Goal: Information Seeking & Learning: Check status

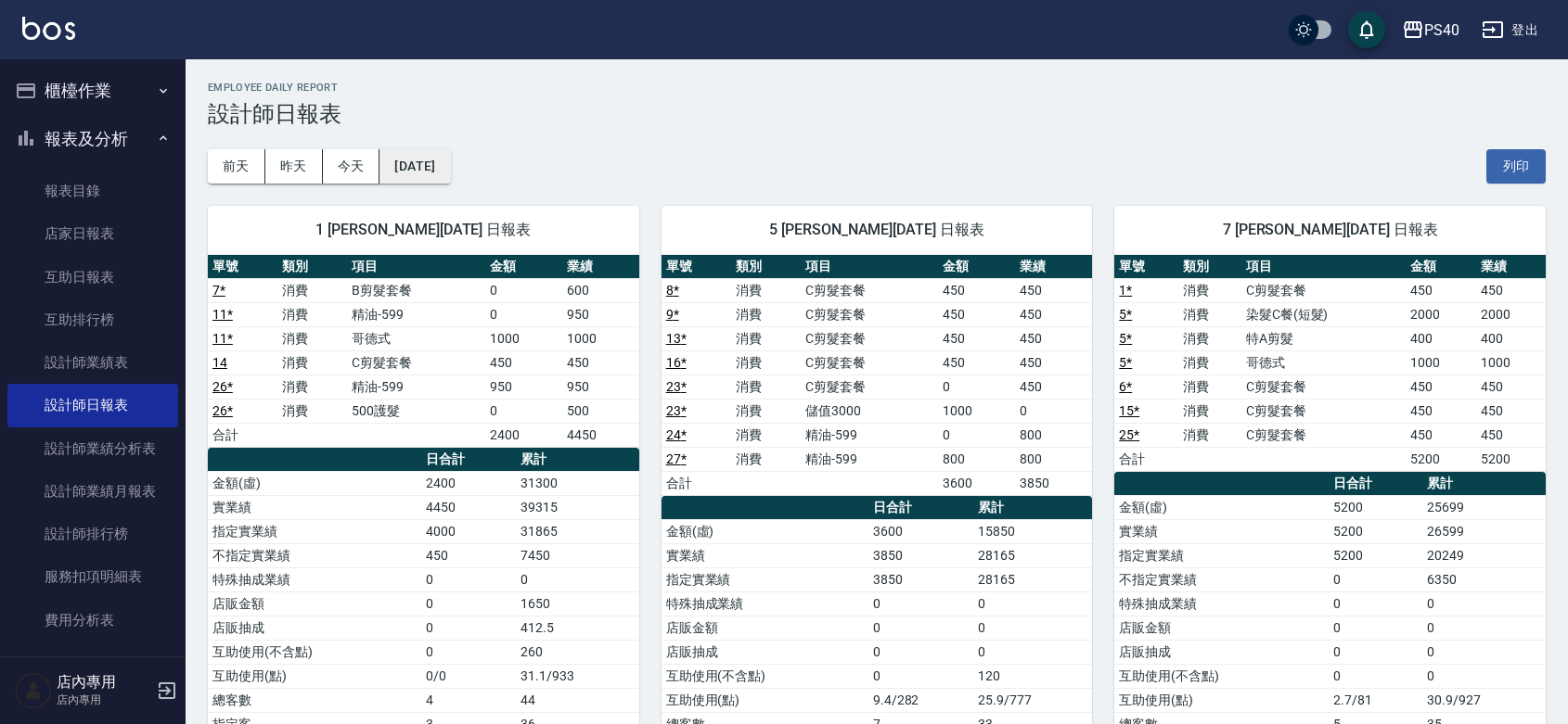
click at [420, 177] on button "[DATE]" at bounding box center [414, 166] width 71 height 34
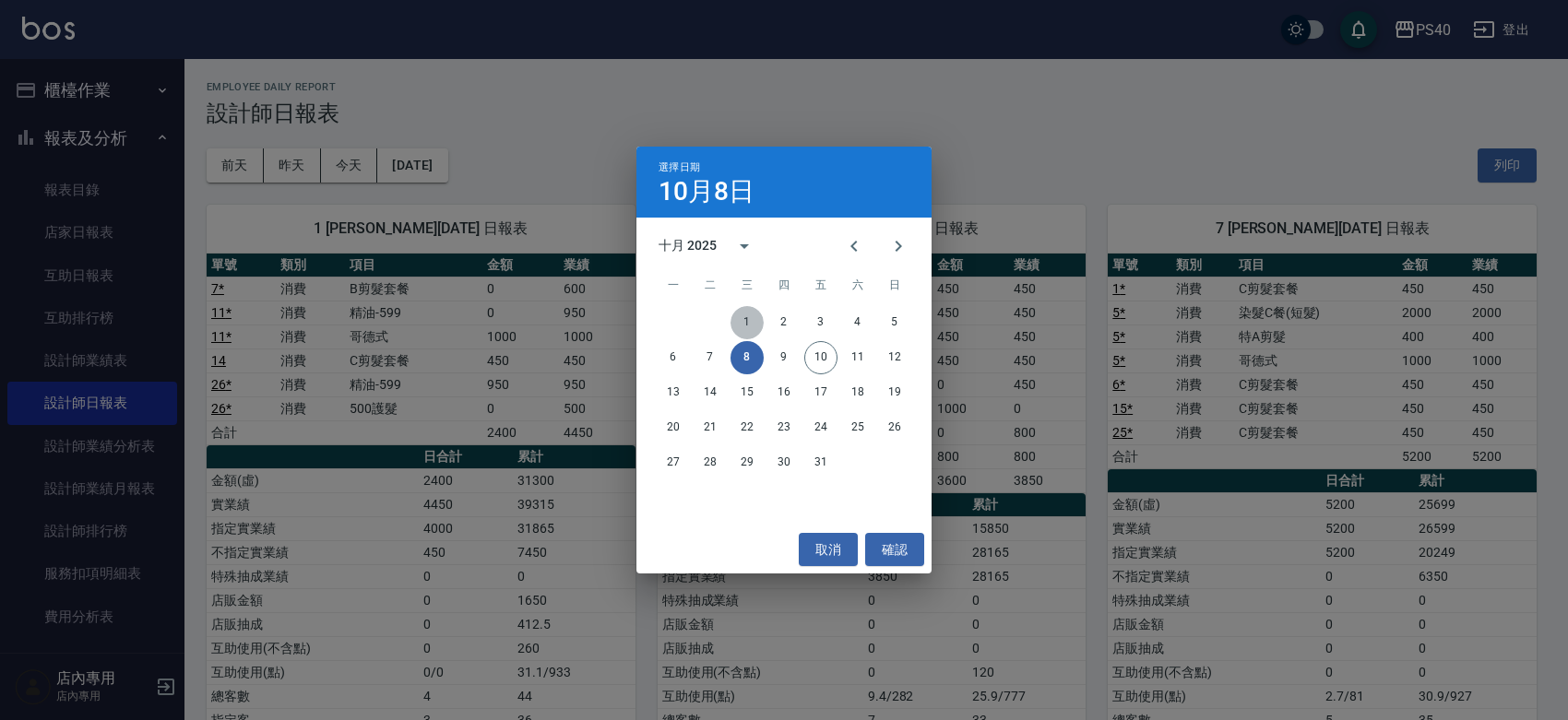
click at [739, 316] on button "1" at bounding box center [748, 323] width 34 height 34
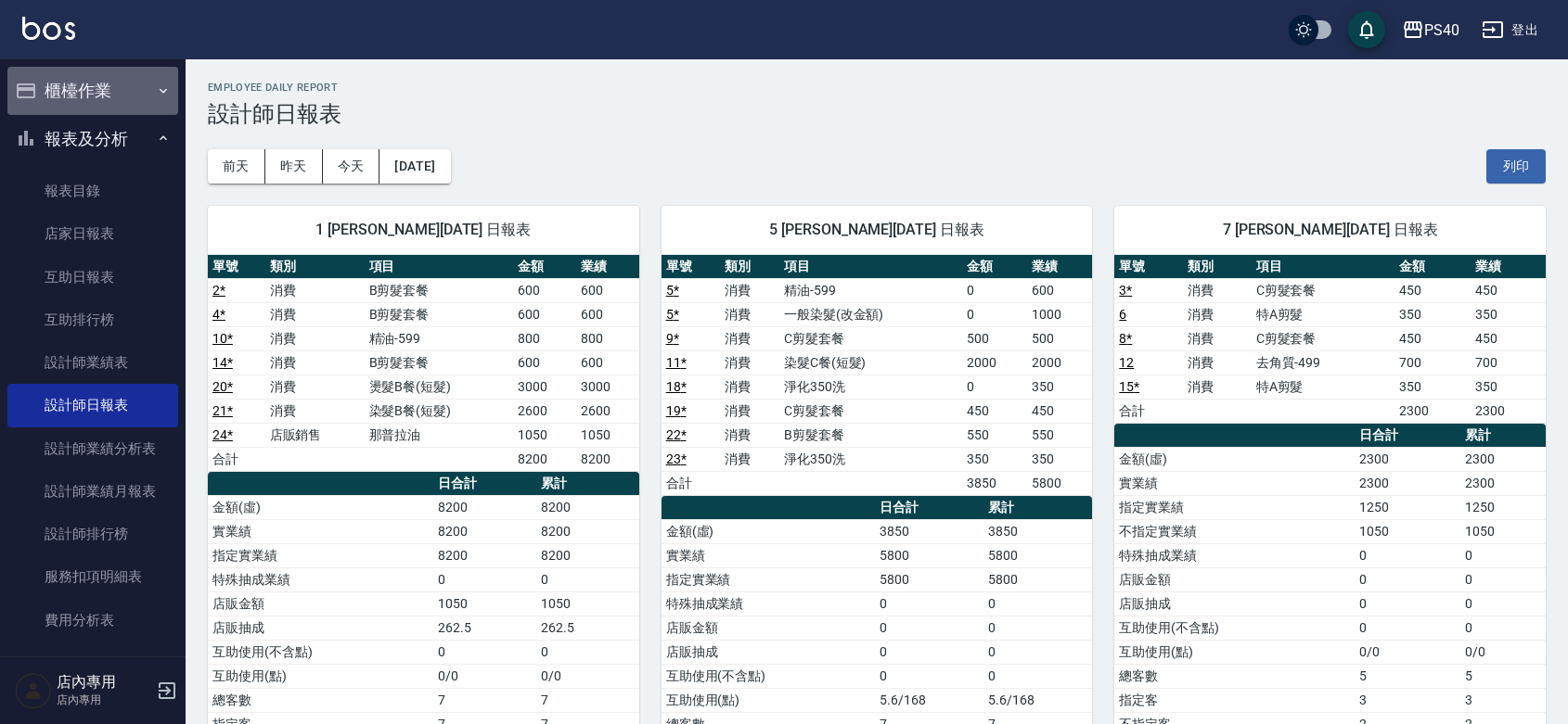
click at [99, 90] on button "櫃檯作業" at bounding box center [92, 91] width 170 height 48
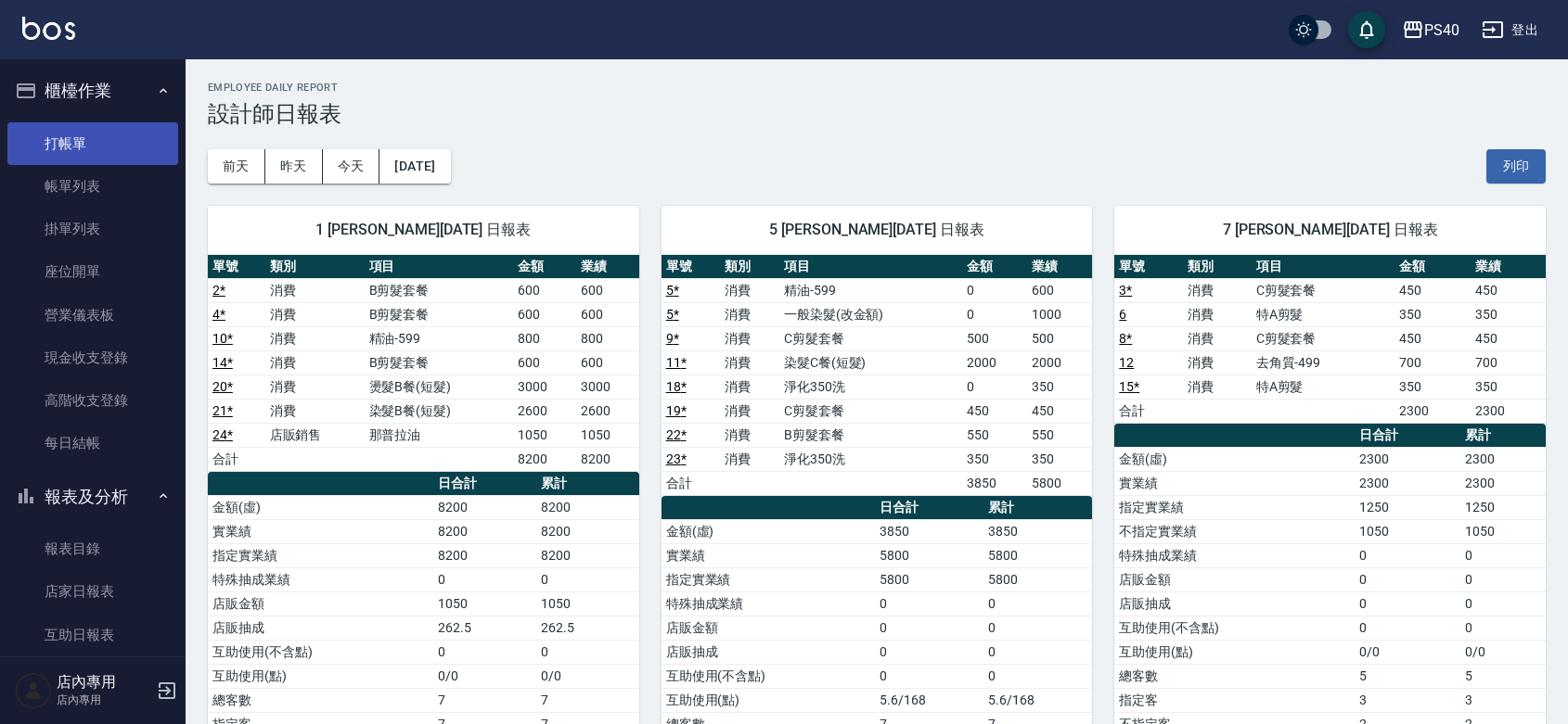
click at [96, 132] on link "打帳單" at bounding box center [92, 143] width 170 height 43
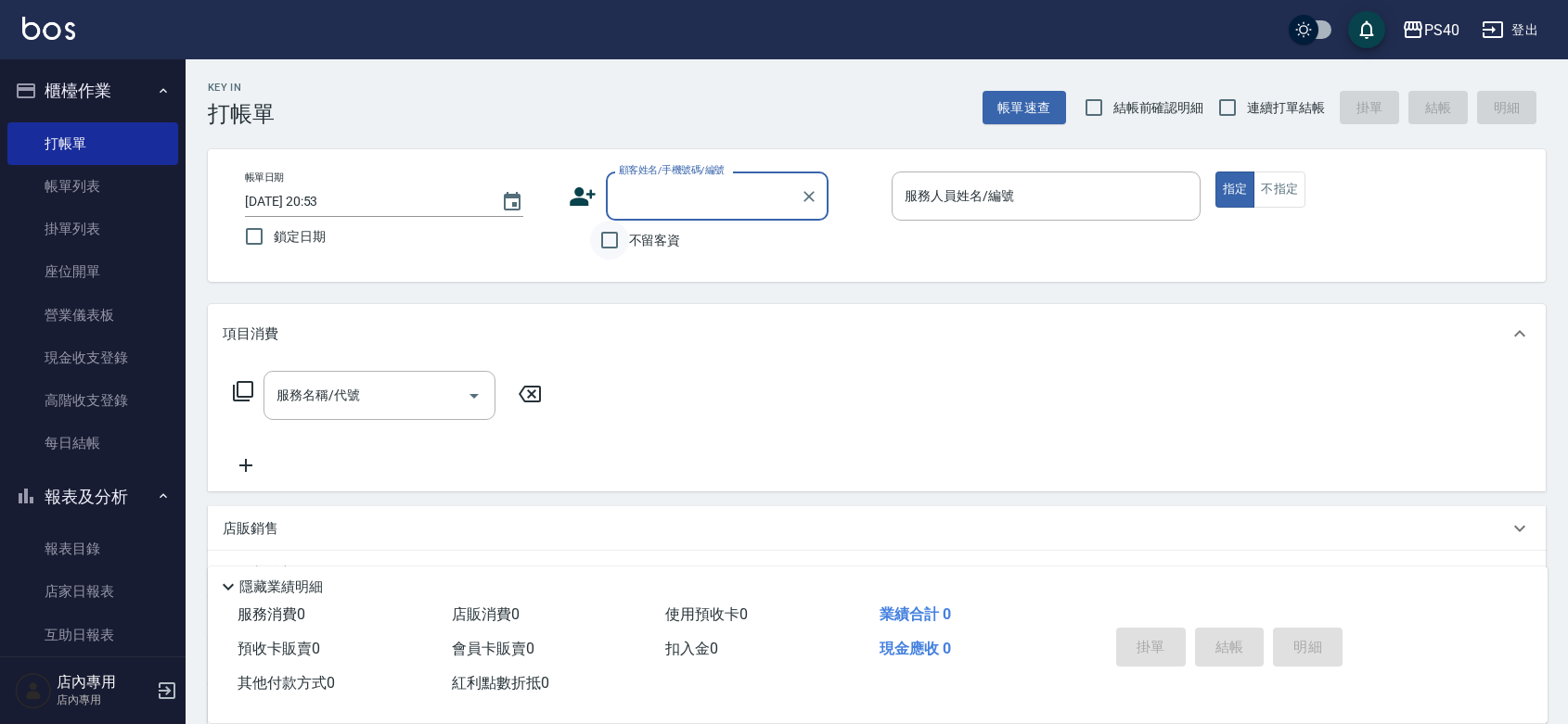
click at [609, 246] on input "不留客資" at bounding box center [609, 240] width 39 height 39
checkbox input "true"
click at [1263, 116] on label "連續打單結帳" at bounding box center [1266, 107] width 117 height 39
click at [1247, 116] on input "連續打單結帳" at bounding box center [1227, 107] width 39 height 39
checkbox input "true"
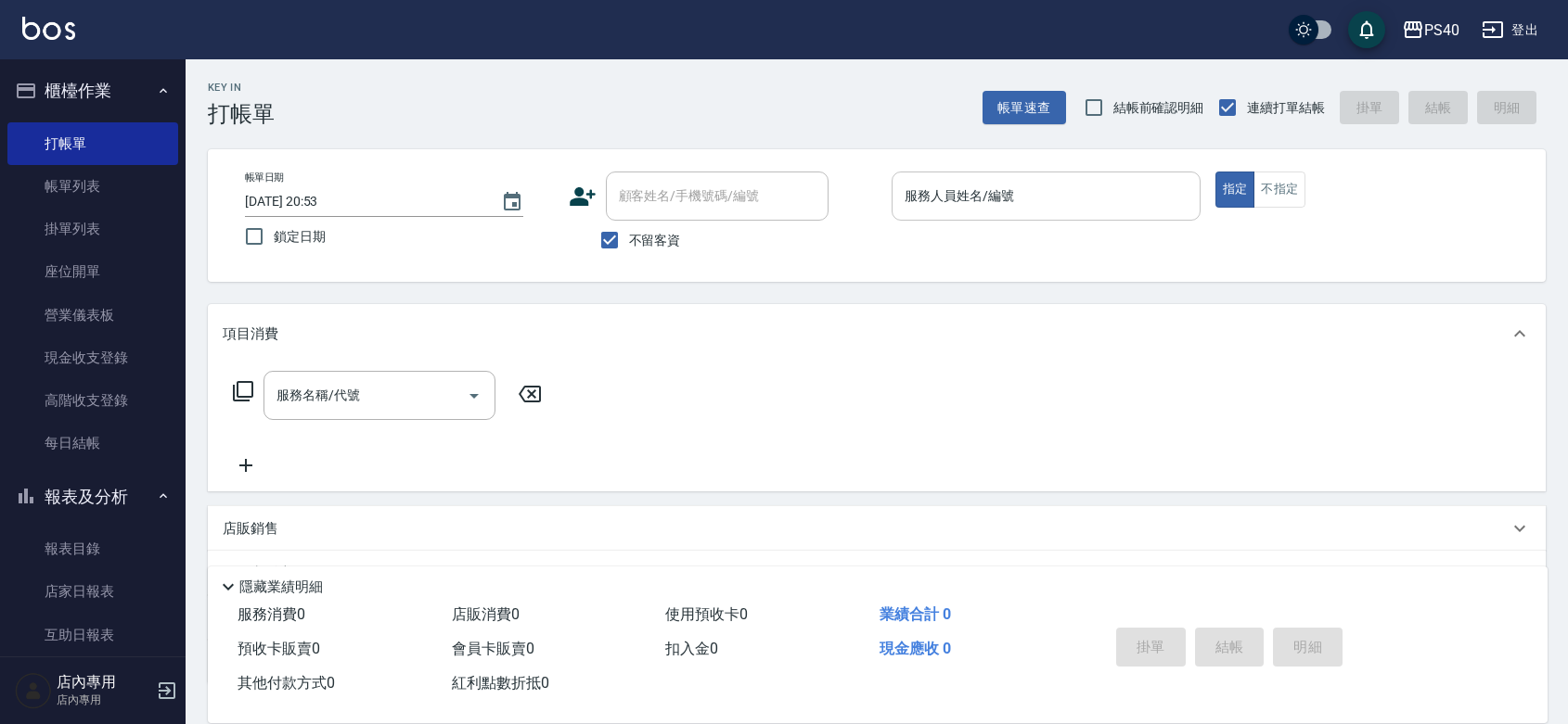
click at [993, 200] on input "服務人員姓名/編號" at bounding box center [1045, 196] width 292 height 33
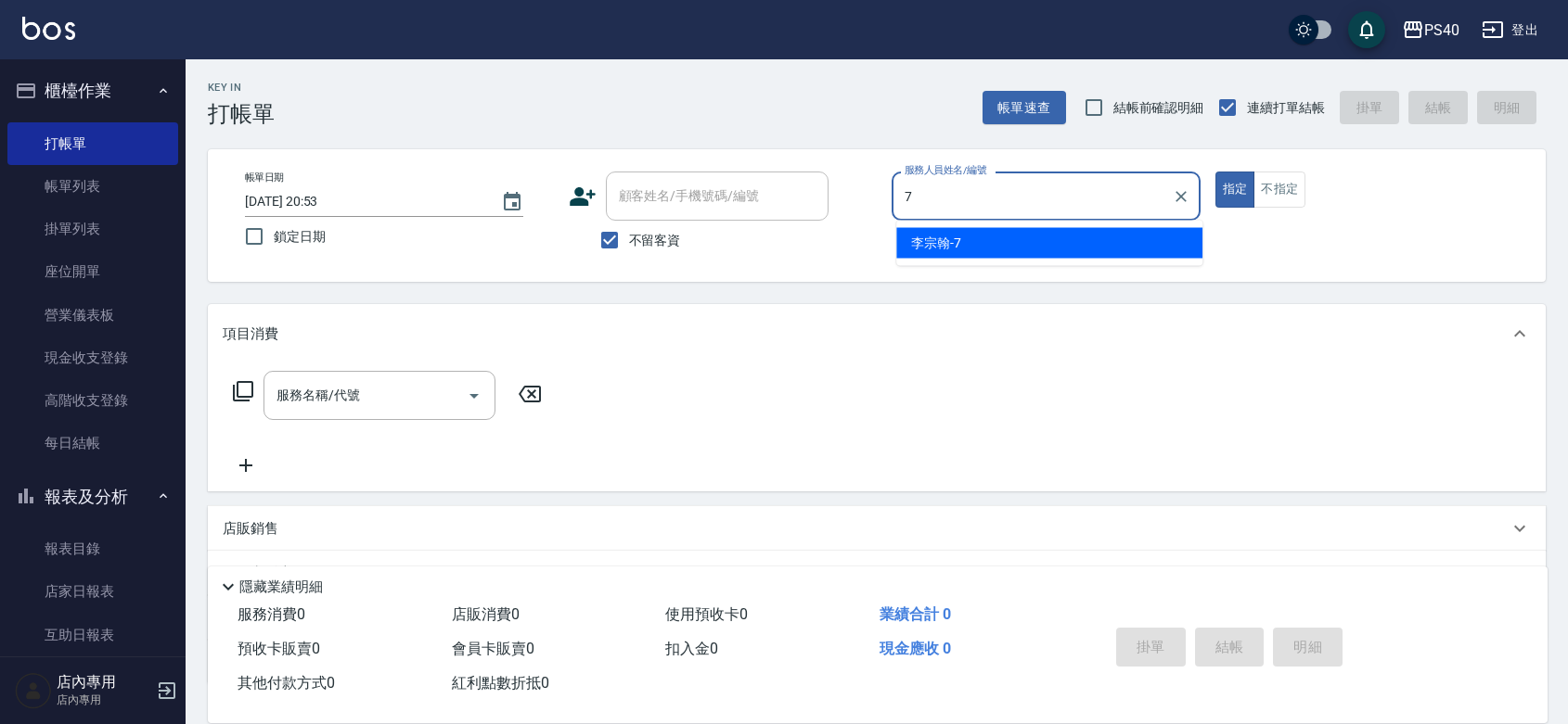
type input "[PERSON_NAME]-7"
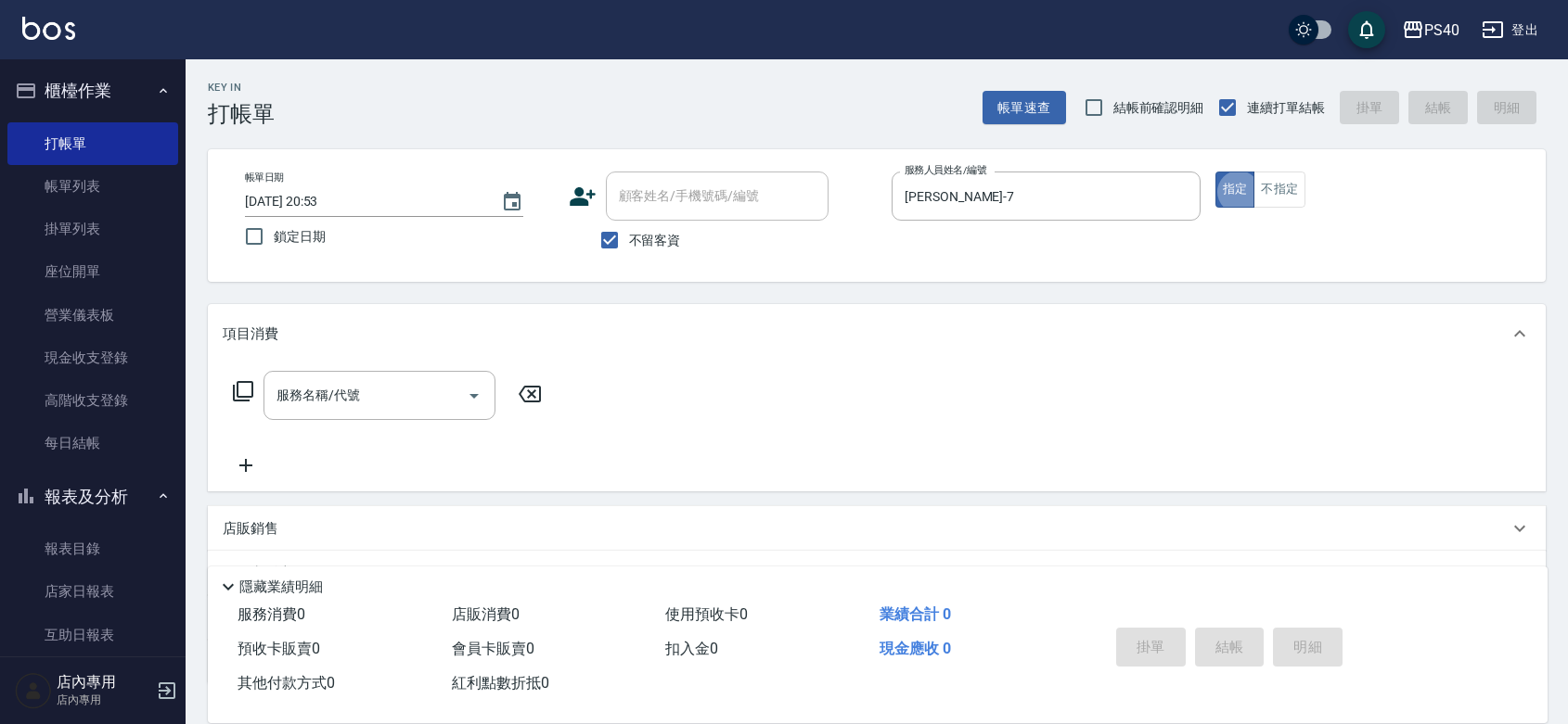
type button "true"
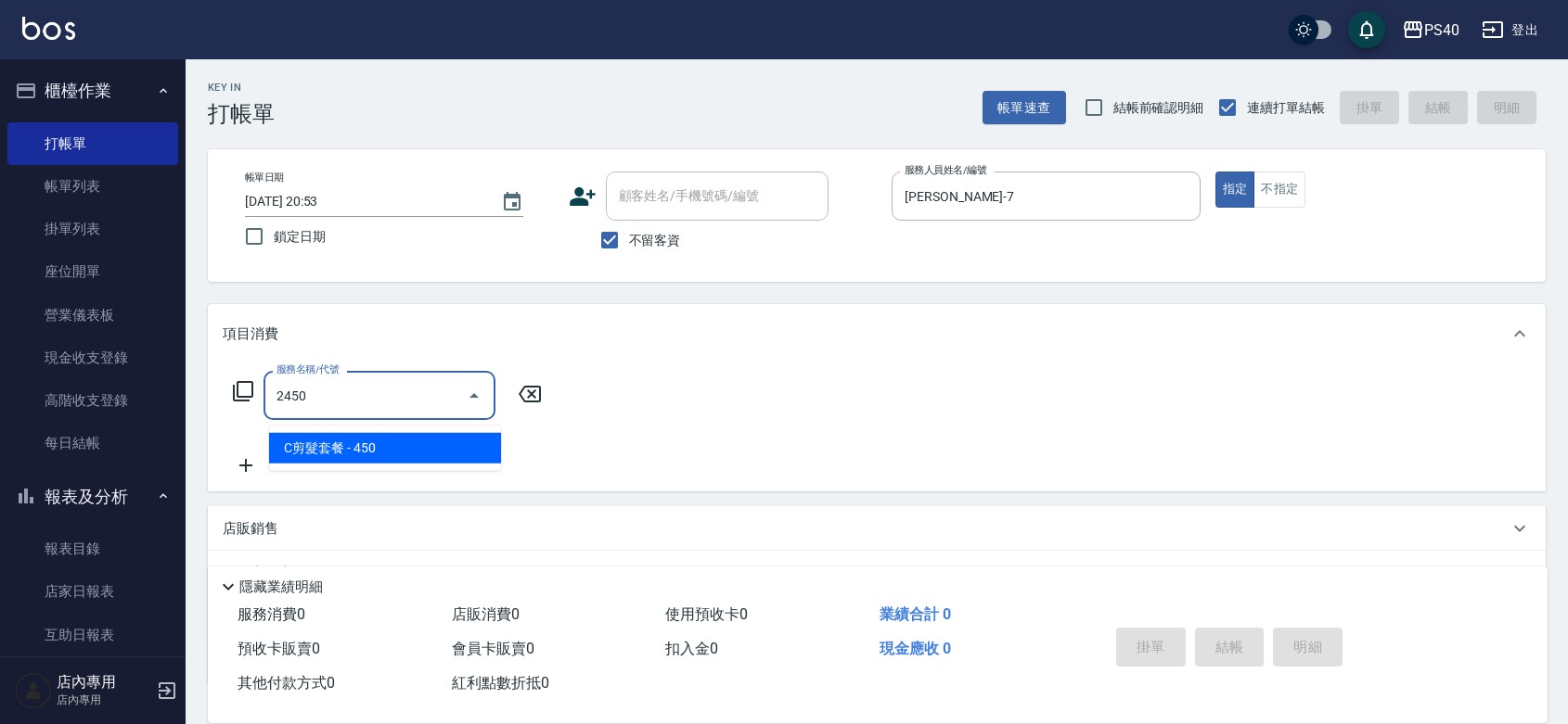
type input "C剪髮套餐(2450)"
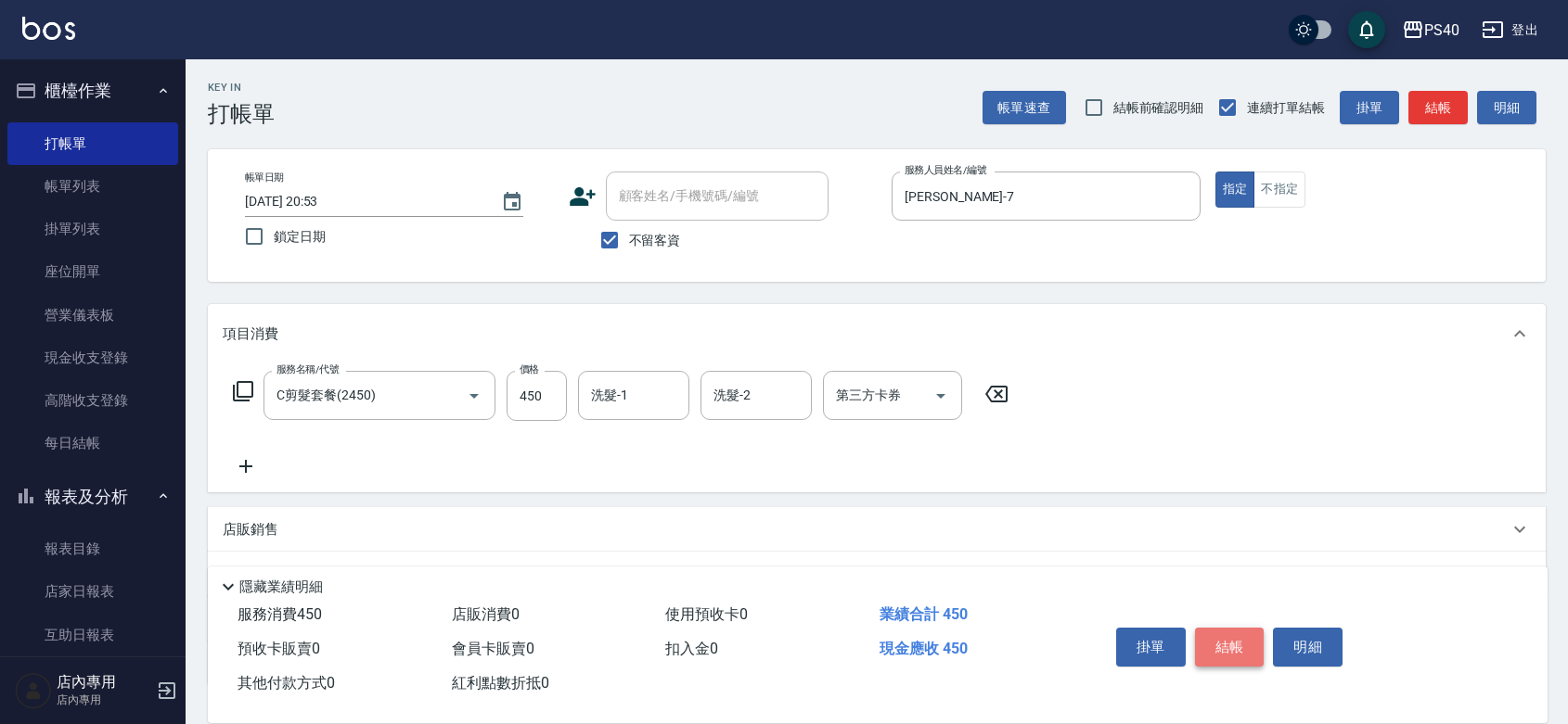
click at [1220, 628] on button "結帳" at bounding box center [1230, 647] width 70 height 39
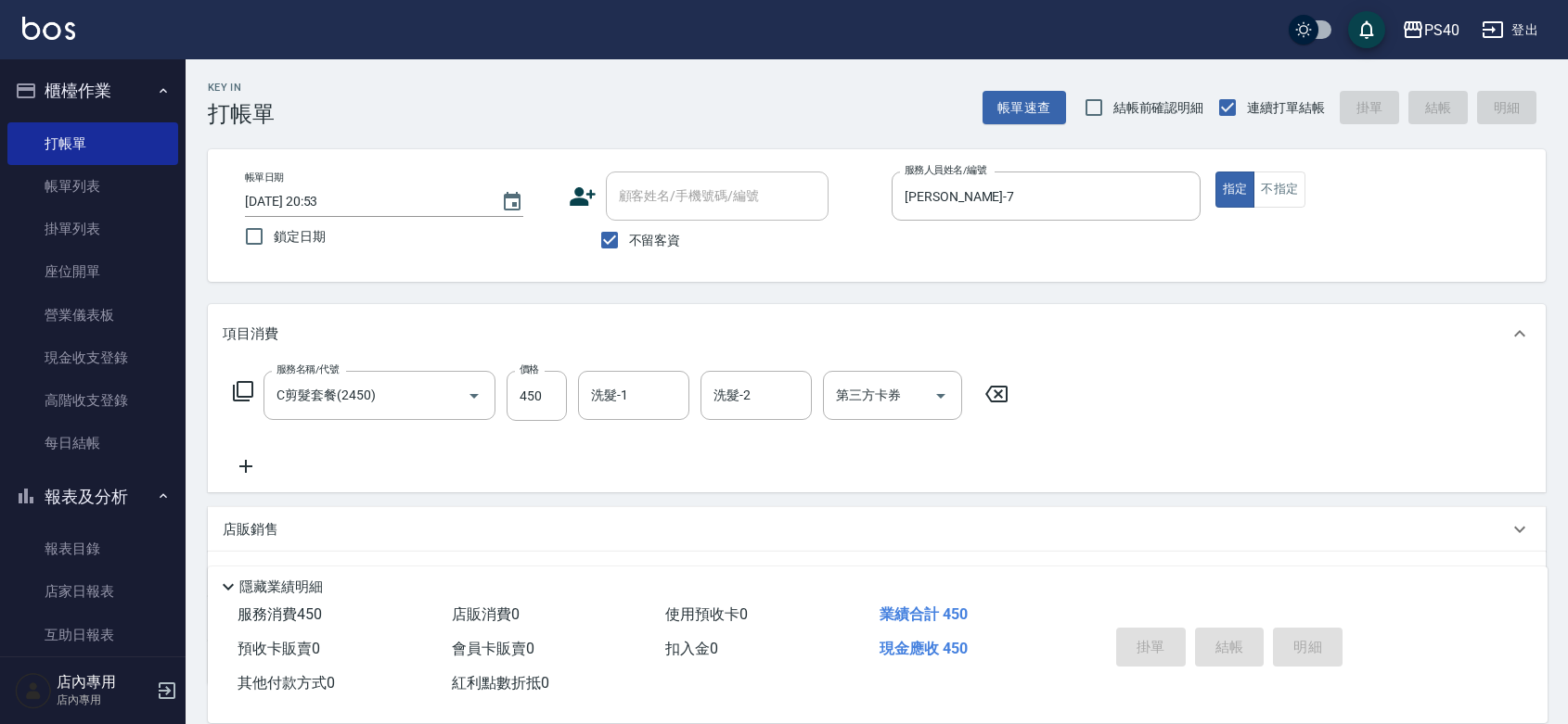
type input "[DATE] 20:54"
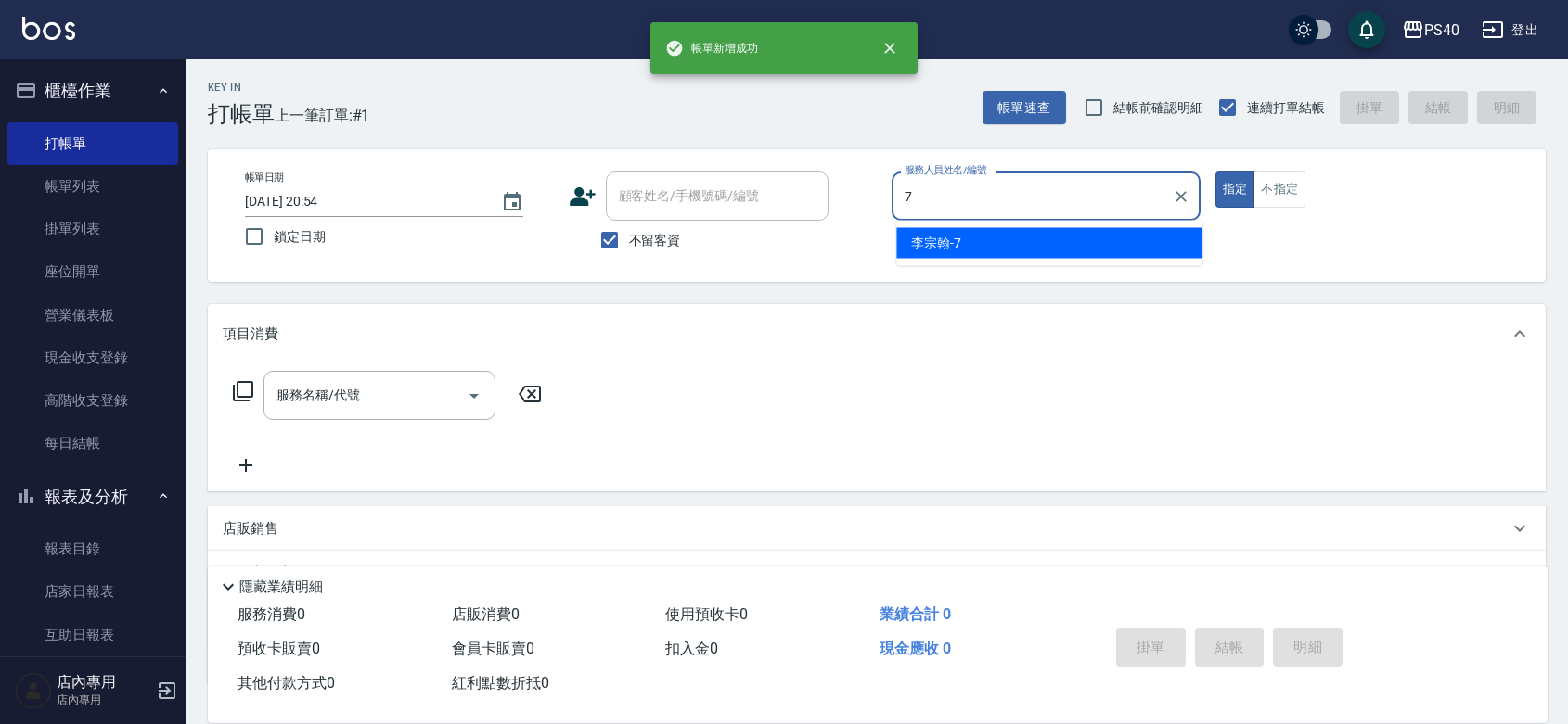
type input "[PERSON_NAME]-7"
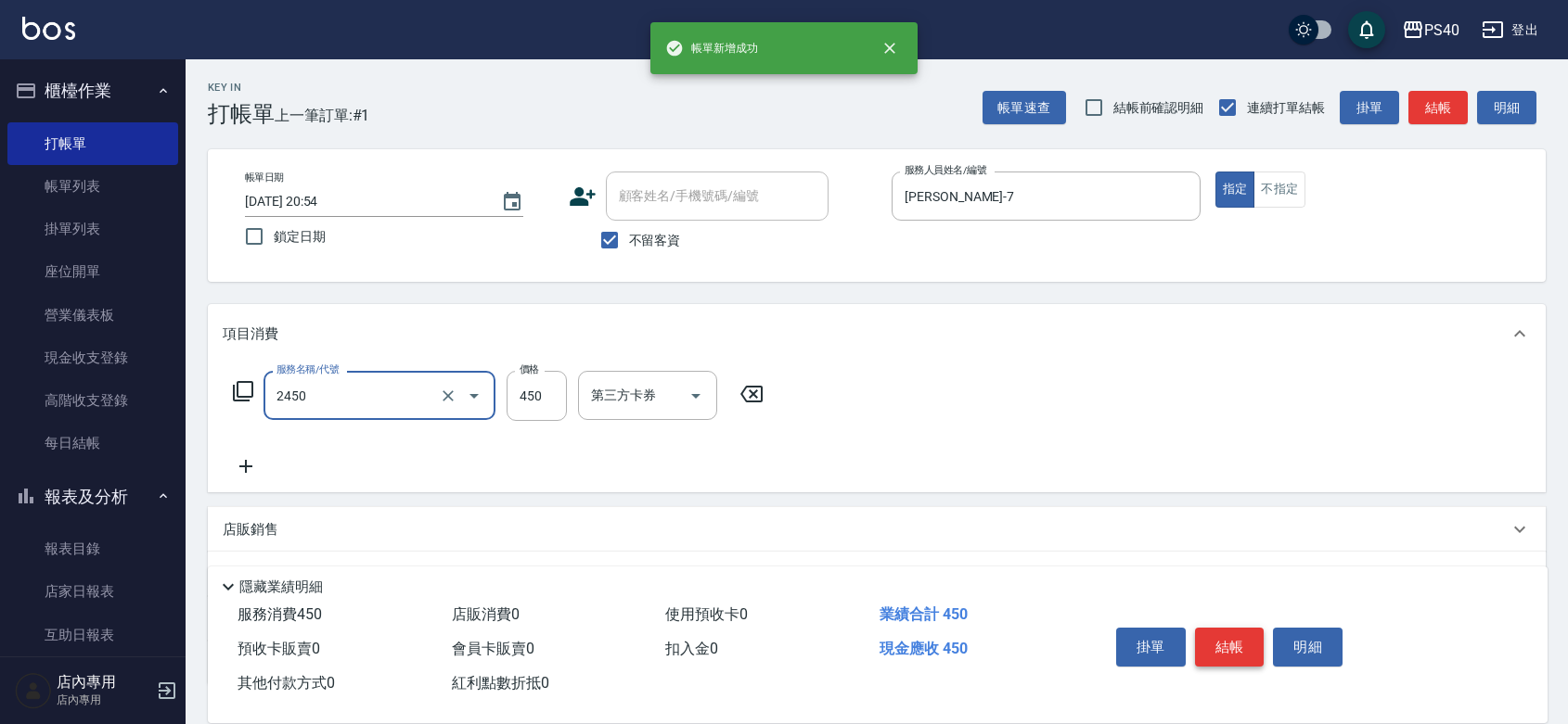
type input "C剪髮套餐(2450)"
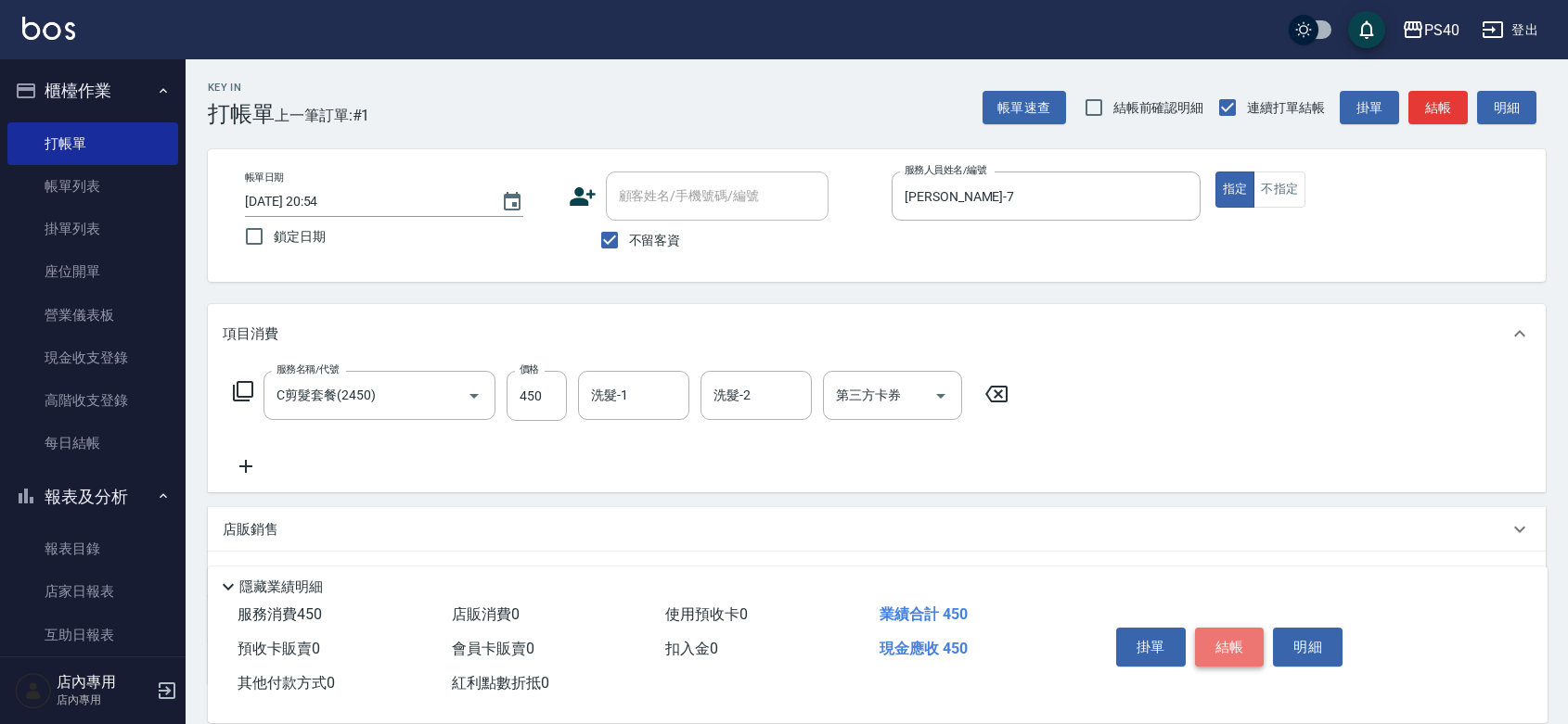
click at [1220, 628] on button "結帳" at bounding box center [1230, 647] width 70 height 39
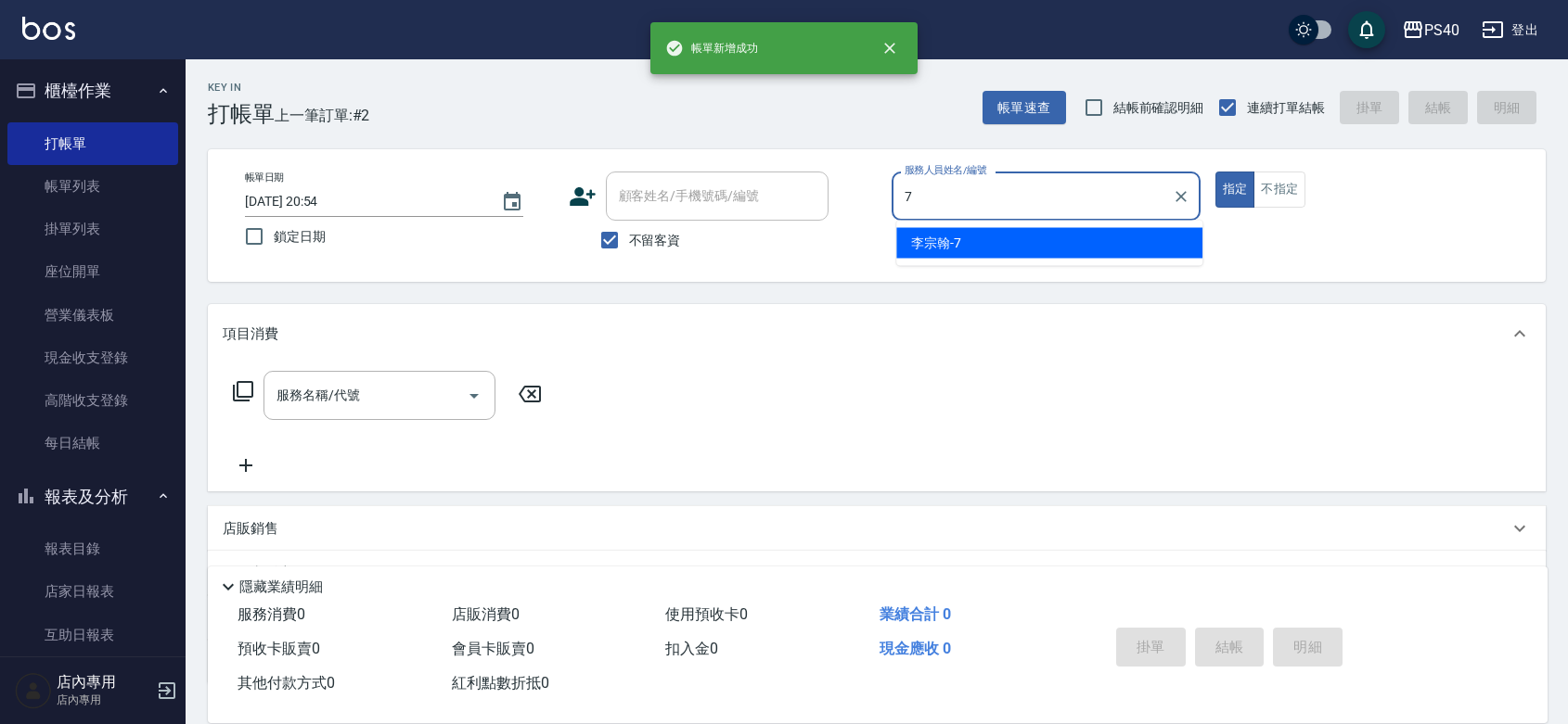
type input "[PERSON_NAME]-7"
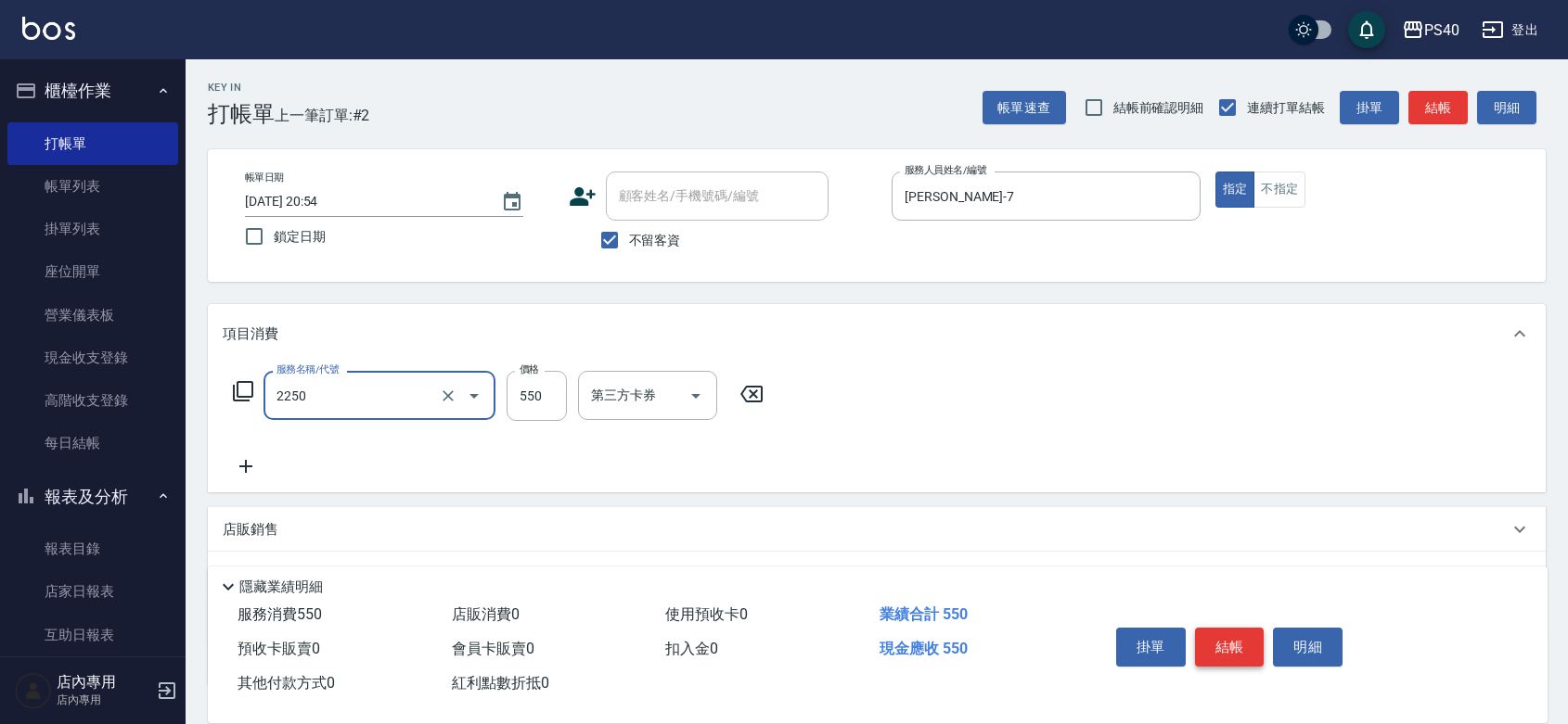
type input "B剪髮套餐(2250)"
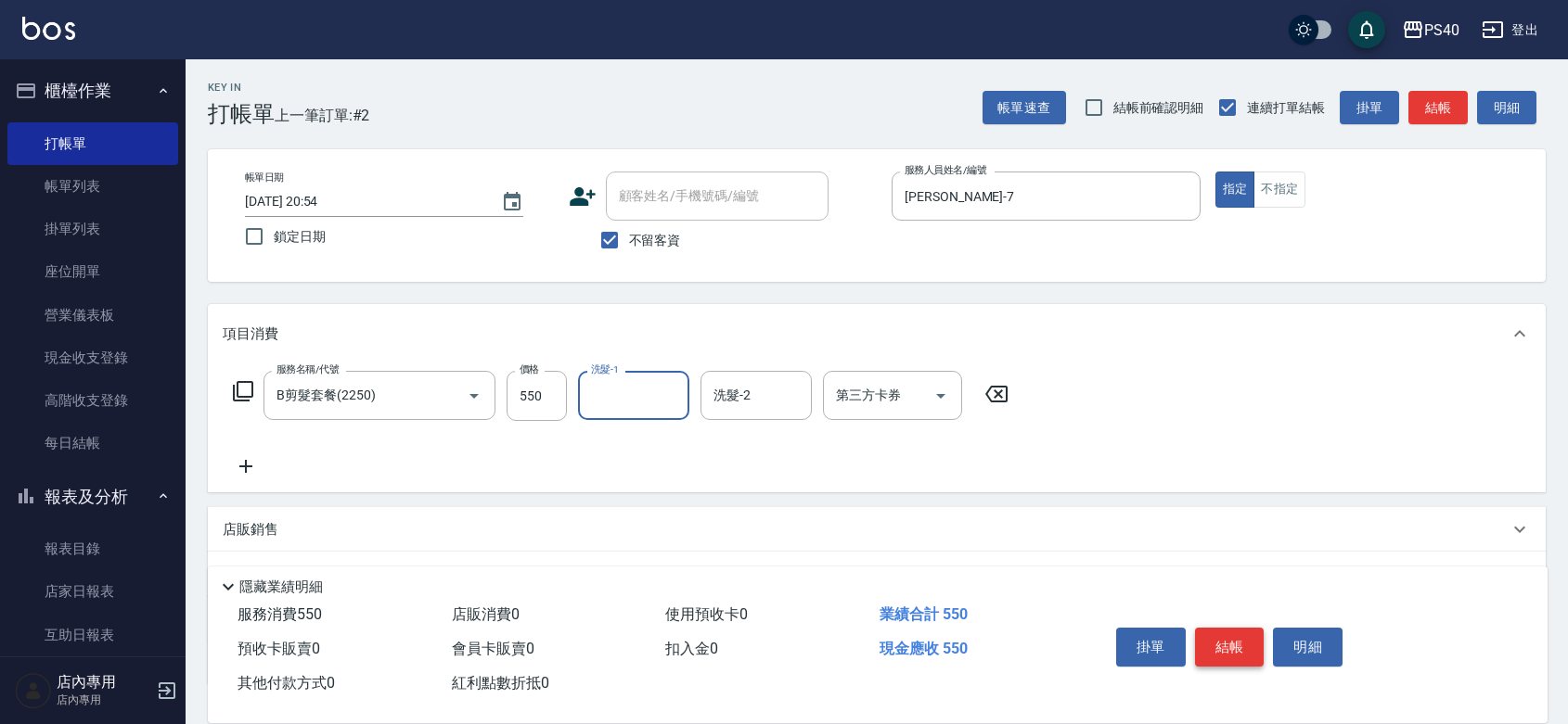
click at [1220, 628] on button "結帳" at bounding box center [1230, 647] width 70 height 39
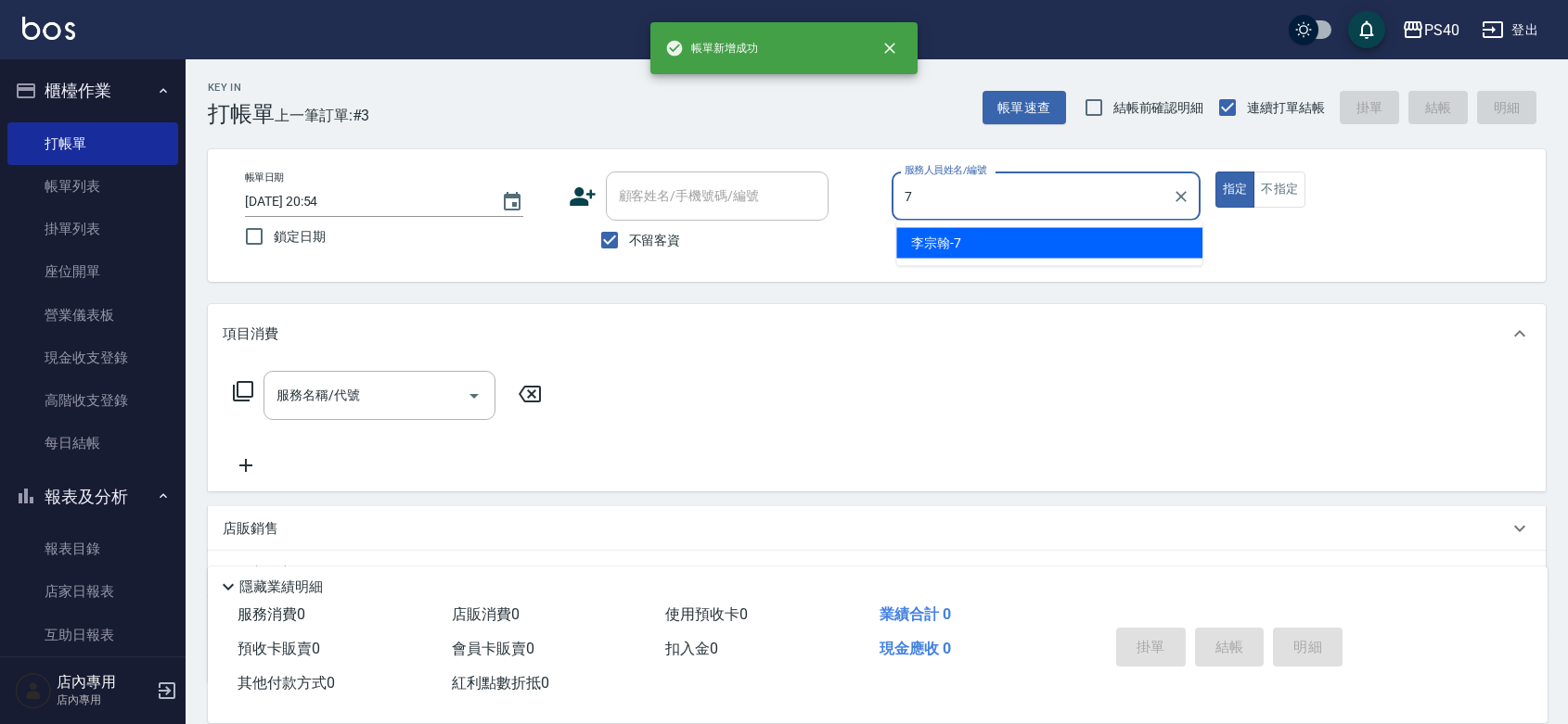
type input "[PERSON_NAME]-7"
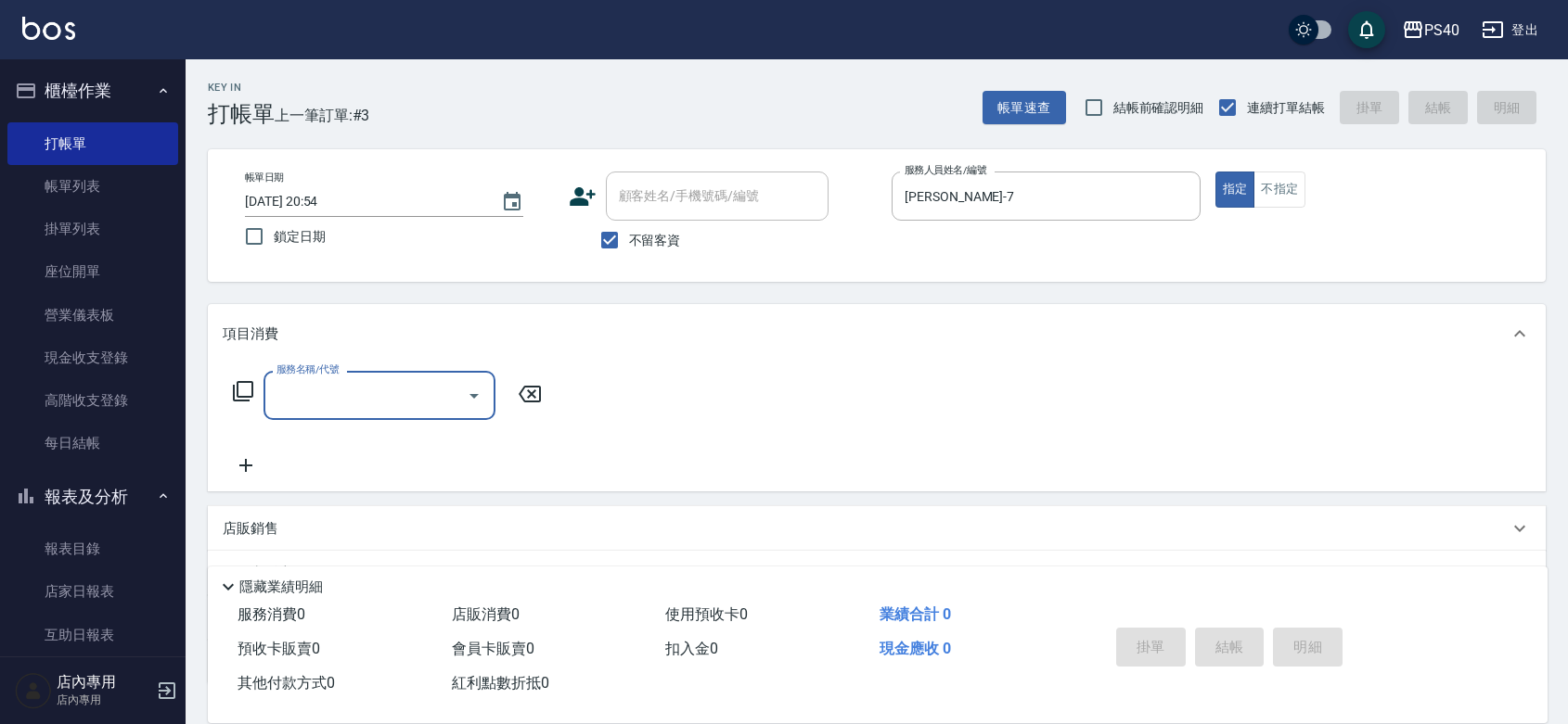
type input "5"
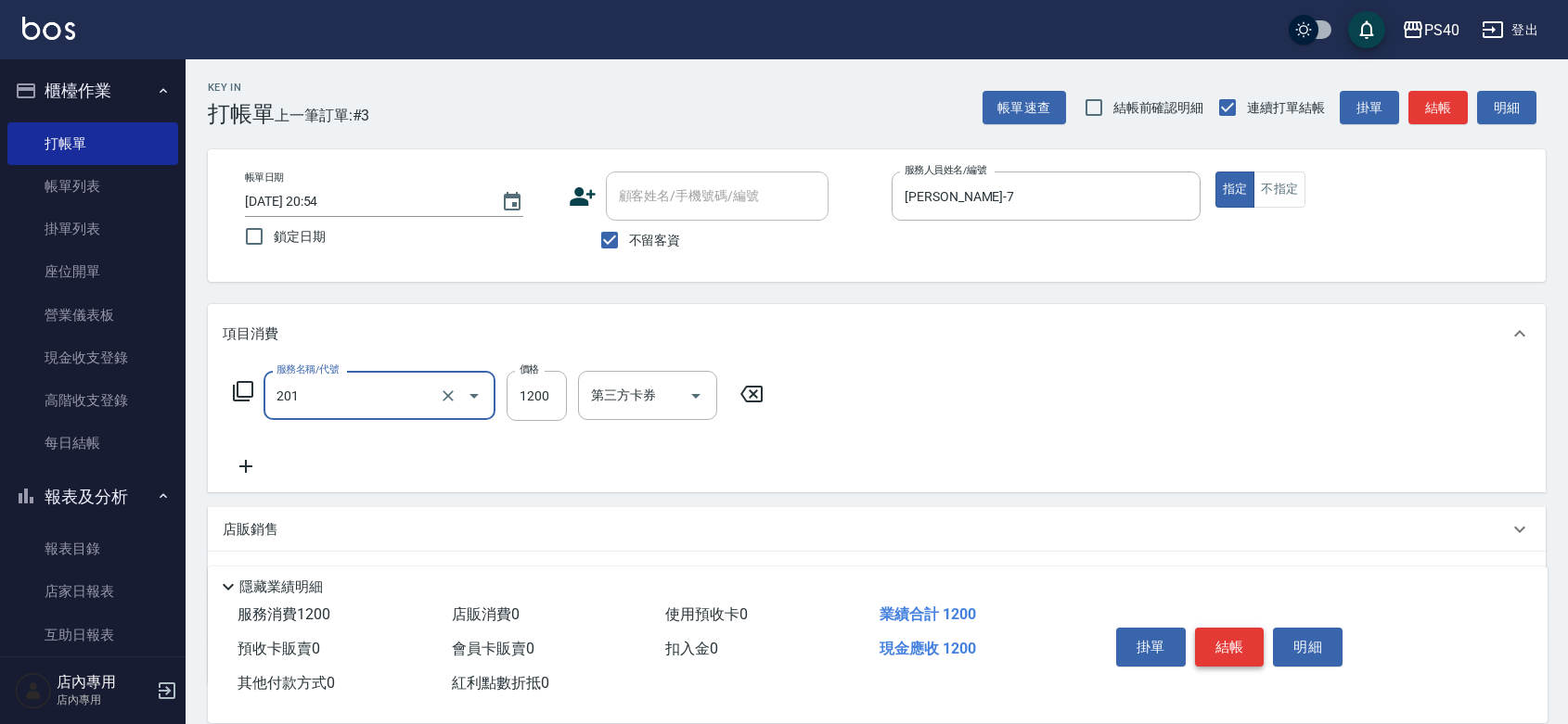
type input "一般燙(改金額)(201)"
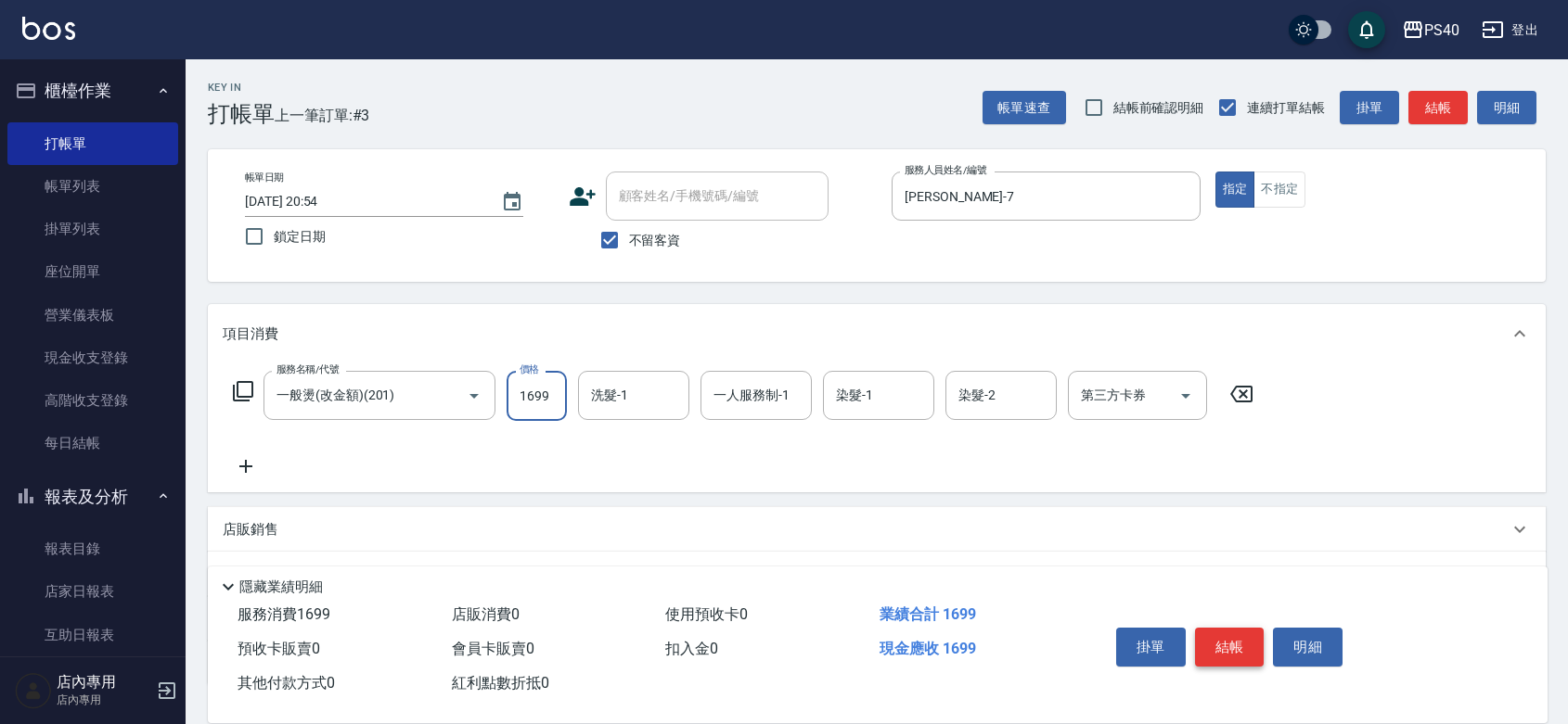
type input "1699"
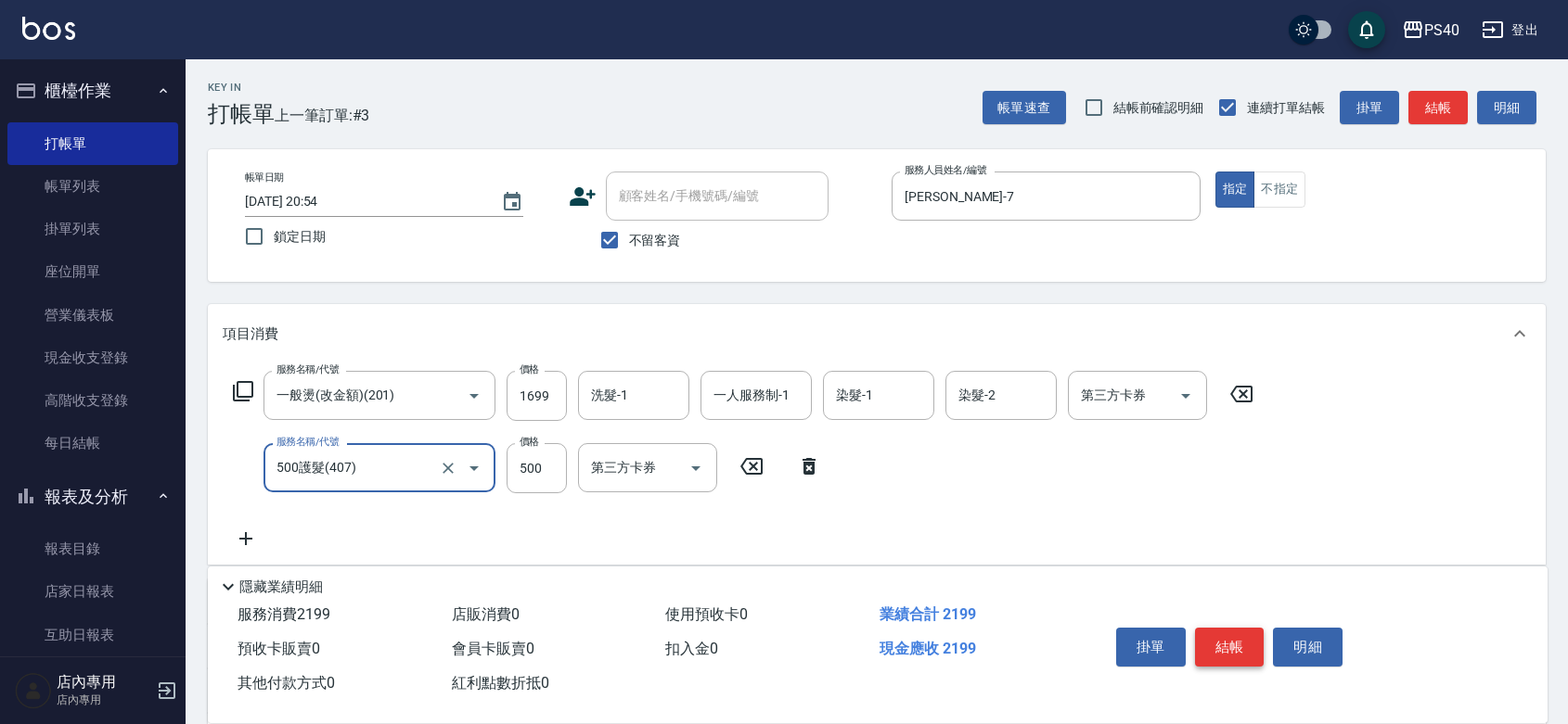
type input "500護髮(407)"
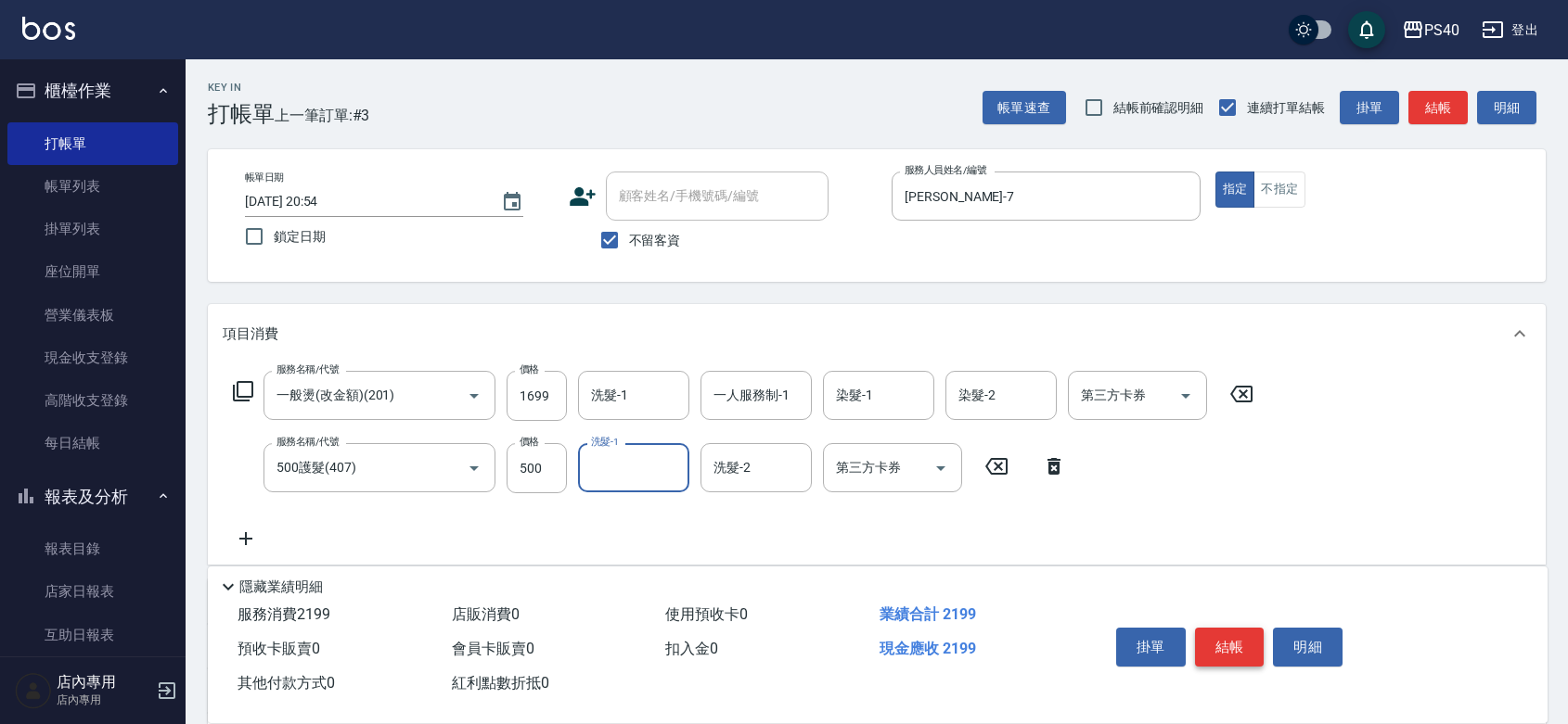
click at [1220, 628] on button "結帳" at bounding box center [1230, 647] width 70 height 39
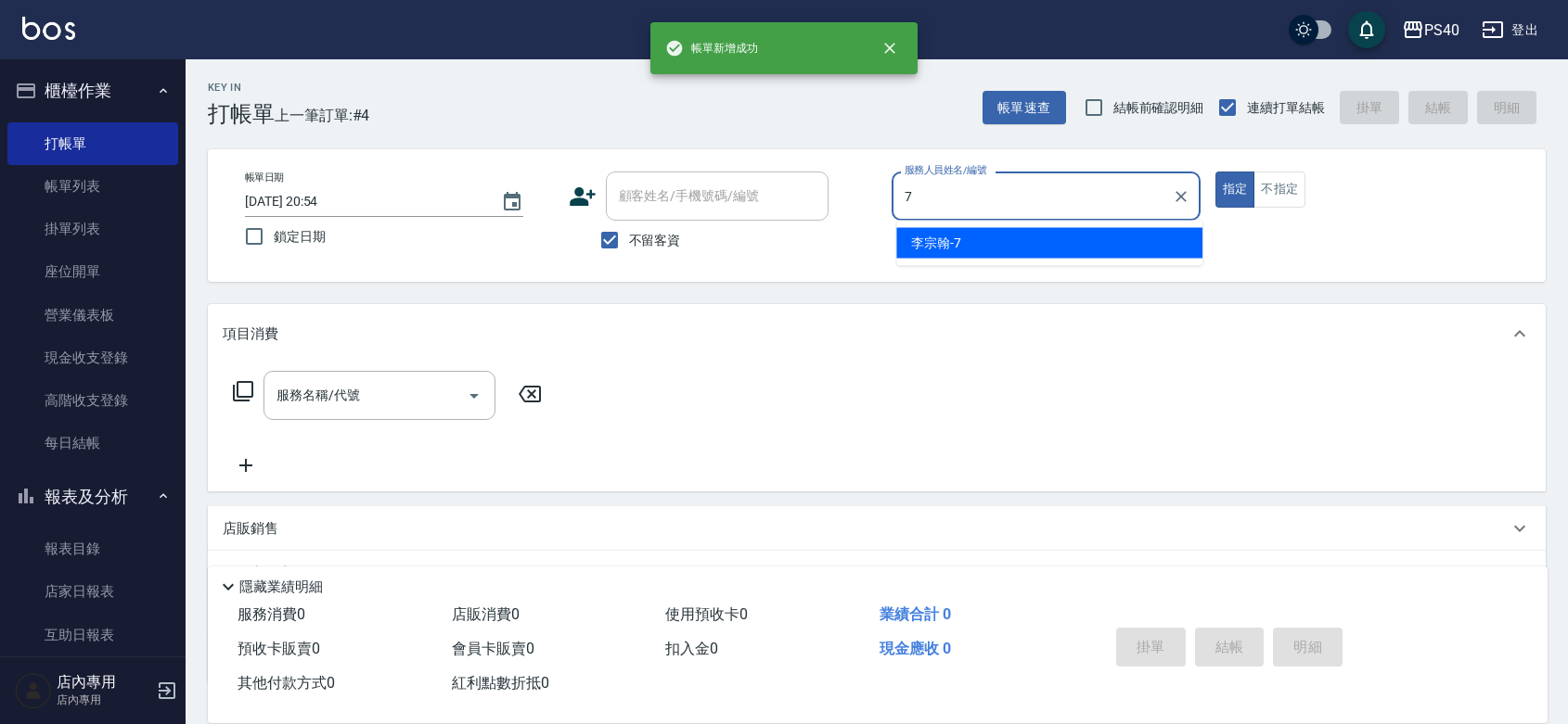
type input "[PERSON_NAME]-7"
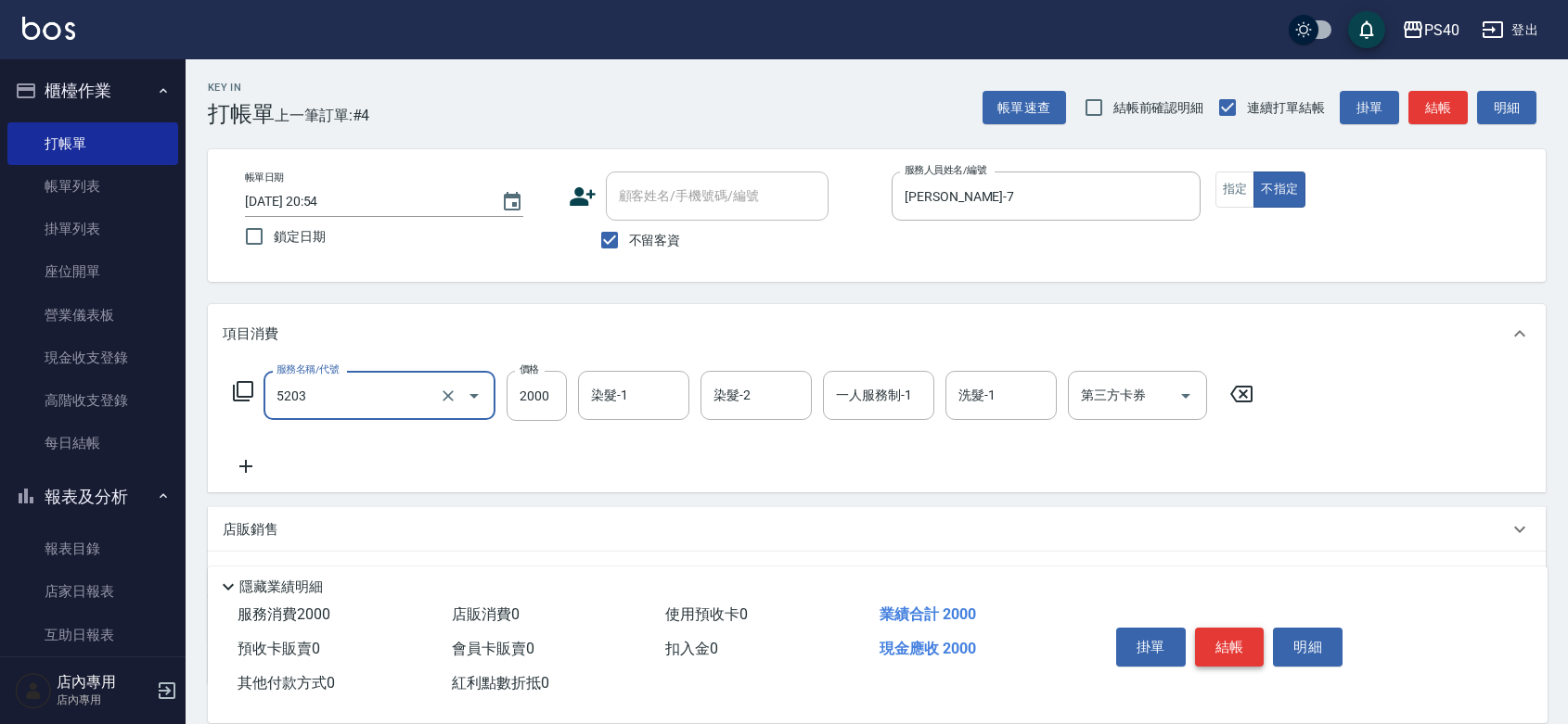
type input "染髮C餐(短髮)(5203)"
type input "2600"
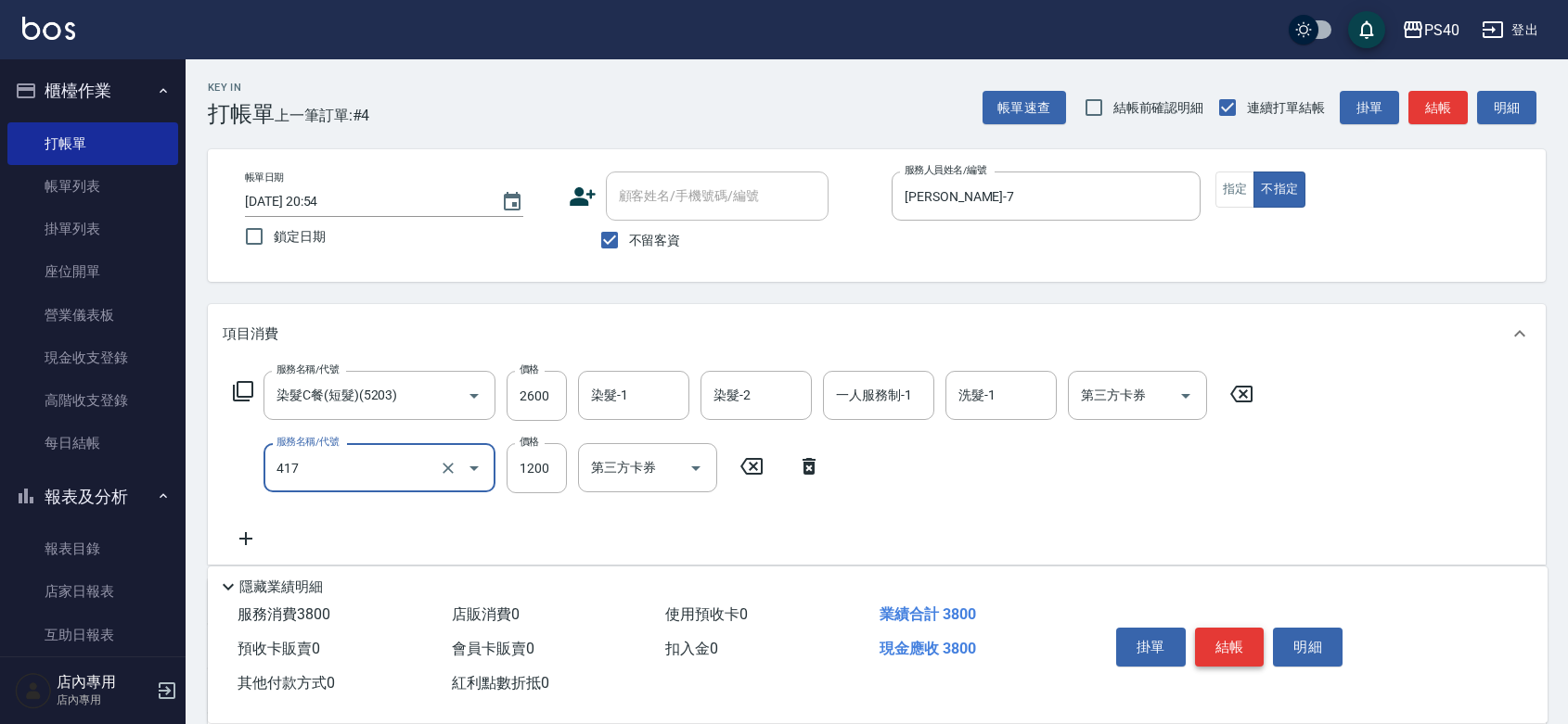
type input "哥德式(417)"
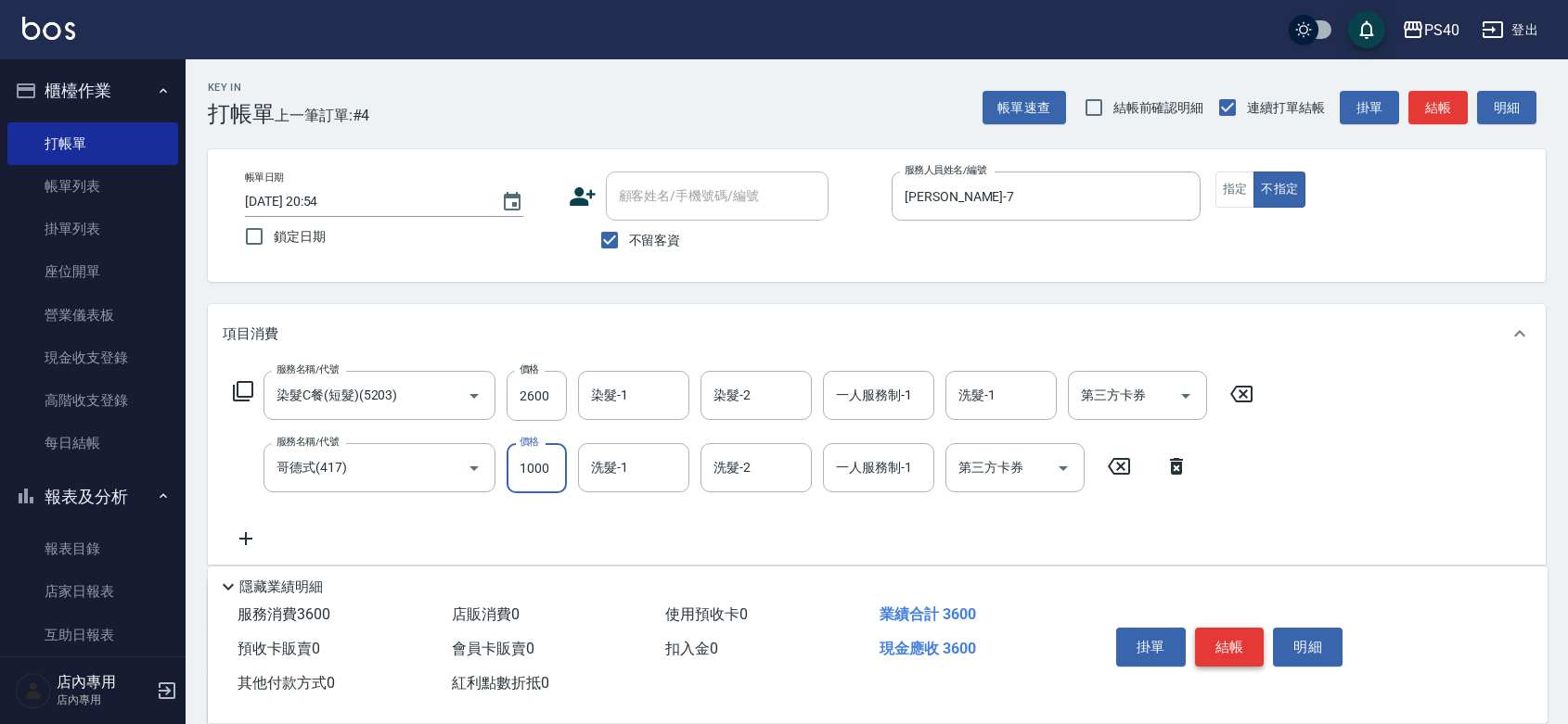
type input "1000"
click at [1220, 628] on button "結帳" at bounding box center [1230, 647] width 70 height 39
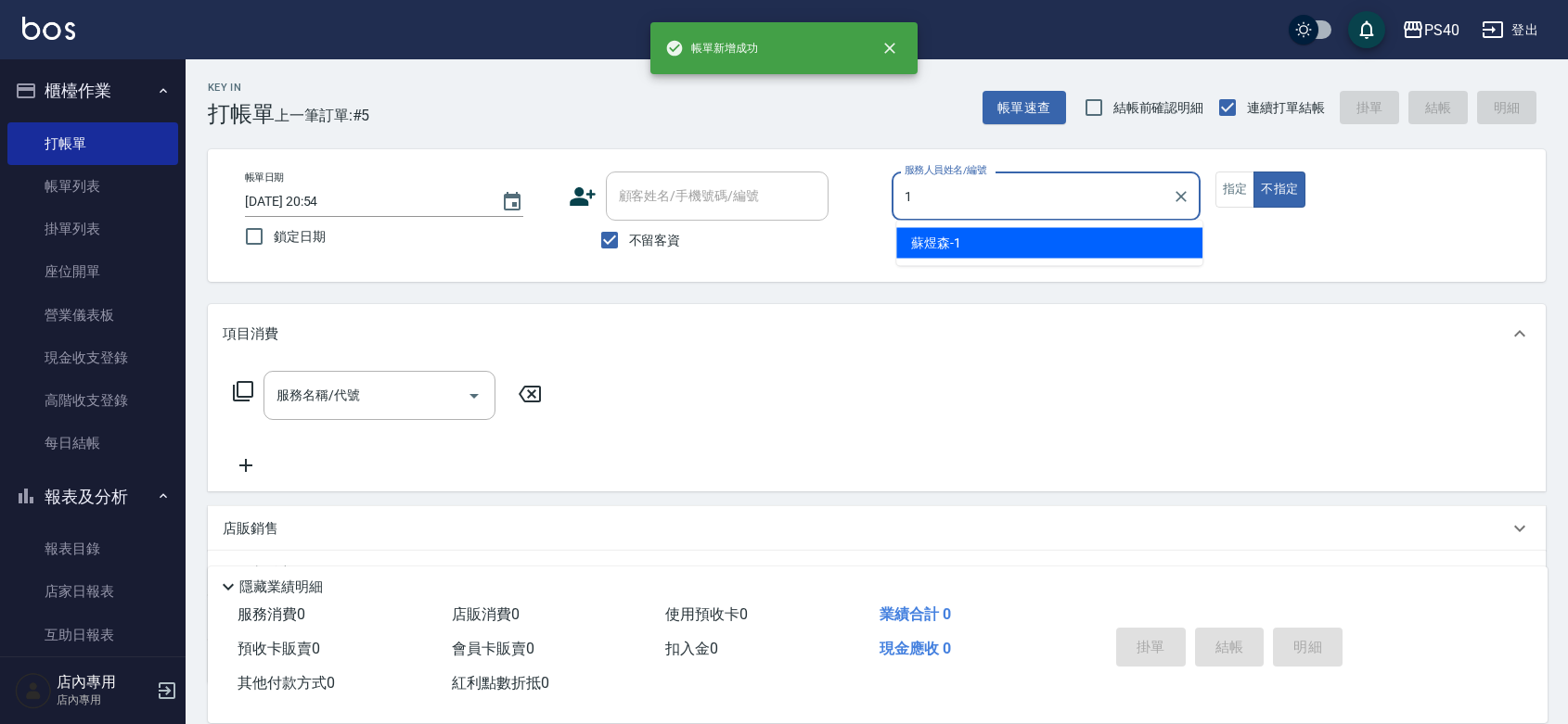
type input "[PERSON_NAME]-1"
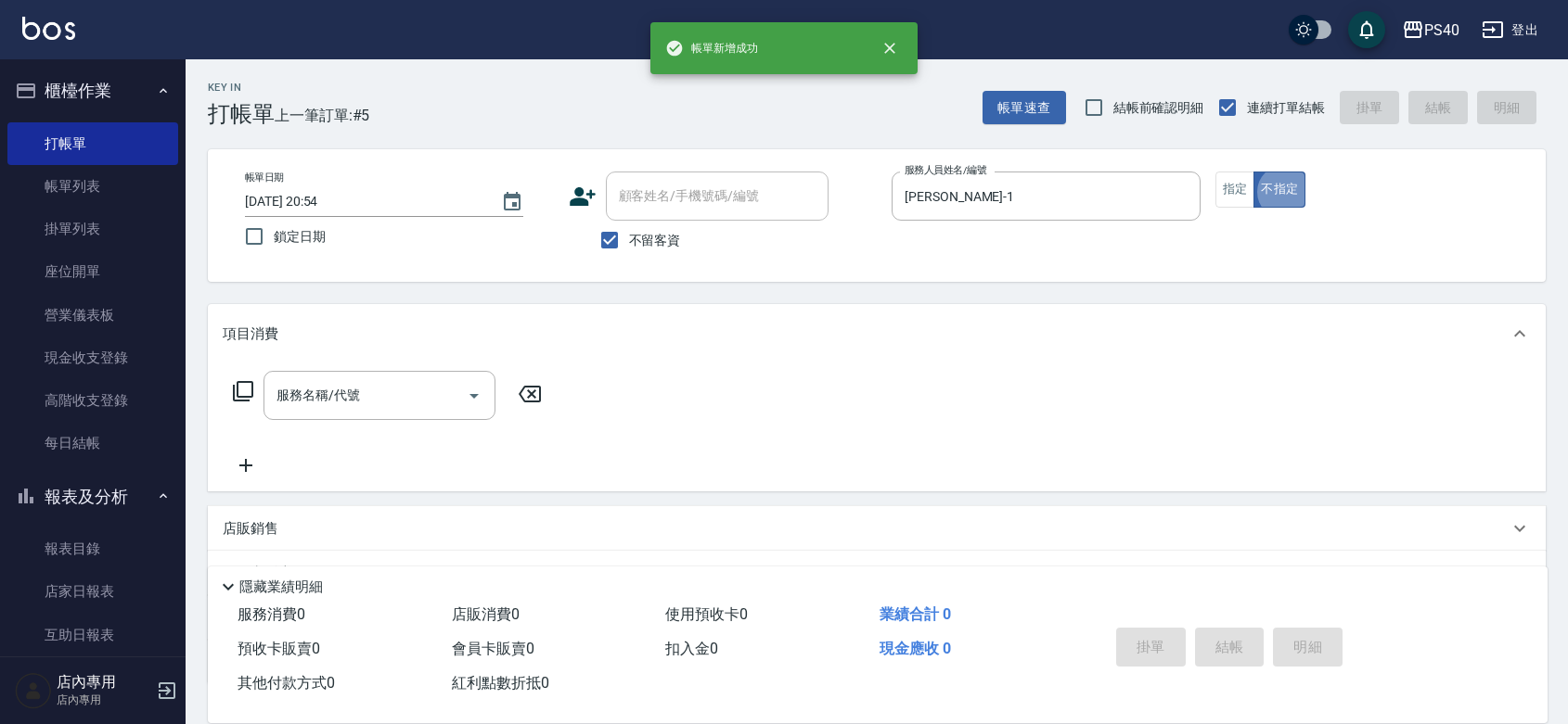
type button "false"
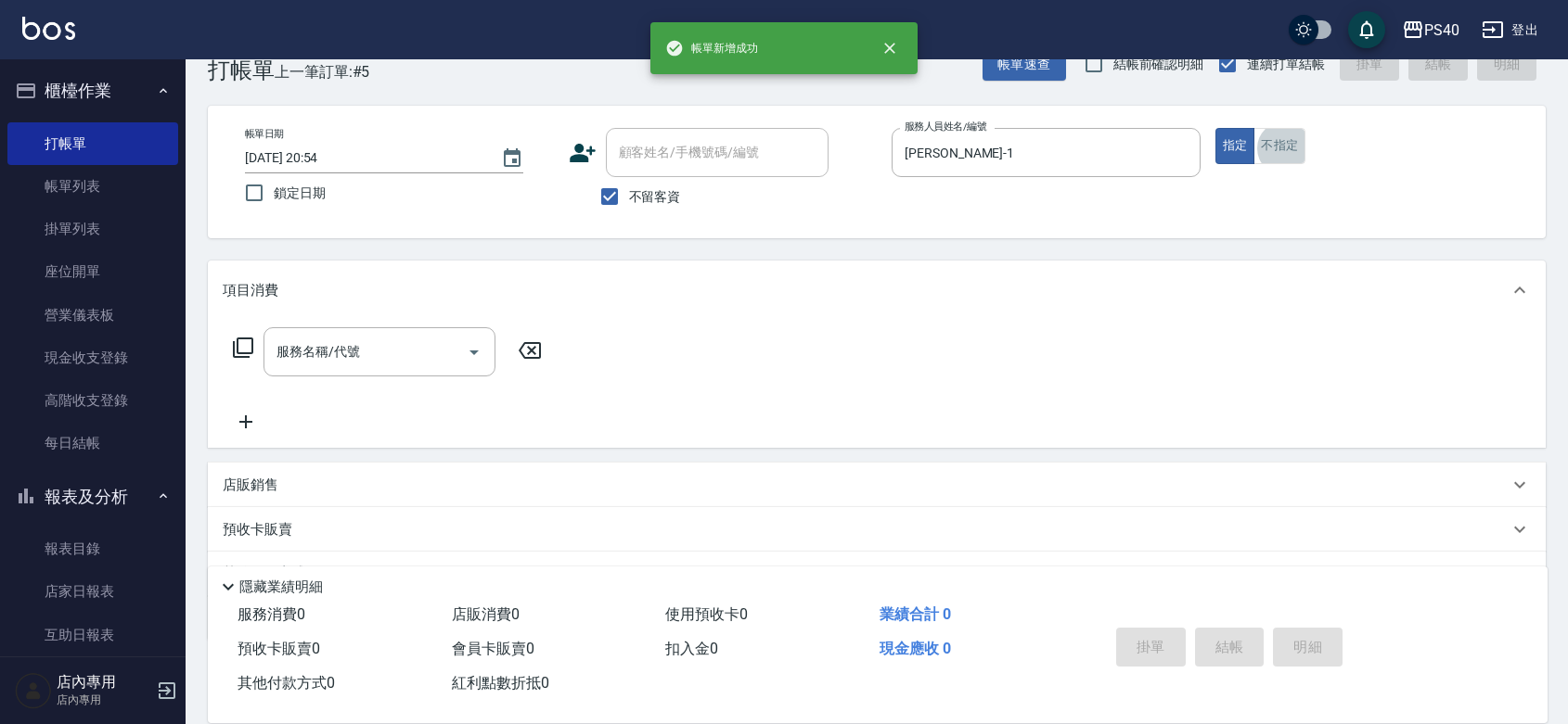
scroll to position [47, 0]
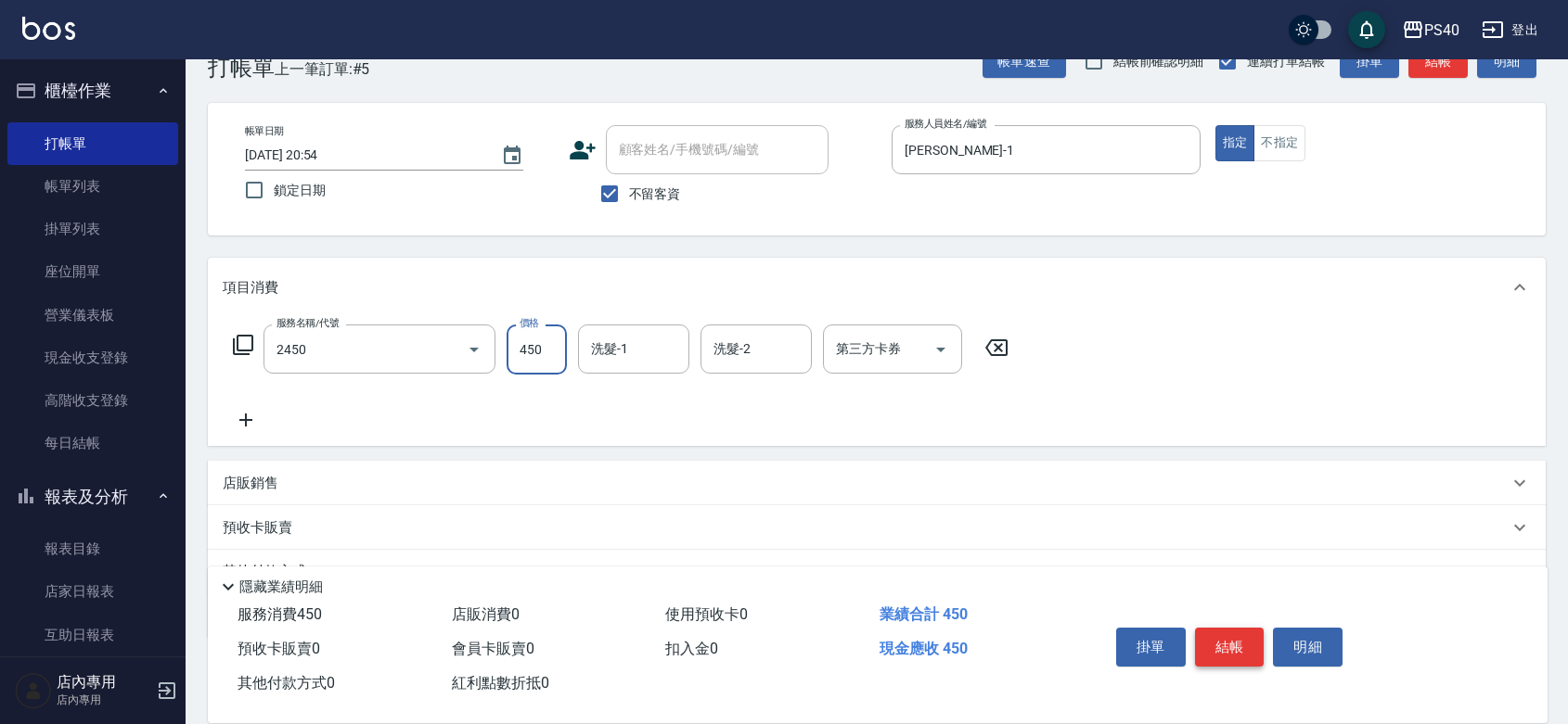
type input "C剪髮套餐(2450)"
click at [1220, 628] on button "結帳" at bounding box center [1230, 647] width 70 height 39
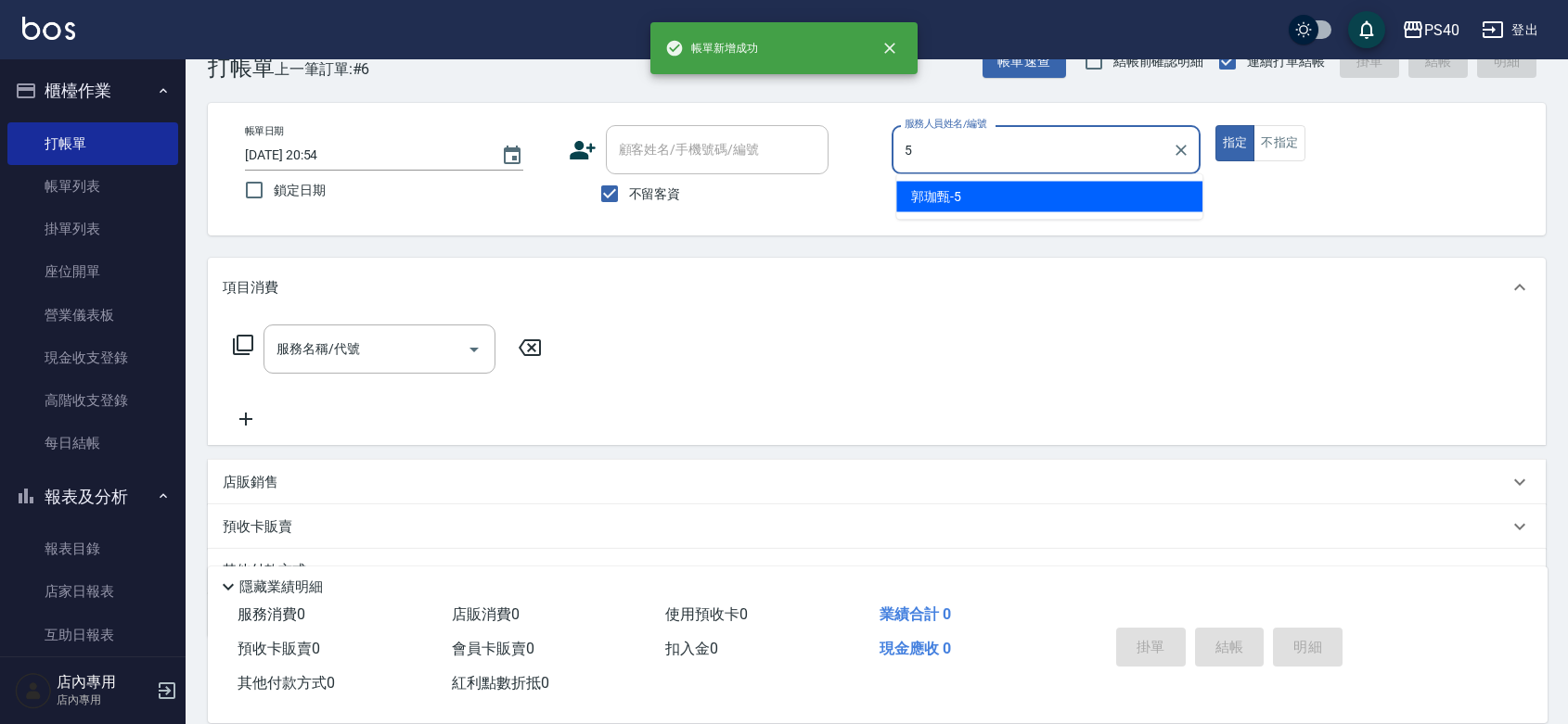
type input "[PERSON_NAME]-5"
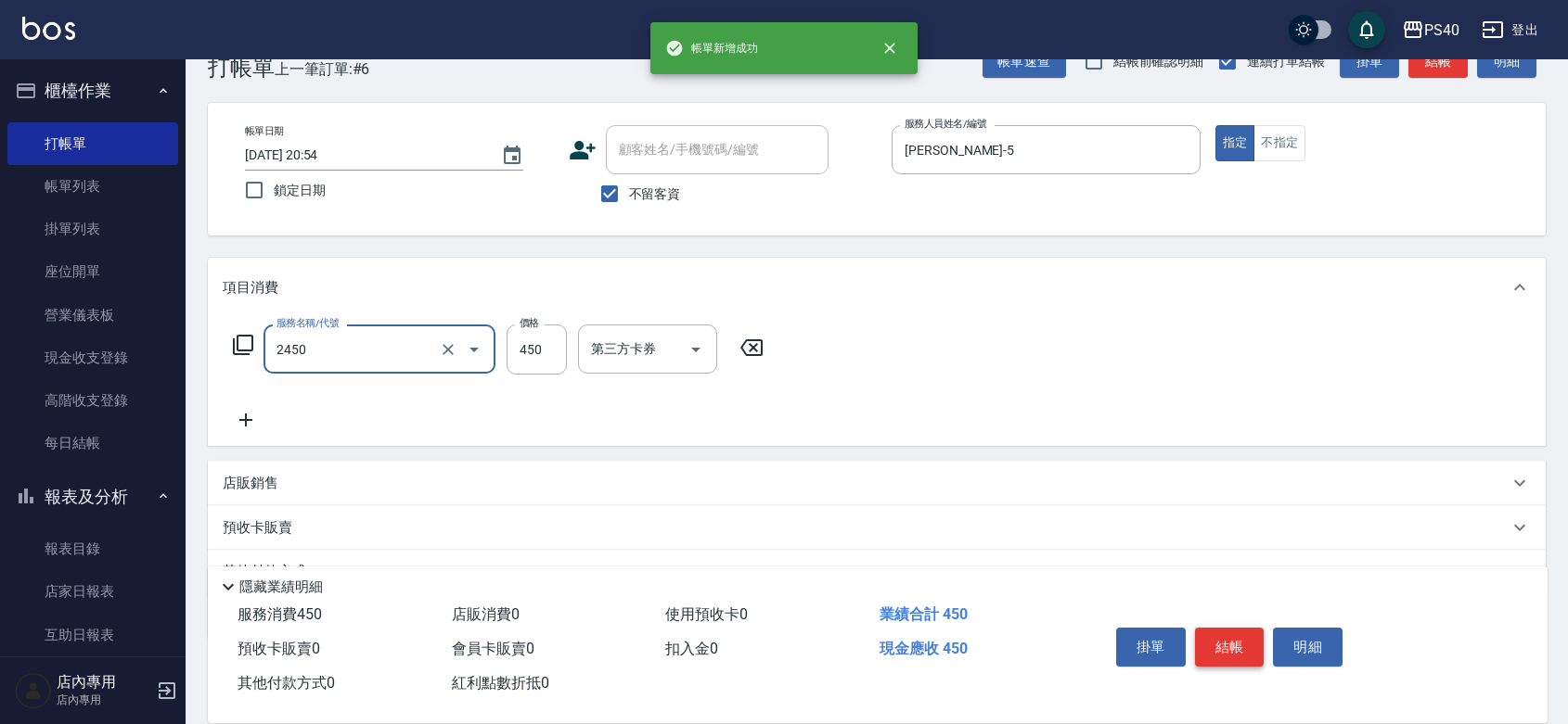
type input "C剪髮套餐(2450)"
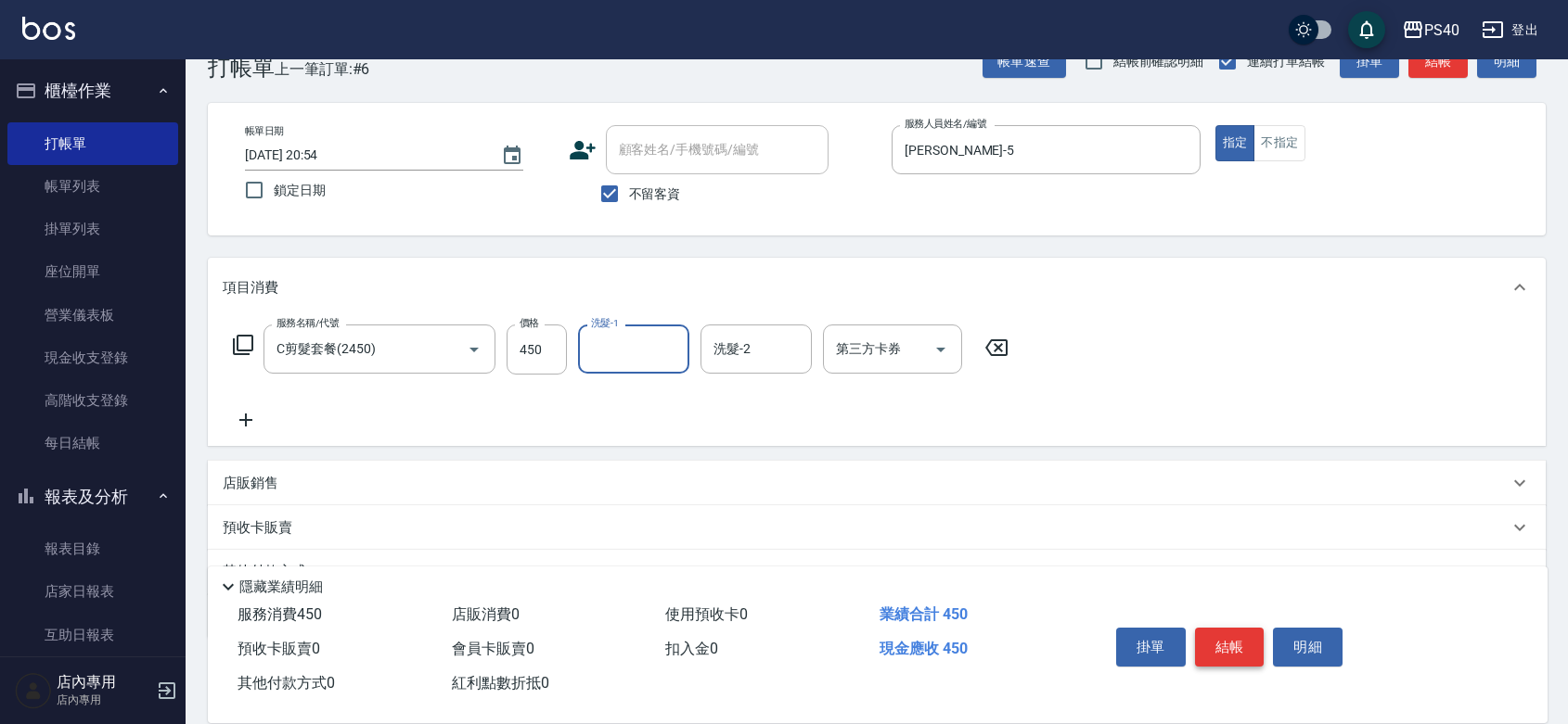
click at [1220, 628] on button "結帳" at bounding box center [1230, 647] width 70 height 39
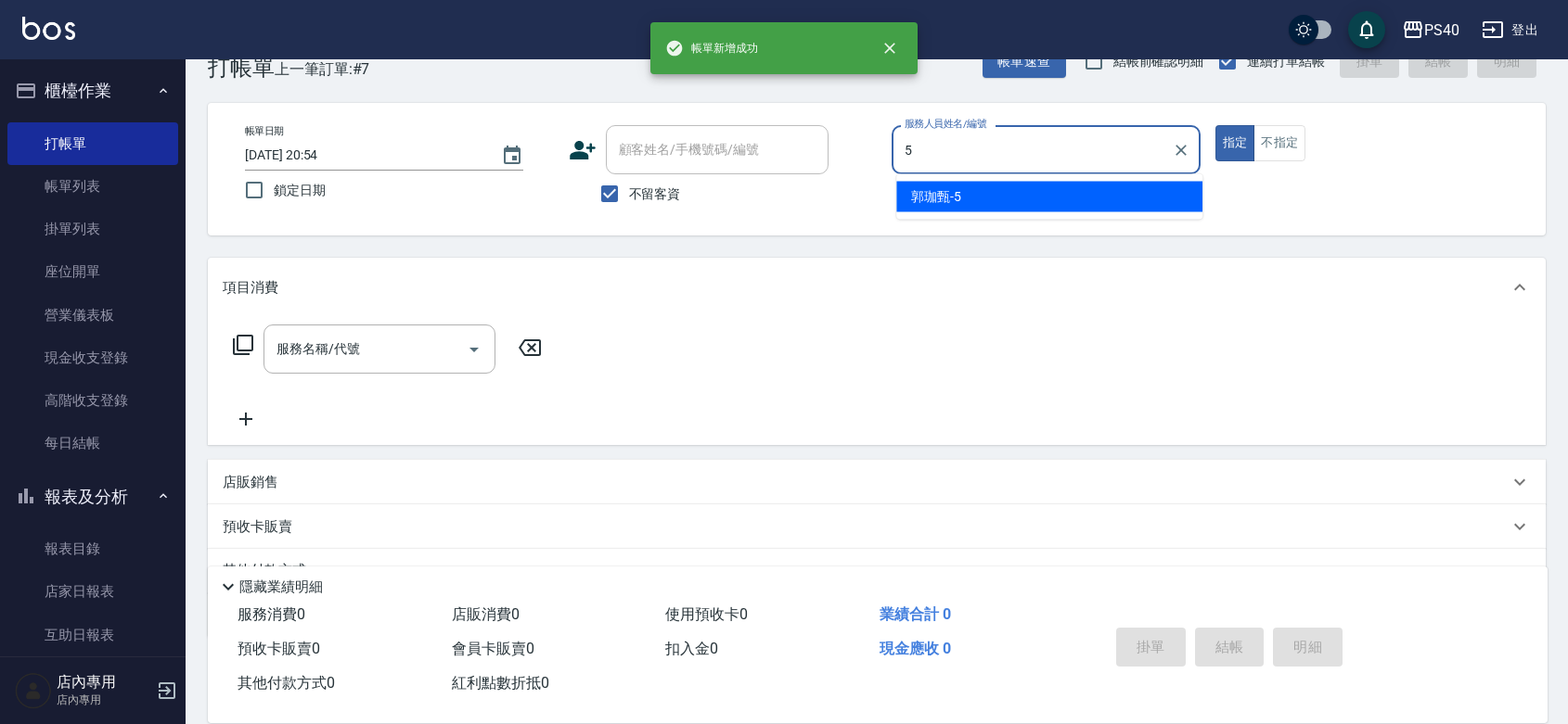
type input "[PERSON_NAME]-5"
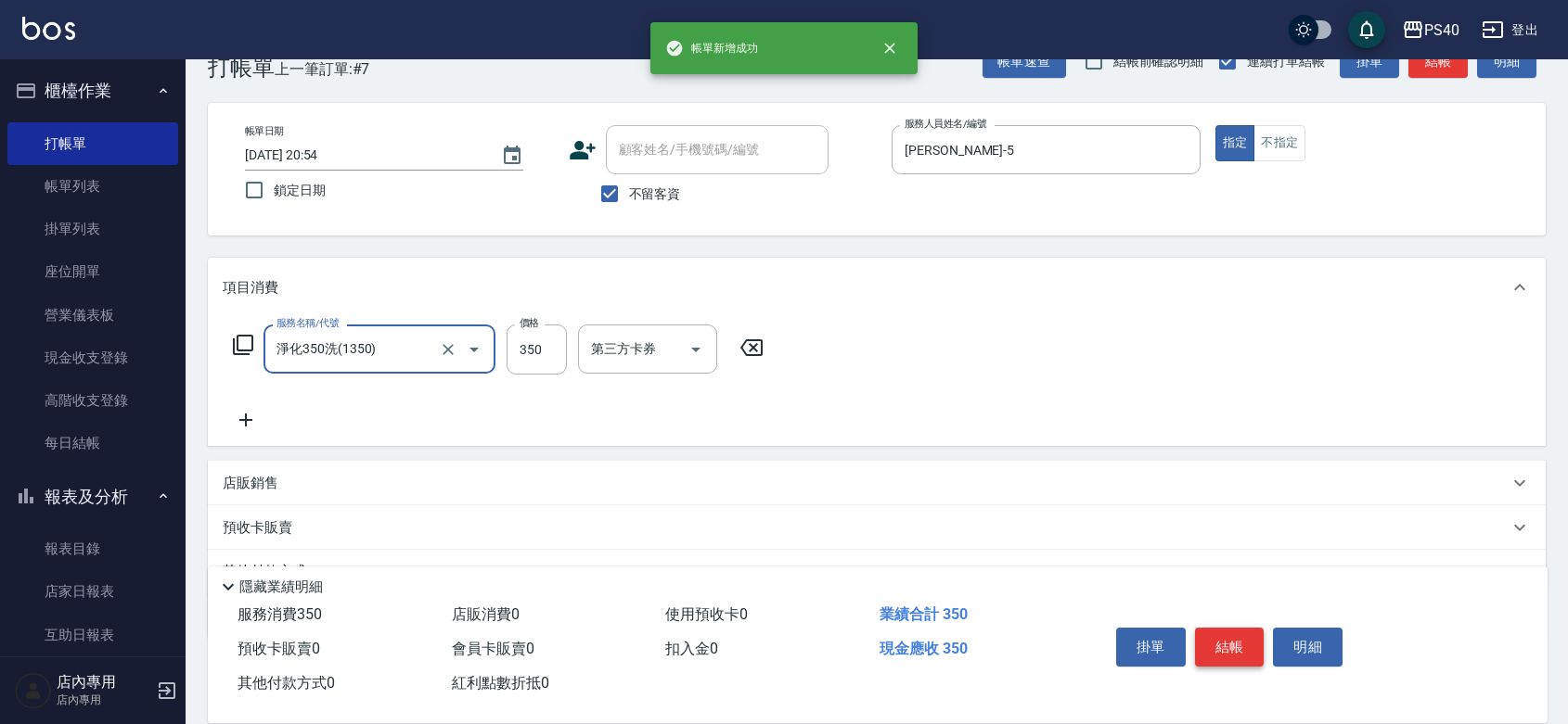
type input "淨化350洗(1350)"
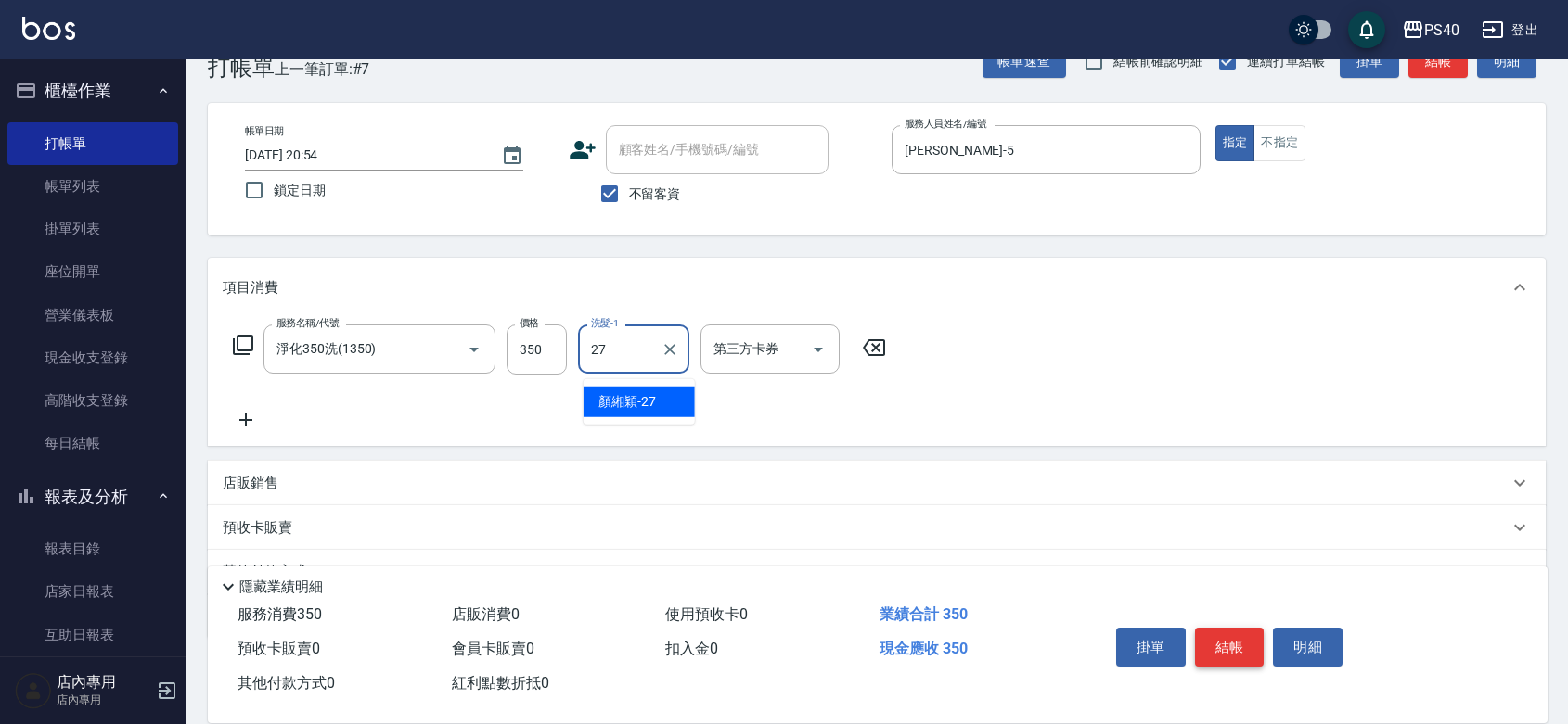
type input "[PERSON_NAME]-27"
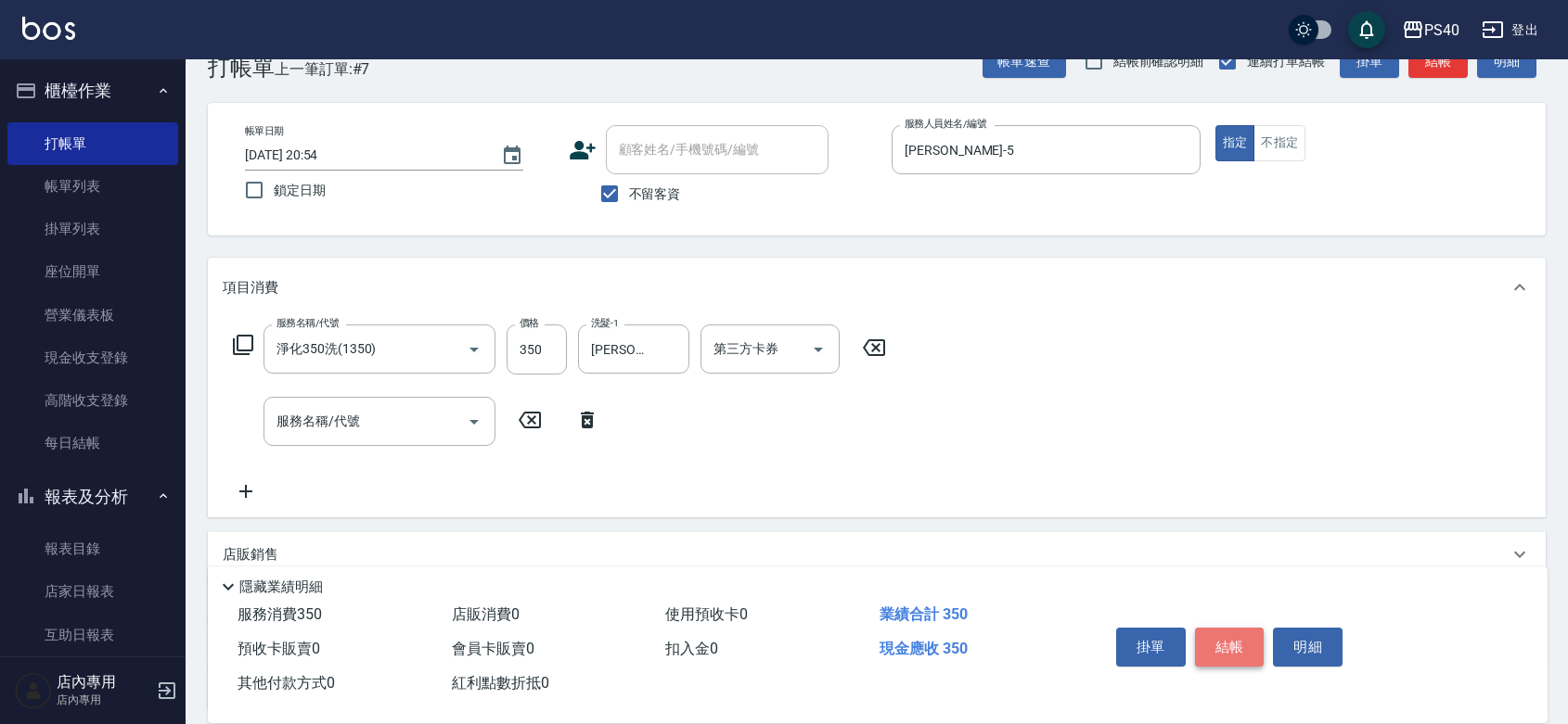
click at [1220, 628] on button "結帳" at bounding box center [1230, 647] width 70 height 39
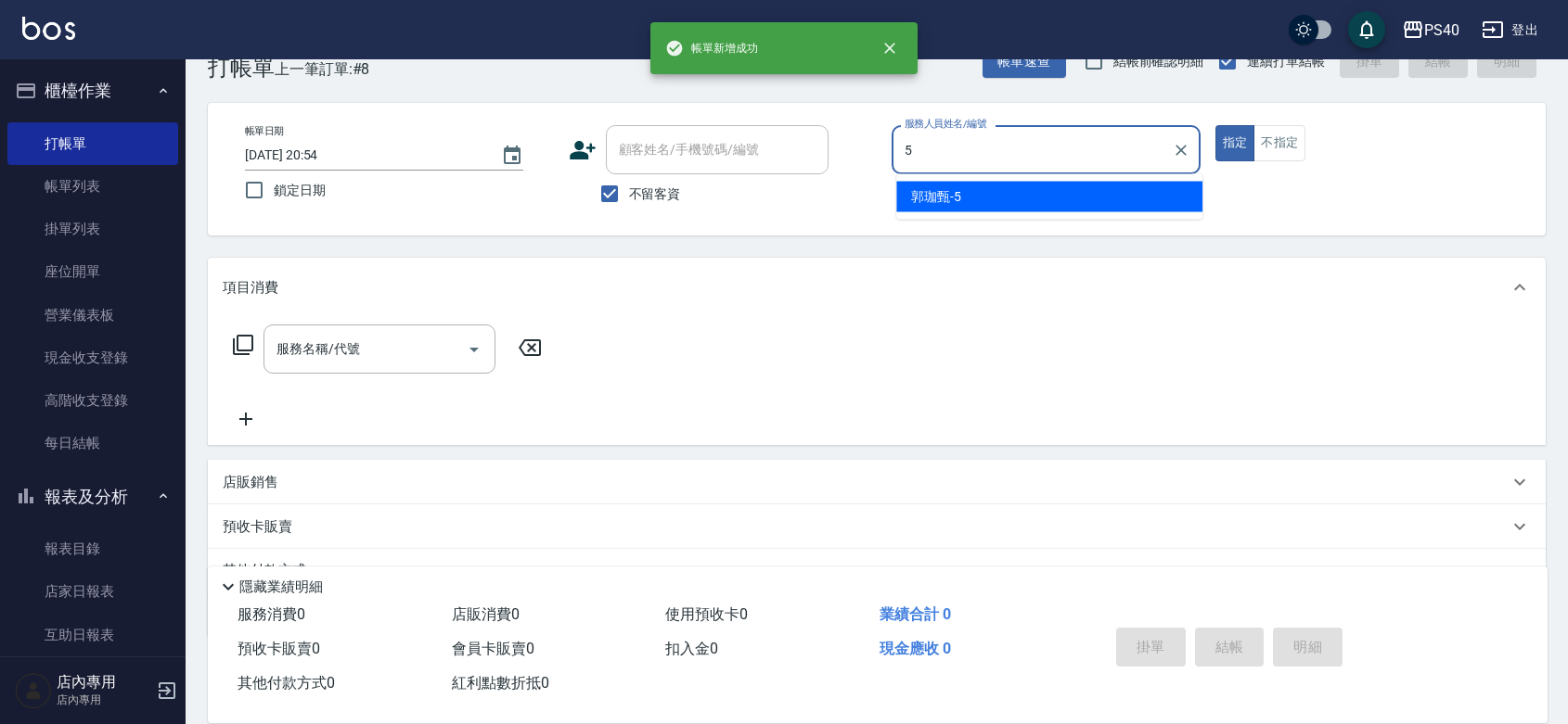
type input "[PERSON_NAME]-5"
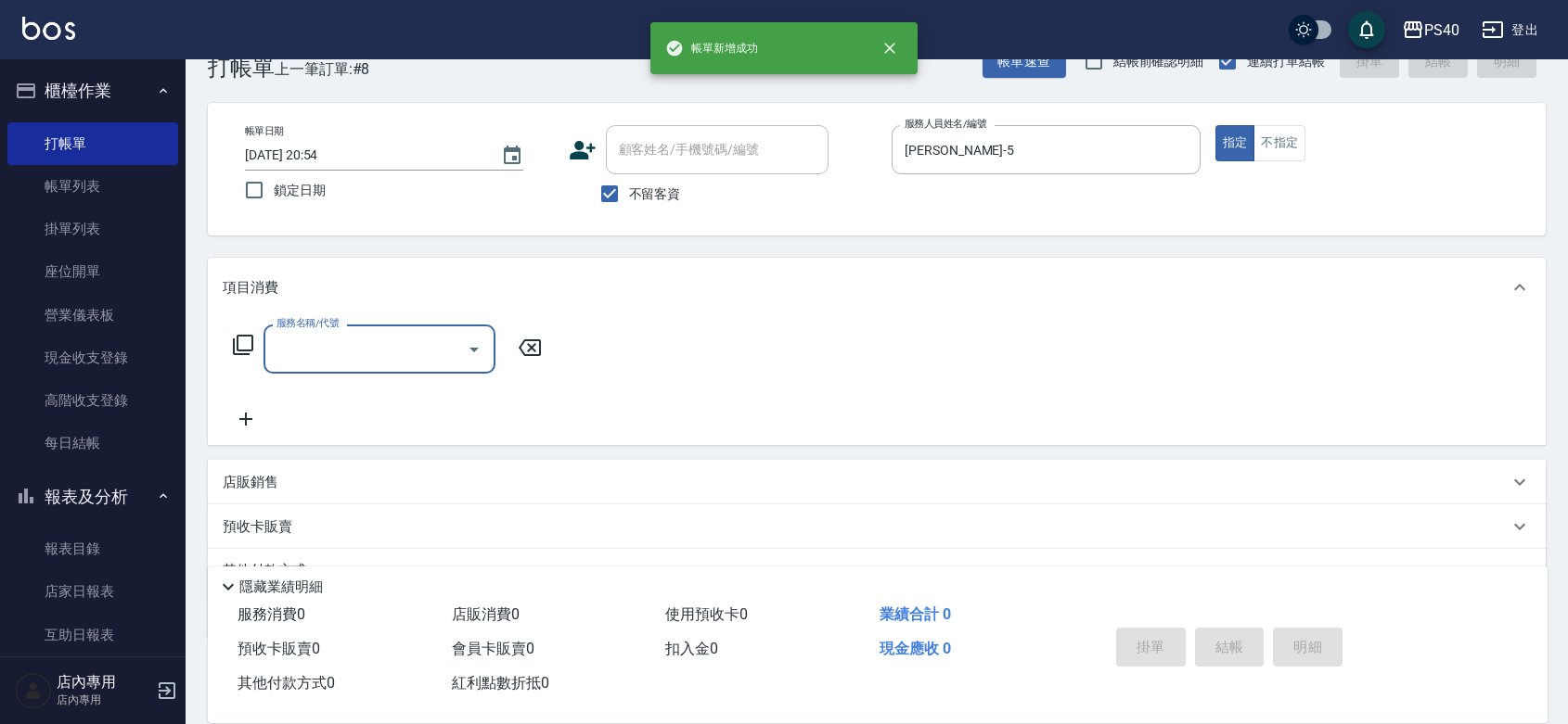
type input "5"
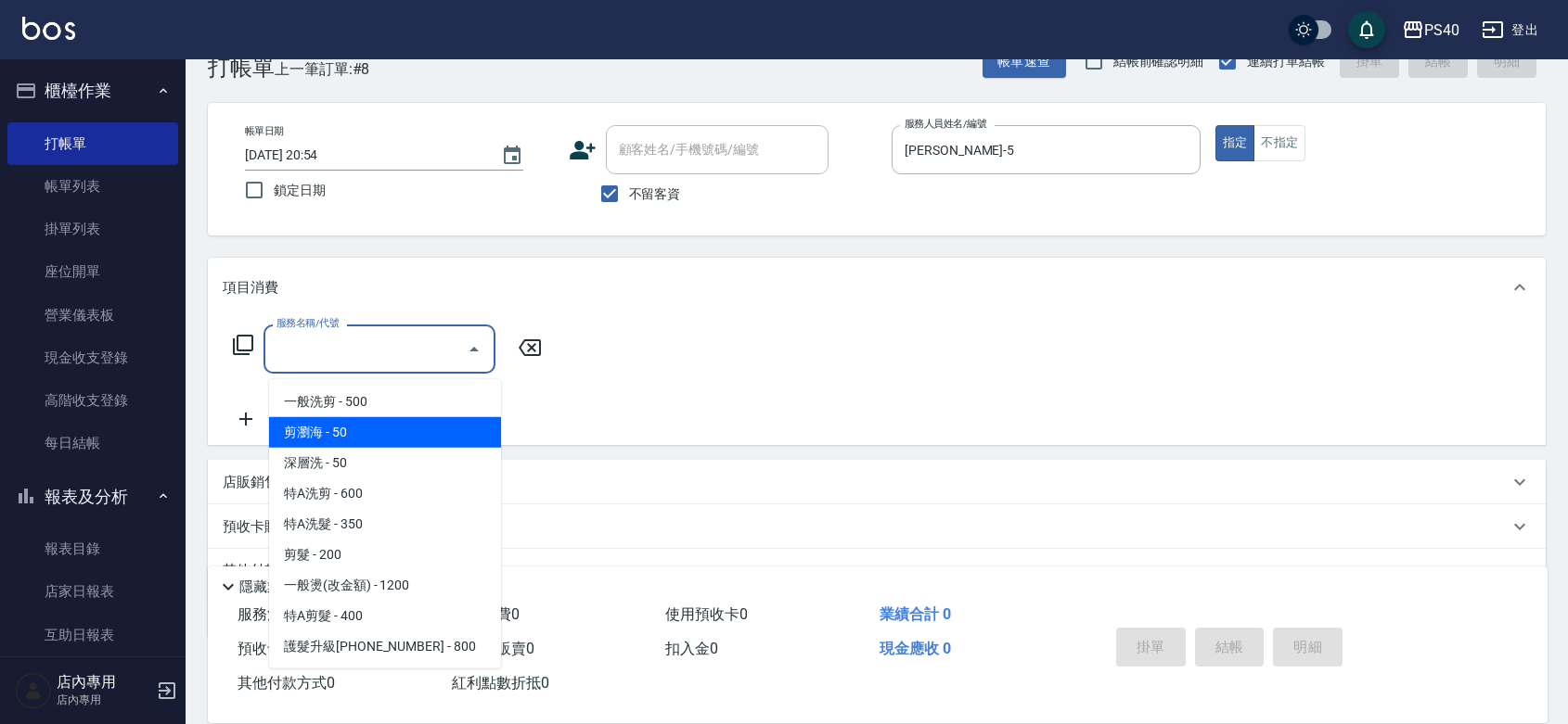
type input "剪瀏海(0050)"
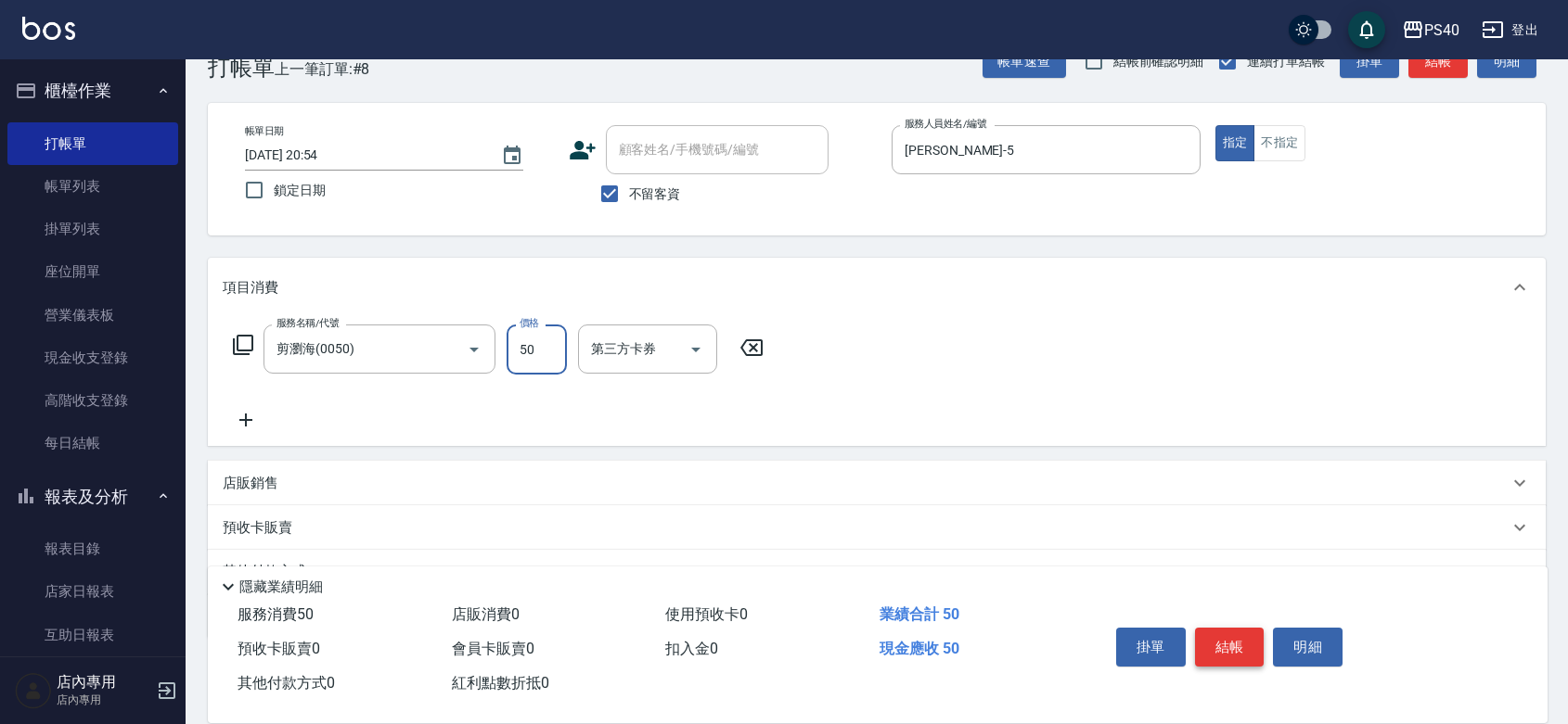
click at [1220, 628] on button "結帳" at bounding box center [1230, 647] width 70 height 39
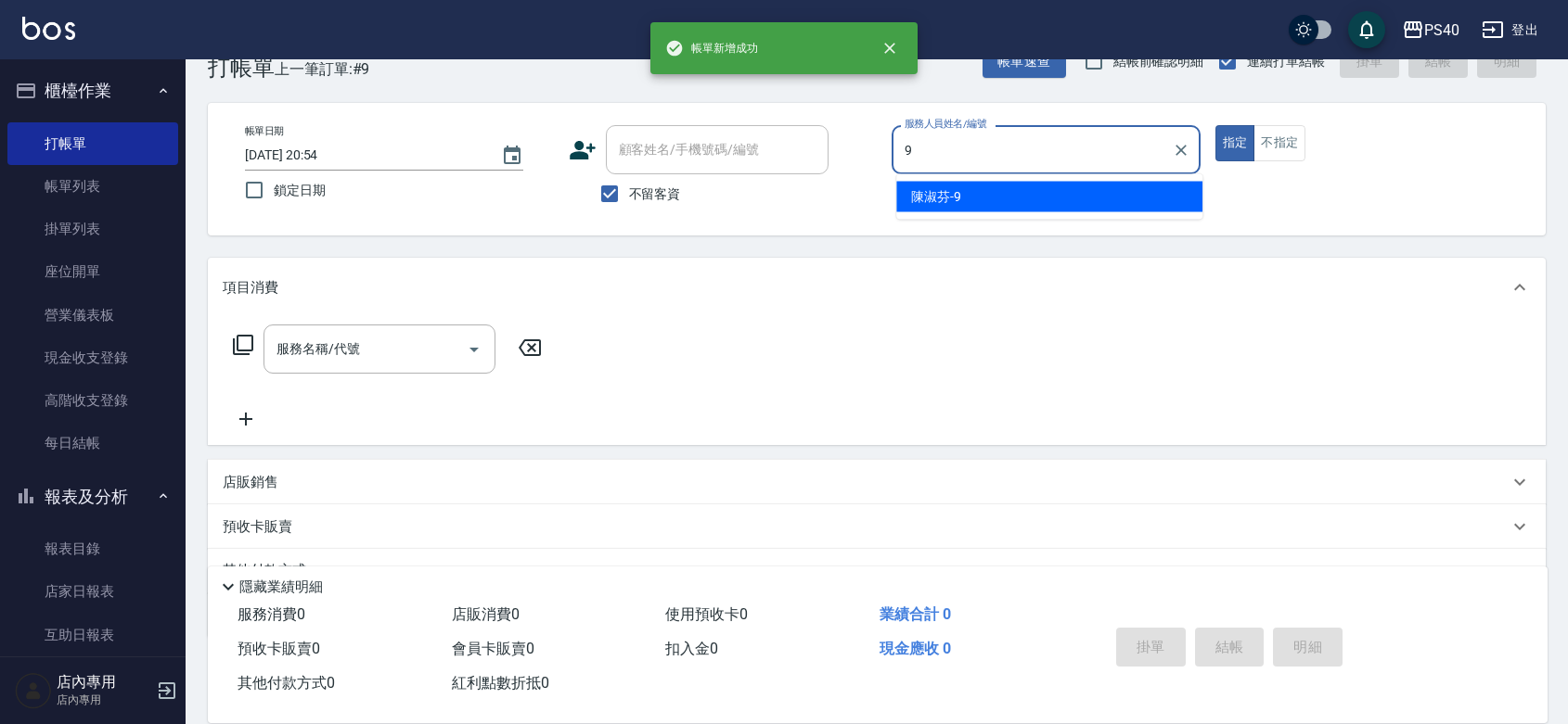
type input "[PERSON_NAME]-9"
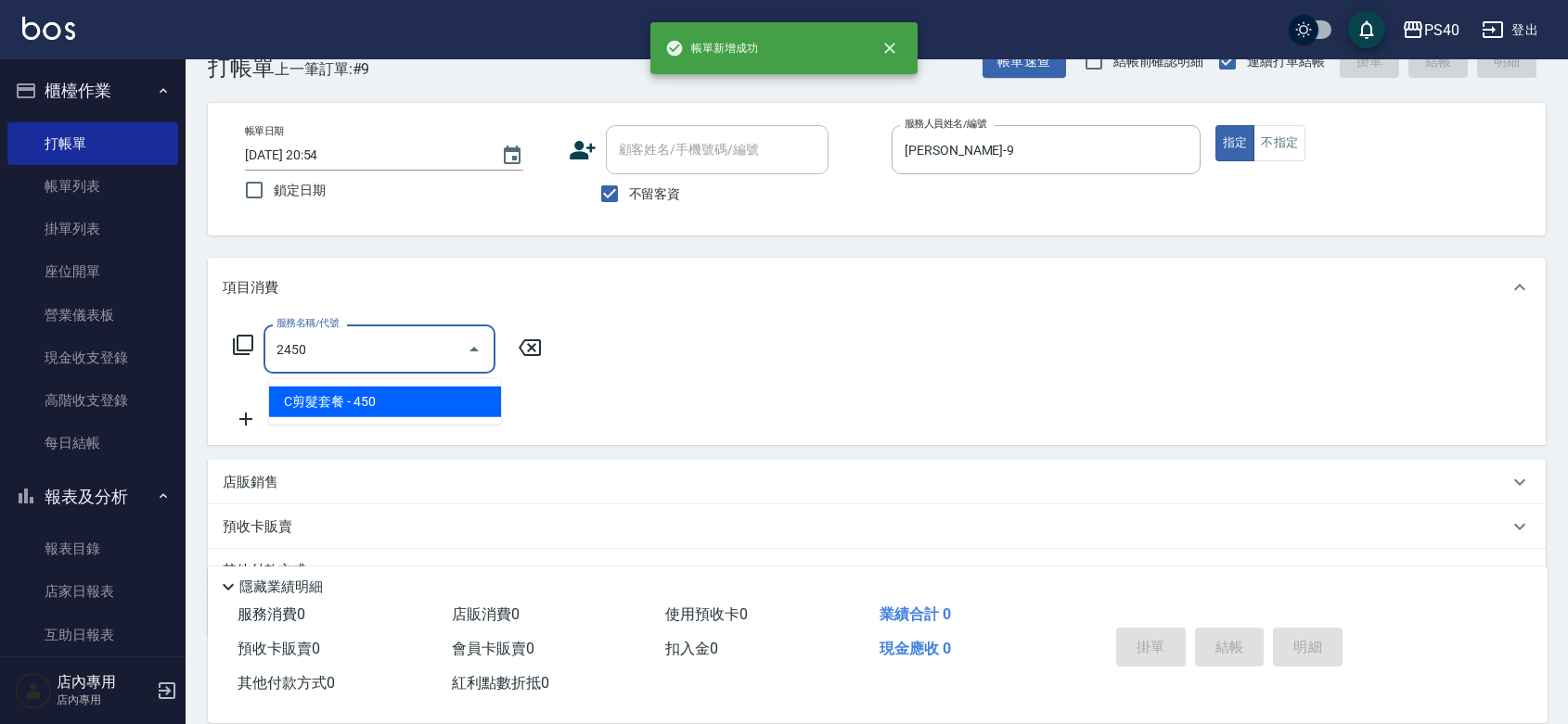
type input "C剪髮套餐(2450)"
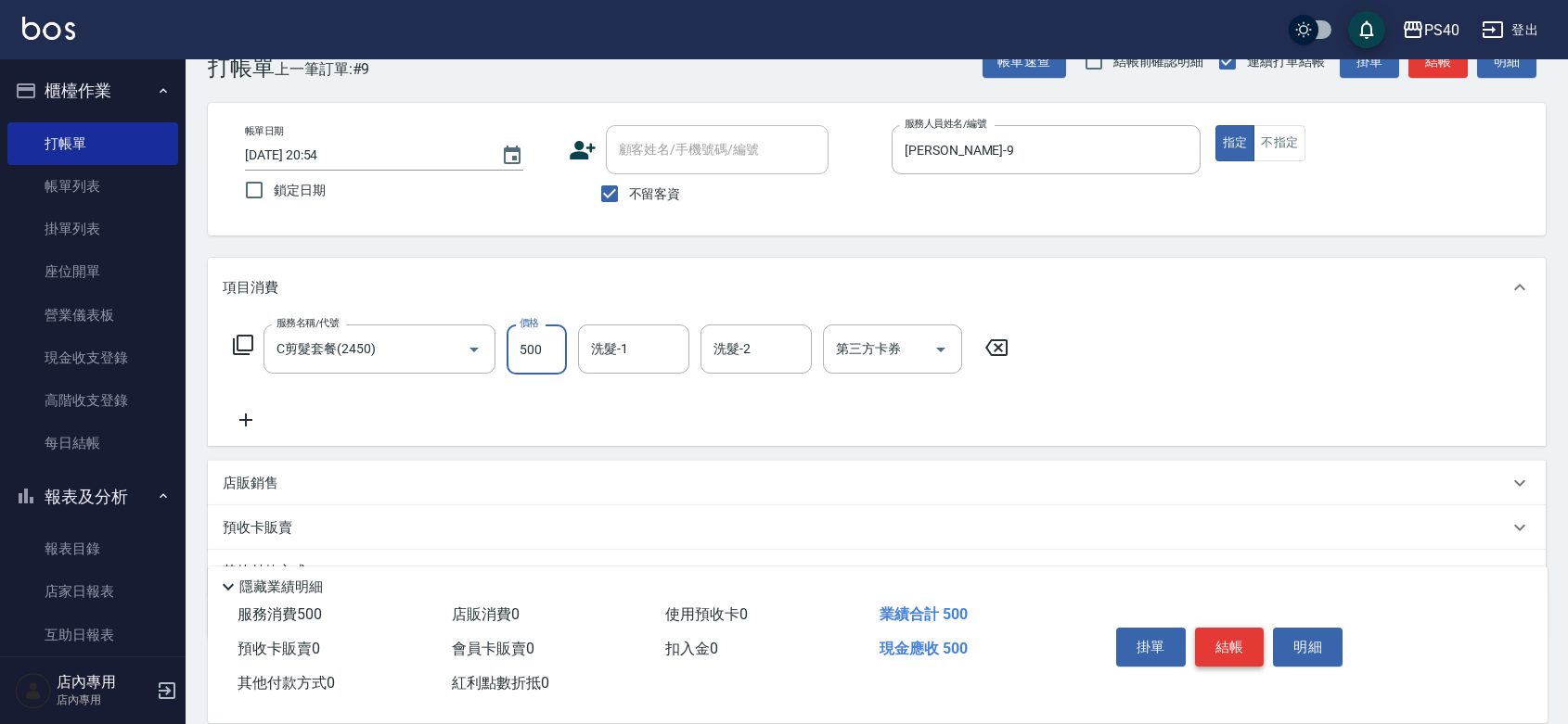
type input "500"
type input "[PERSON_NAME]-33"
click at [1220, 628] on button "結帳" at bounding box center [1230, 647] width 70 height 39
type input "[DATE] 20:55"
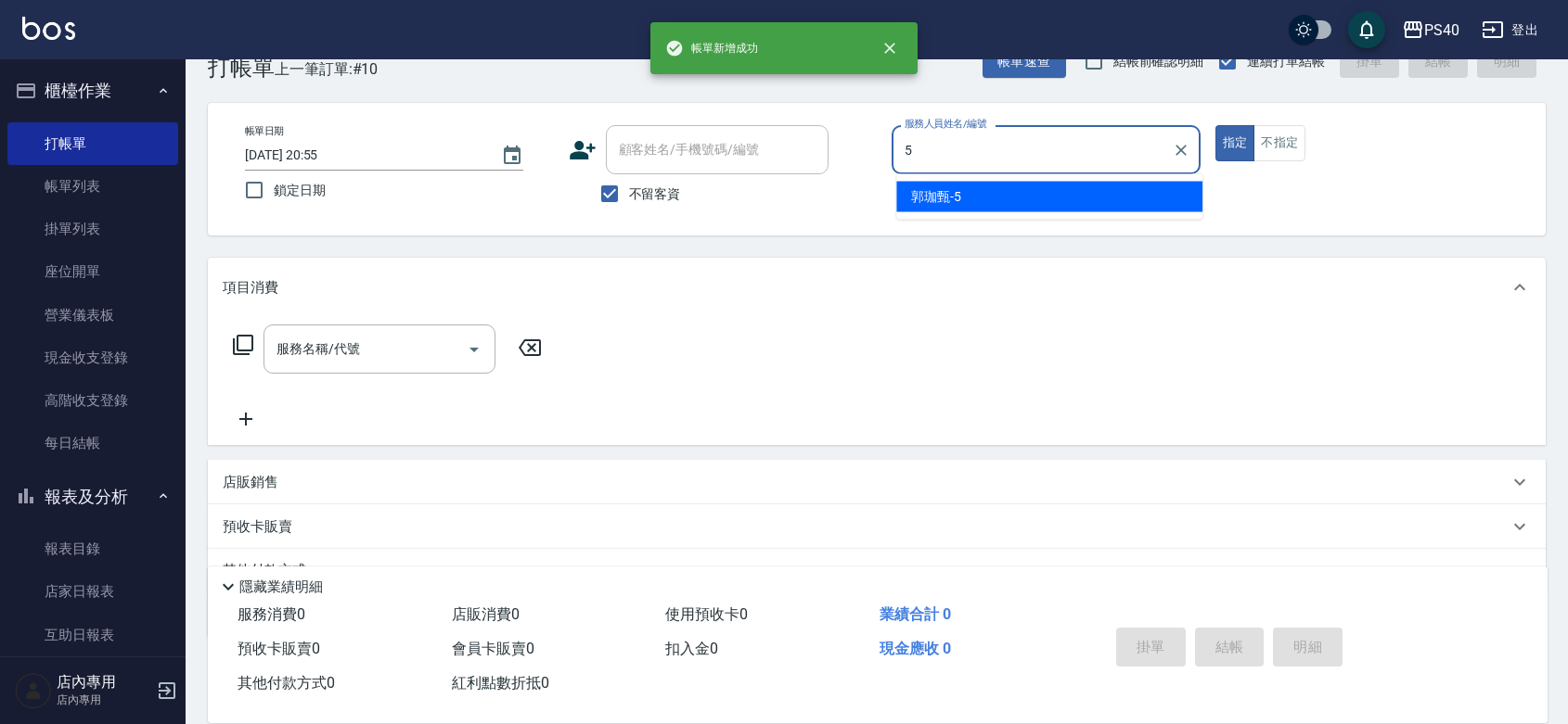
type input "[PERSON_NAME]-5"
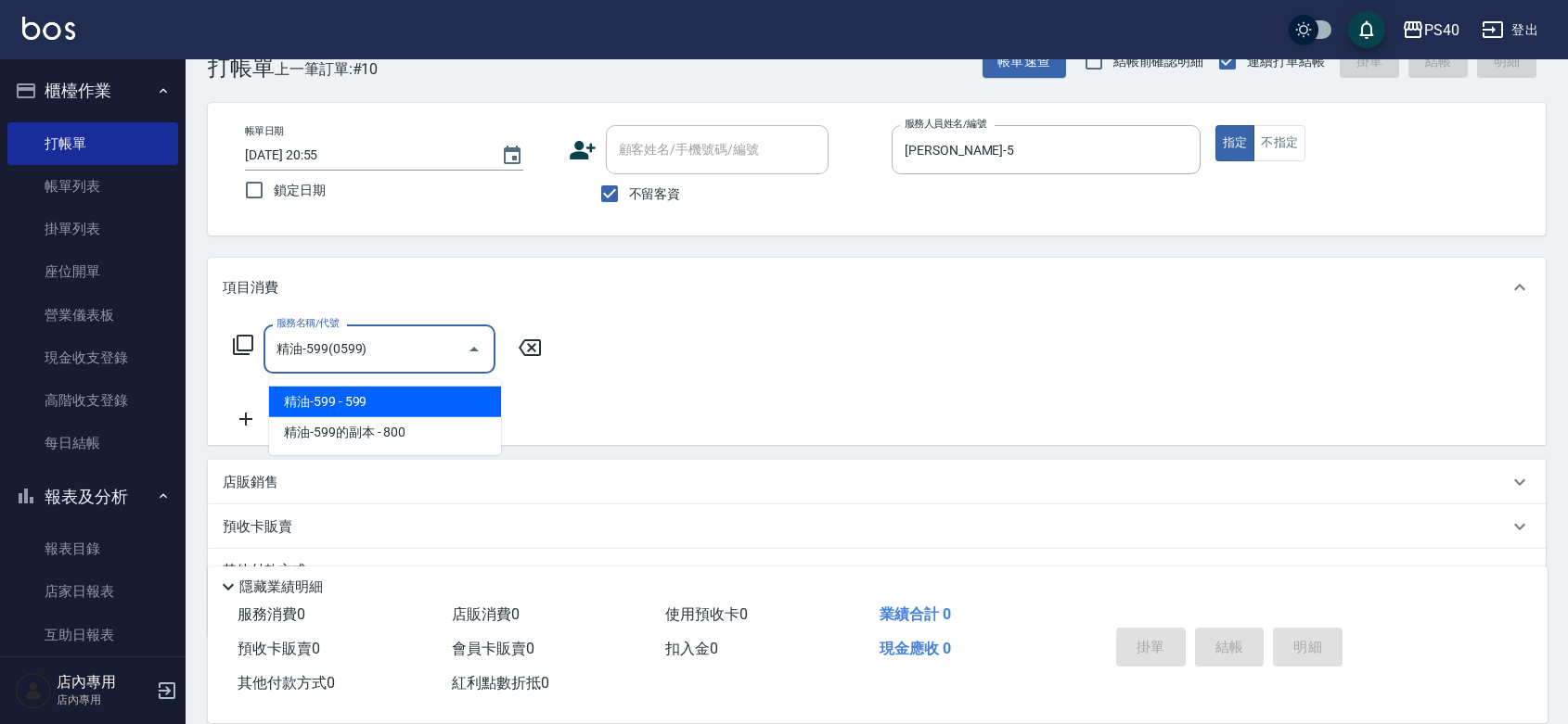
type input "精油-599(0599)"
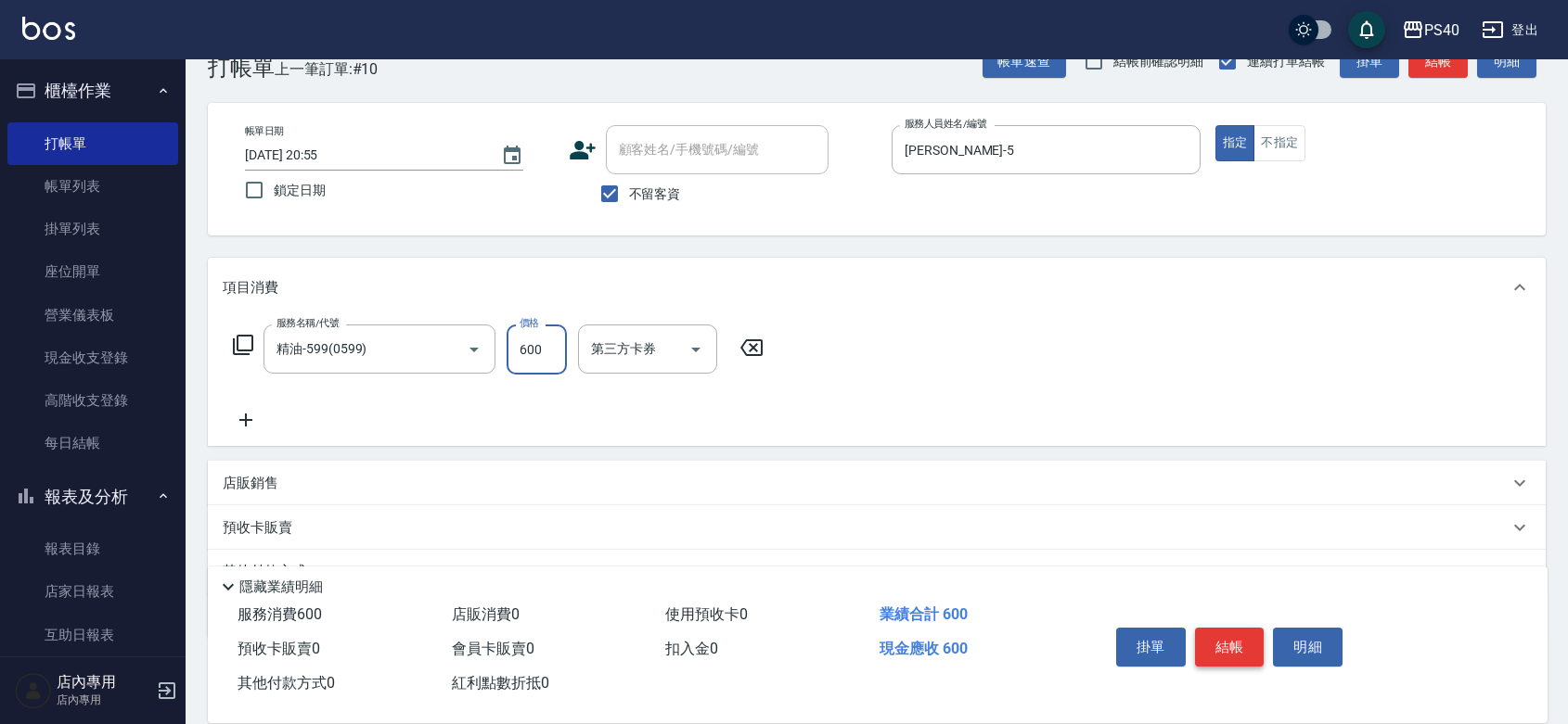
type input "600"
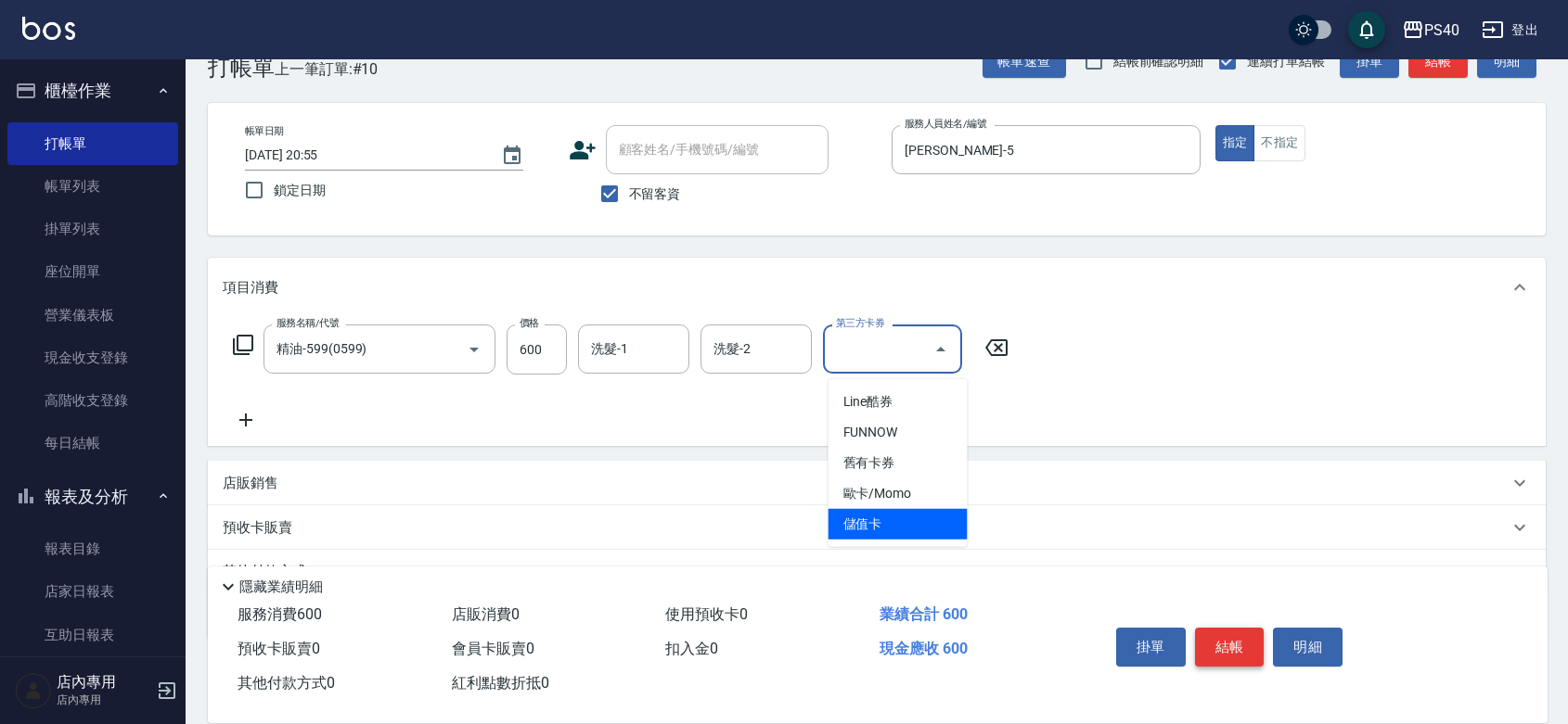
type input "儲值卡"
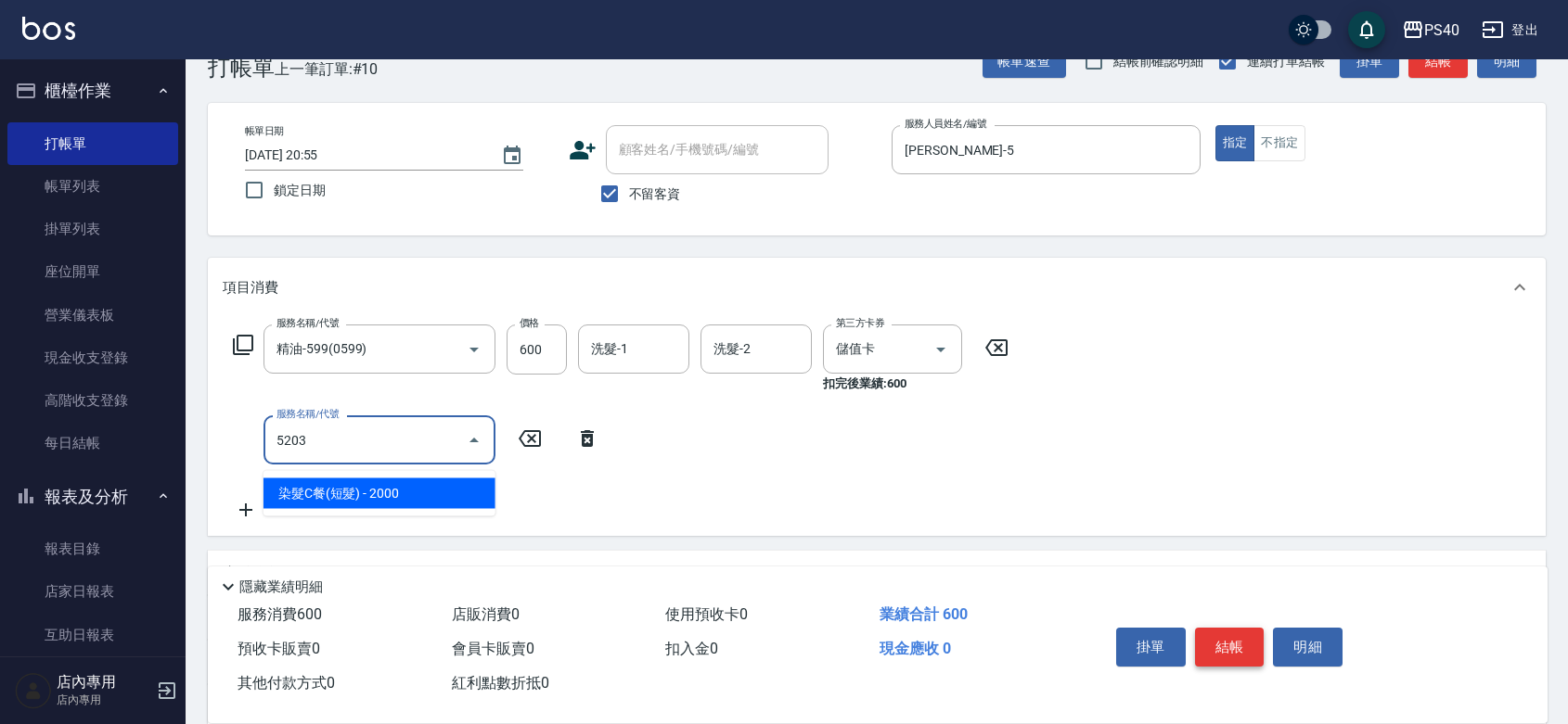
type input "染髮C餐(短髮)(5203)"
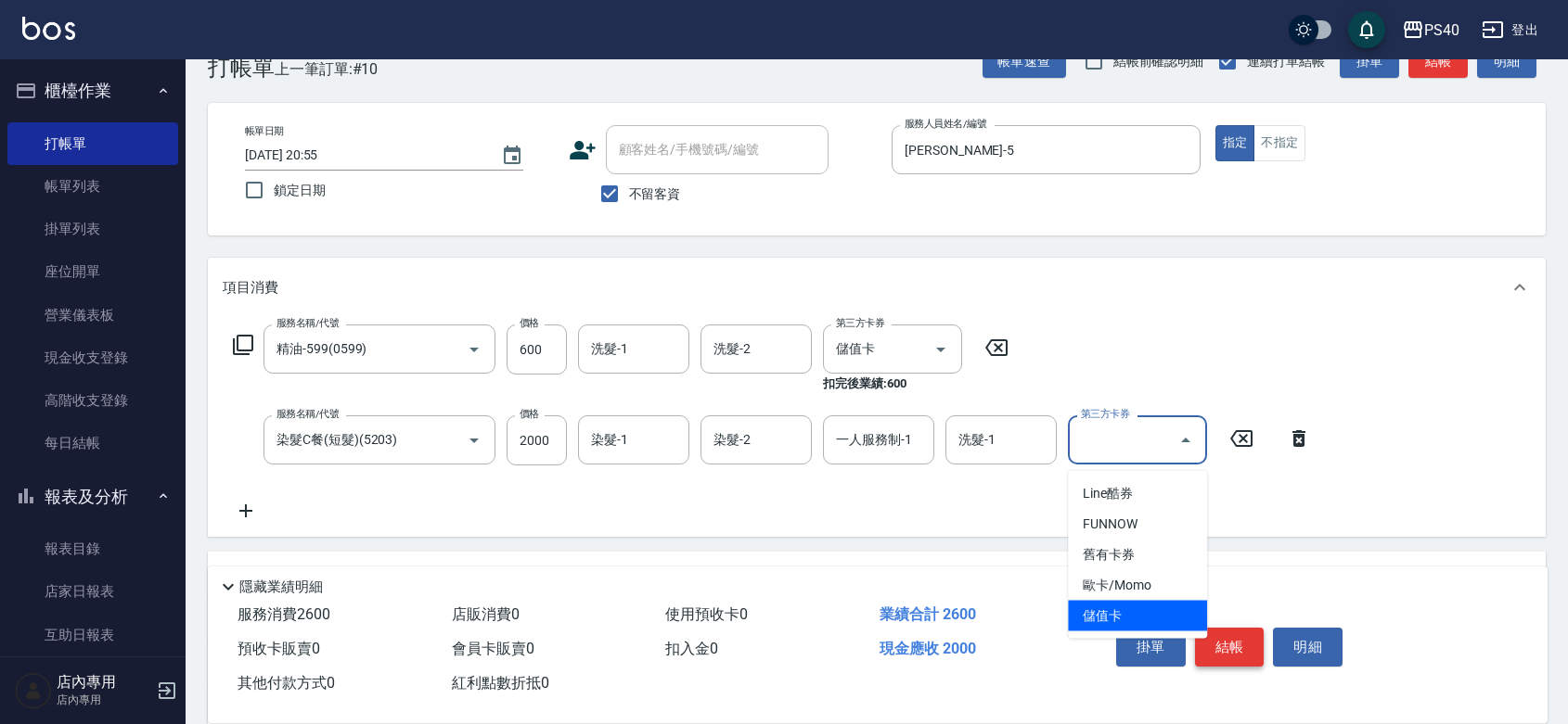
type input "儲值卡"
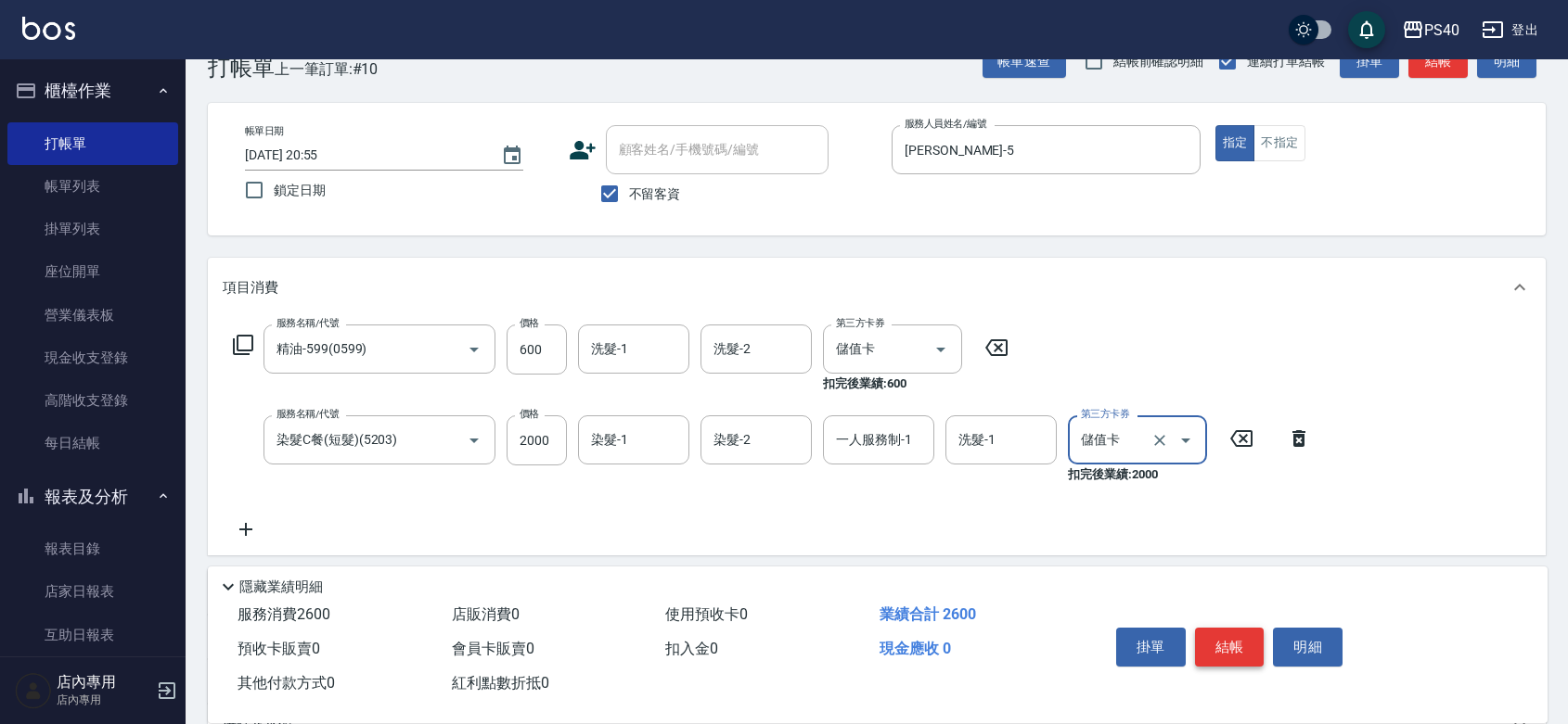
click at [1220, 628] on button "結帳" at bounding box center [1230, 647] width 70 height 39
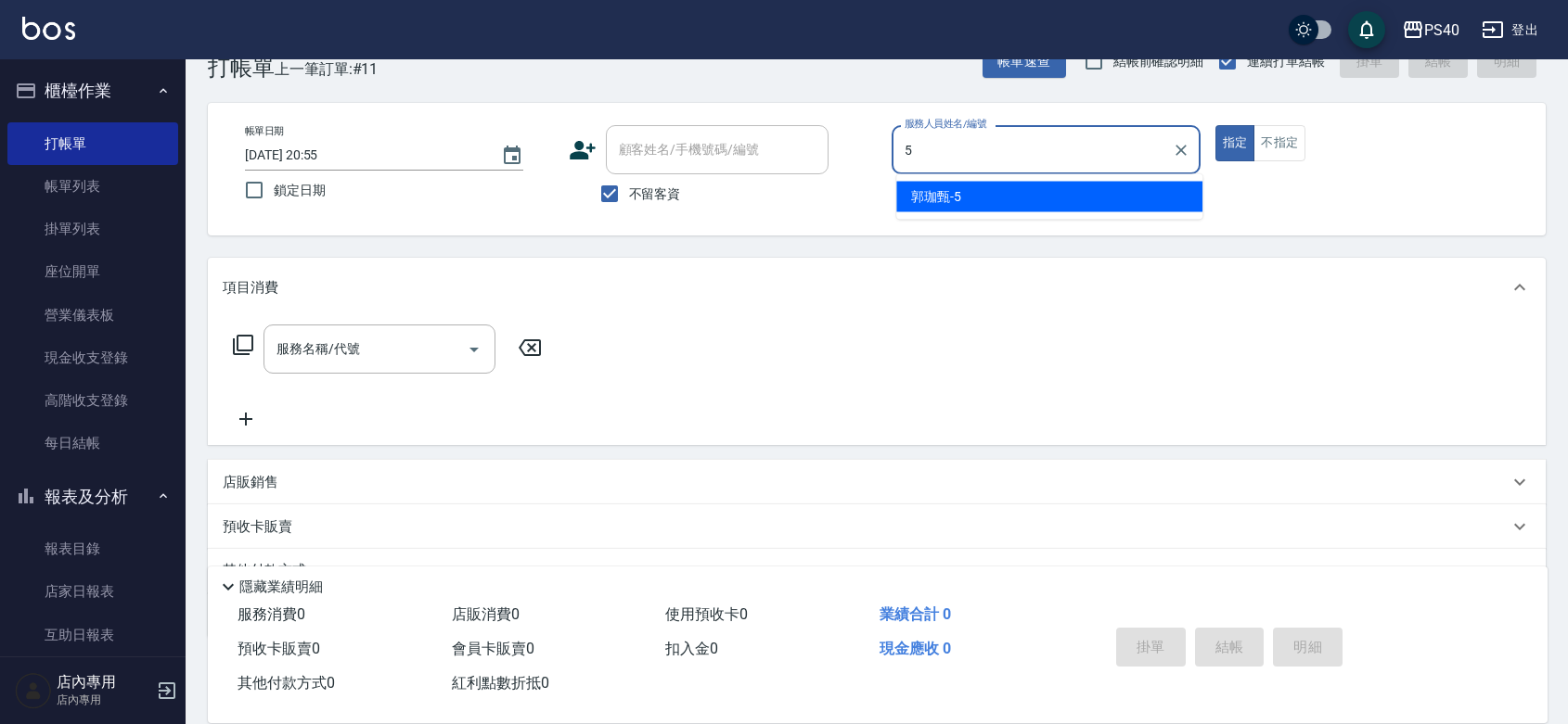
type input "[PERSON_NAME]-5"
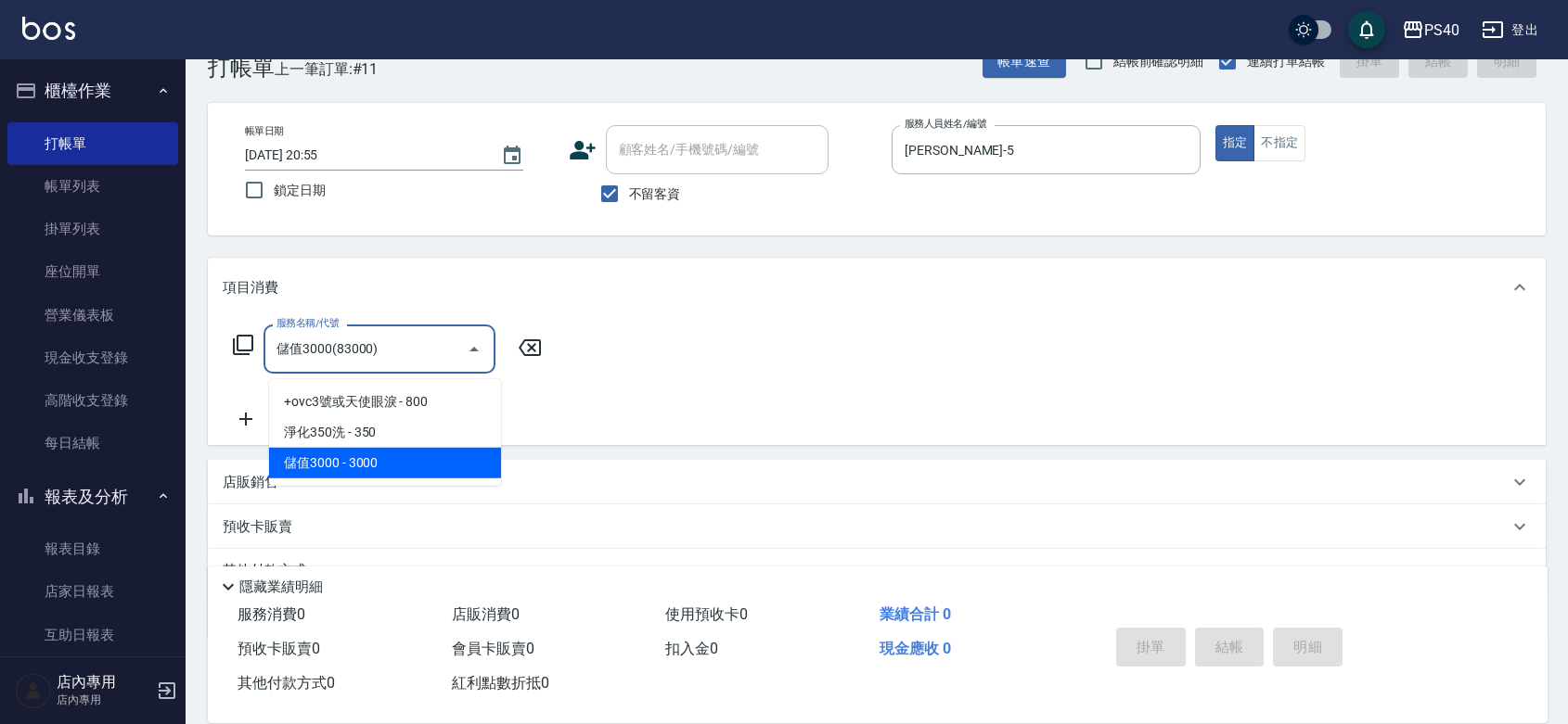
type input "儲值3000(83000)"
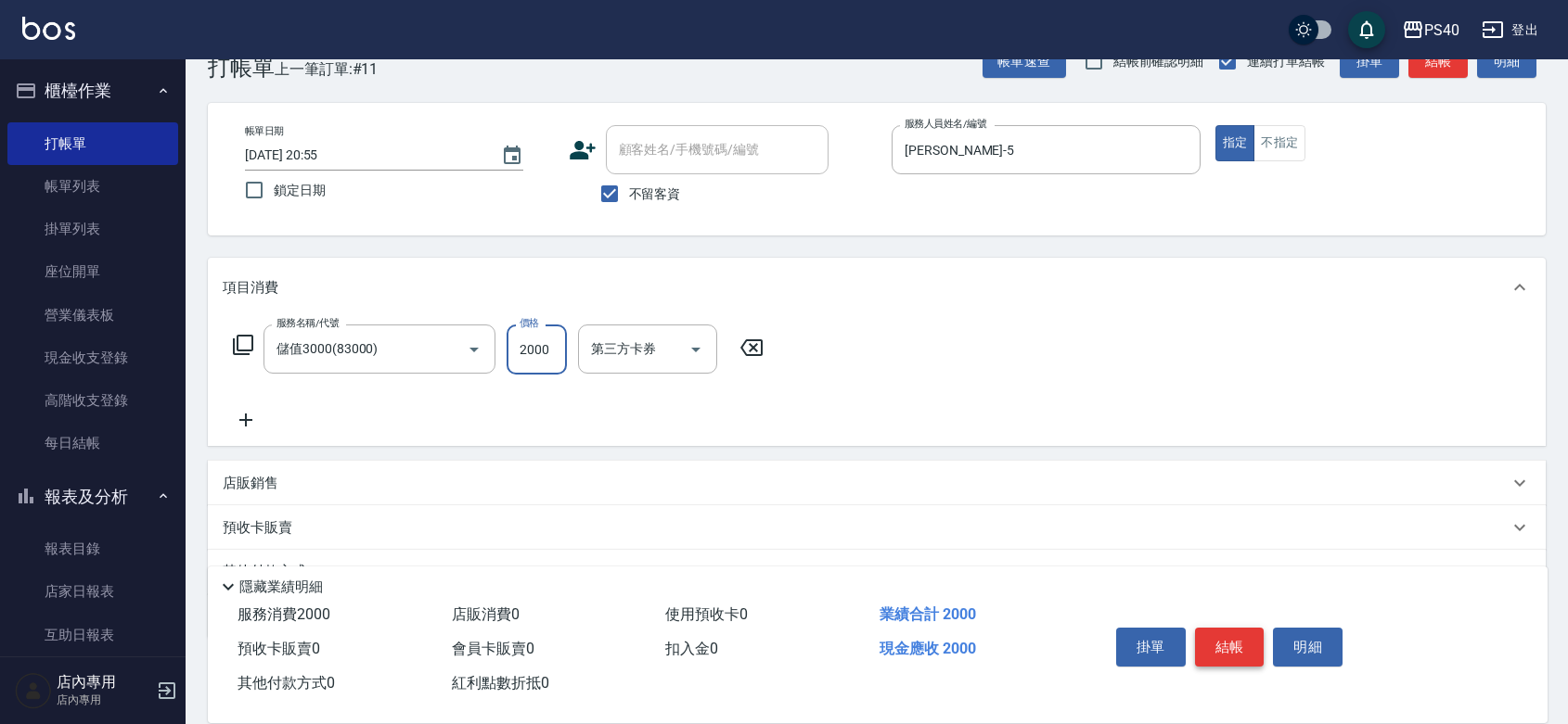
type input "2000"
click at [1220, 628] on button "結帳" at bounding box center [1230, 647] width 70 height 39
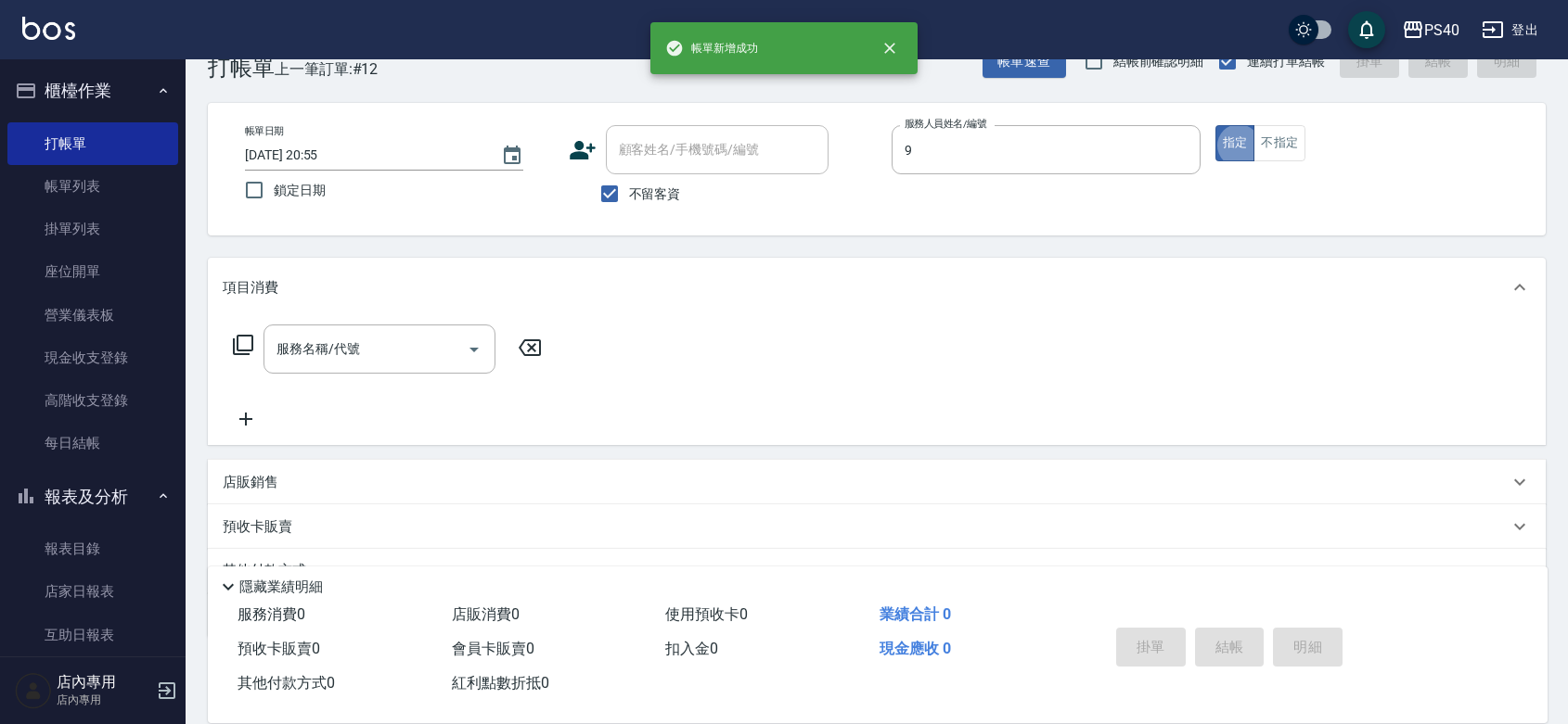
type input "[PERSON_NAME]-9"
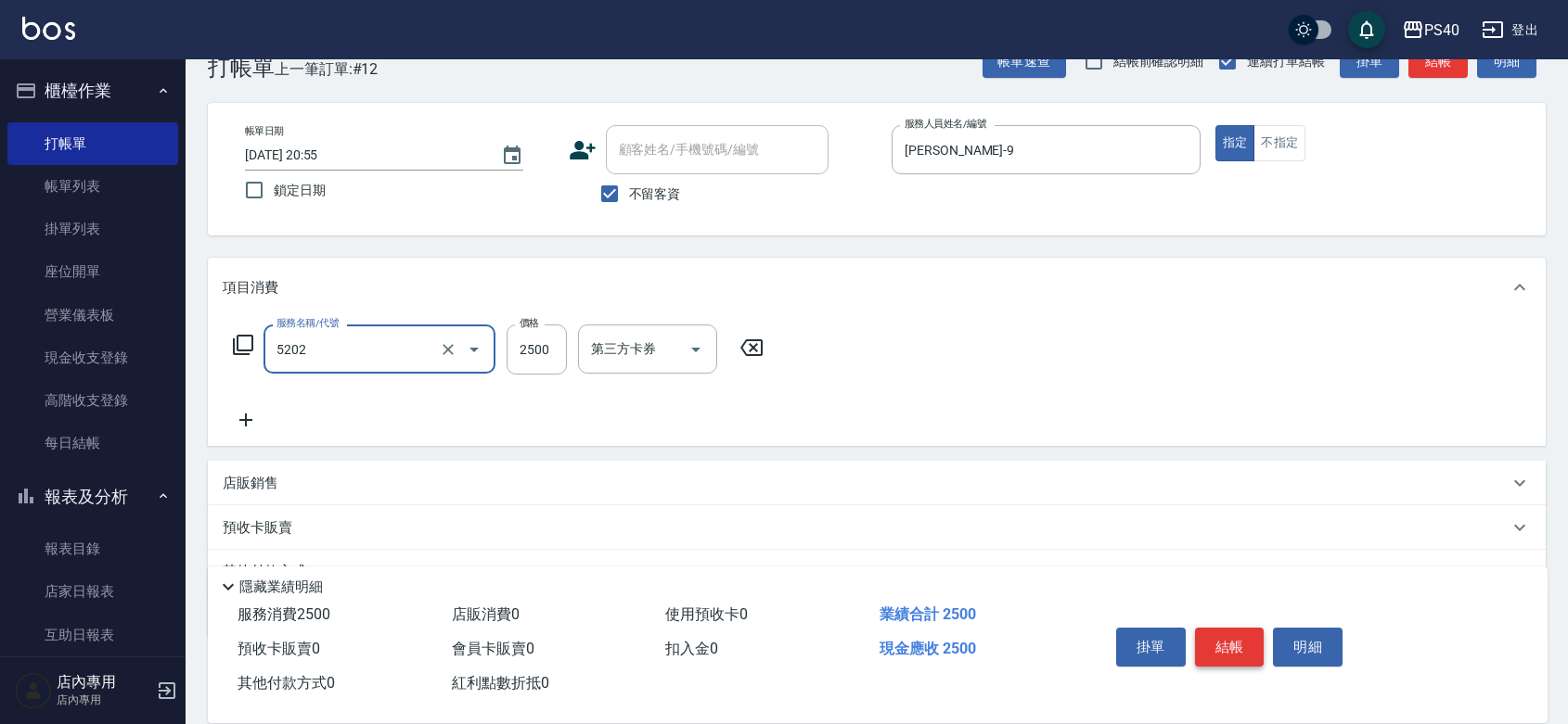
type input "染髮B餐(短髮)(5202)"
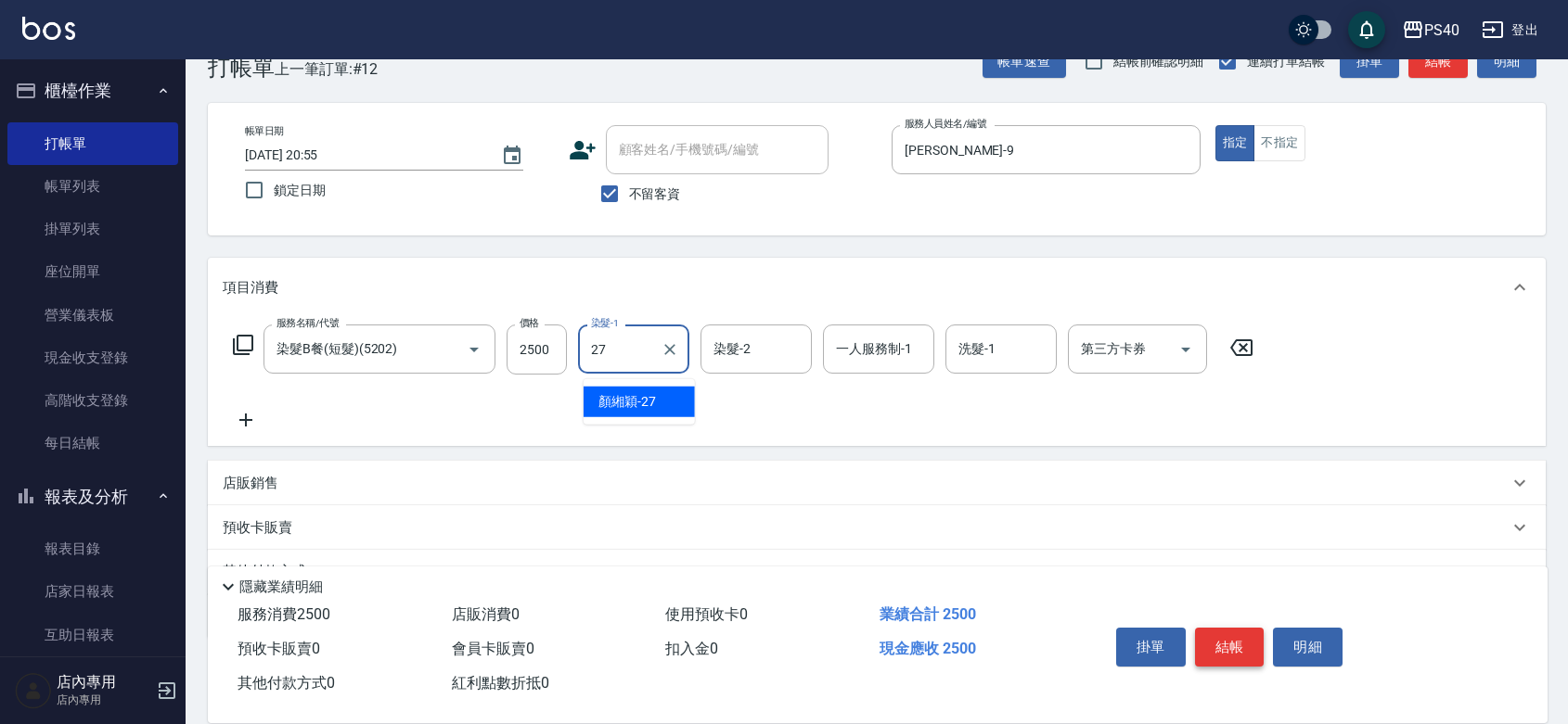
type input "[PERSON_NAME]-27"
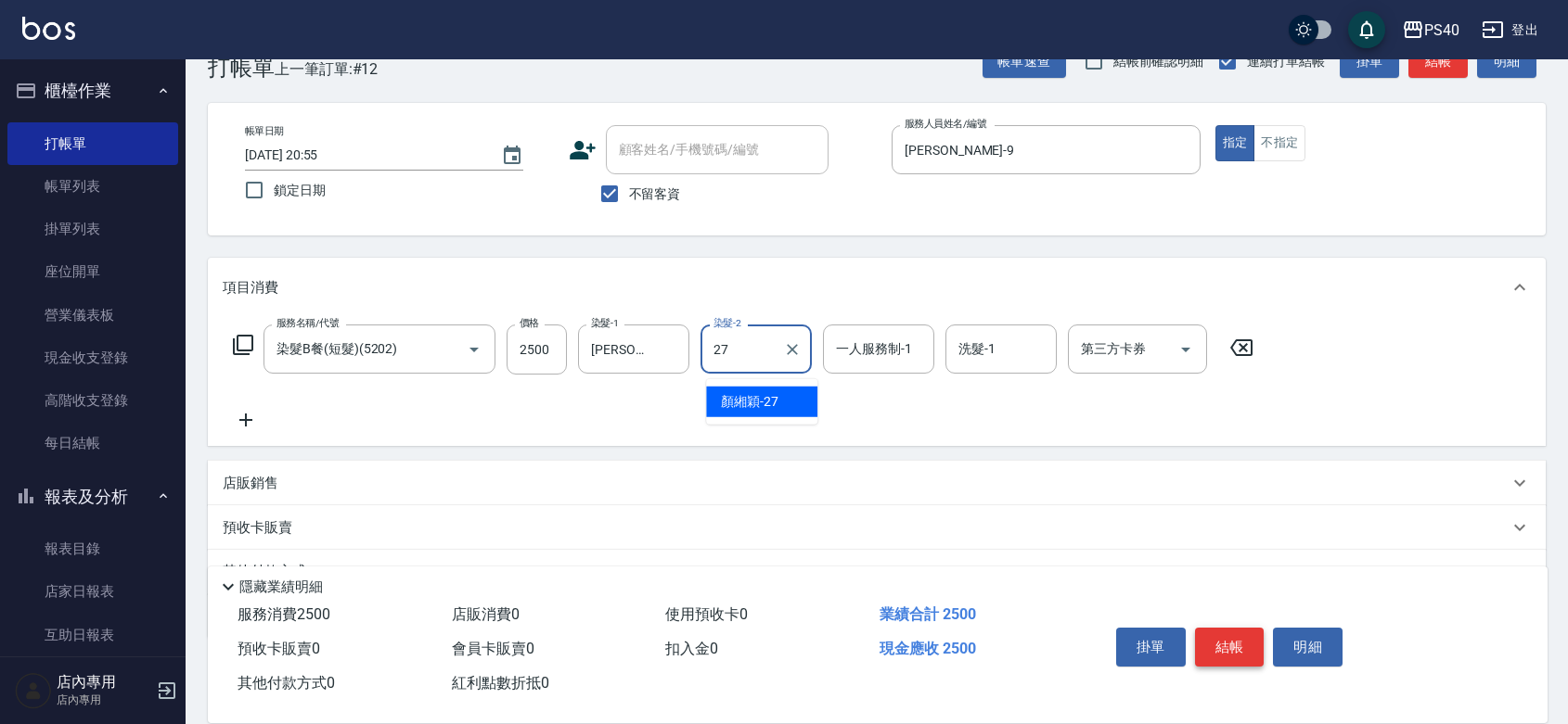
type input "[PERSON_NAME]-27"
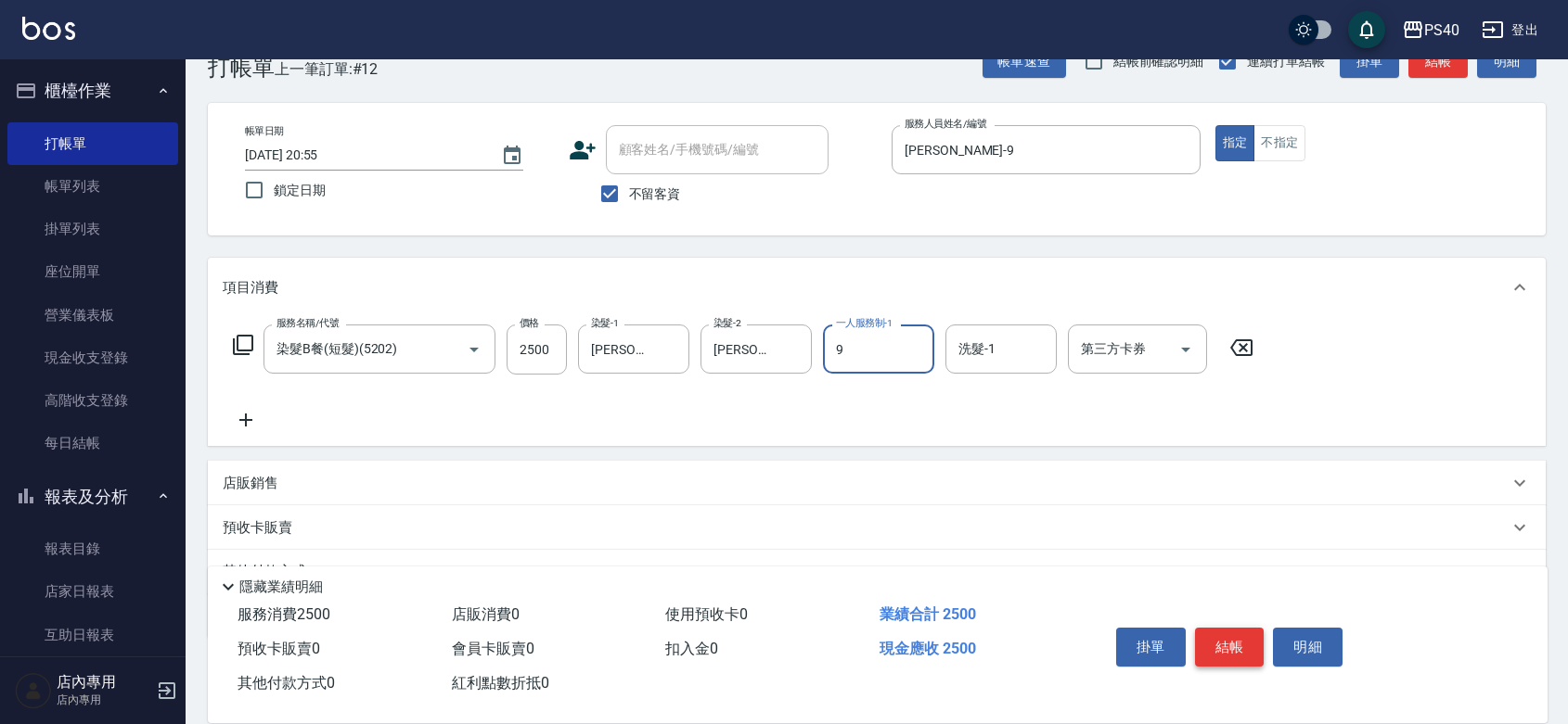
type input "[PERSON_NAME]-9"
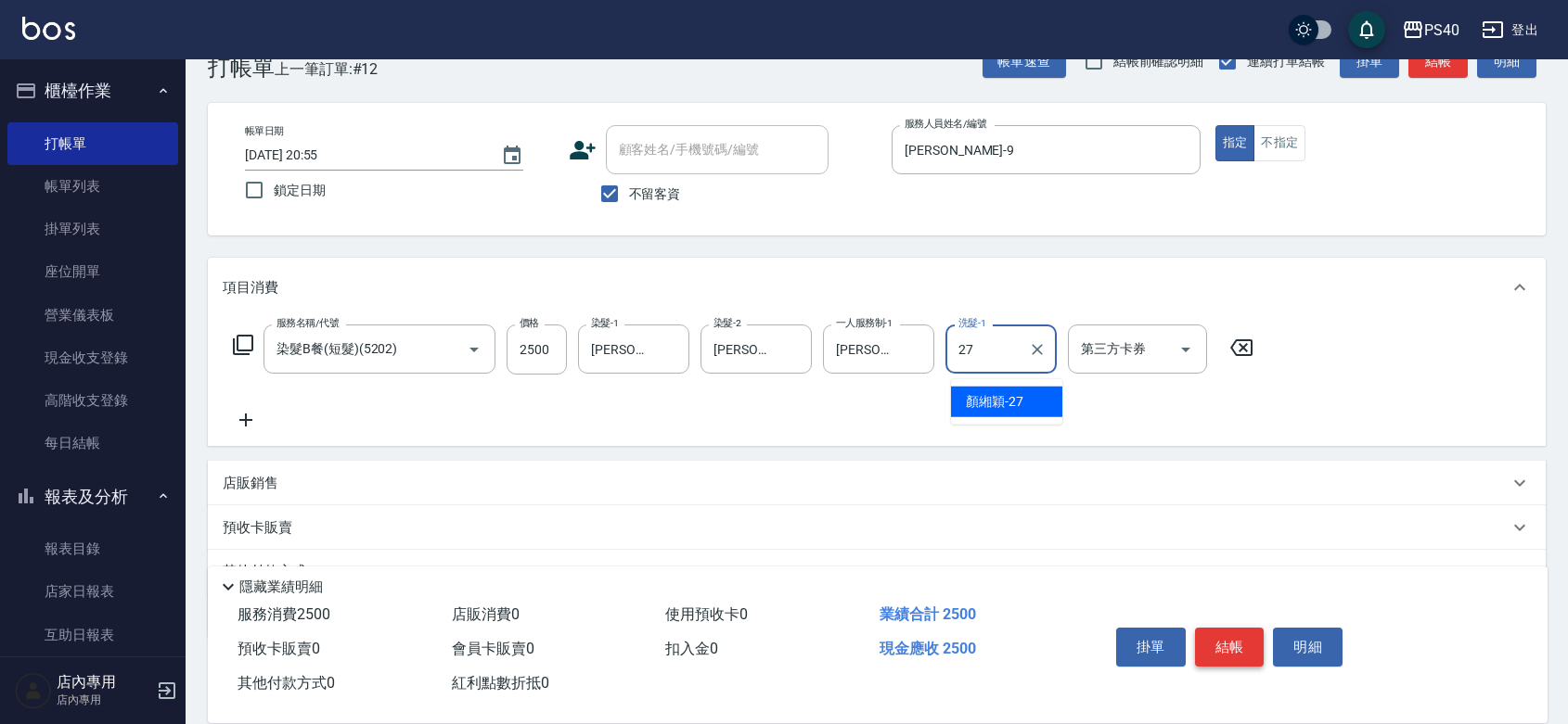
type input "[PERSON_NAME]-27"
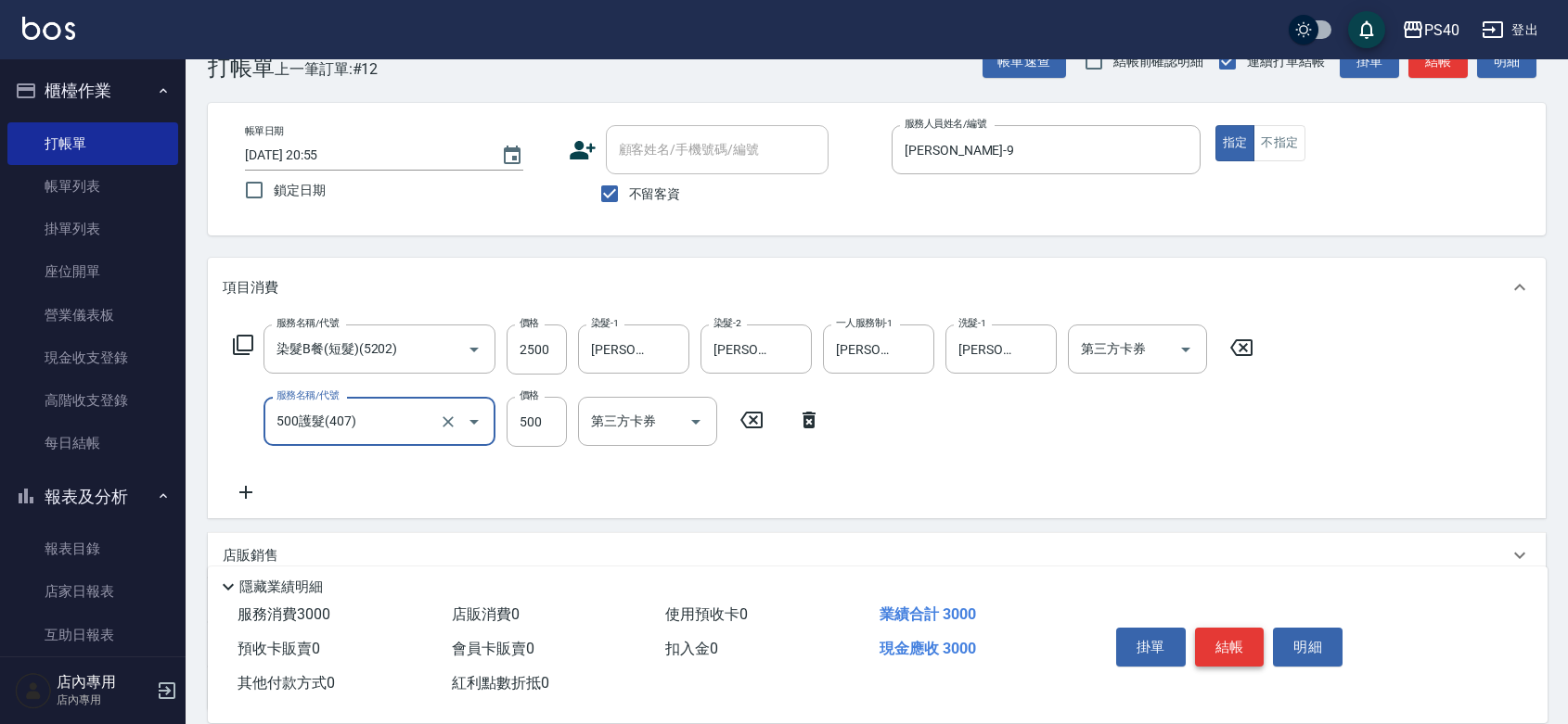
type input "500護髮(407)"
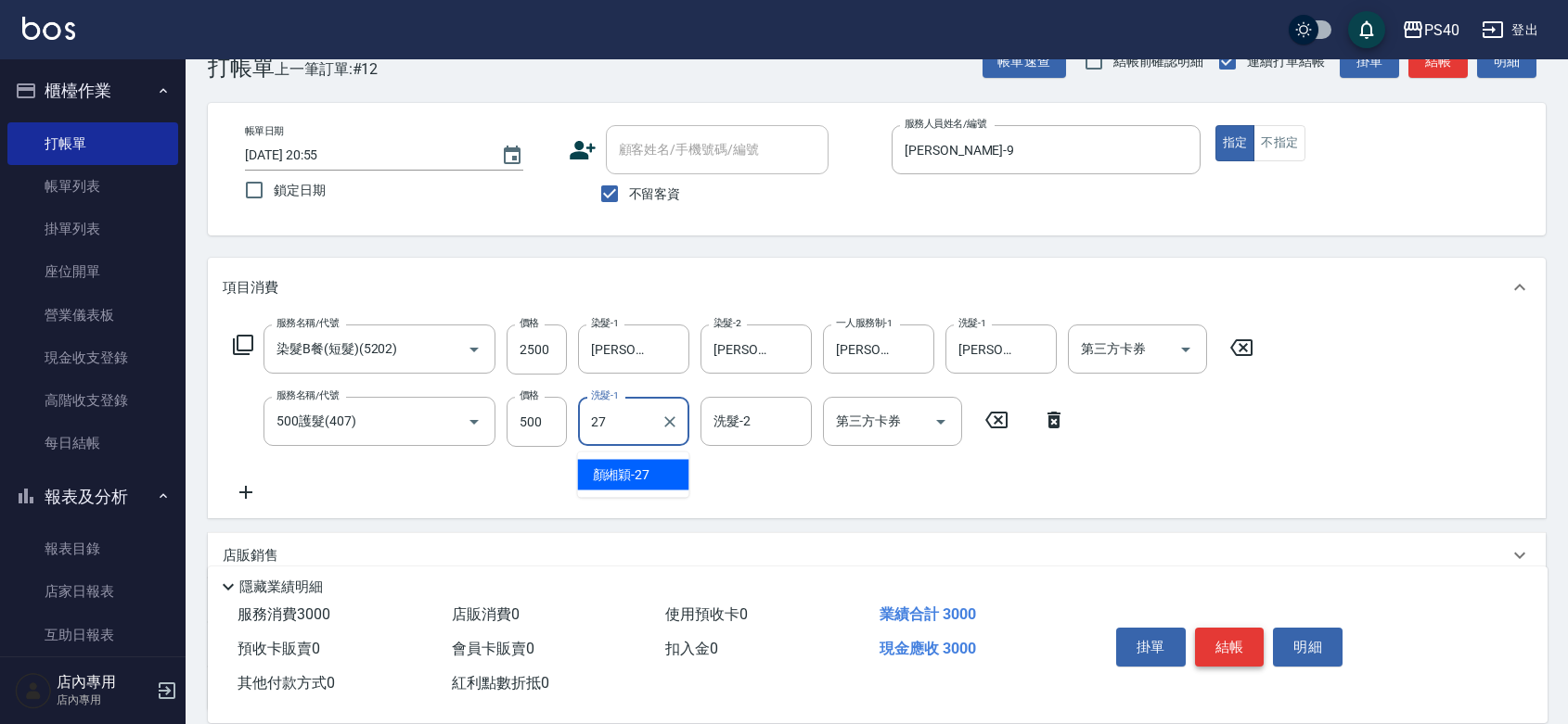
type input "[PERSON_NAME]-27"
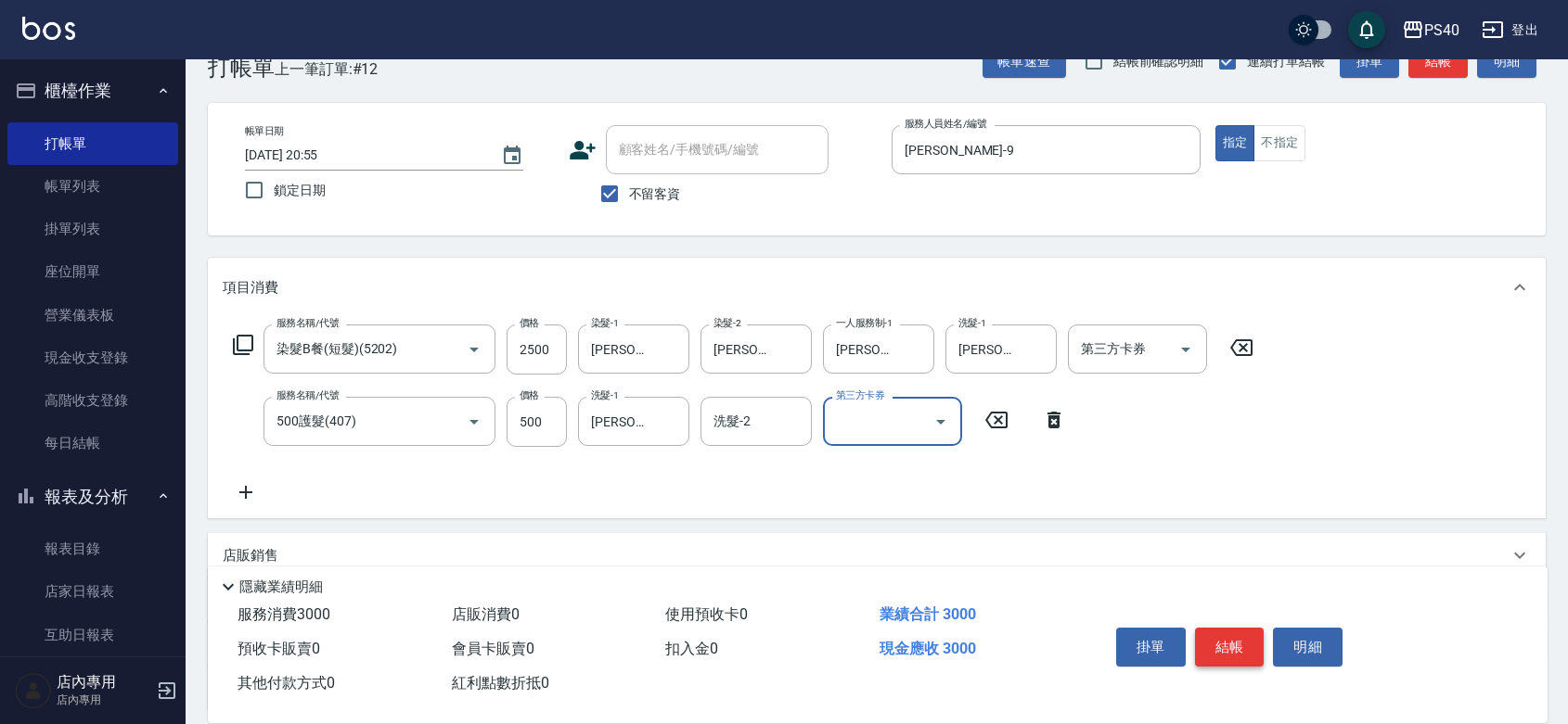
click at [1220, 628] on button "結帳" at bounding box center [1230, 647] width 70 height 39
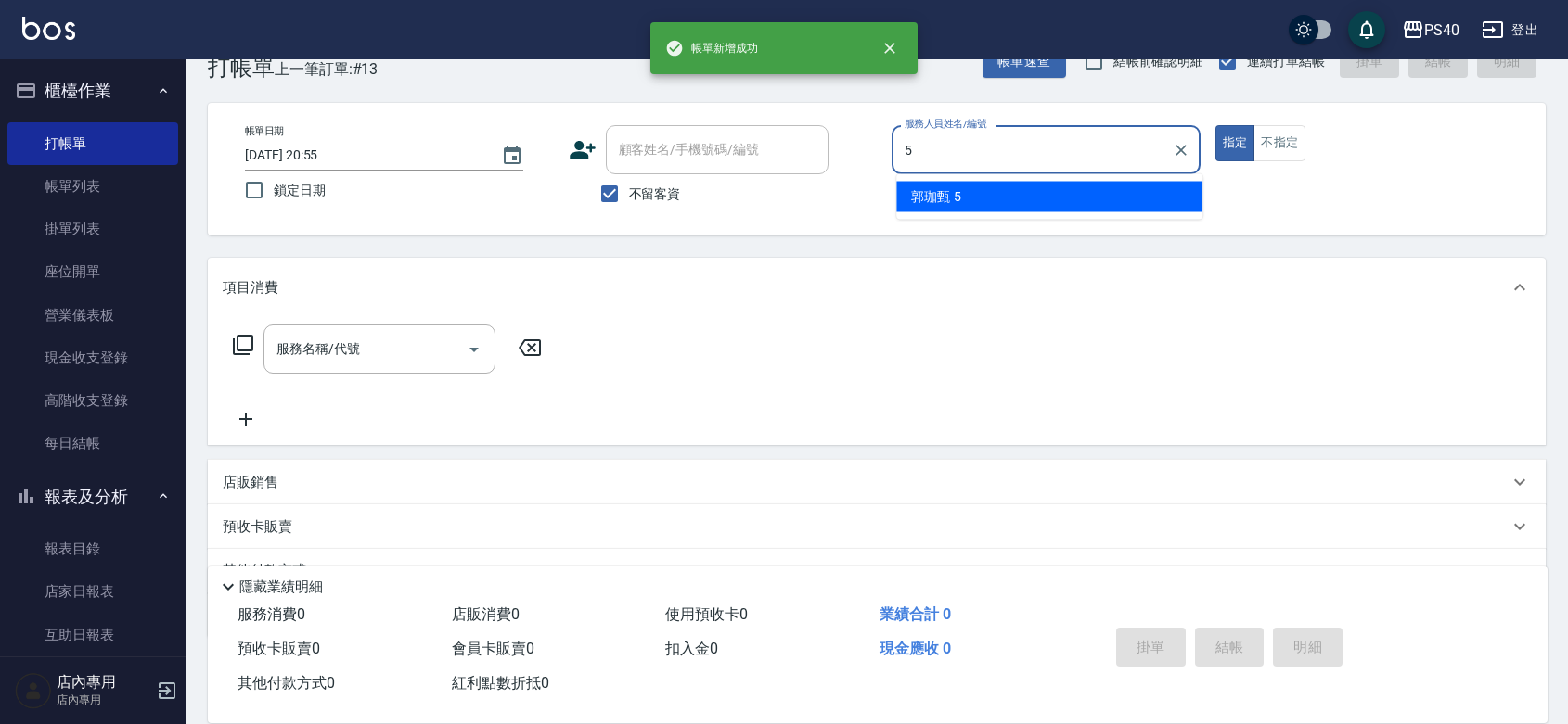
type input "[PERSON_NAME]-5"
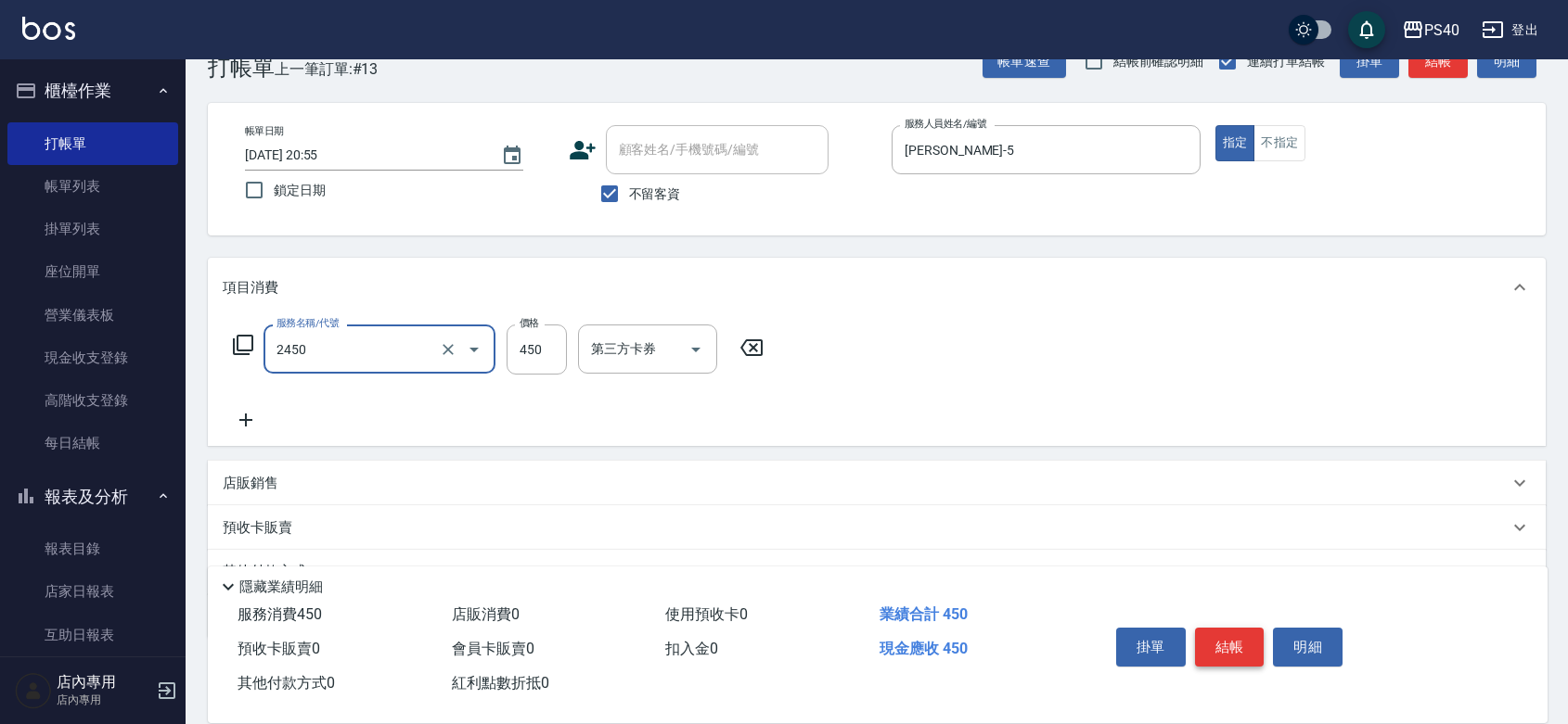
type input "C剪髮套餐(2450)"
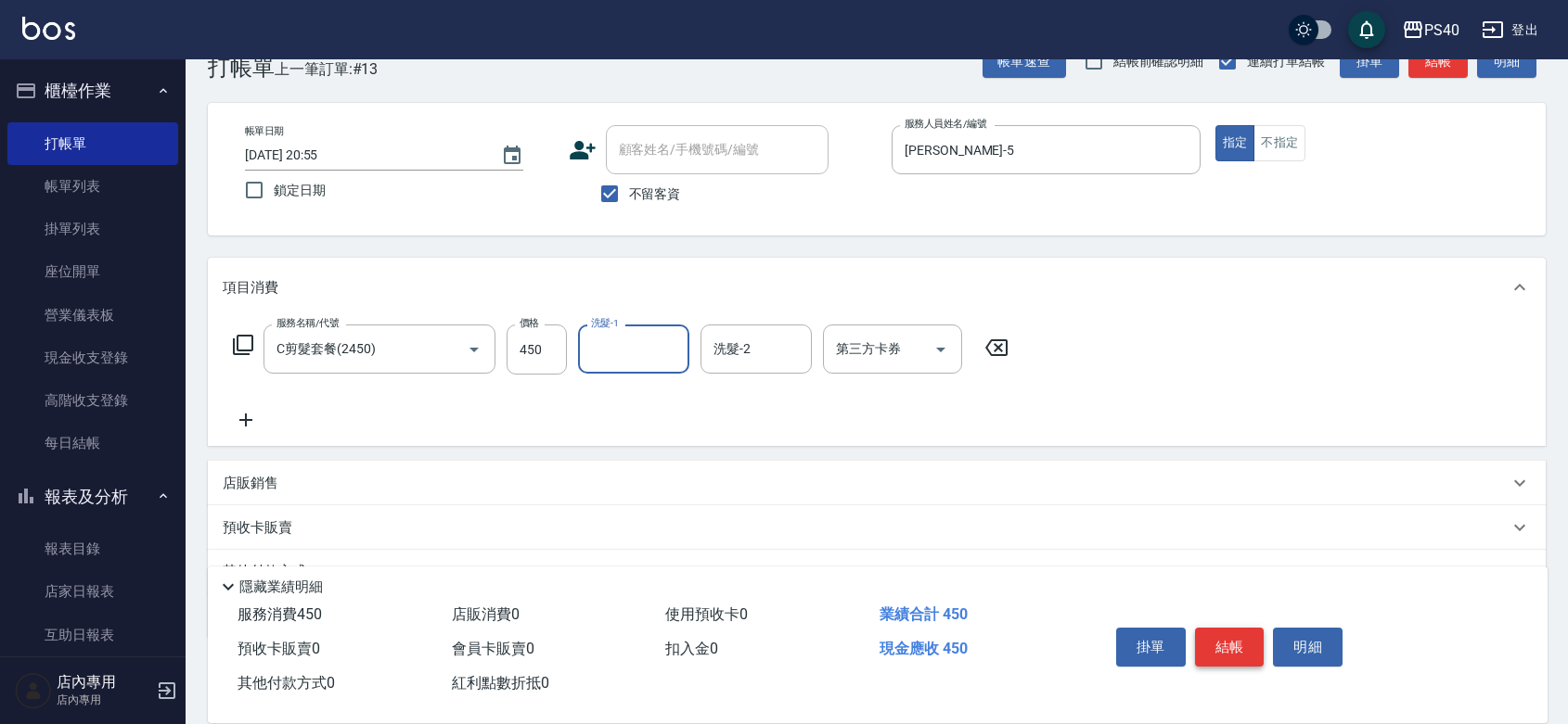
click at [1220, 628] on button "結帳" at bounding box center [1230, 647] width 70 height 39
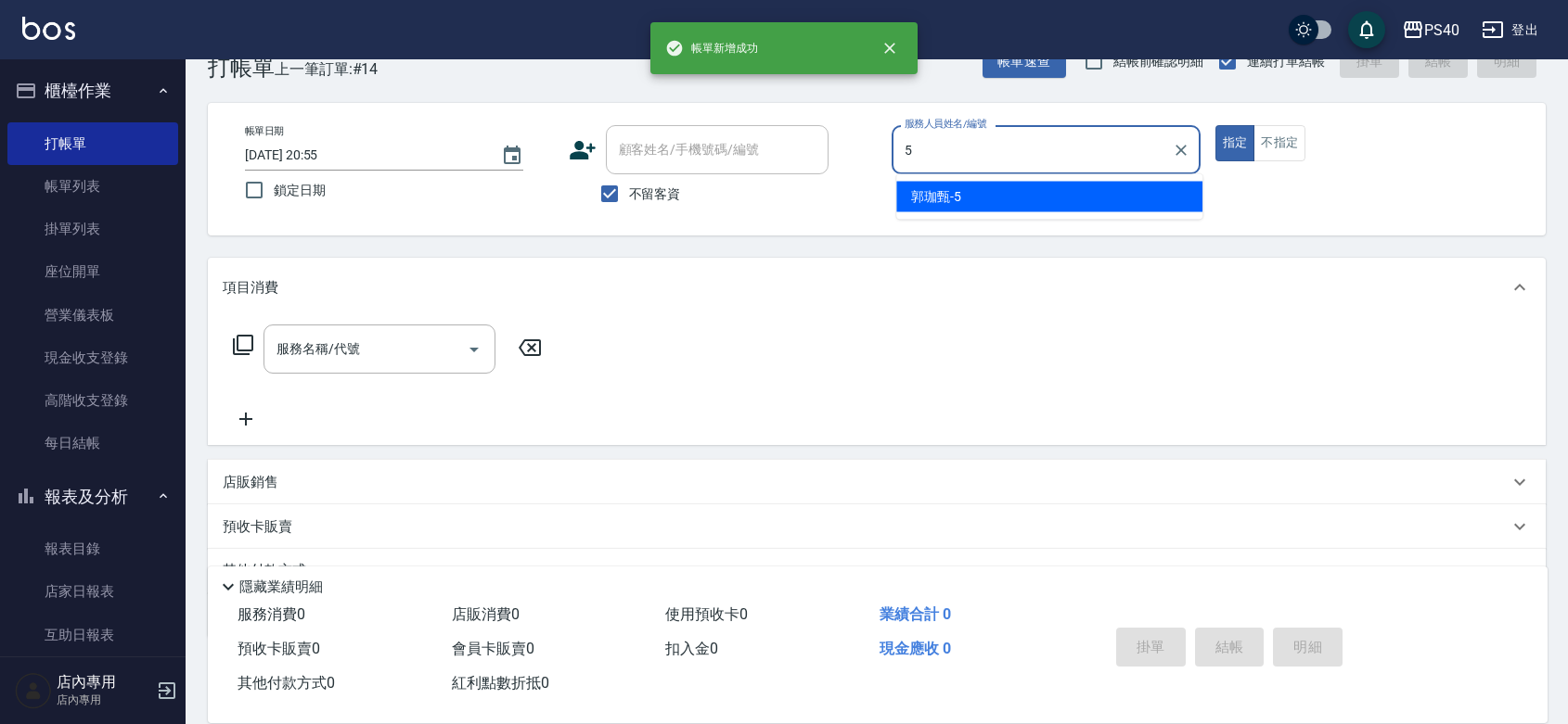
type input "[PERSON_NAME]-5"
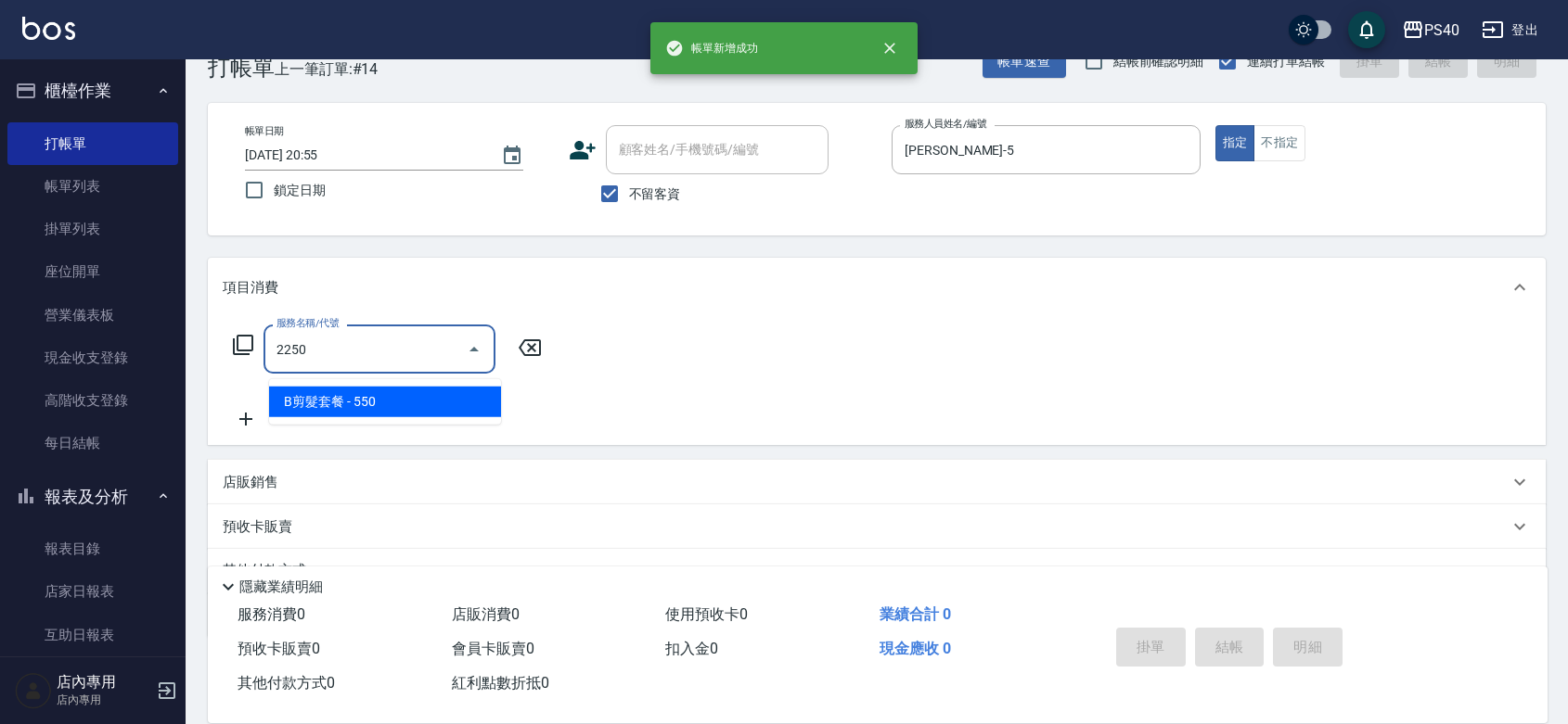
type input "B剪髮套餐(2250)"
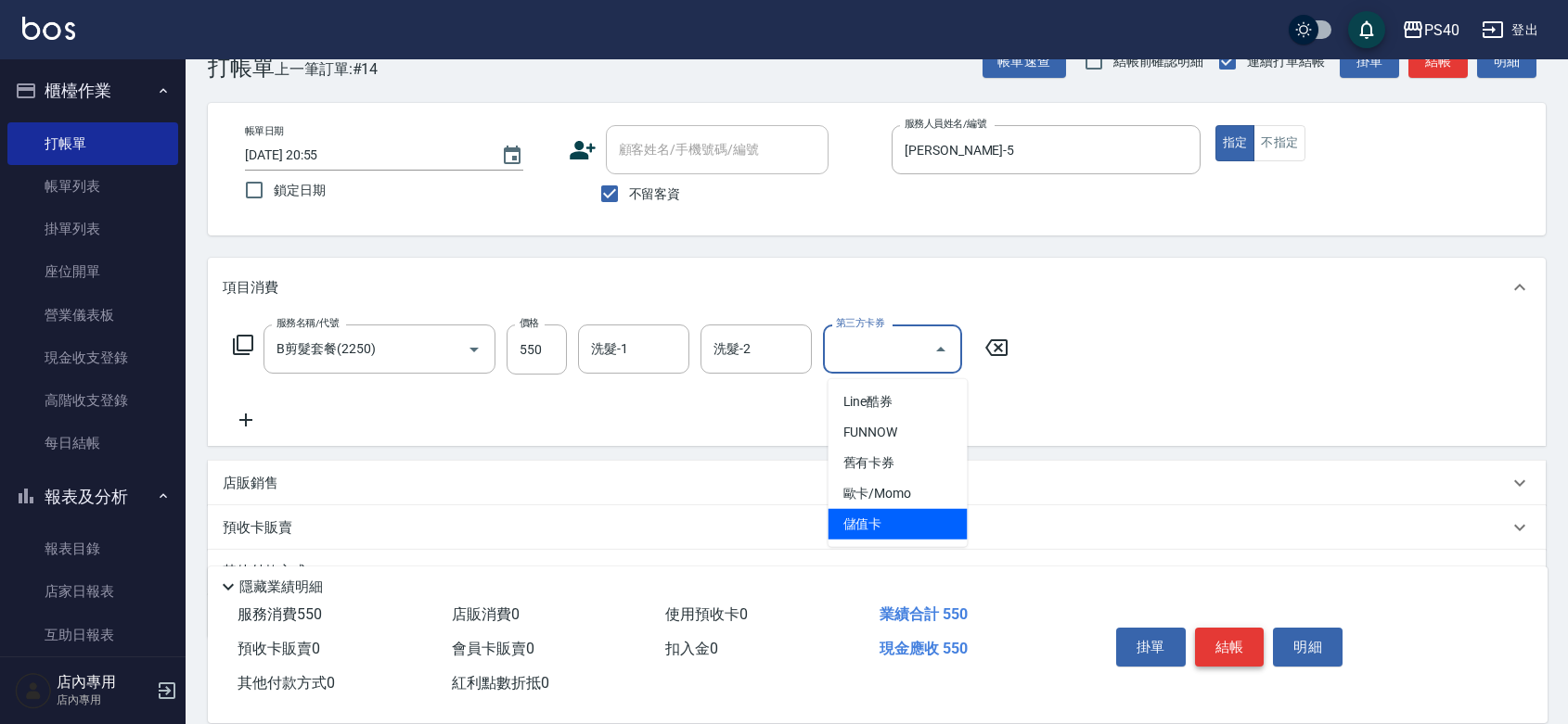
type input "儲值卡"
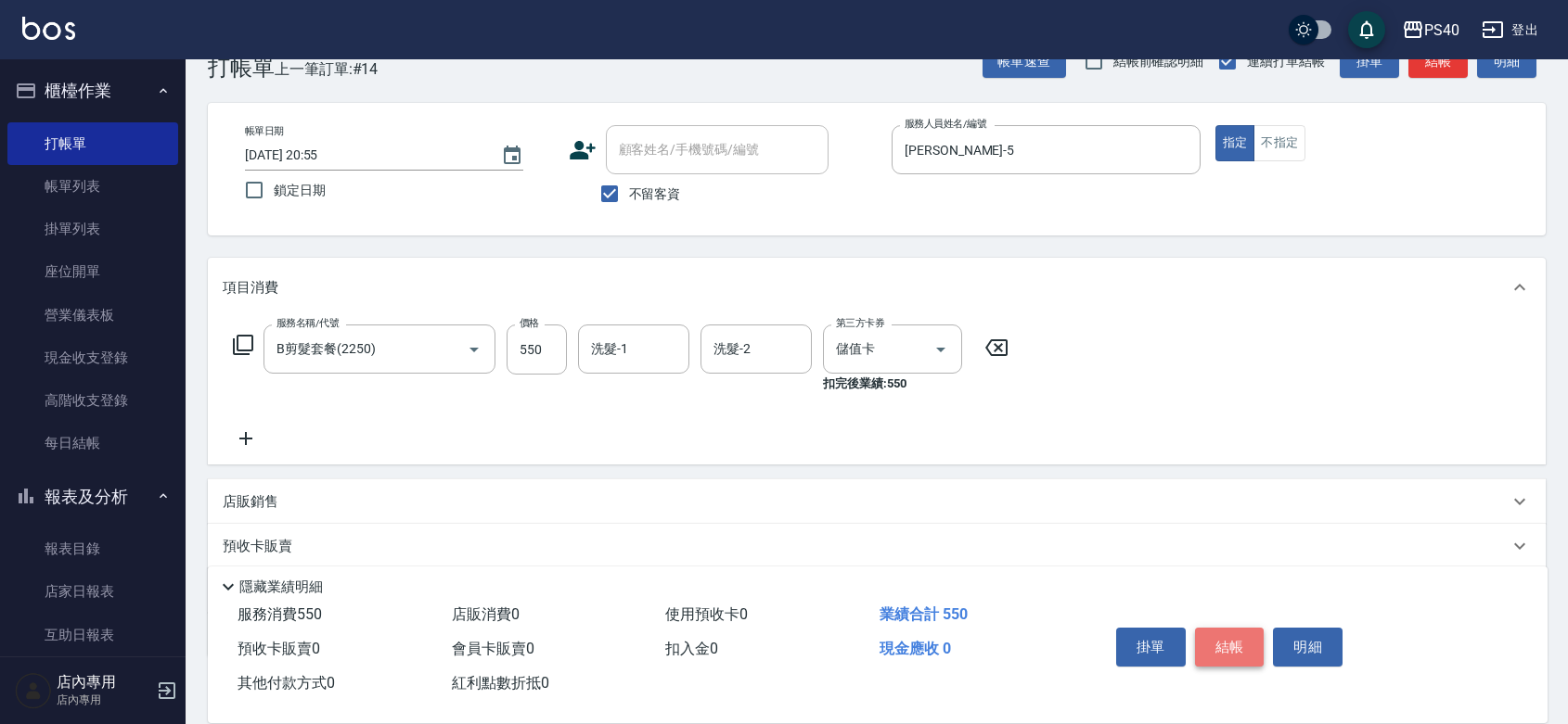
click at [1220, 628] on button "結帳" at bounding box center [1230, 647] width 70 height 39
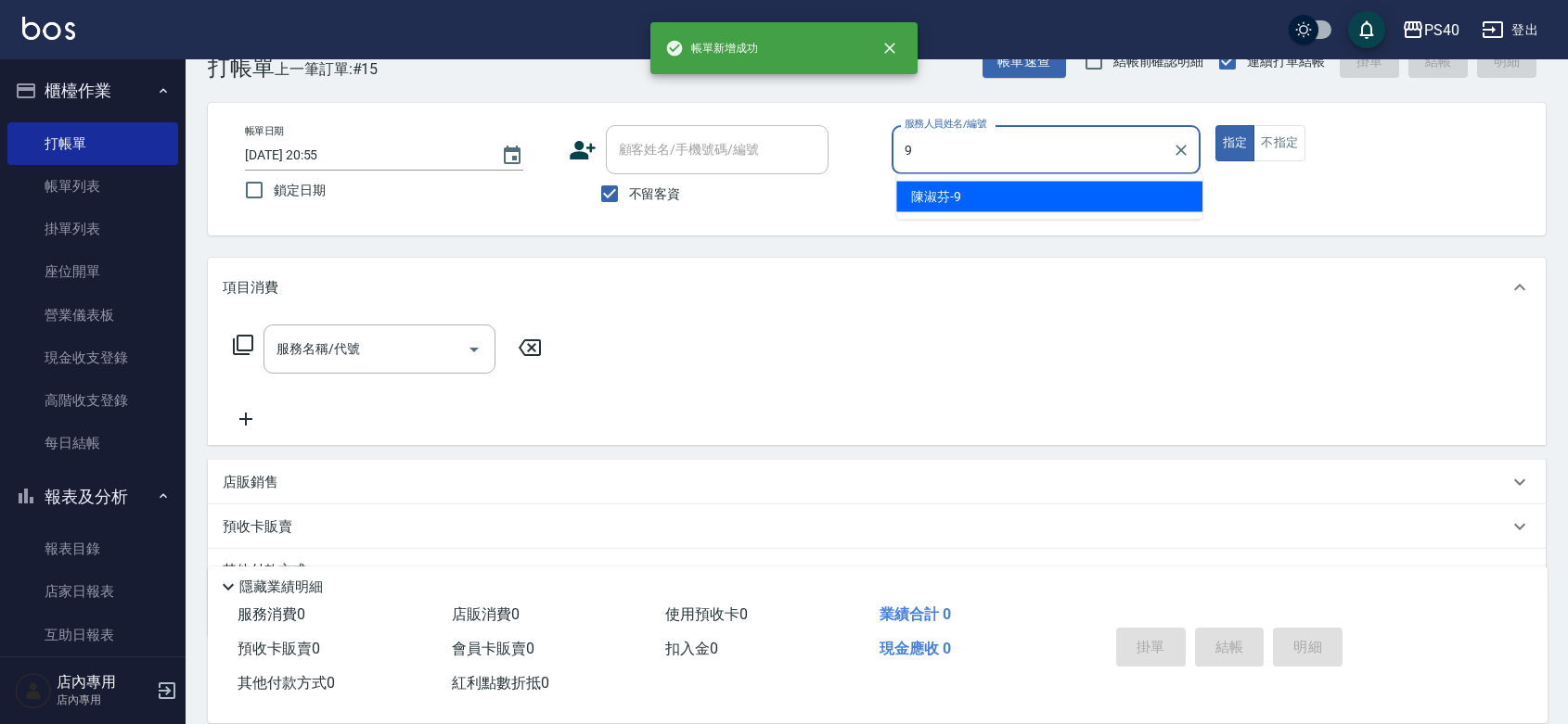
type input "[PERSON_NAME]-9"
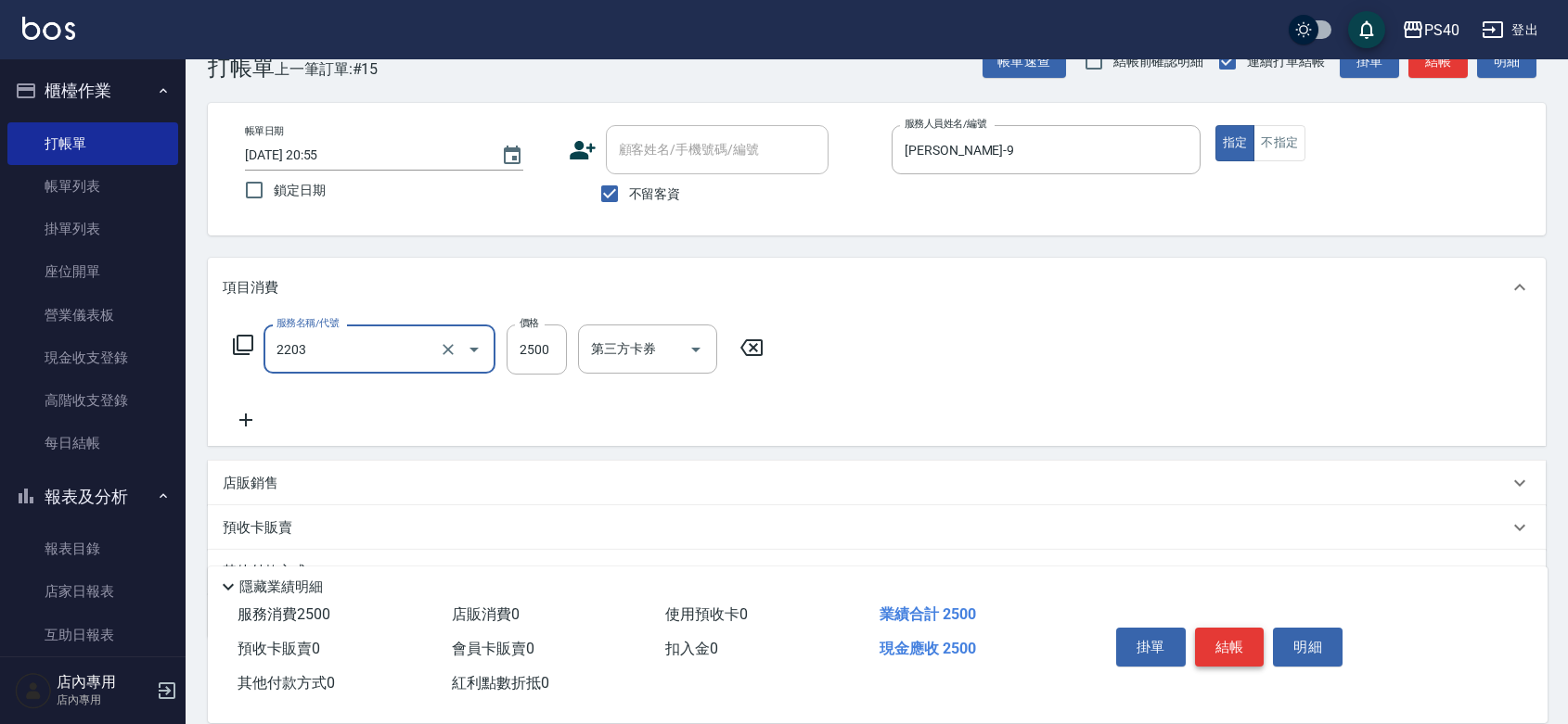
type input "燙髮C餐(短髮)(2203)"
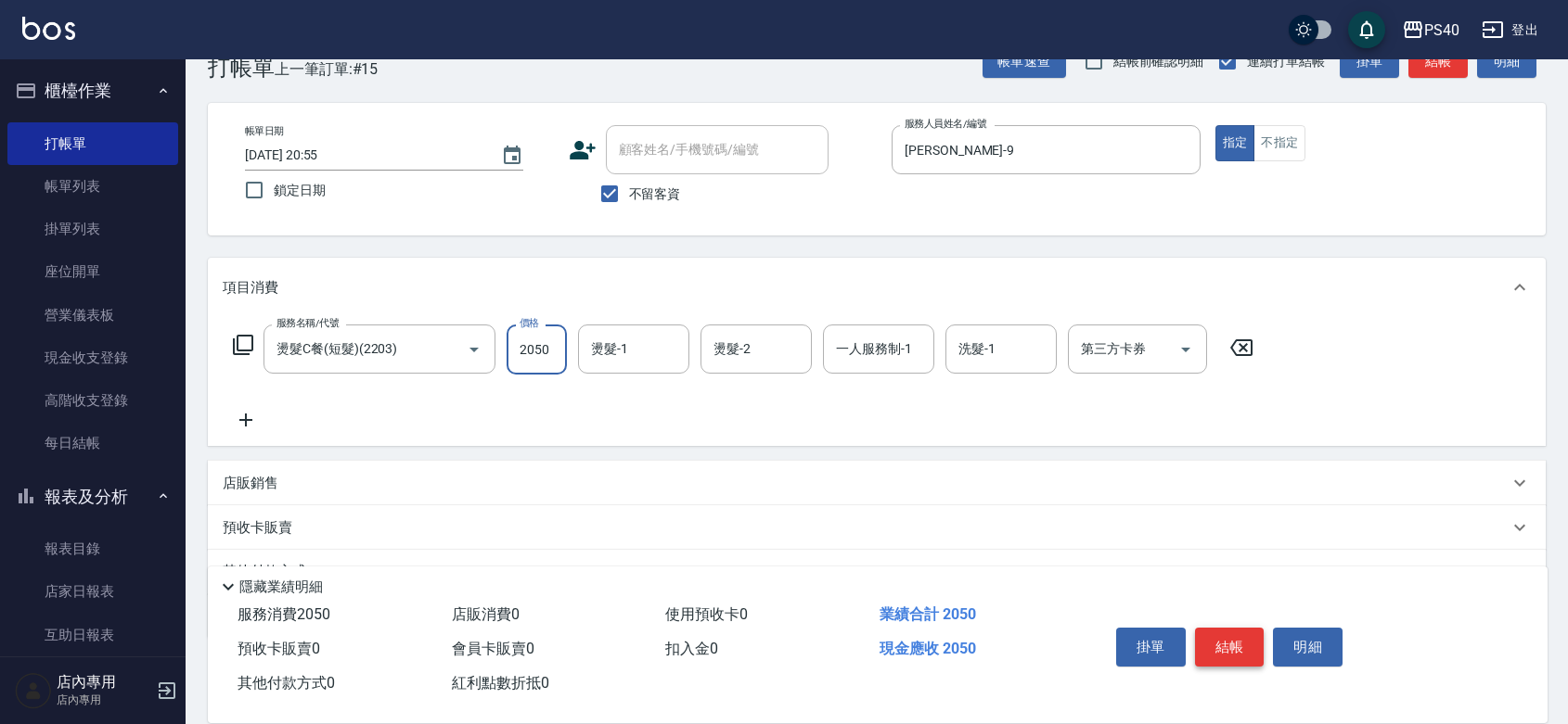
type input "2050"
type input "[PERSON_NAME]-27"
type input "[PERSON_NAME]-9"
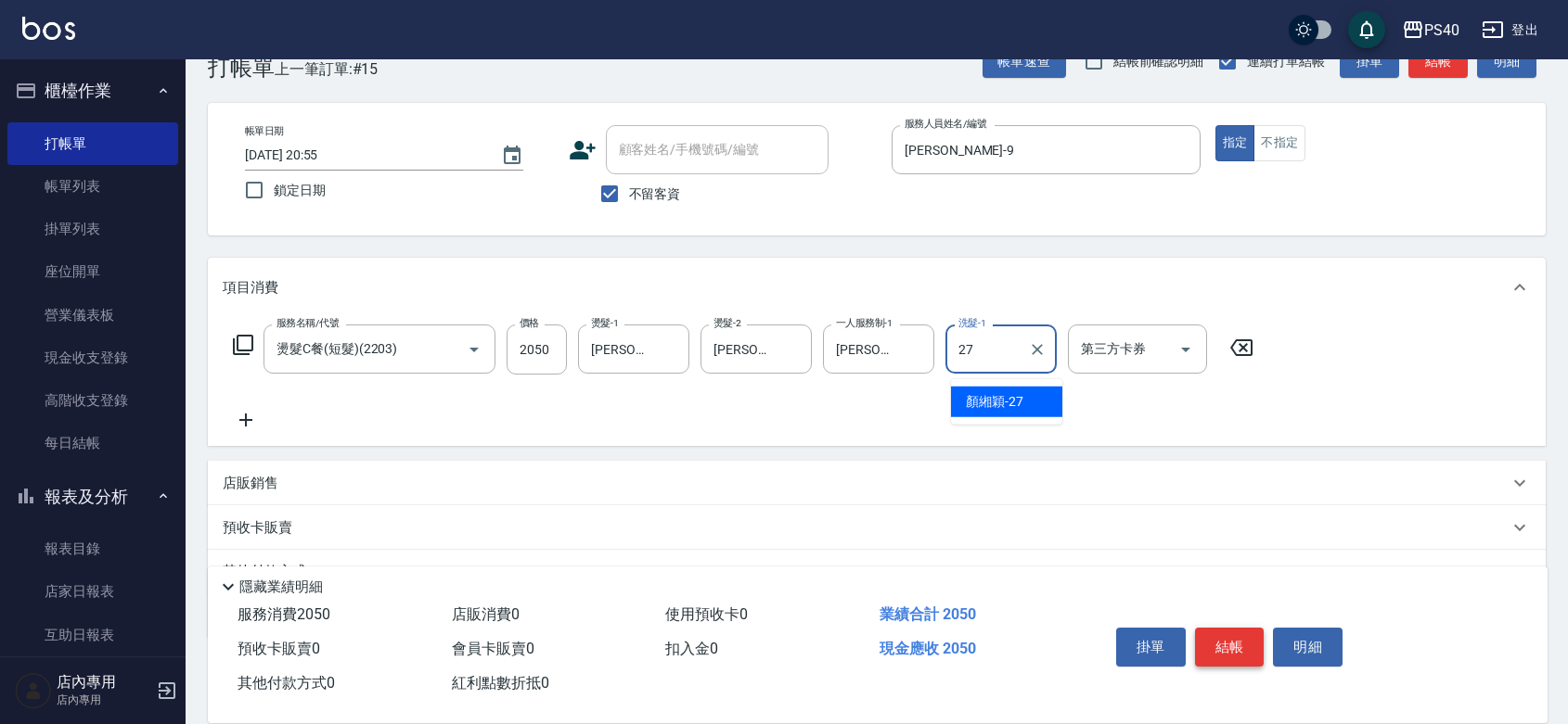
type input "[PERSON_NAME]-27"
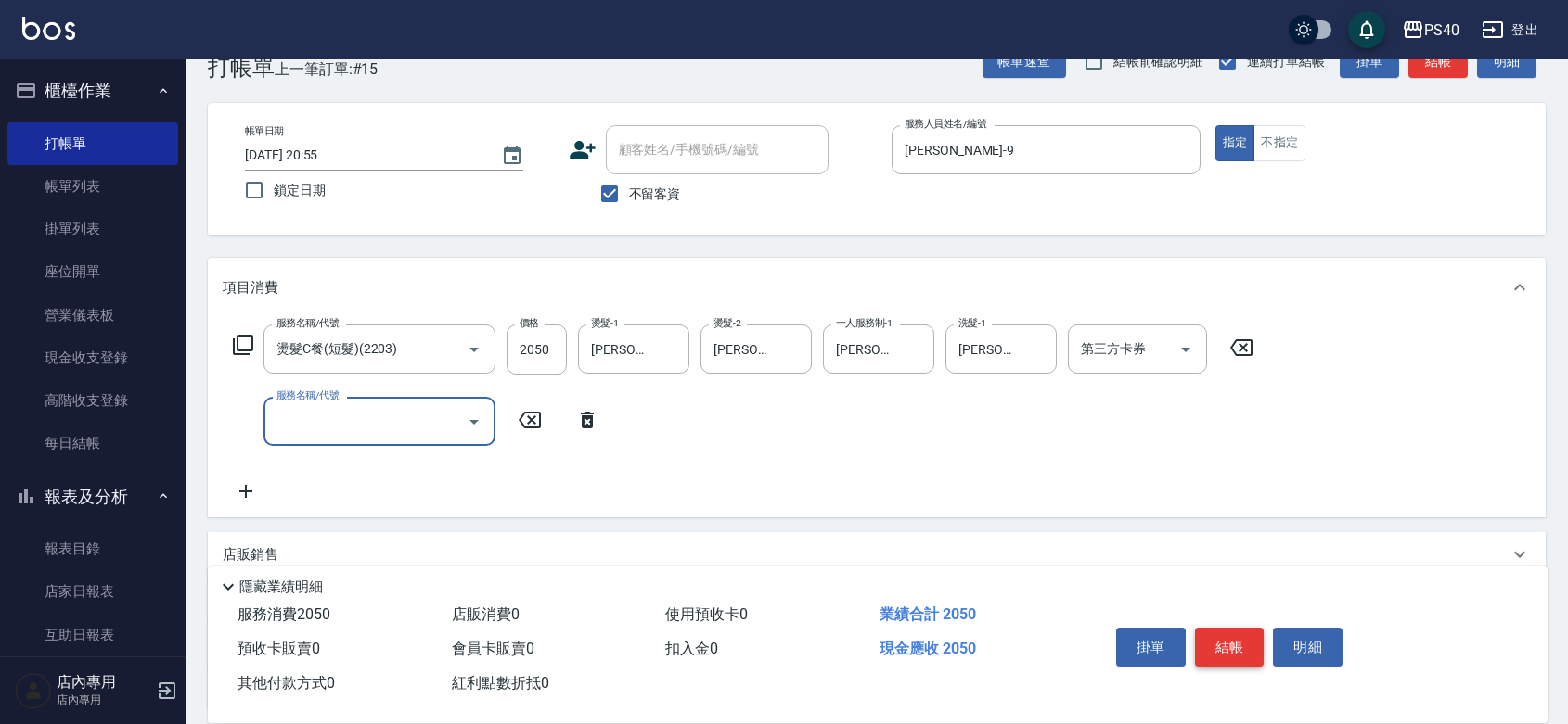
click at [1220, 628] on button "結帳" at bounding box center [1230, 647] width 70 height 39
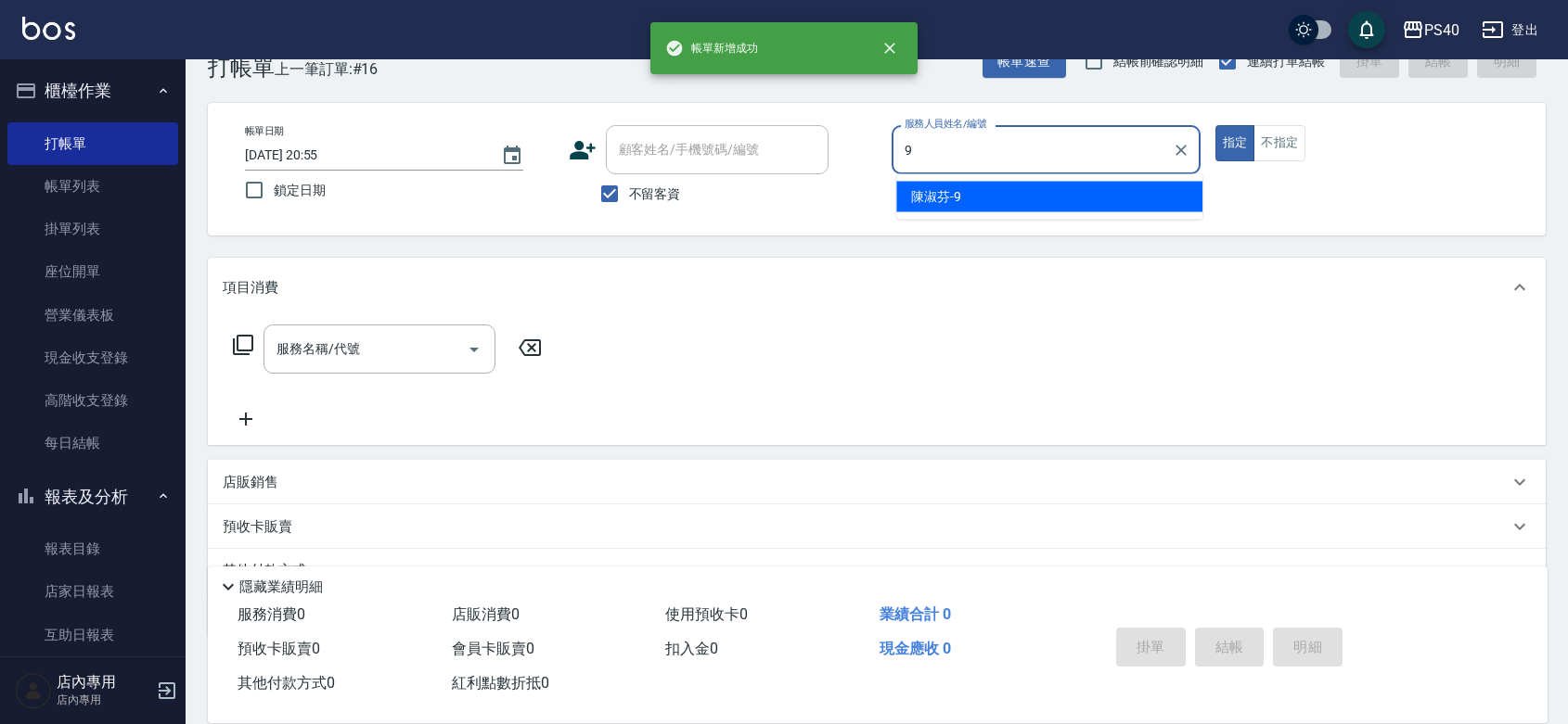
type input "[PERSON_NAME]-9"
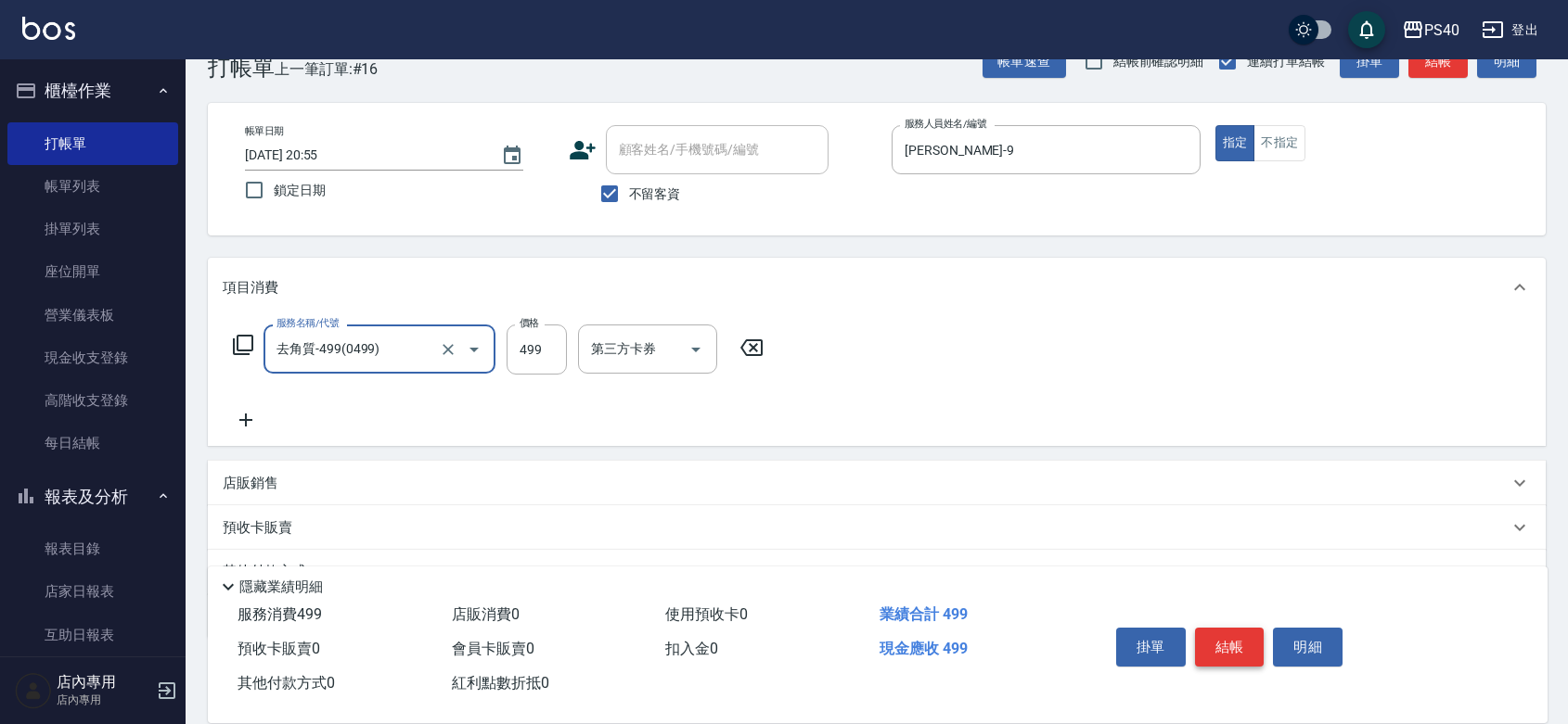
type input "去角質-499(0499)"
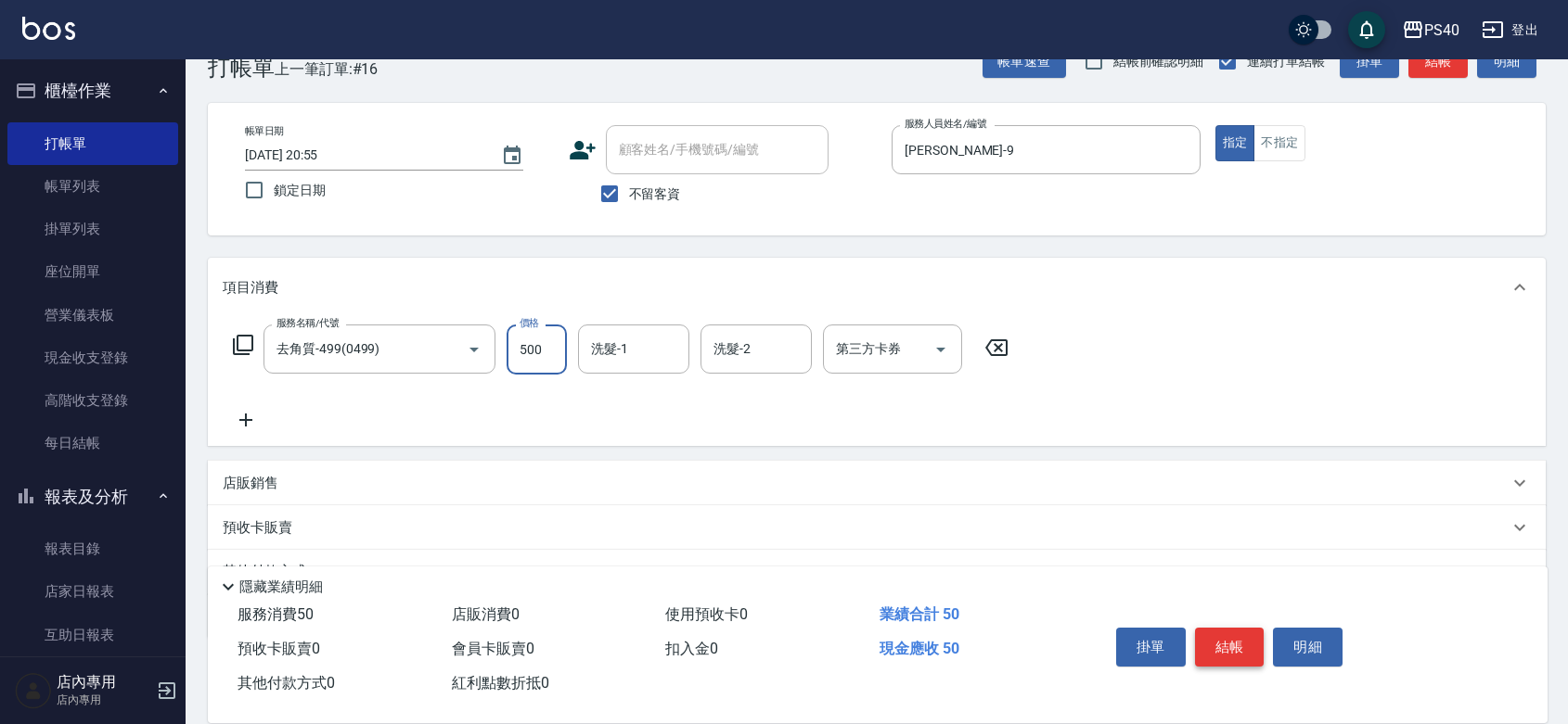
type input "500"
type input "[PERSON_NAME]-33"
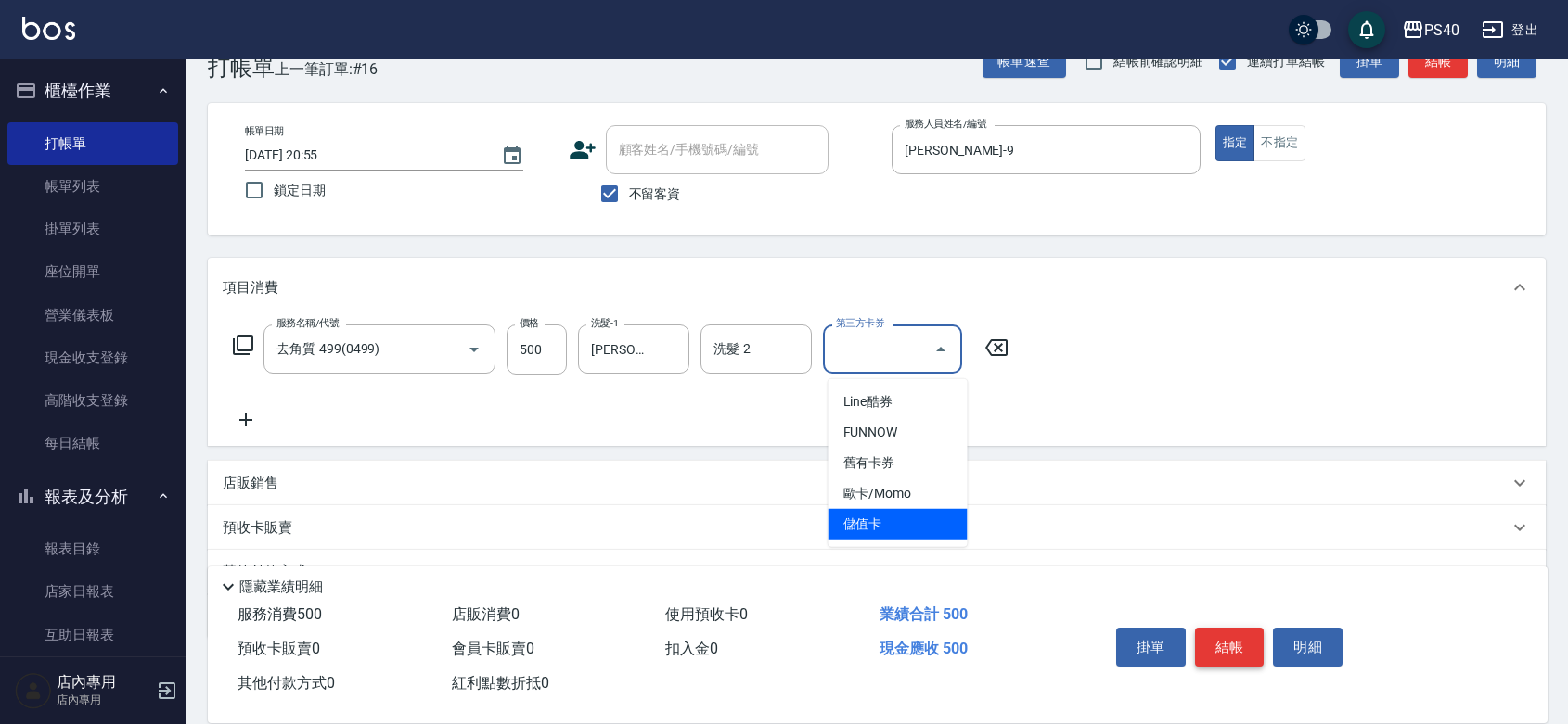
type input "儲值卡"
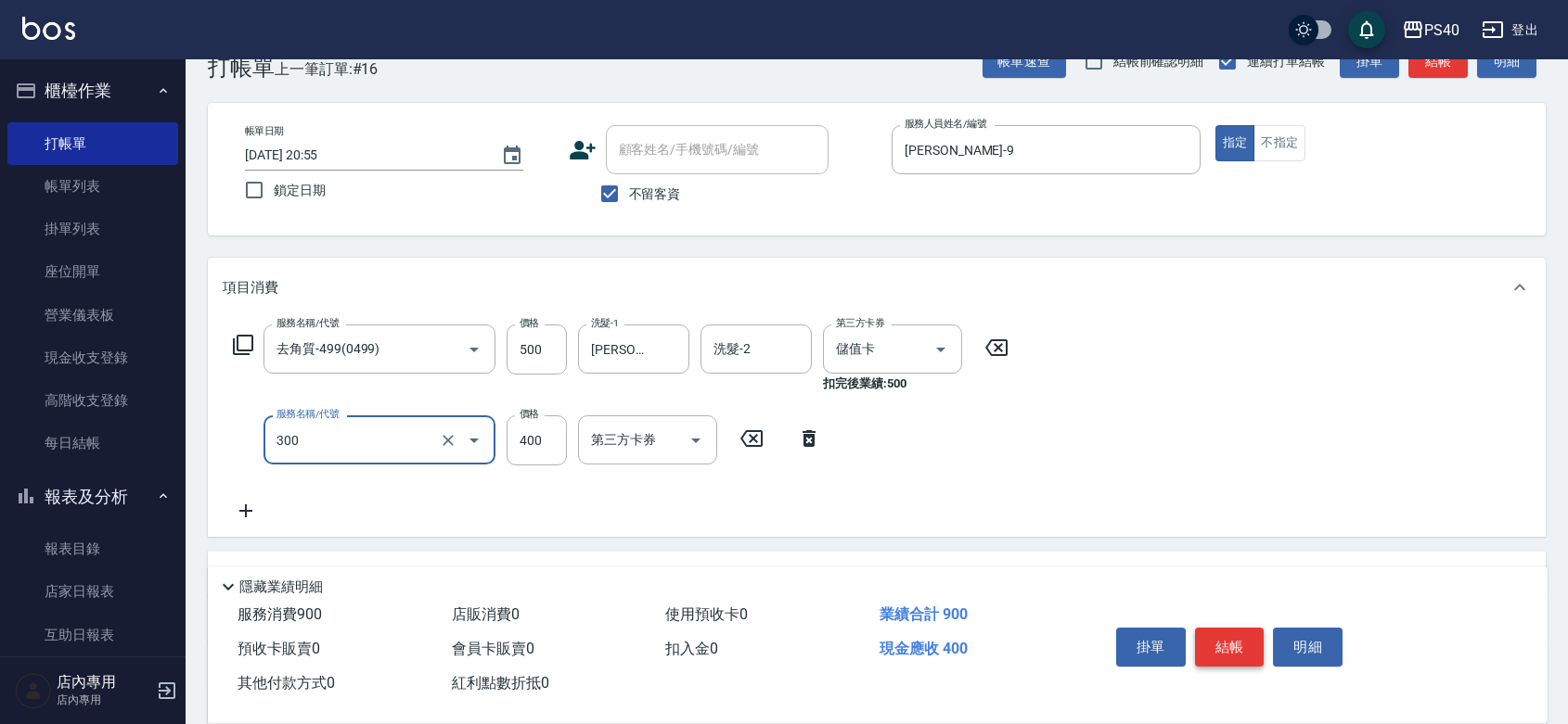
type input "特A剪髮(300)"
type input "300"
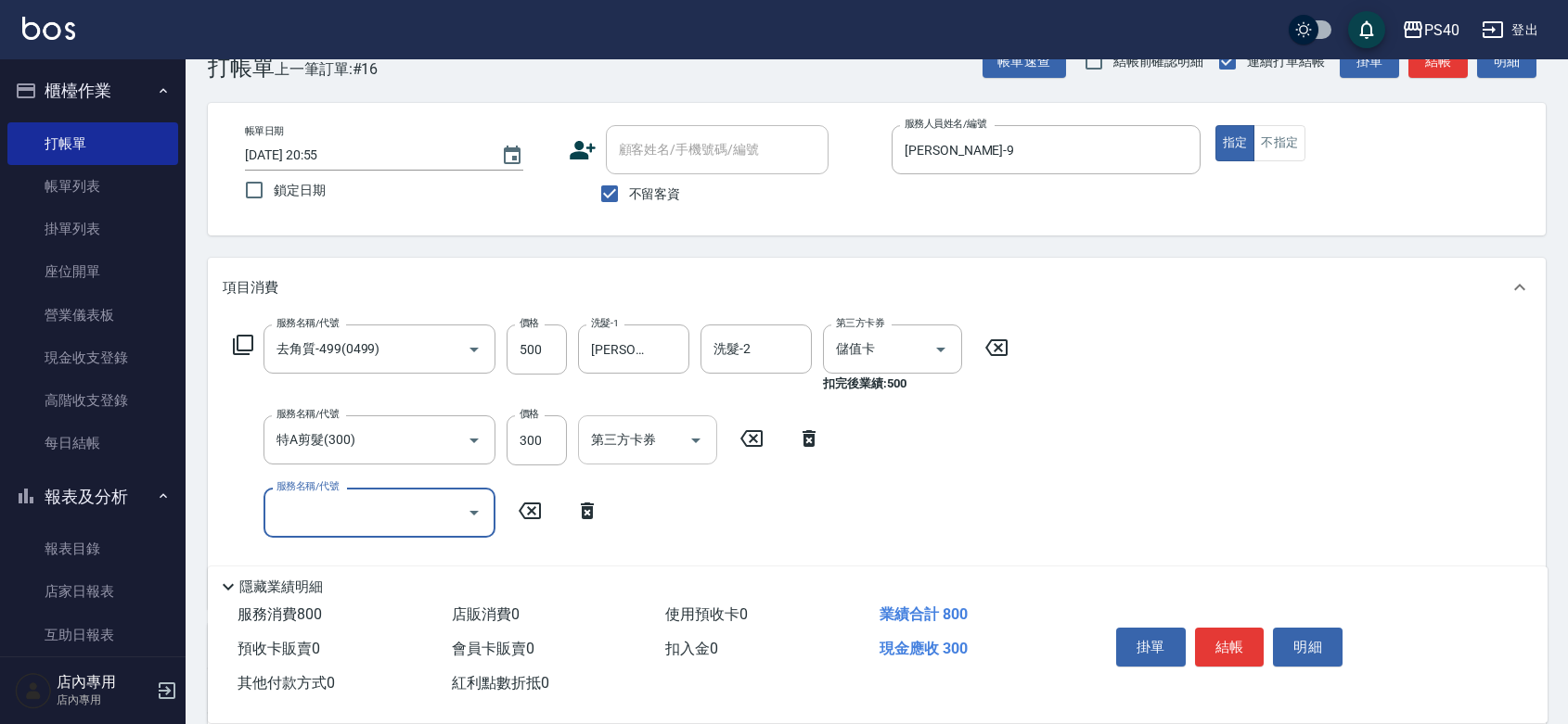
click at [691, 451] on icon "Open" at bounding box center [695, 440] width 22 height 22
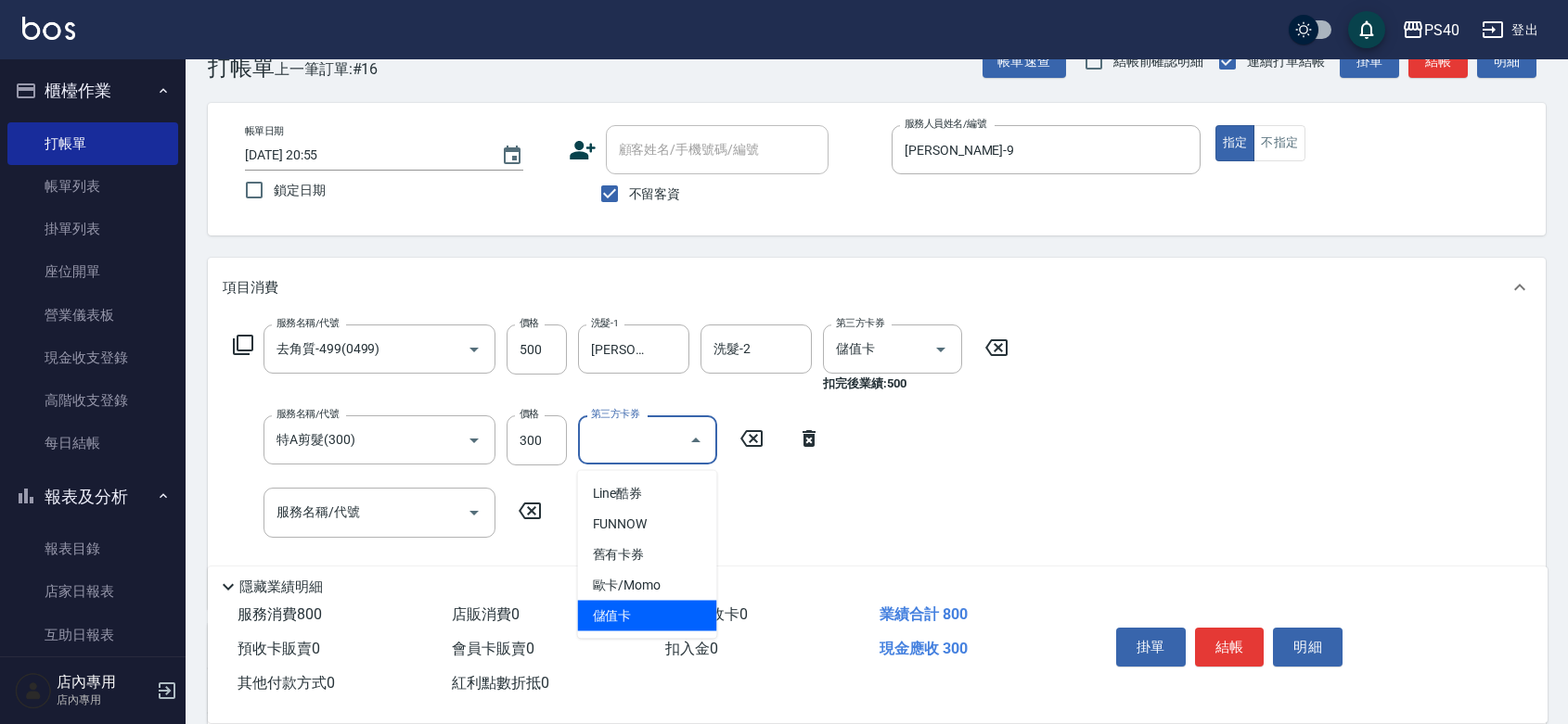
click at [641, 614] on span "儲值卡" at bounding box center [648, 616] width 139 height 31
type input "儲值卡"
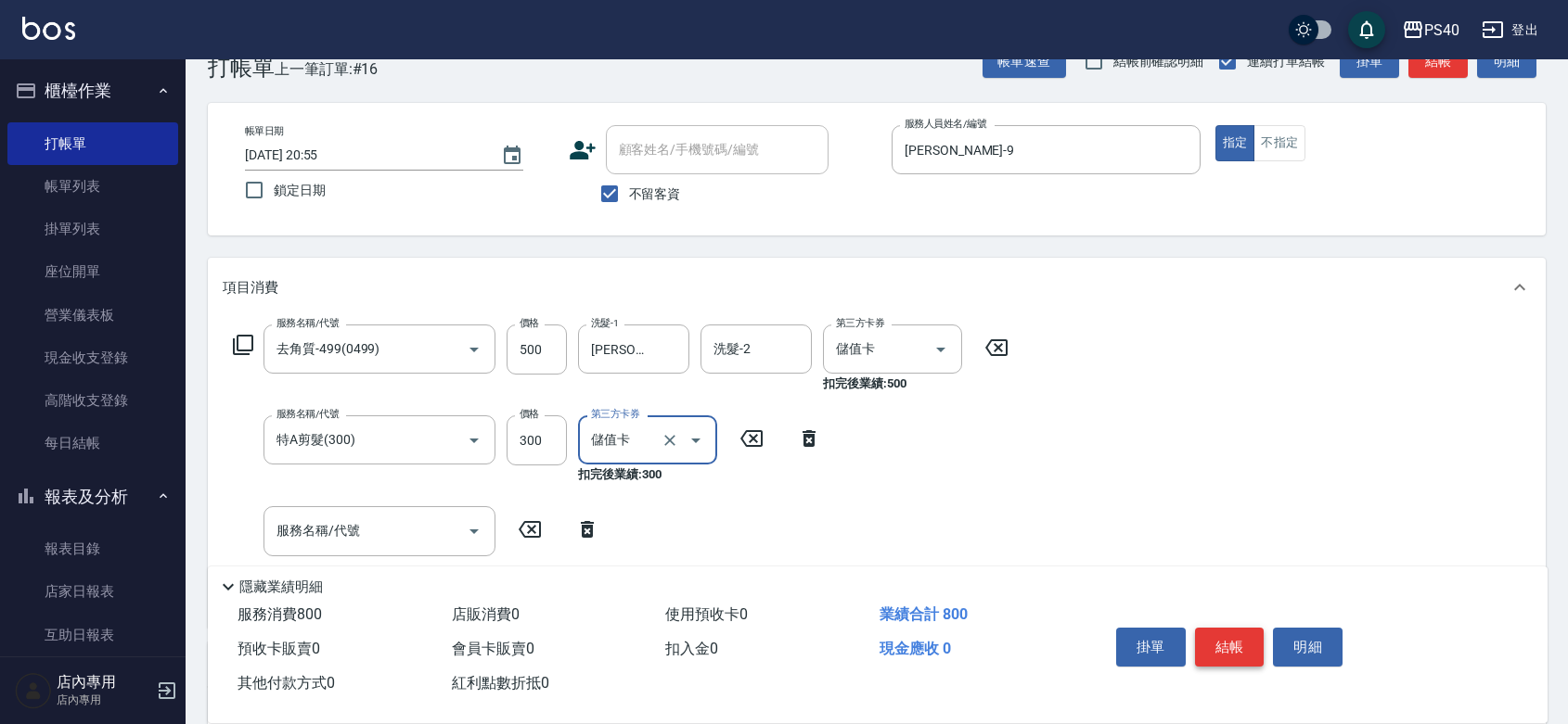
click at [1235, 628] on button "結帳" at bounding box center [1230, 647] width 70 height 39
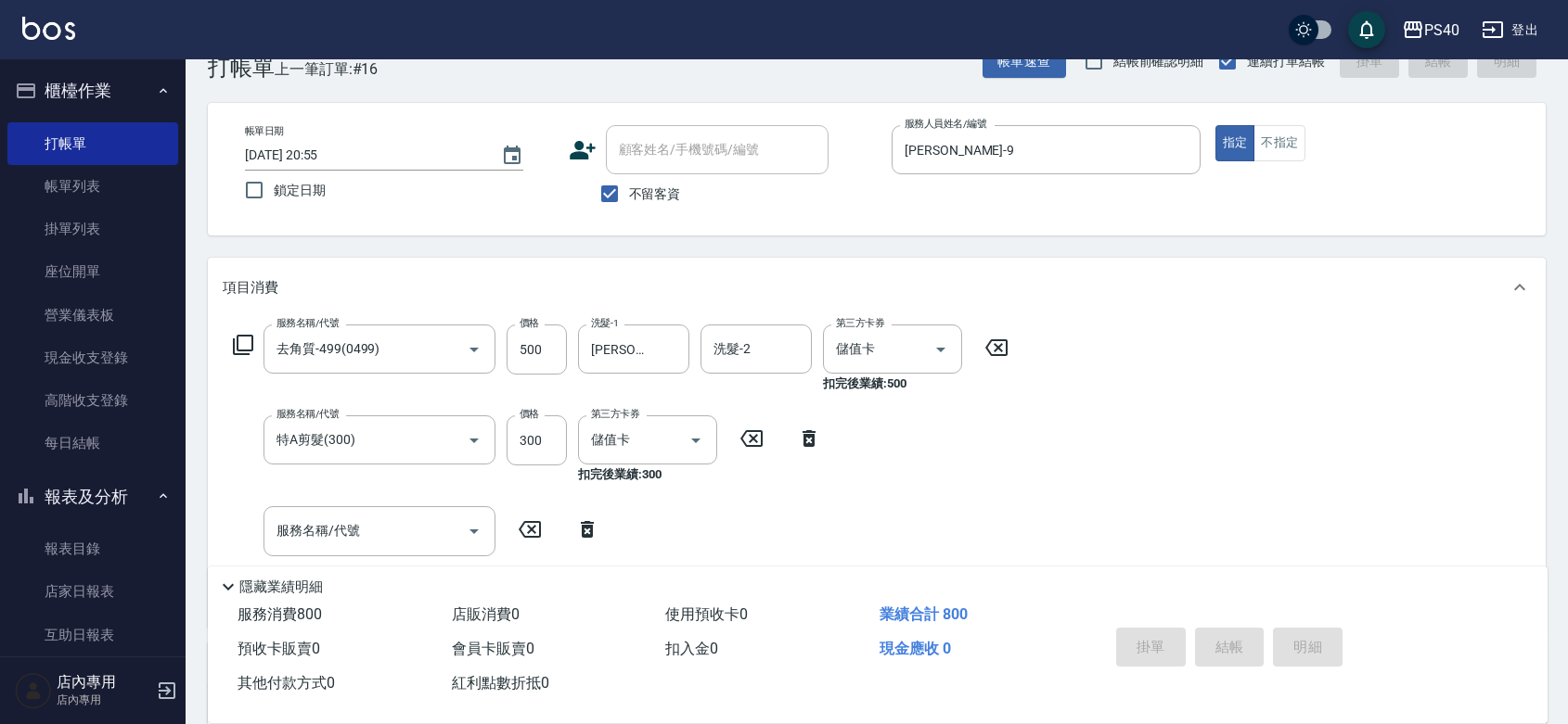
type input "[DATE] 20:56"
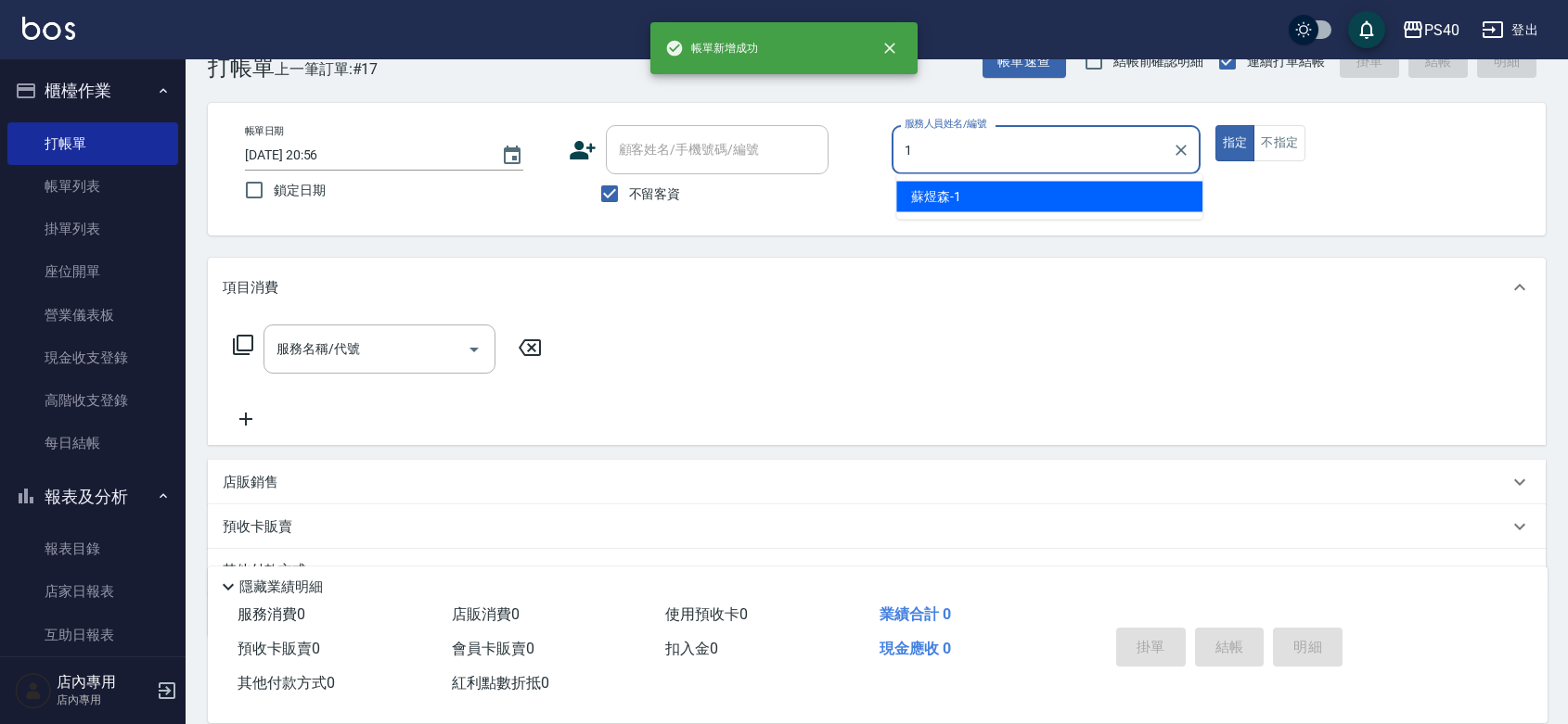
type input "[PERSON_NAME]-1"
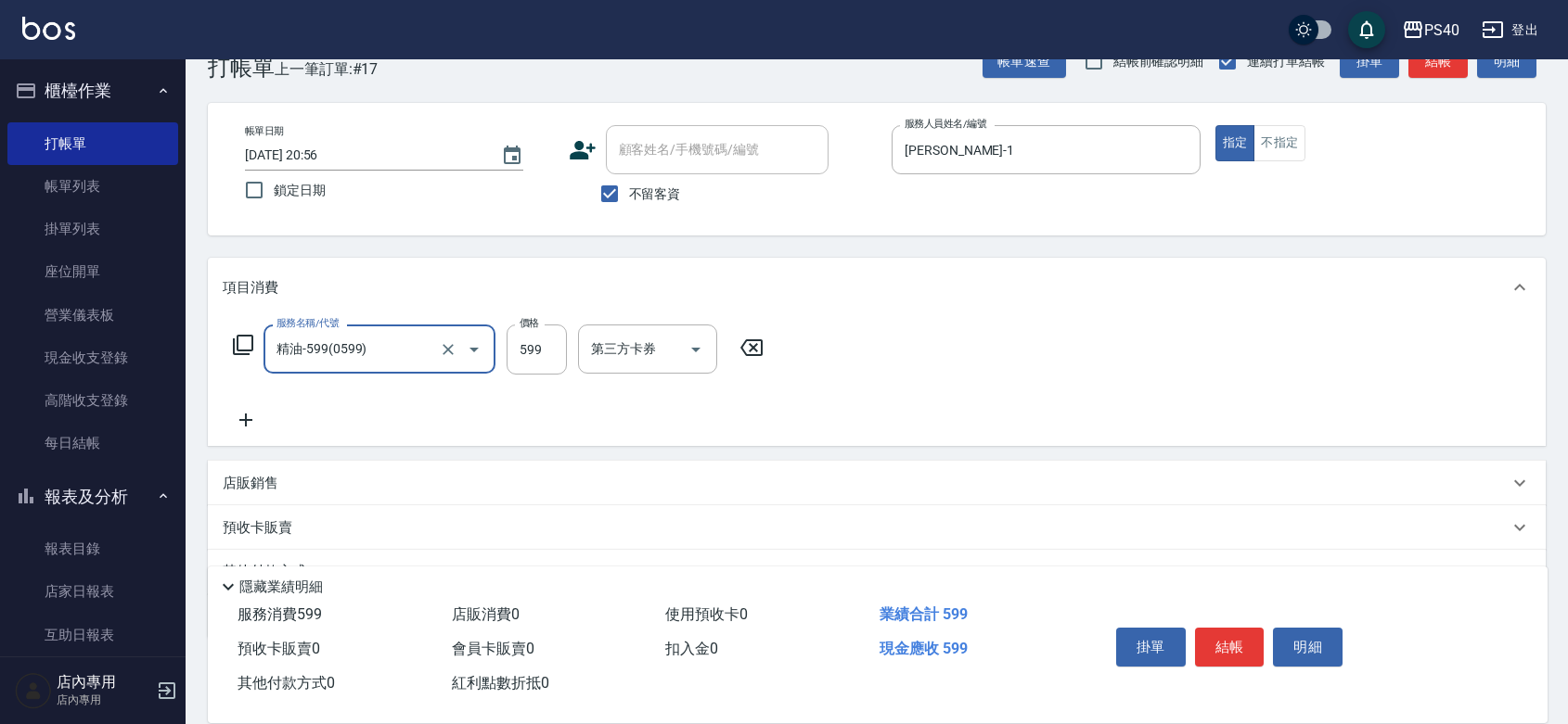
type input "精油-599(0599)"
type input "1500"
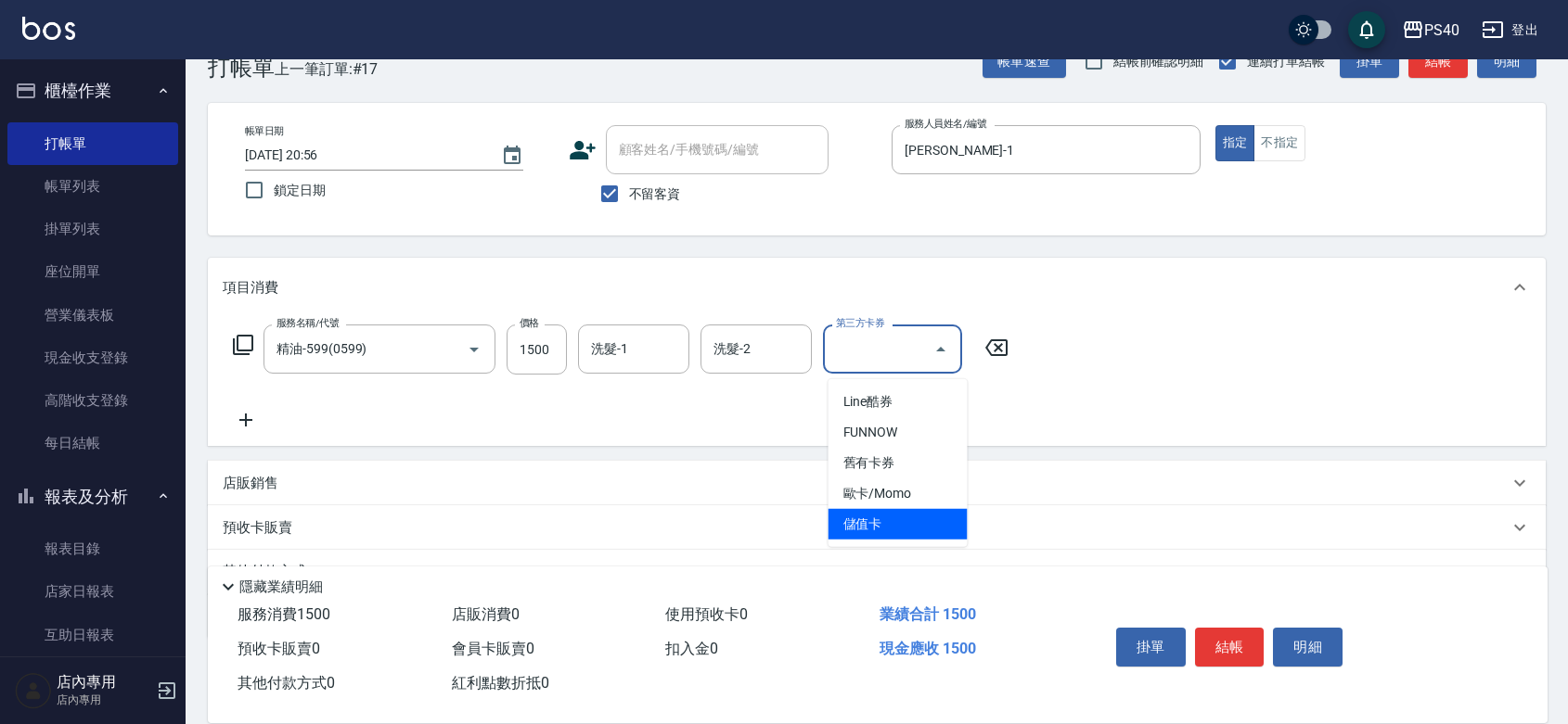
type input "儲值卡"
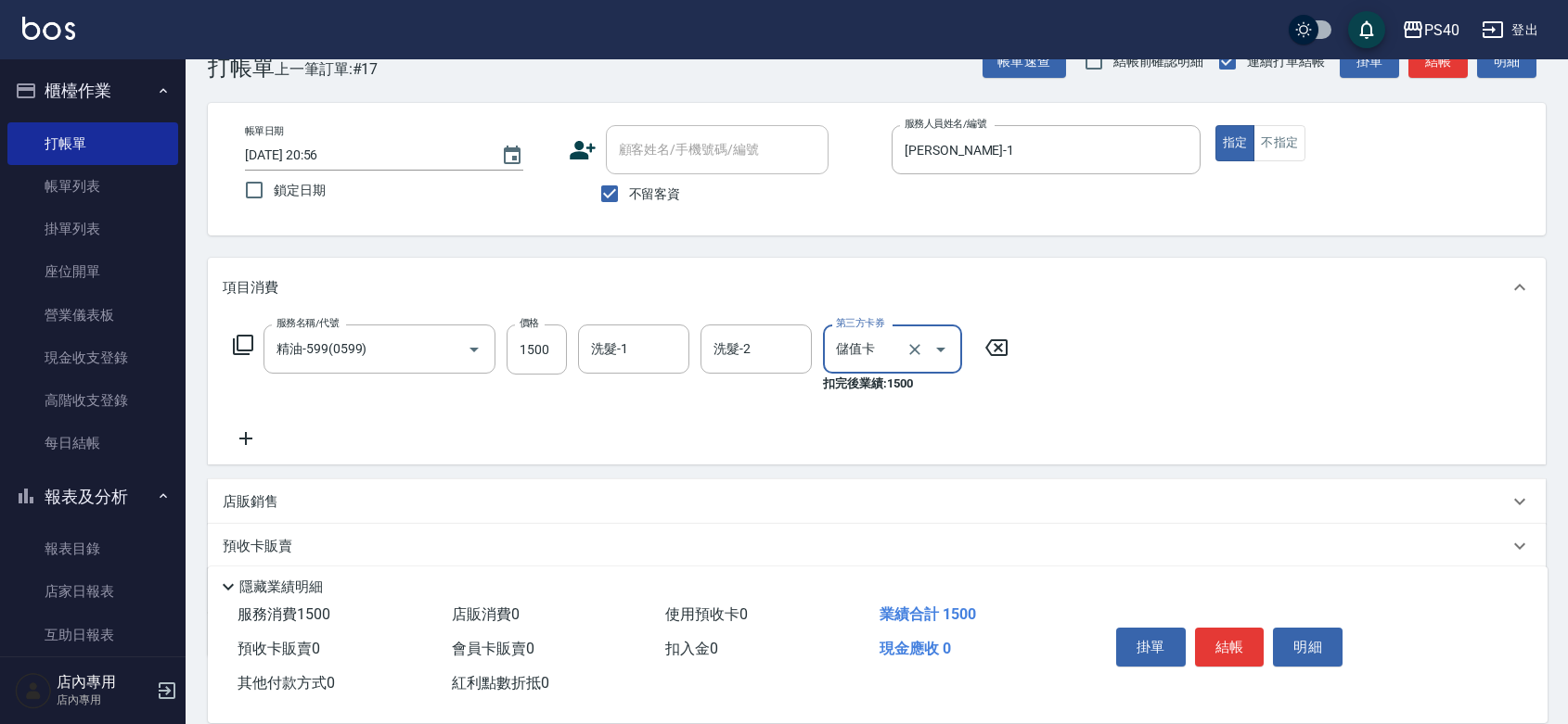
click at [1236, 628] on button "結帳" at bounding box center [1230, 647] width 70 height 39
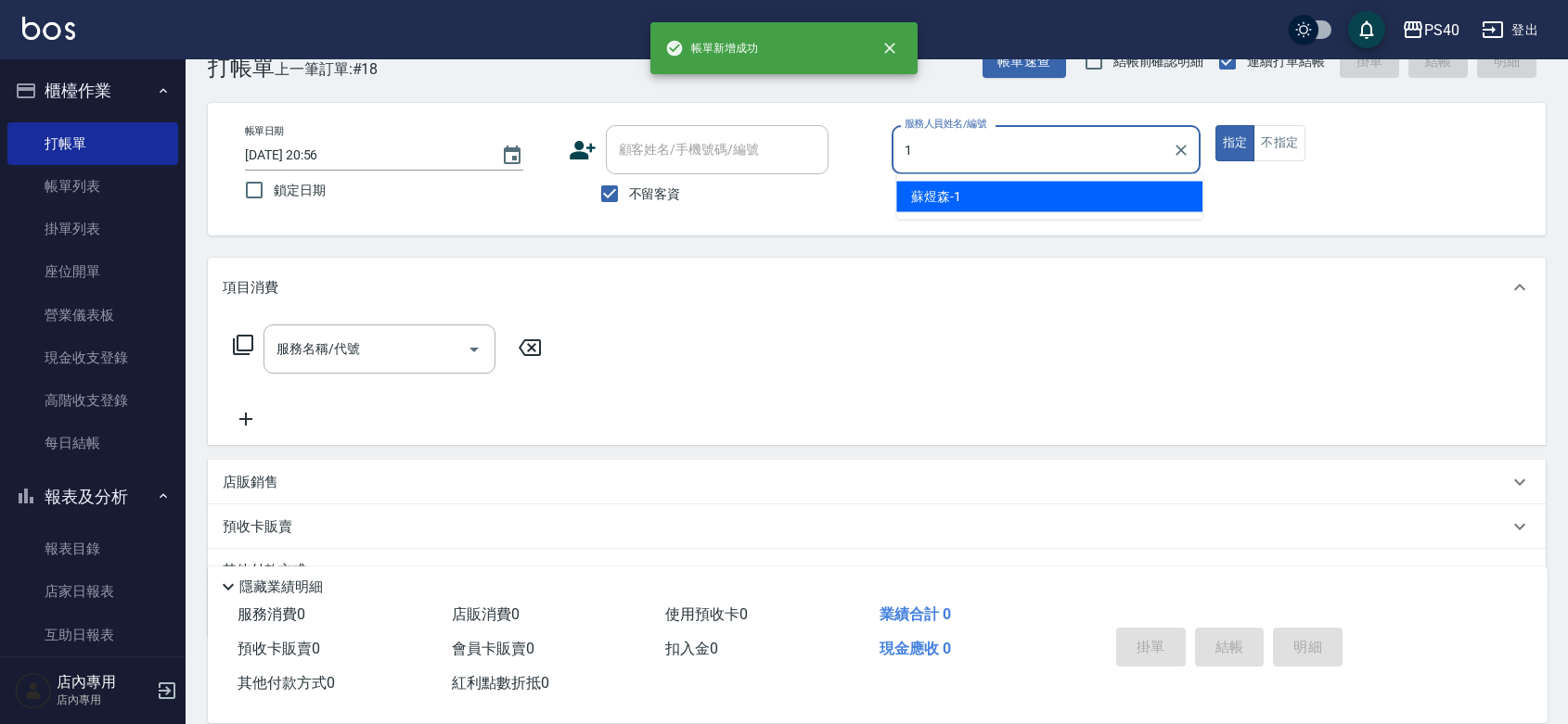
type input "[PERSON_NAME]-1"
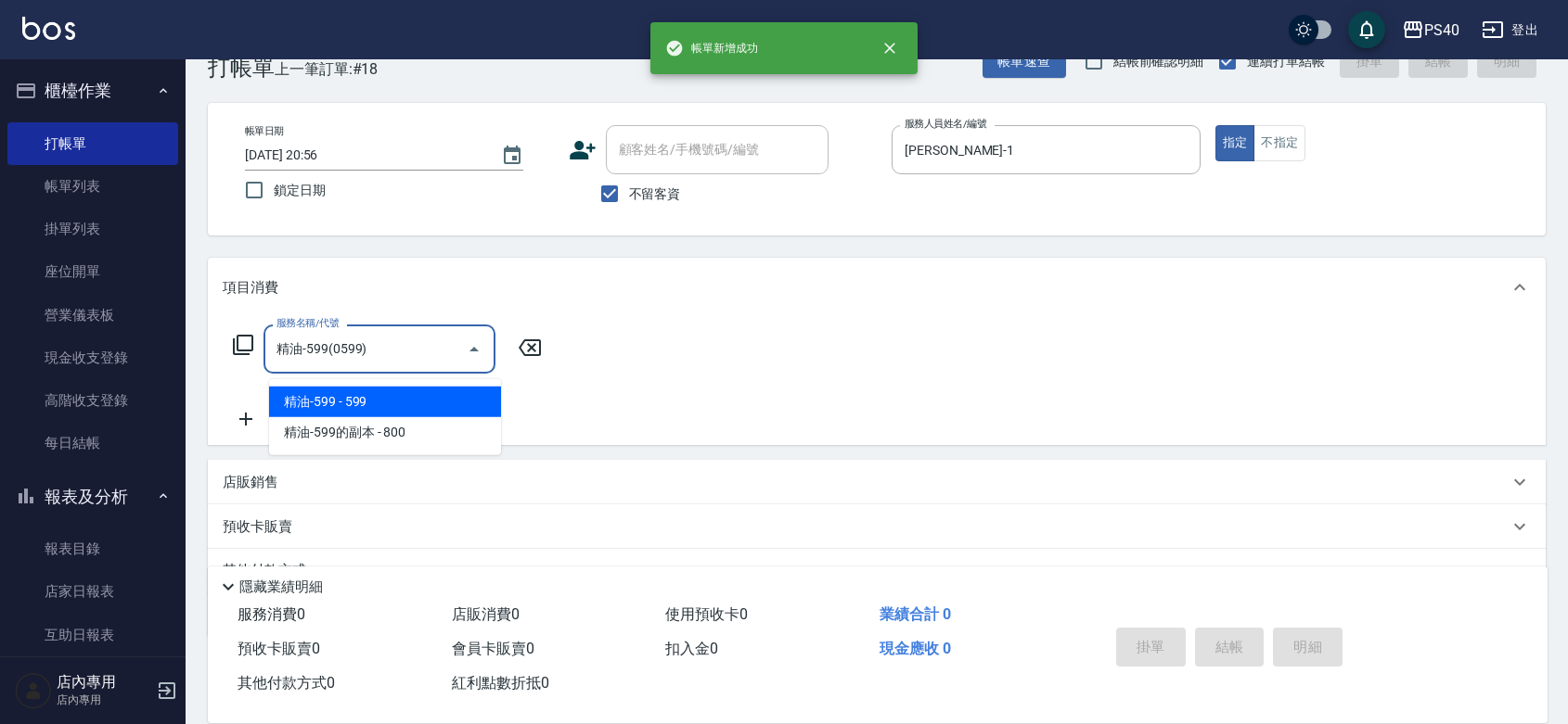
type input "精油-599(0599)"
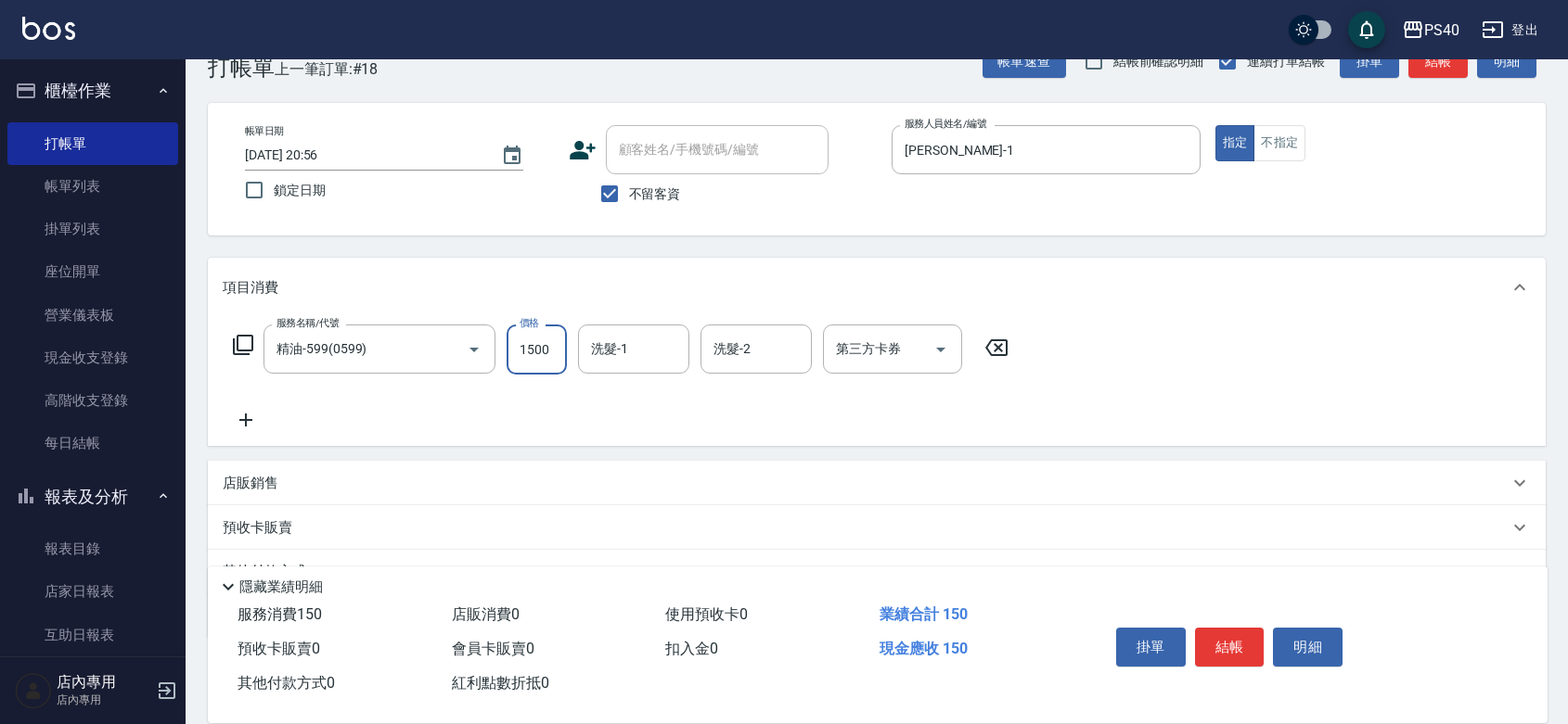
type input "1500"
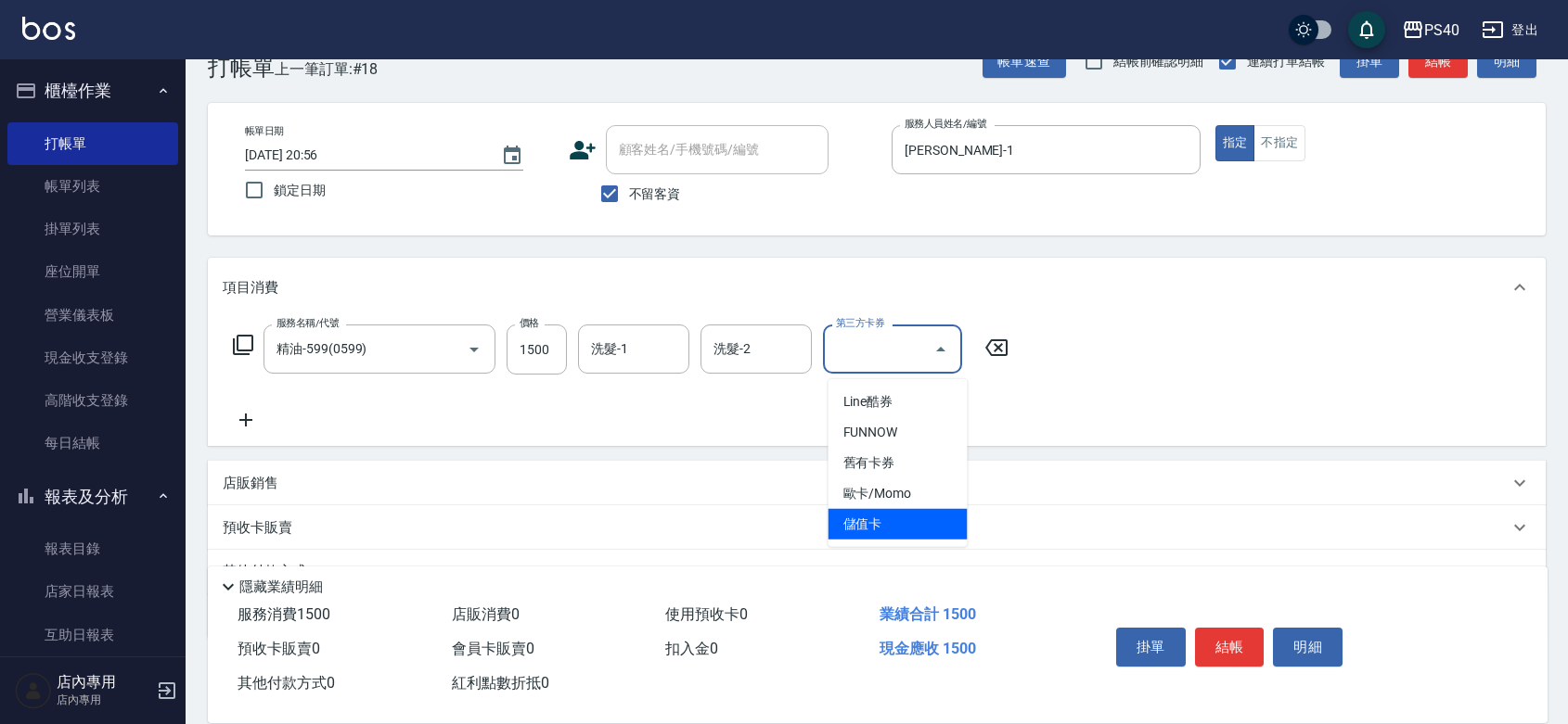
type input "儲值卡"
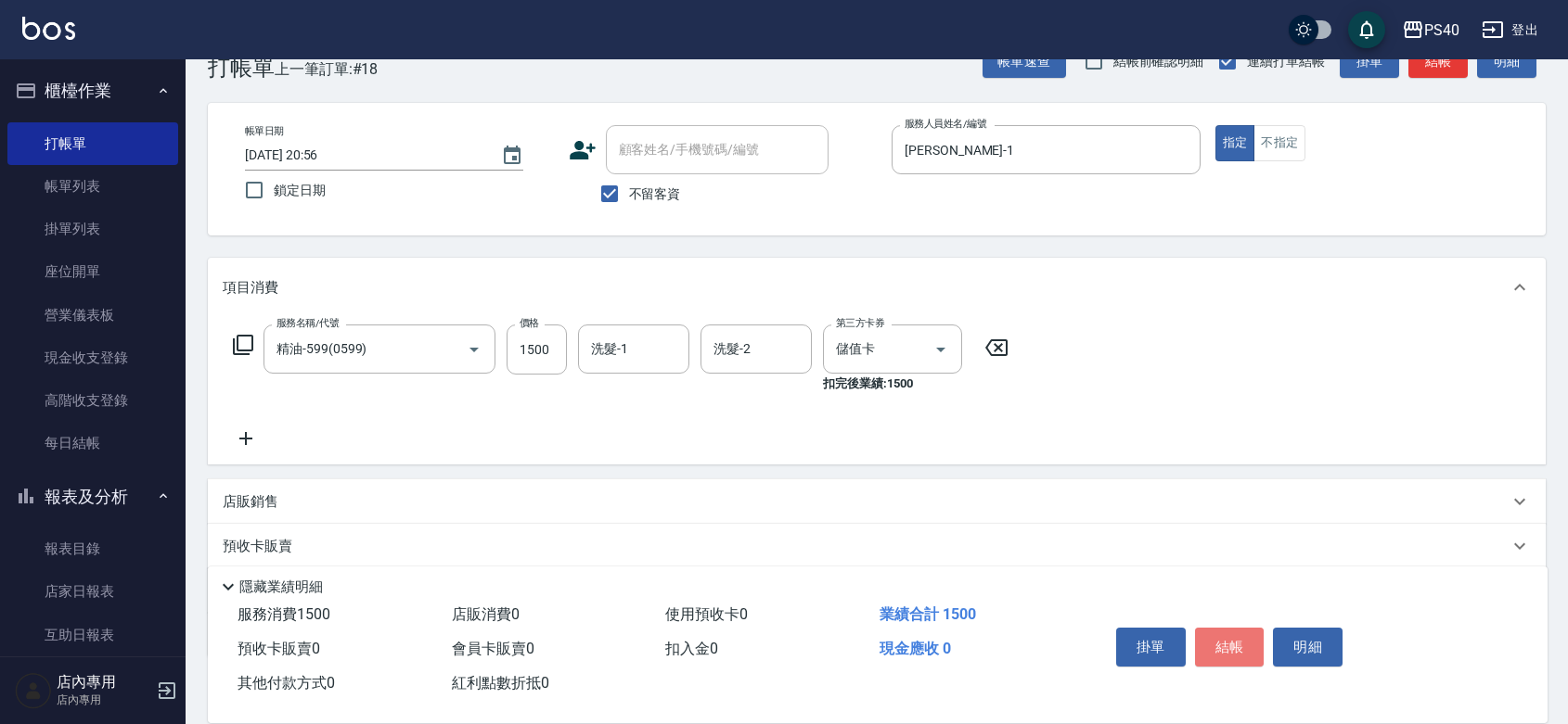
click at [1236, 628] on button "結帳" at bounding box center [1230, 647] width 70 height 39
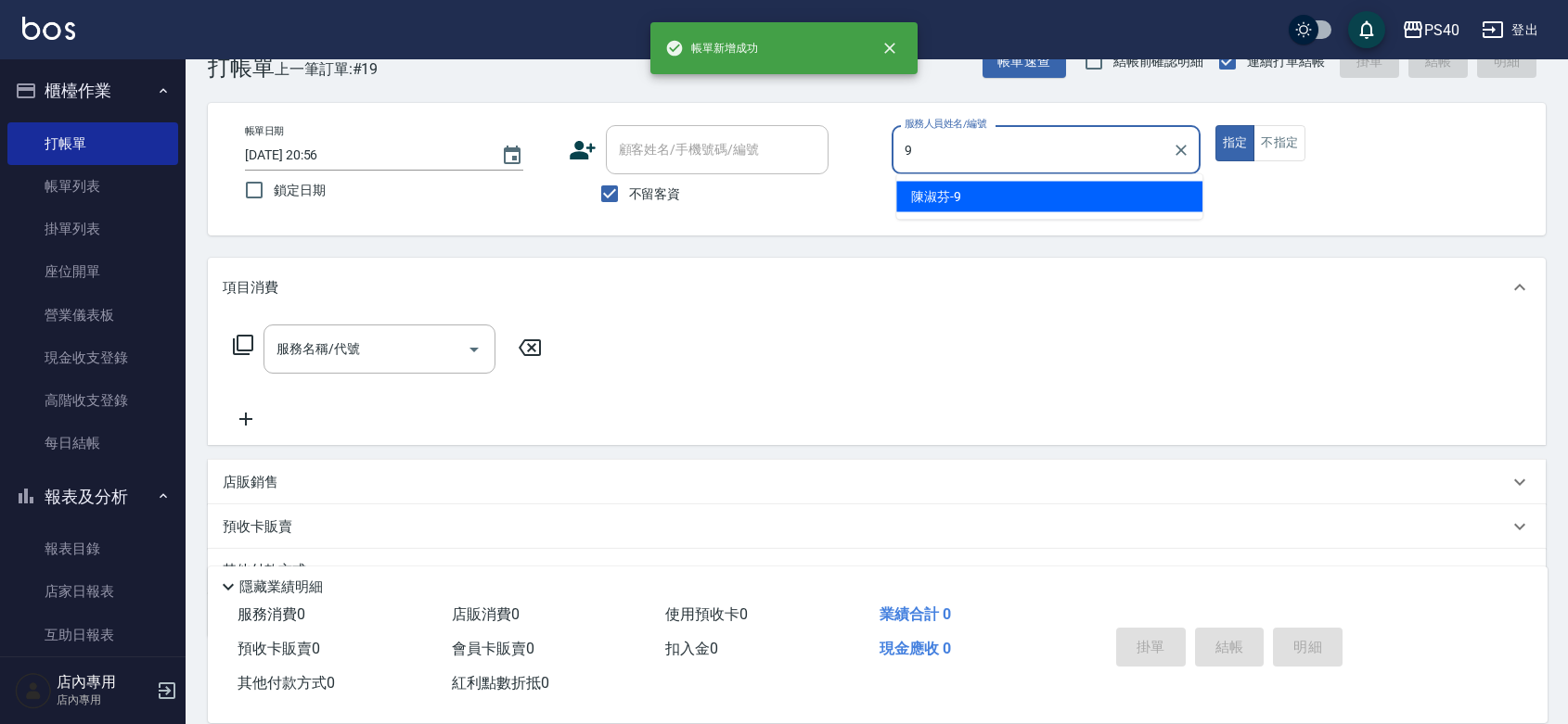
type input "[PERSON_NAME]-9"
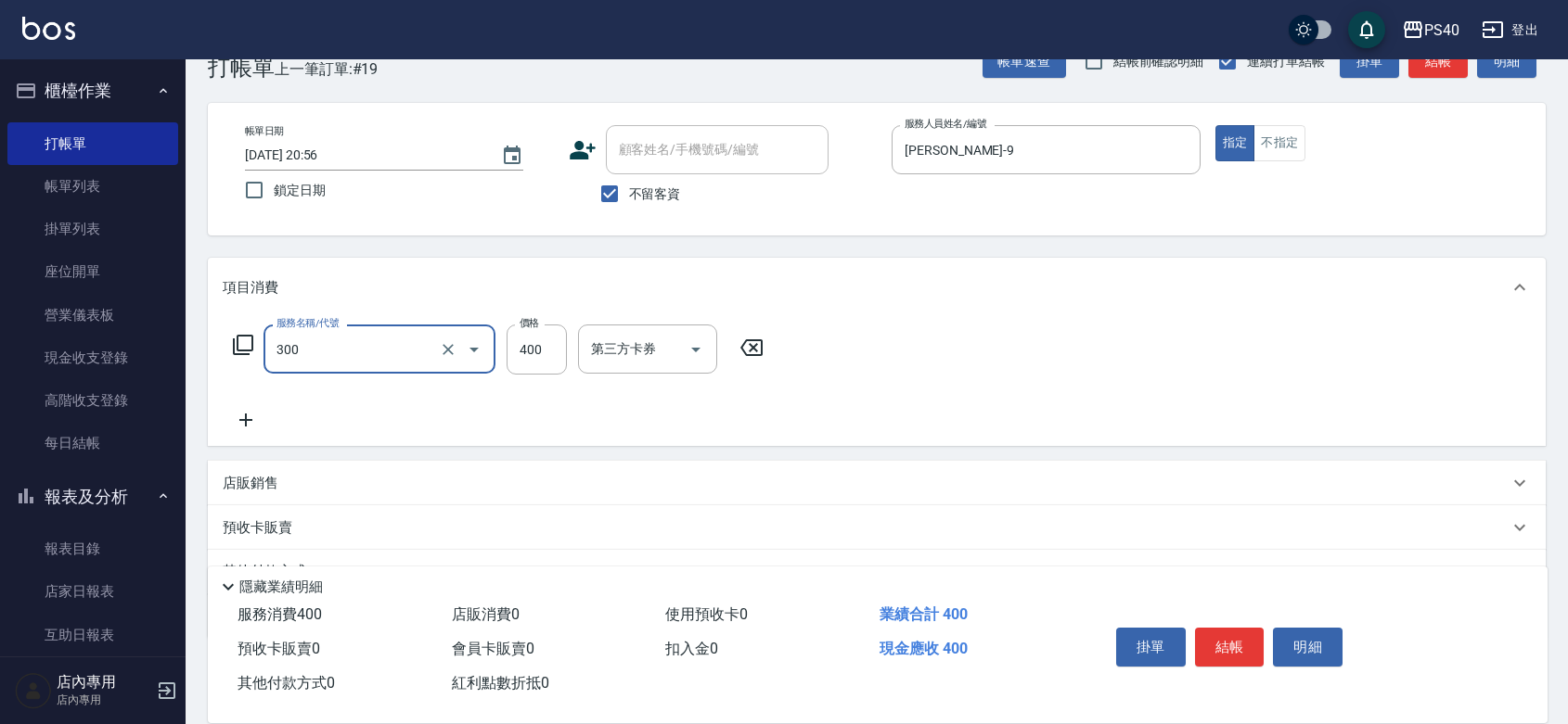
type input "特A剪髮(300)"
type input "300"
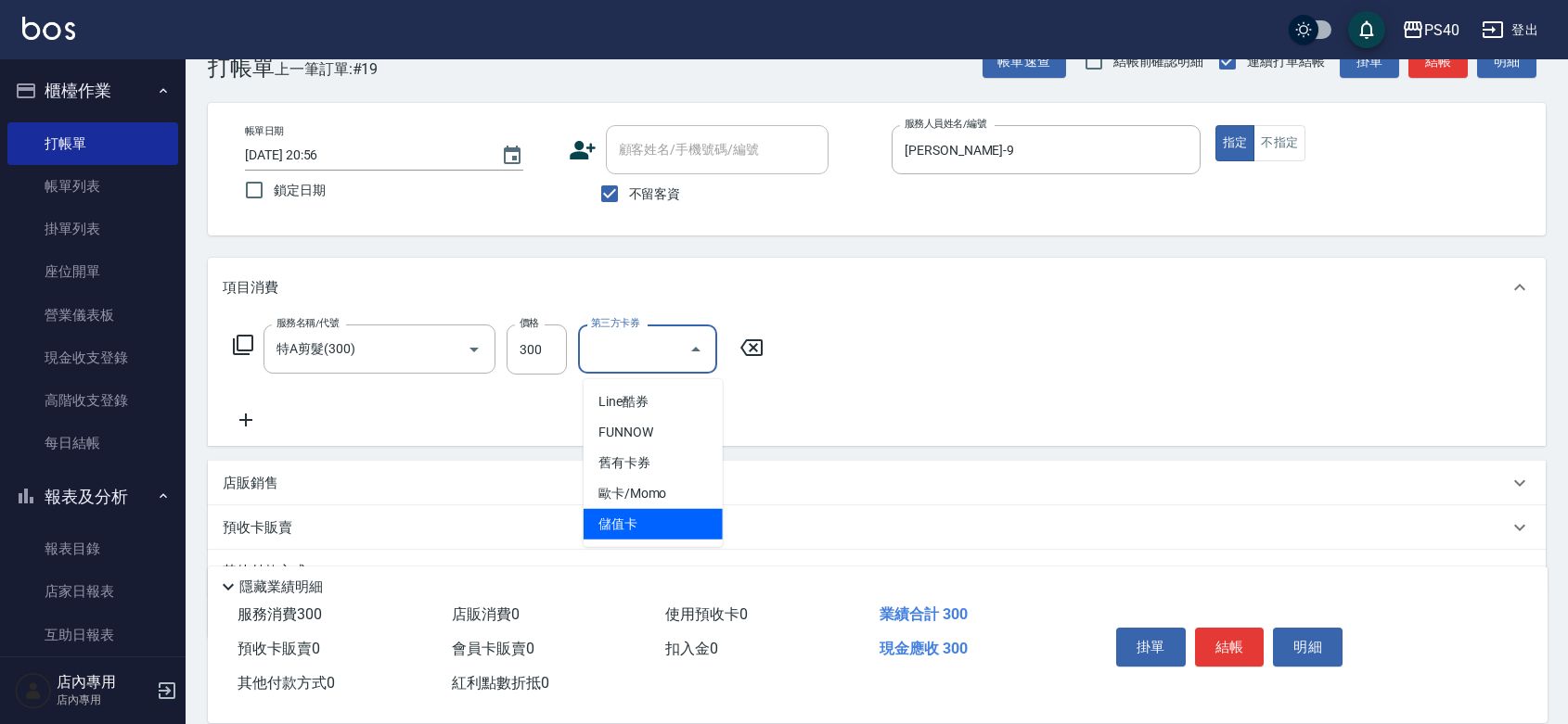
type input "儲值卡"
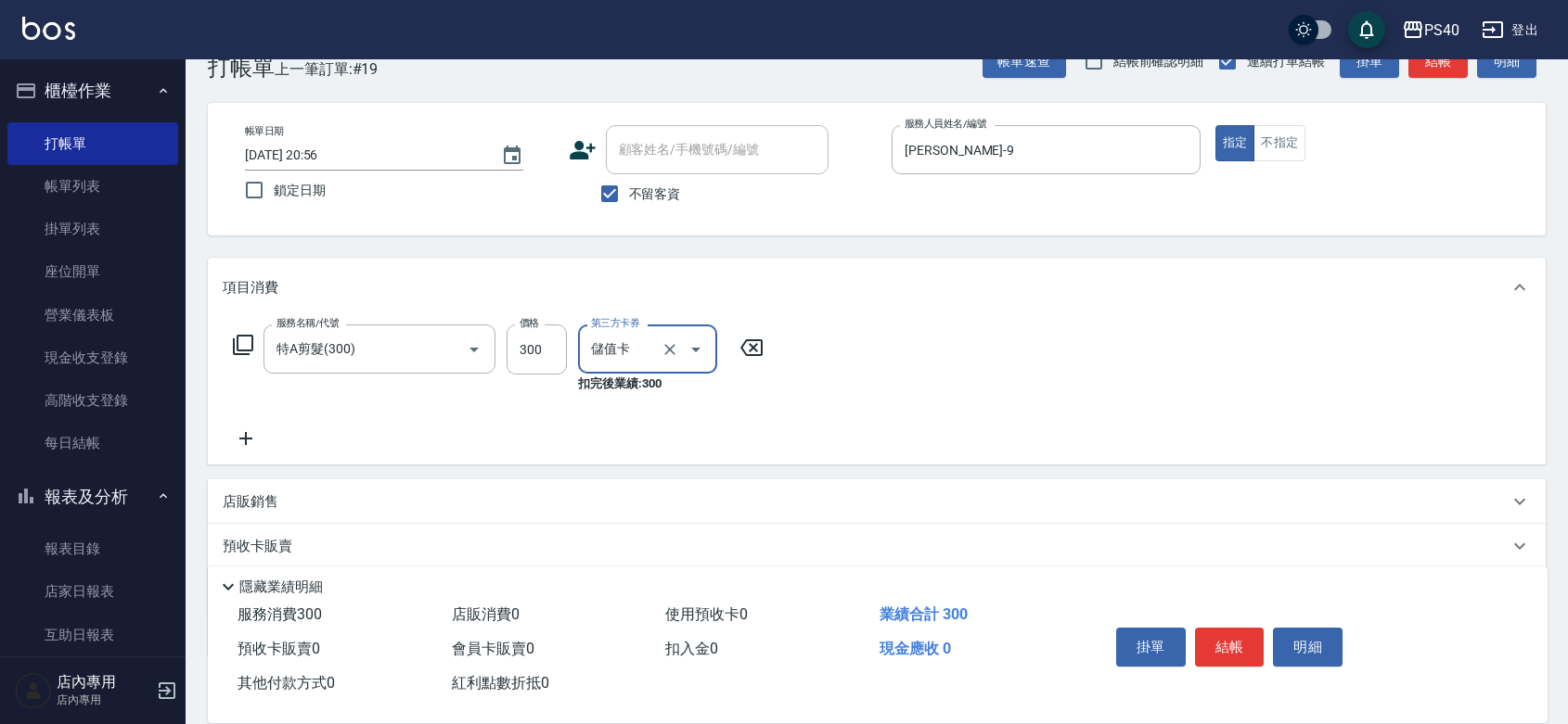
click at [1236, 628] on button "結帳" at bounding box center [1230, 647] width 70 height 39
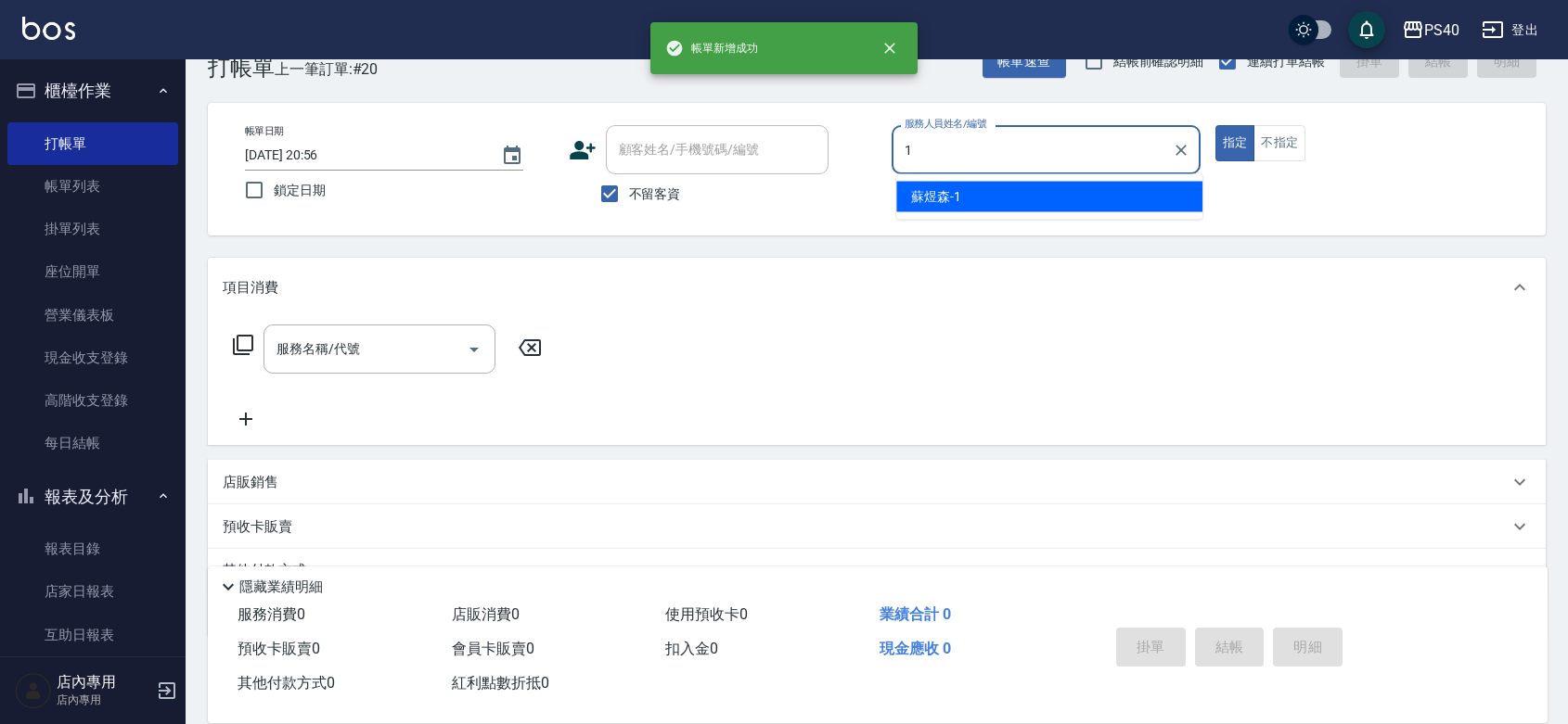
type input "[PERSON_NAME]-1"
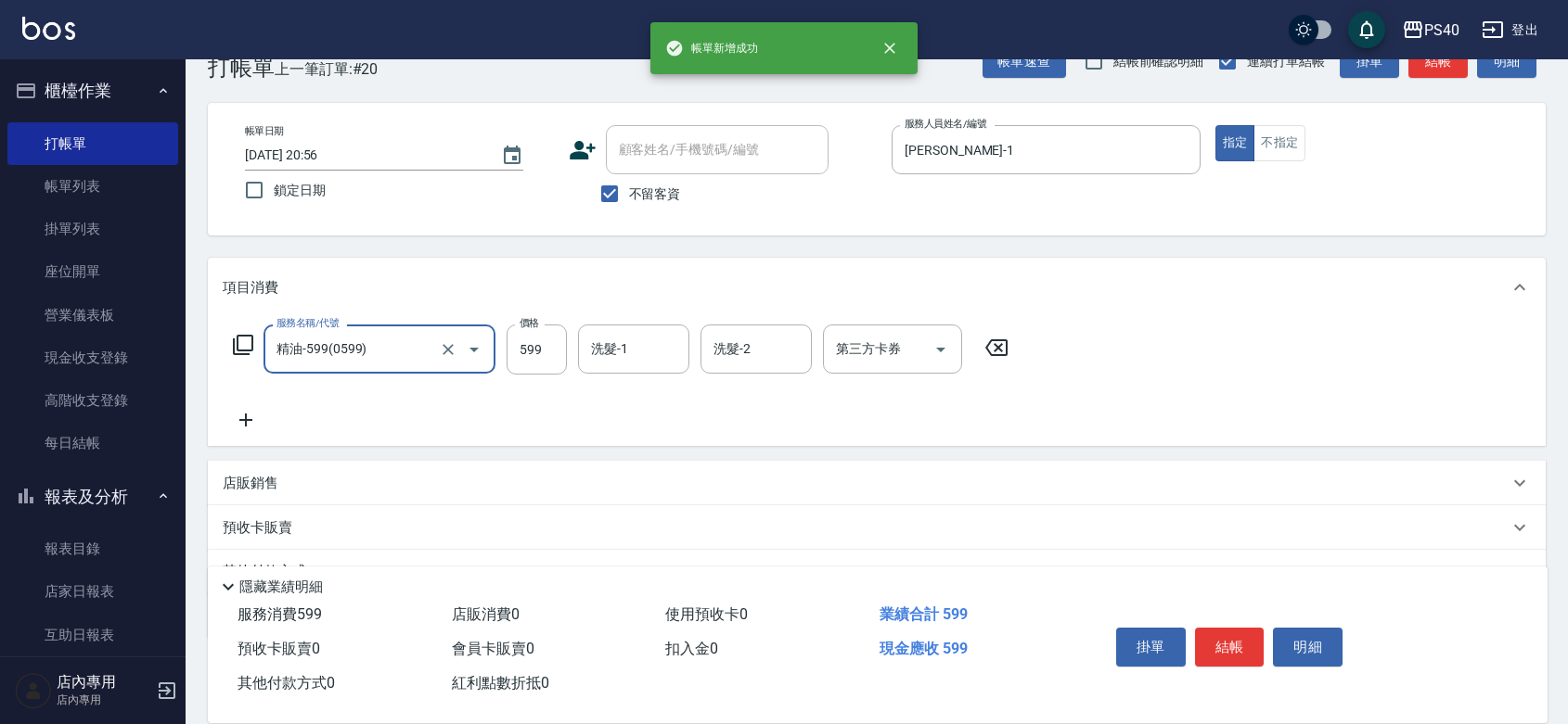
type input "精油-599(0599)"
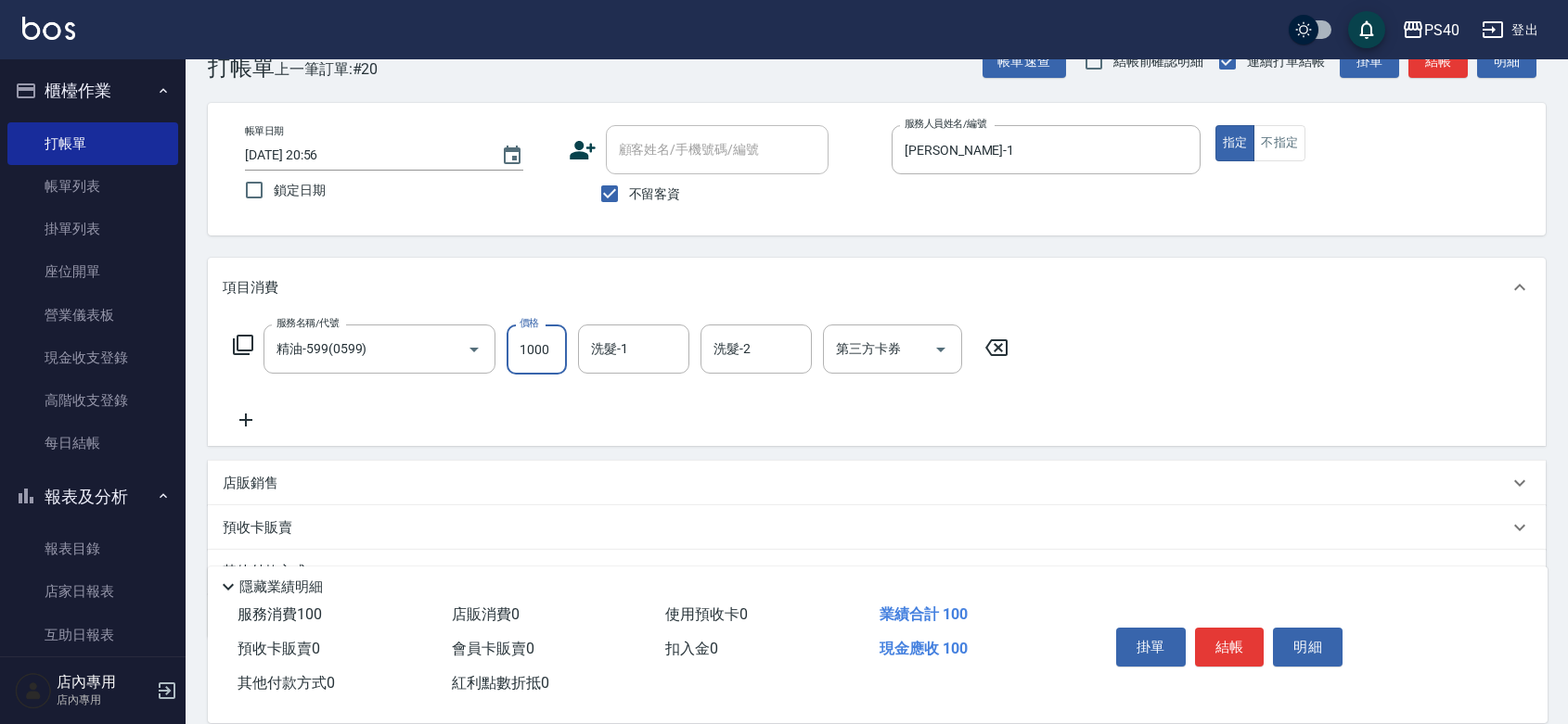
type input "1000"
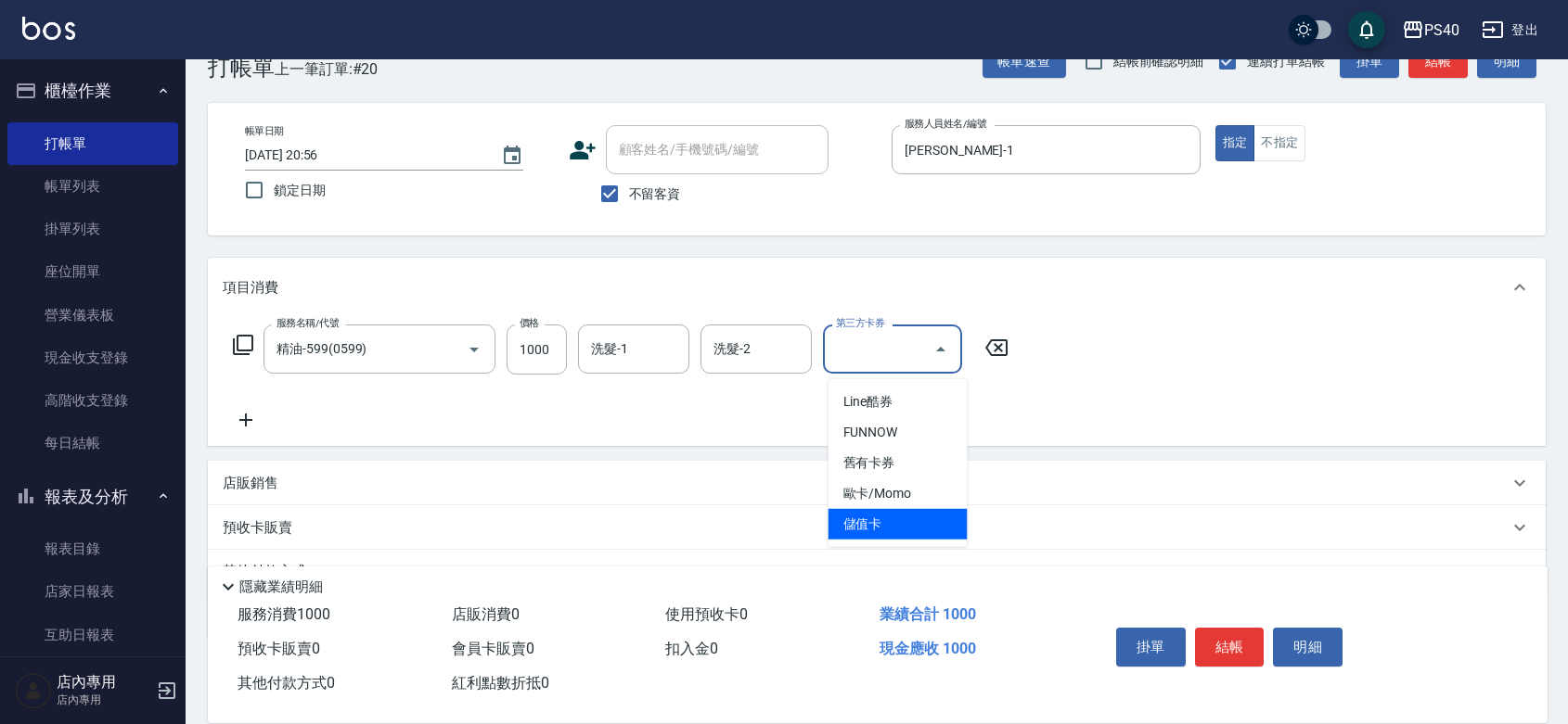
type input "儲值卡"
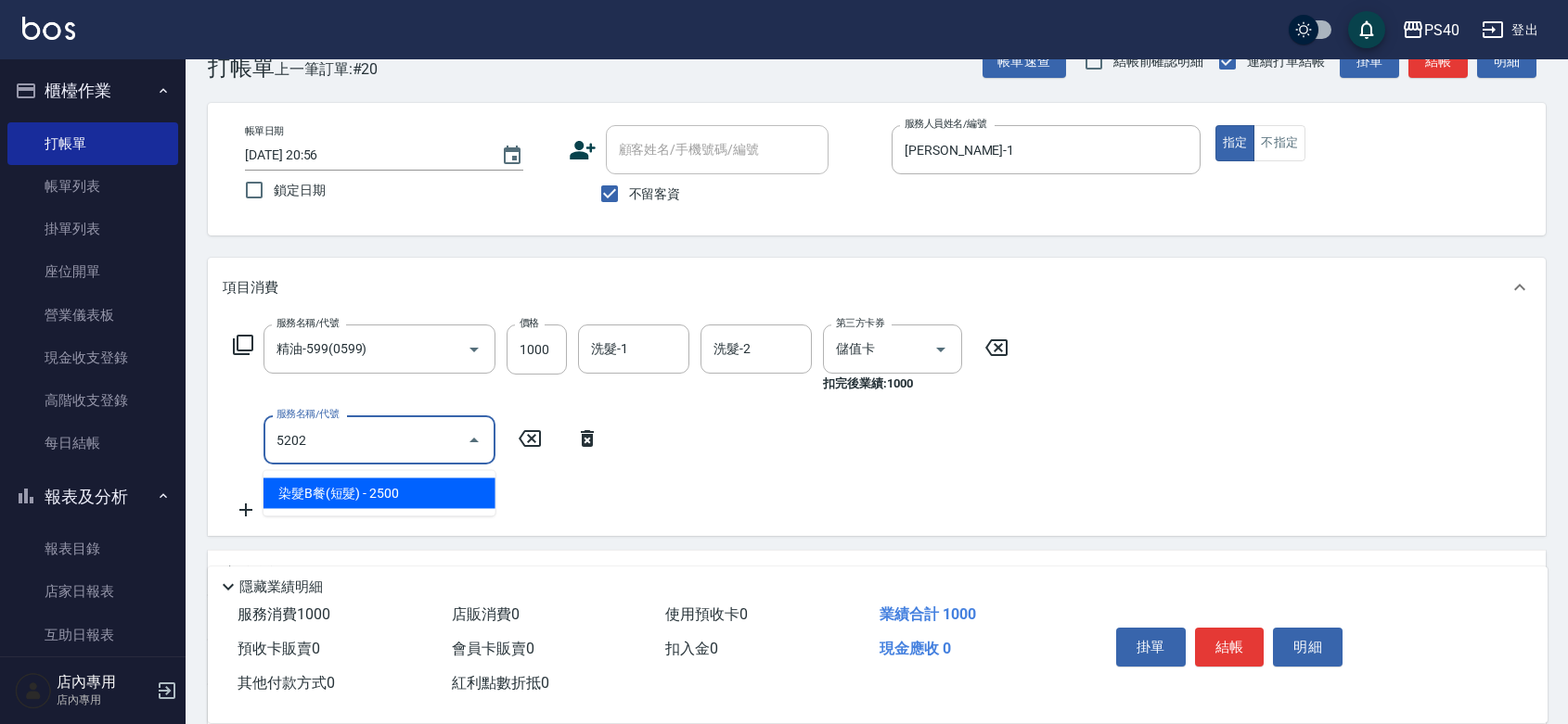
type input "染髮B餐(短髮)(5202)"
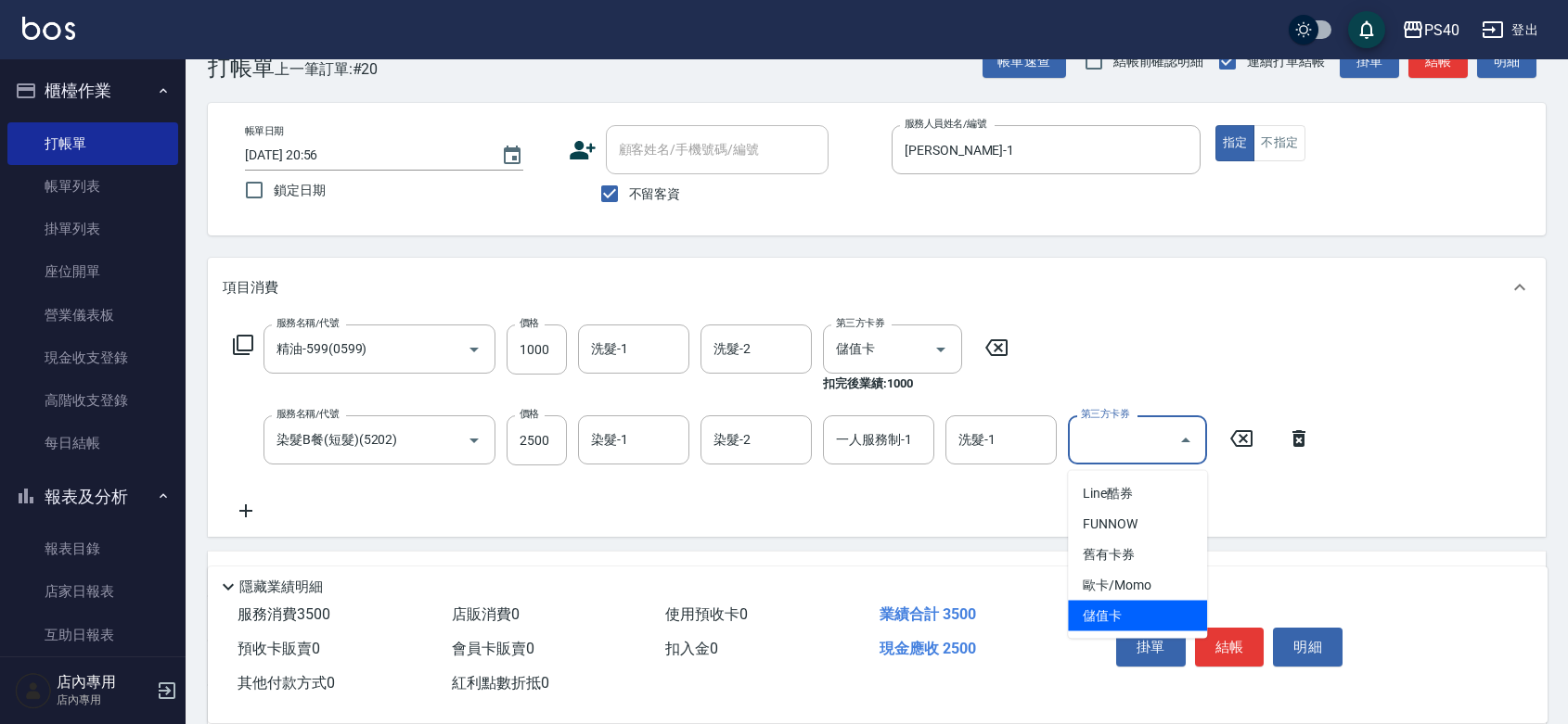
type input "儲值卡"
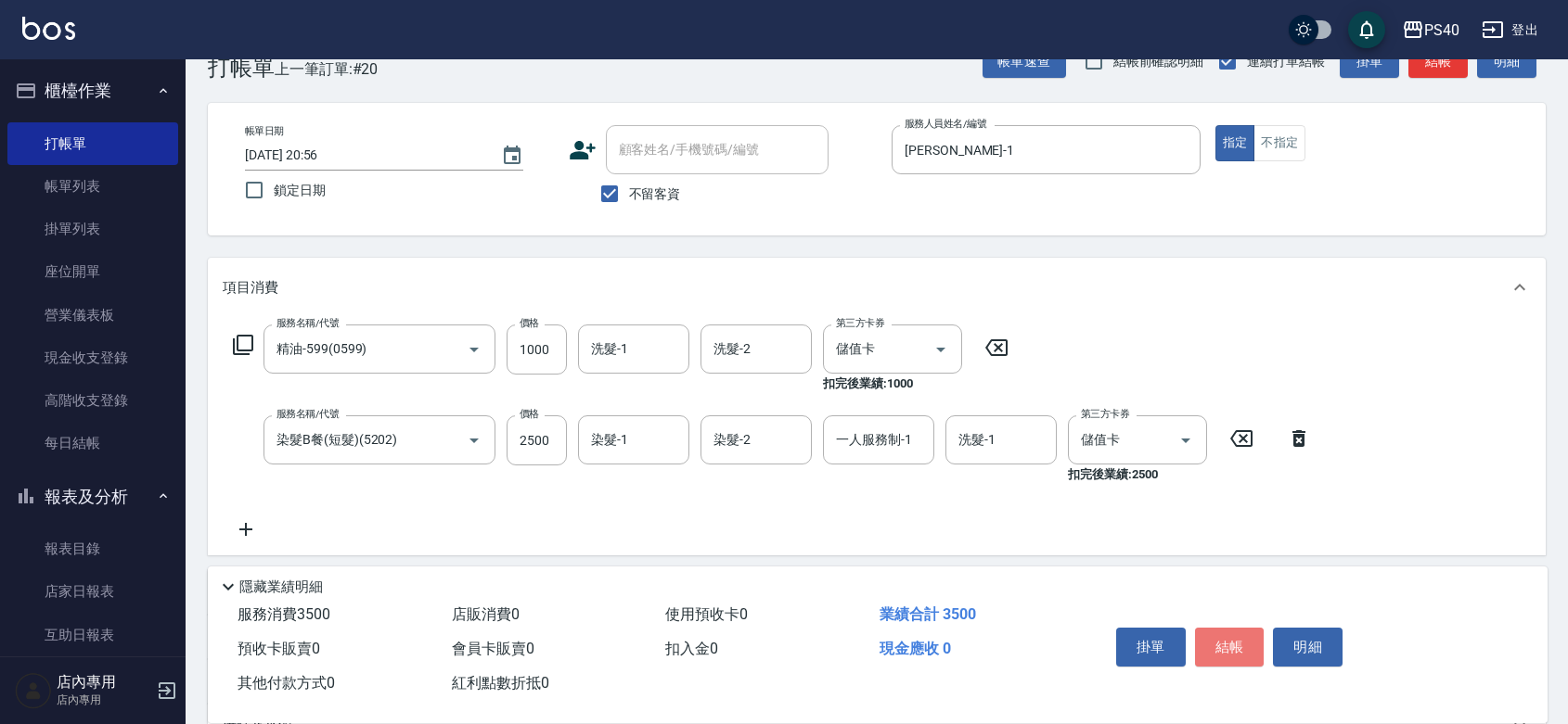
click at [1236, 628] on button "結帳" at bounding box center [1230, 647] width 70 height 39
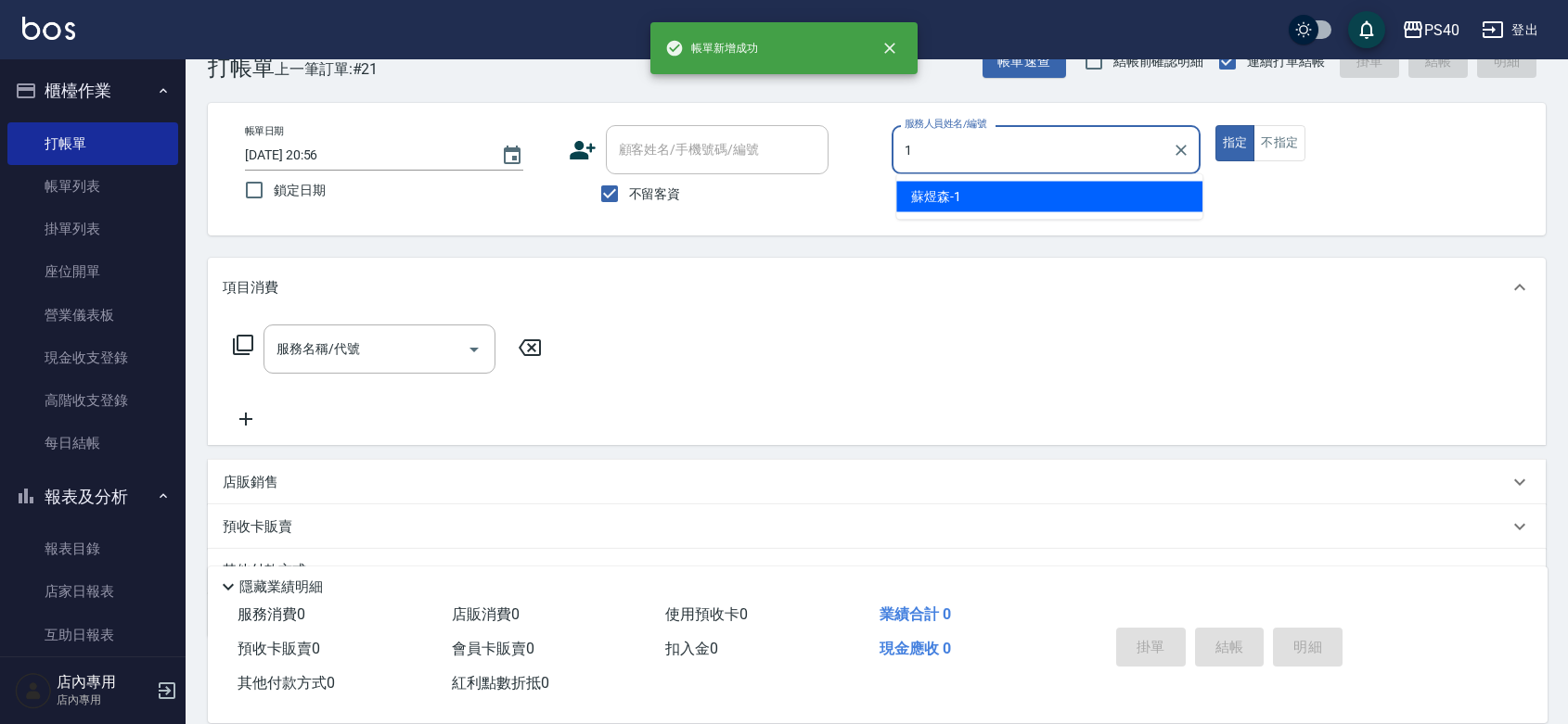
type input "[PERSON_NAME]-1"
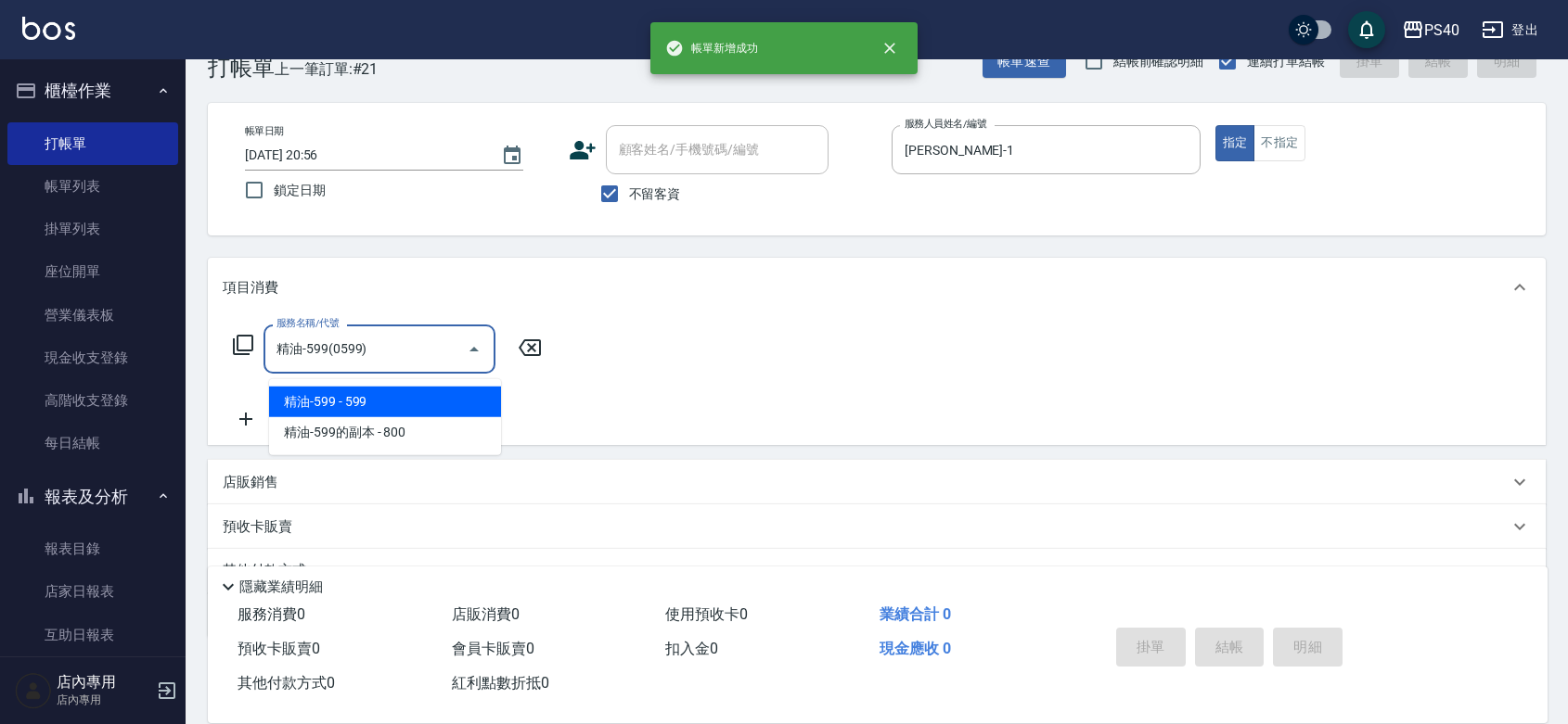
type input "精油-599(0599)"
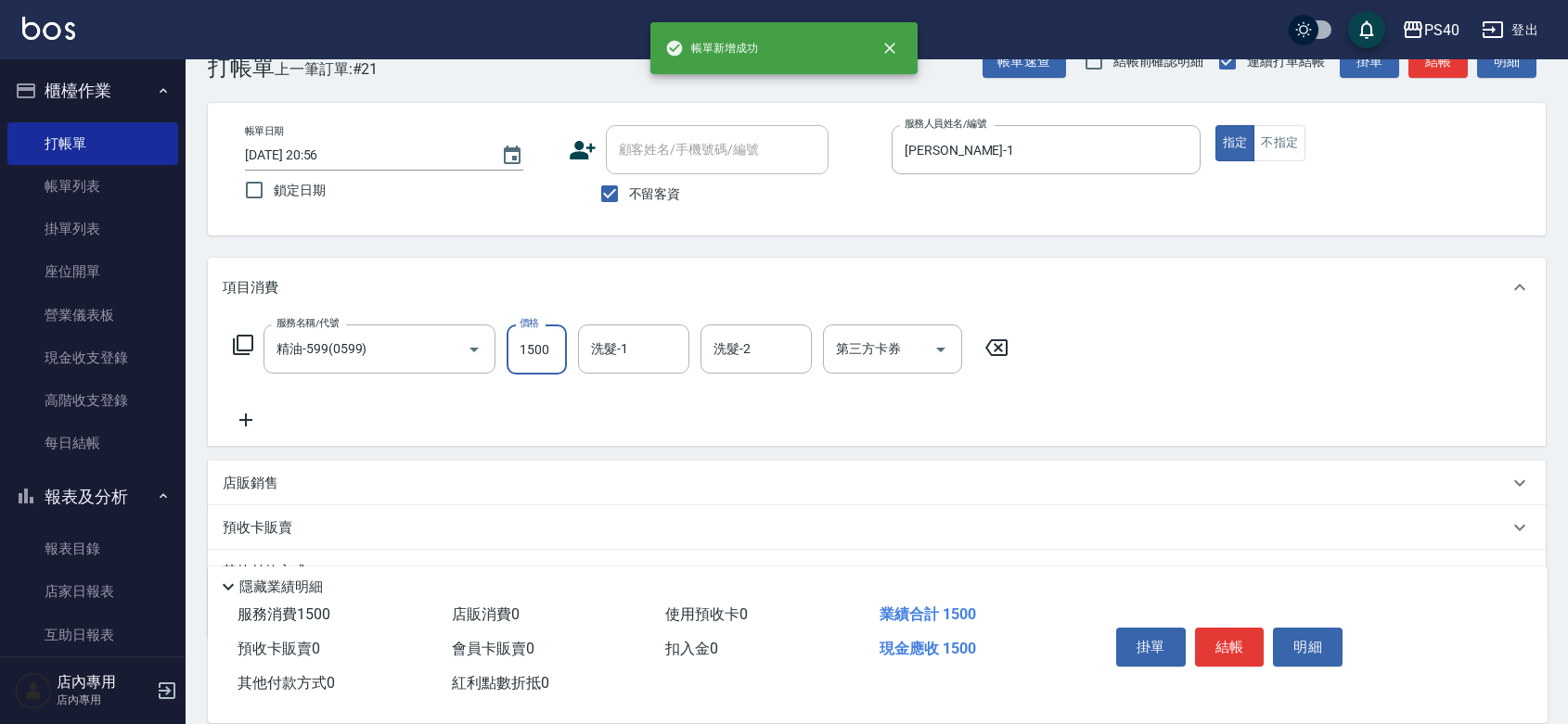
type input "1500"
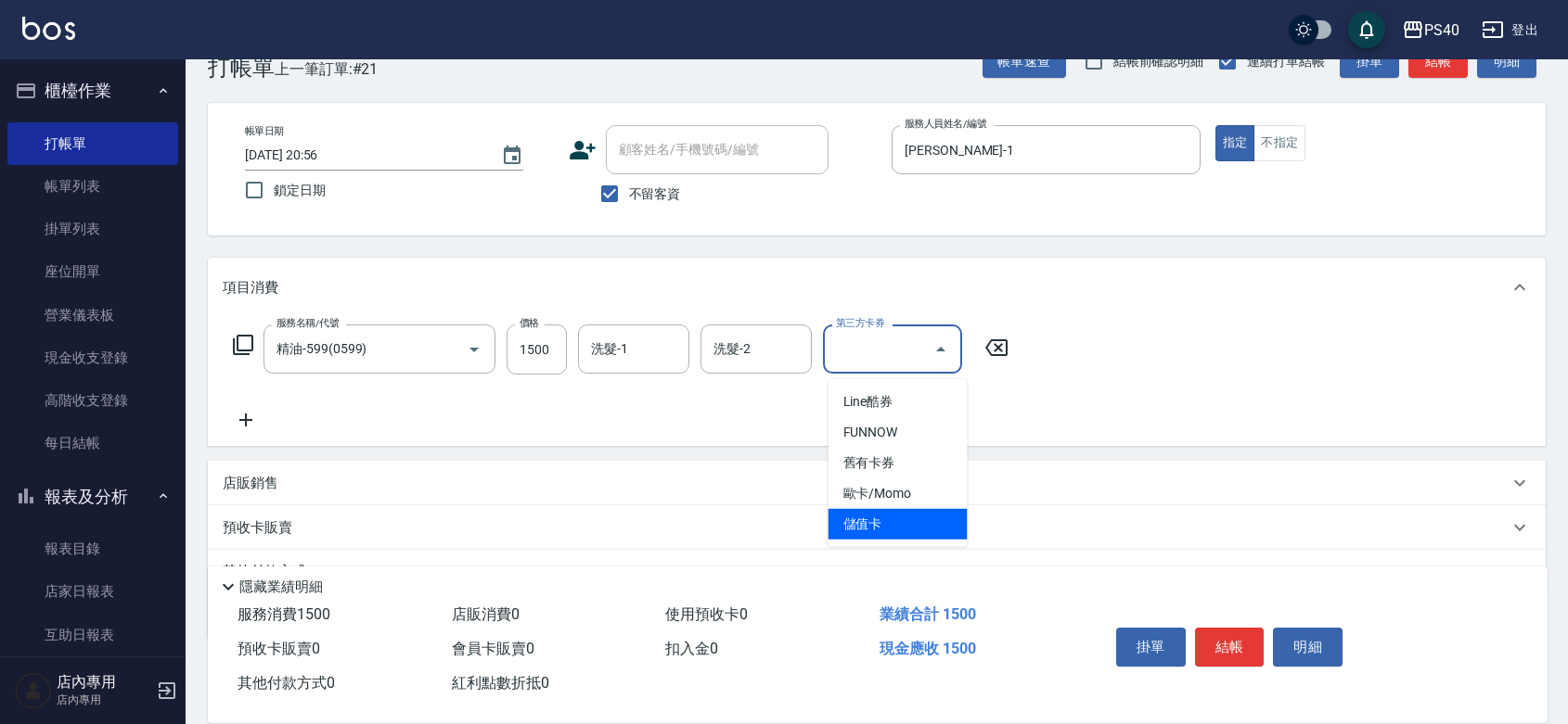
type input "儲值卡"
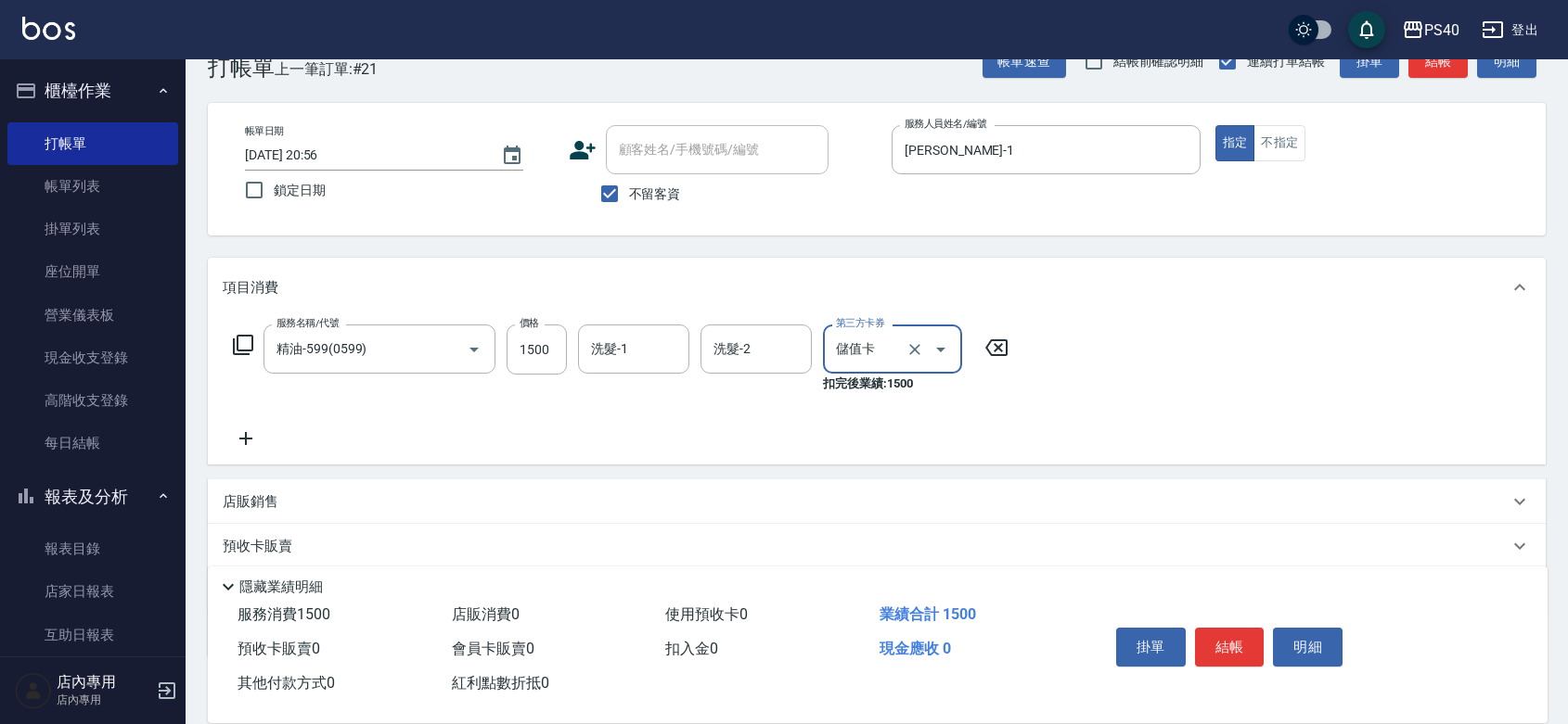
click at [1236, 628] on button "結帳" at bounding box center [1230, 647] width 70 height 39
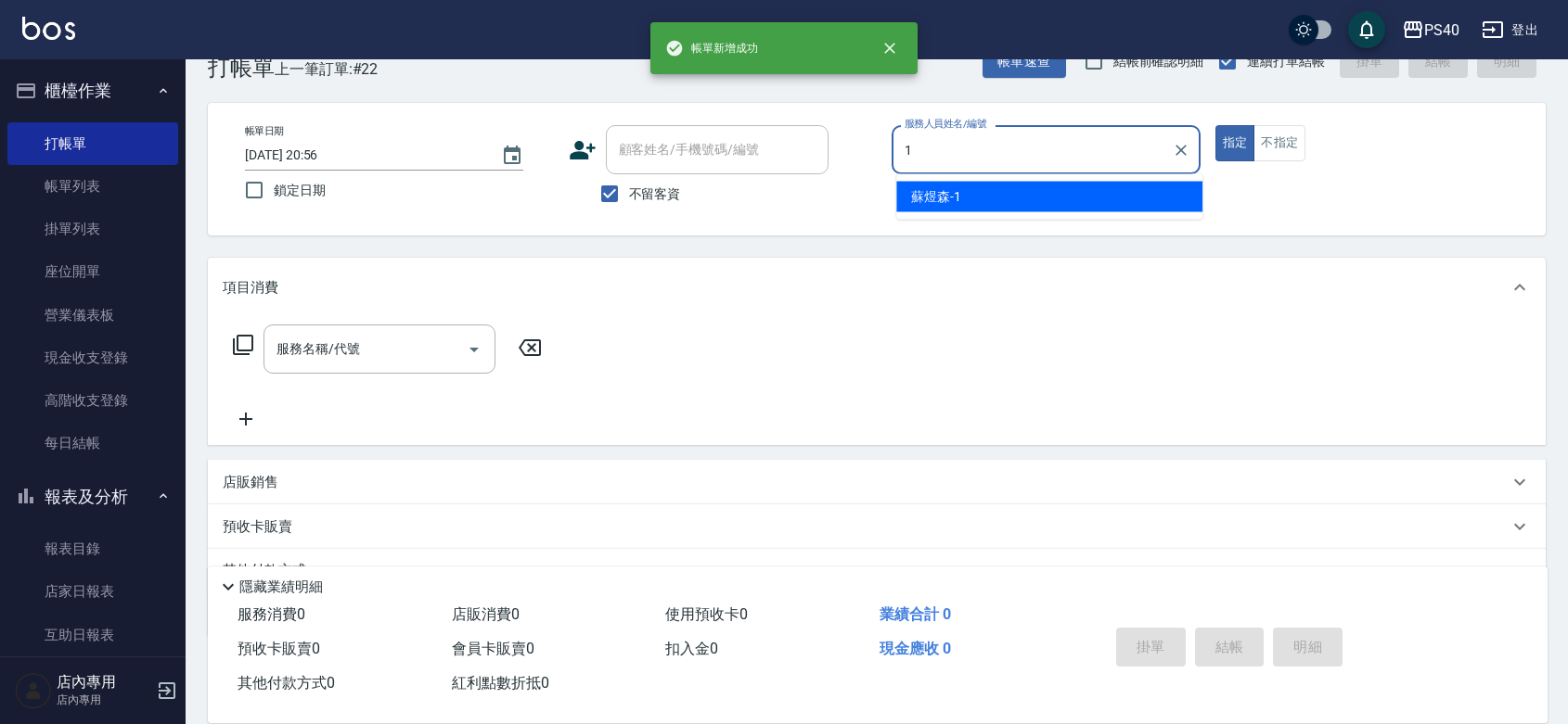
type input "[PERSON_NAME]-1"
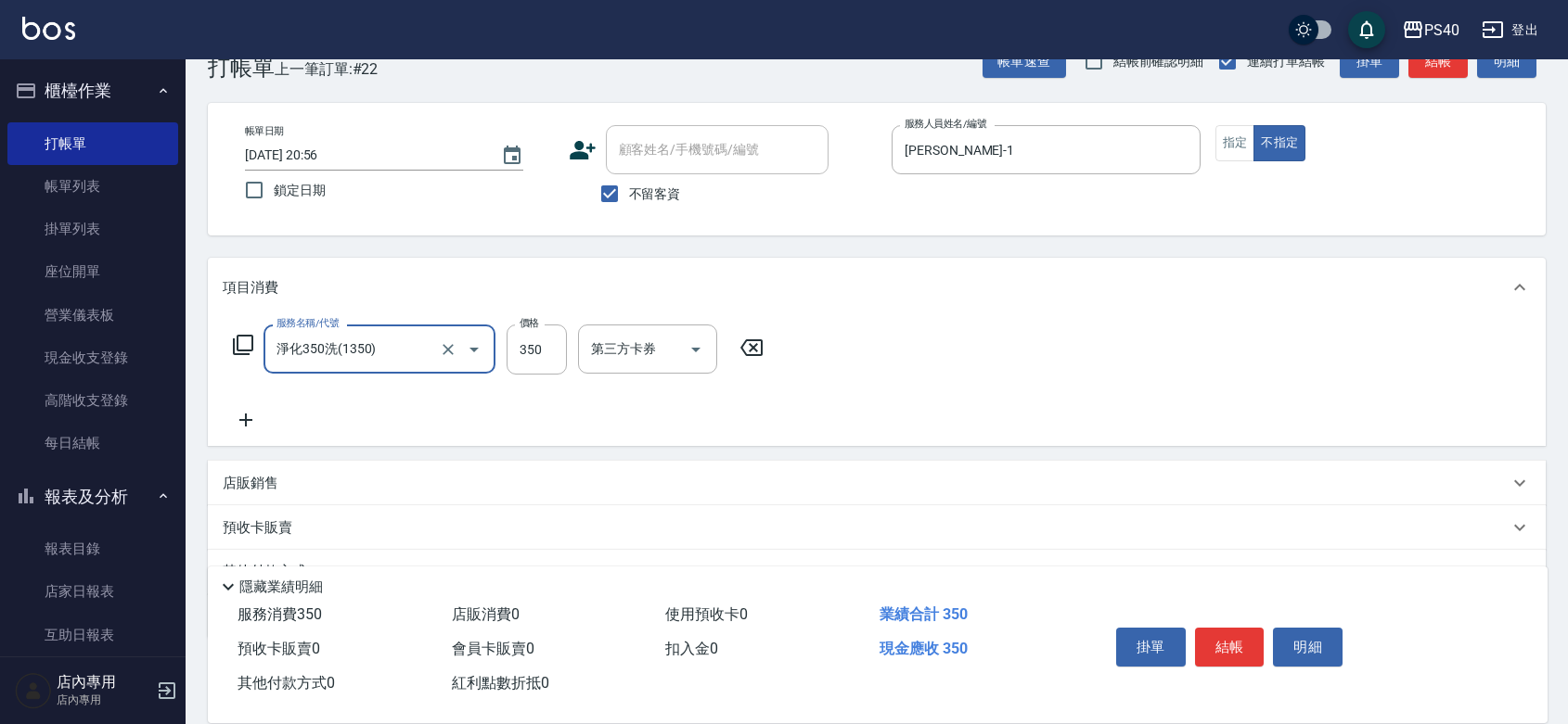
type input "淨化350洗(1350)"
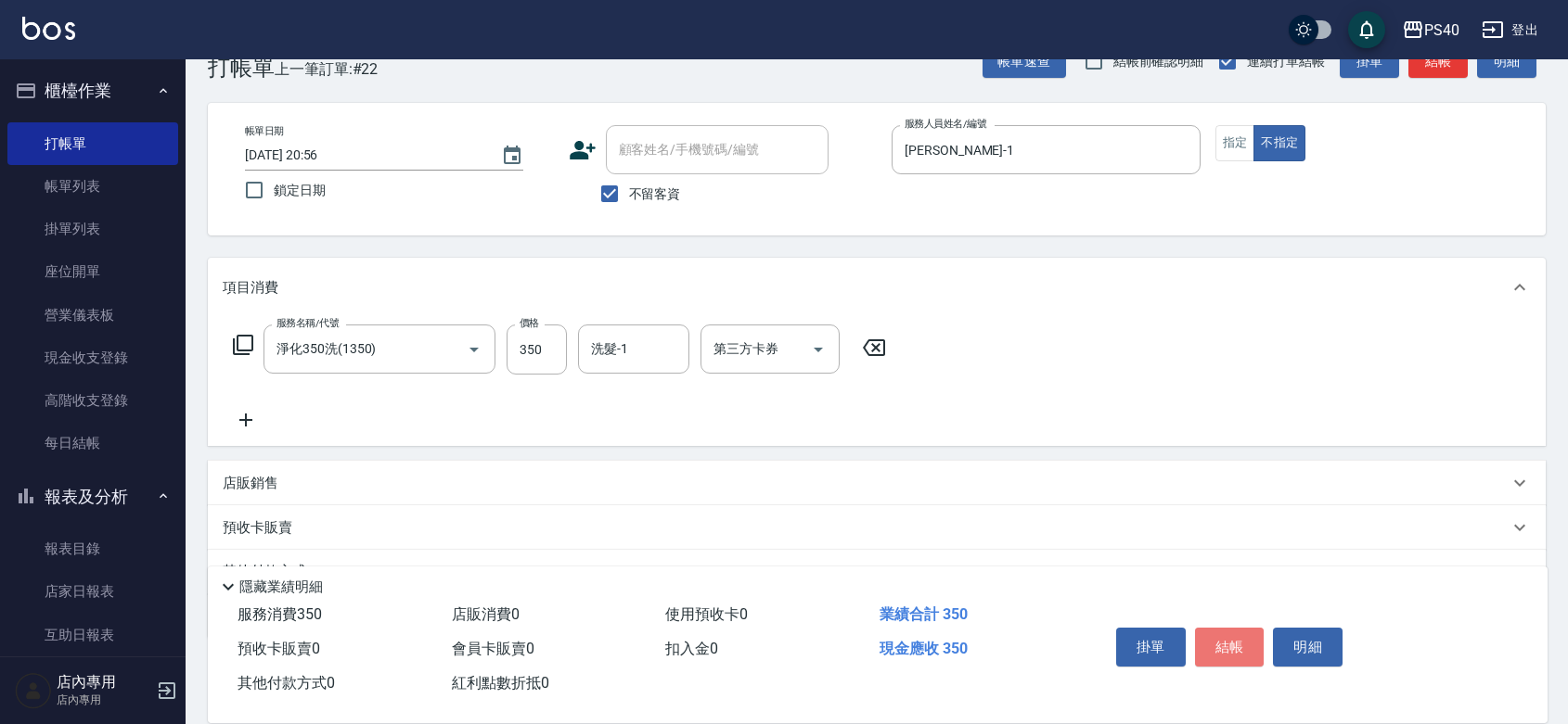
click at [1236, 628] on button "結帳" at bounding box center [1230, 647] width 70 height 39
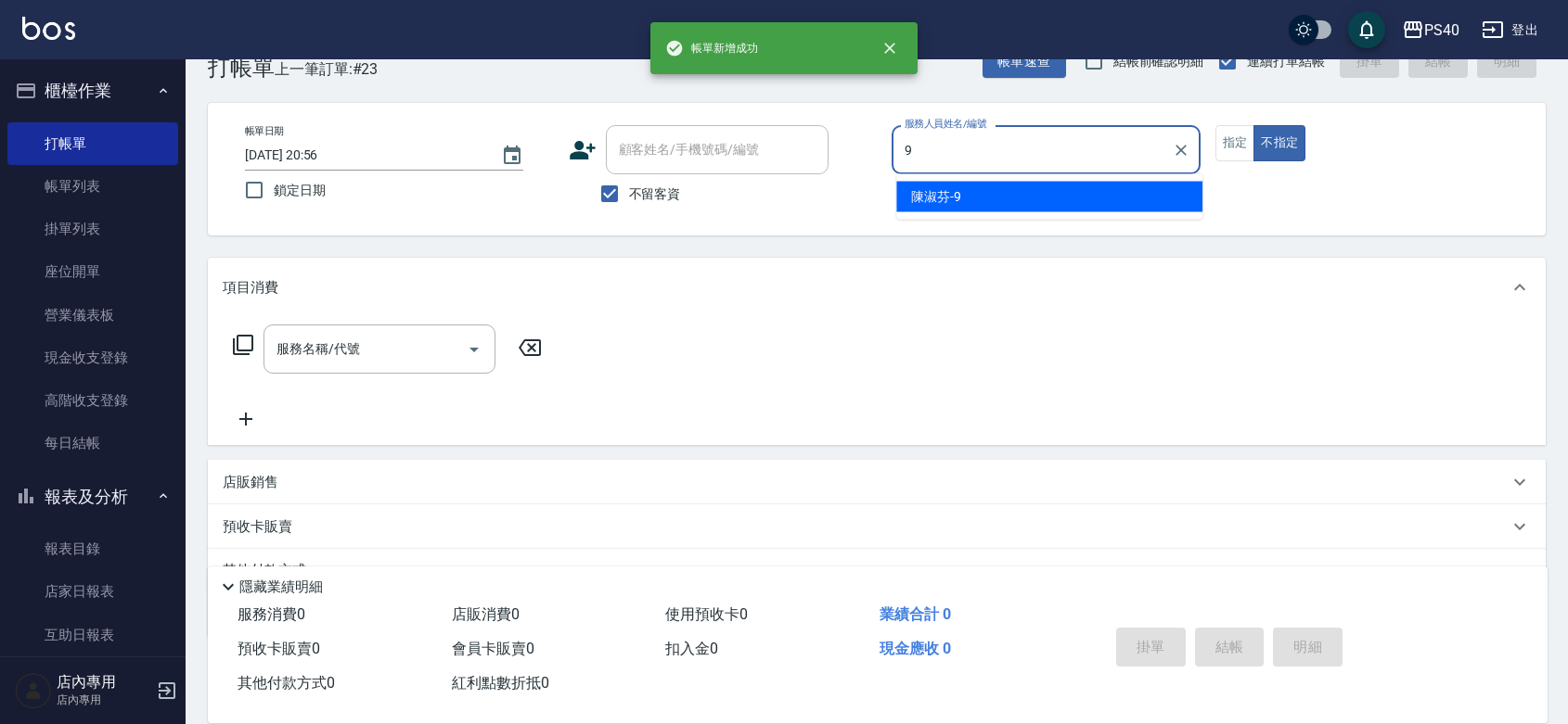
type input "[PERSON_NAME]-9"
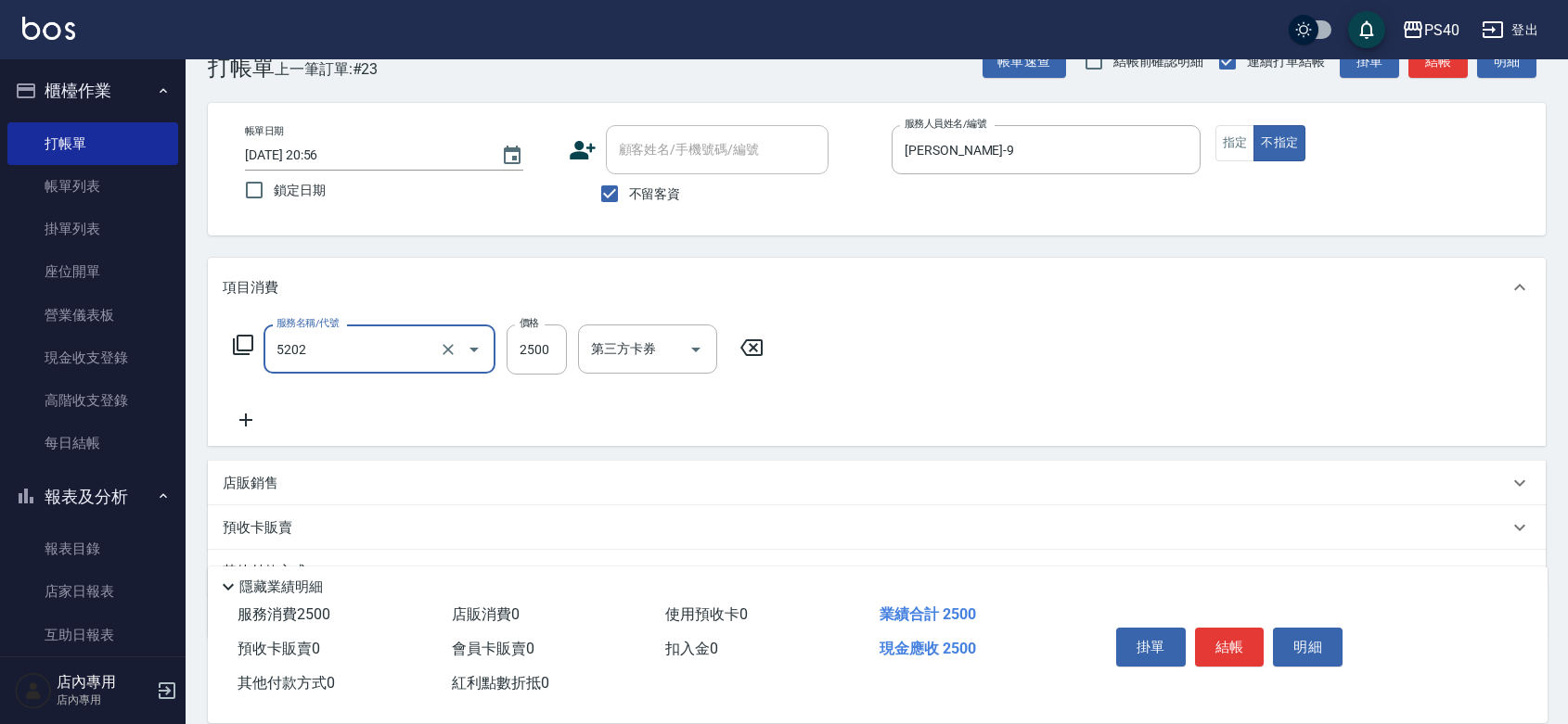
type input "染髮B餐(短髮)(5202)"
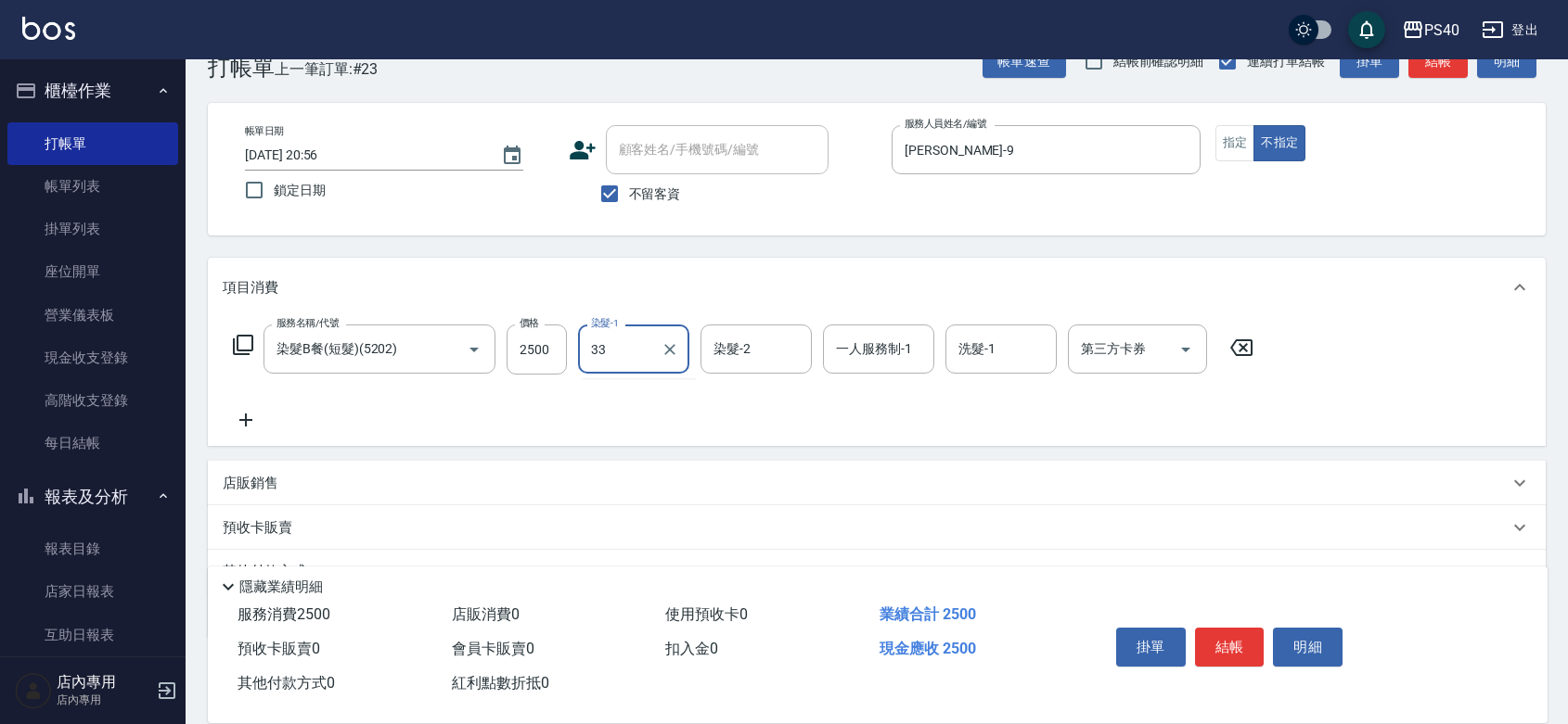
type input "[PERSON_NAME]-33"
type input "[PERSON_NAME]-9"
type input "[PERSON_NAME]-33"
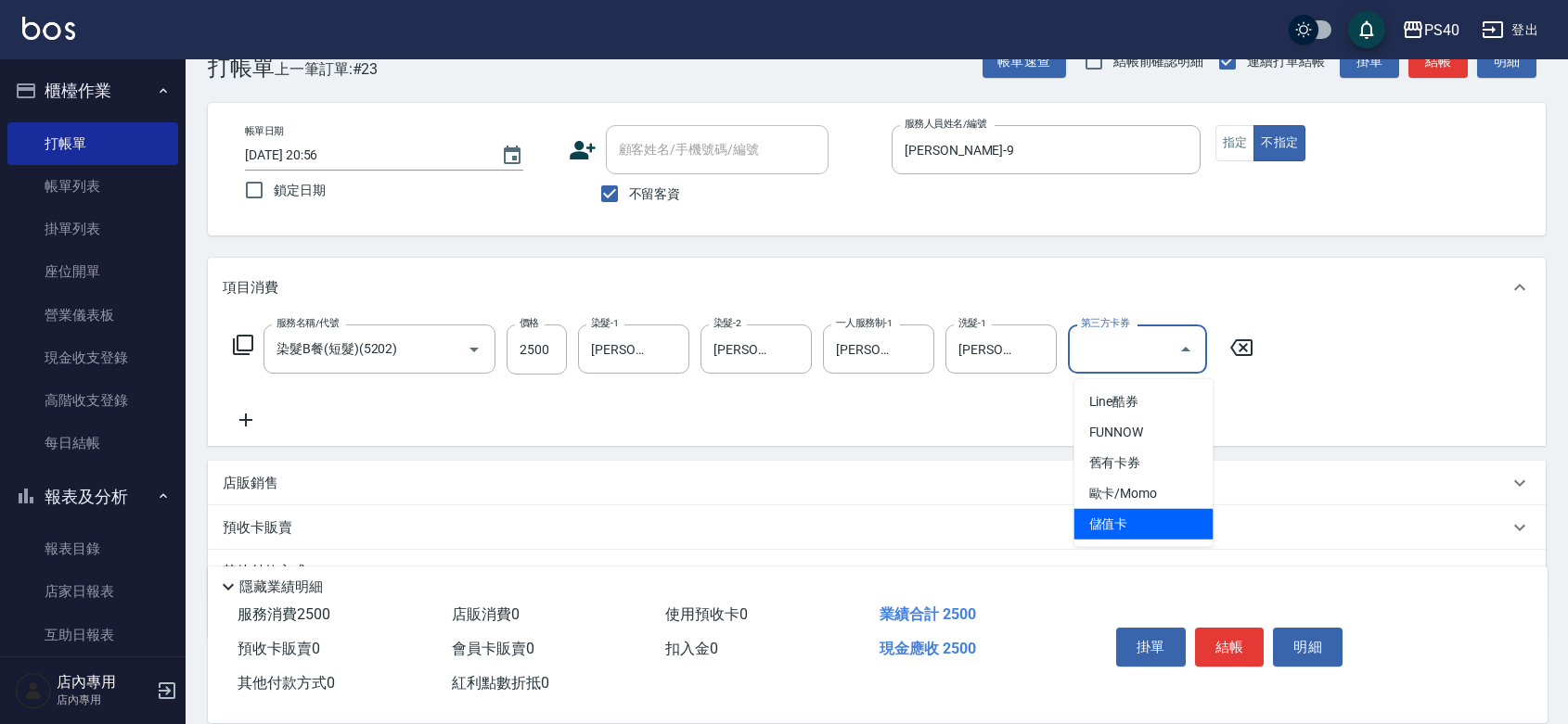
type input "儲值卡"
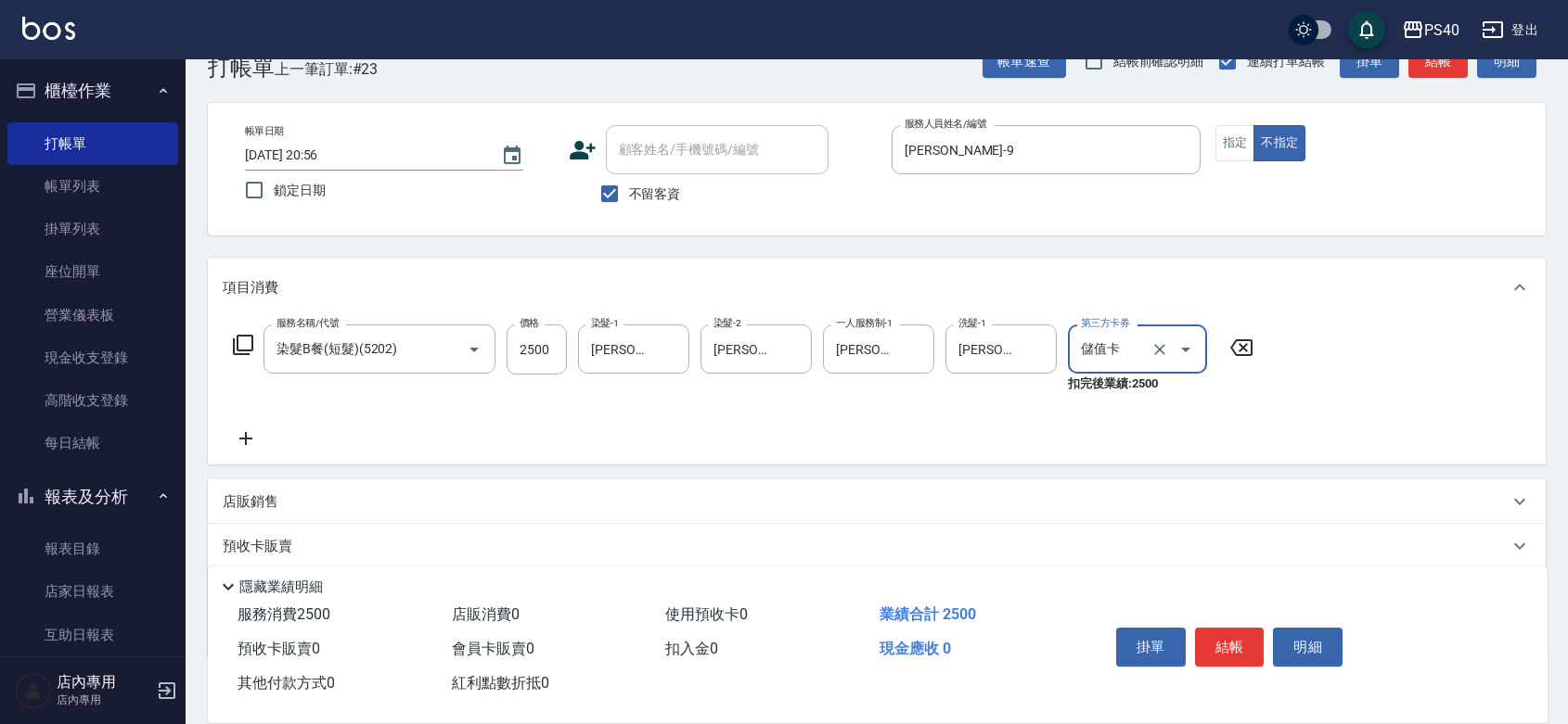
click at [1236, 628] on button "結帳" at bounding box center [1230, 647] width 70 height 39
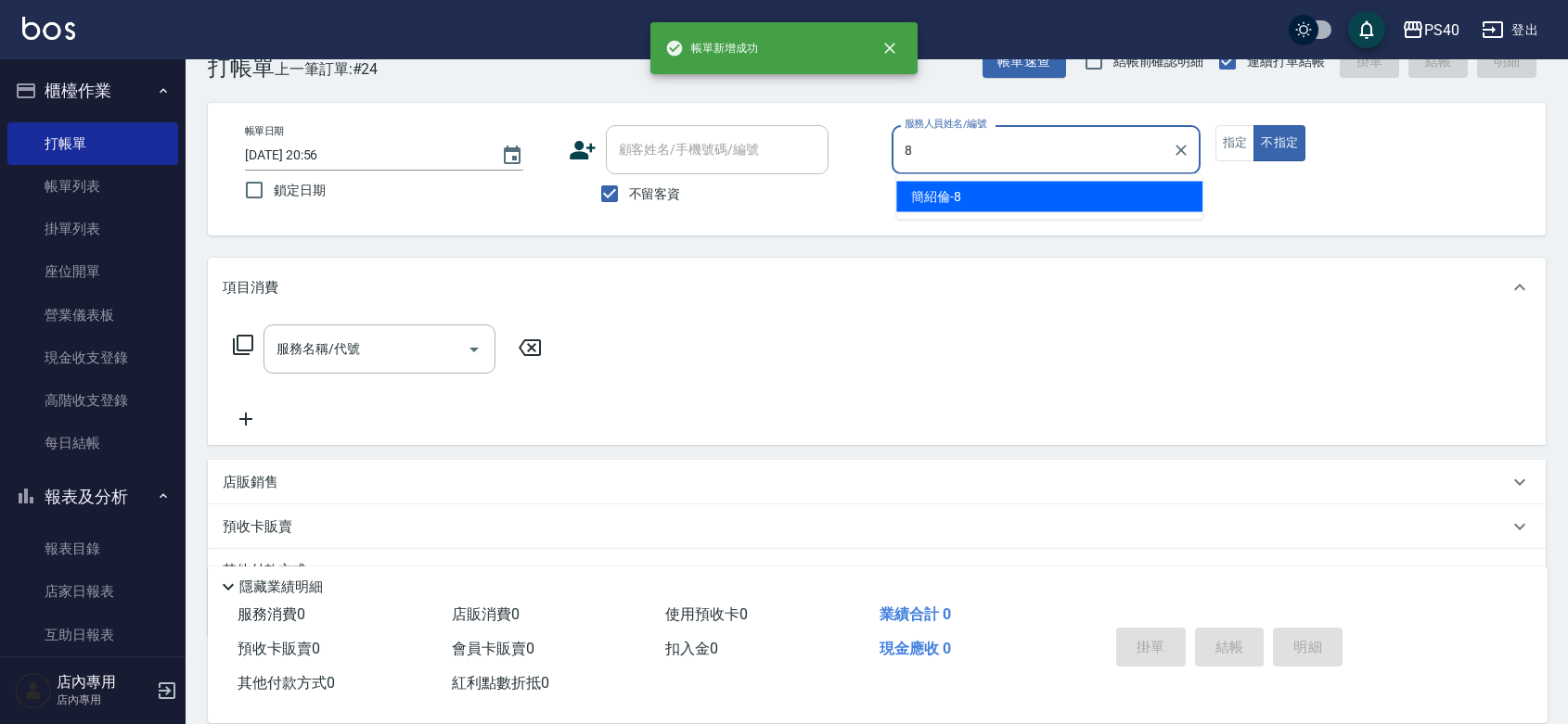
type input "[PERSON_NAME]-8"
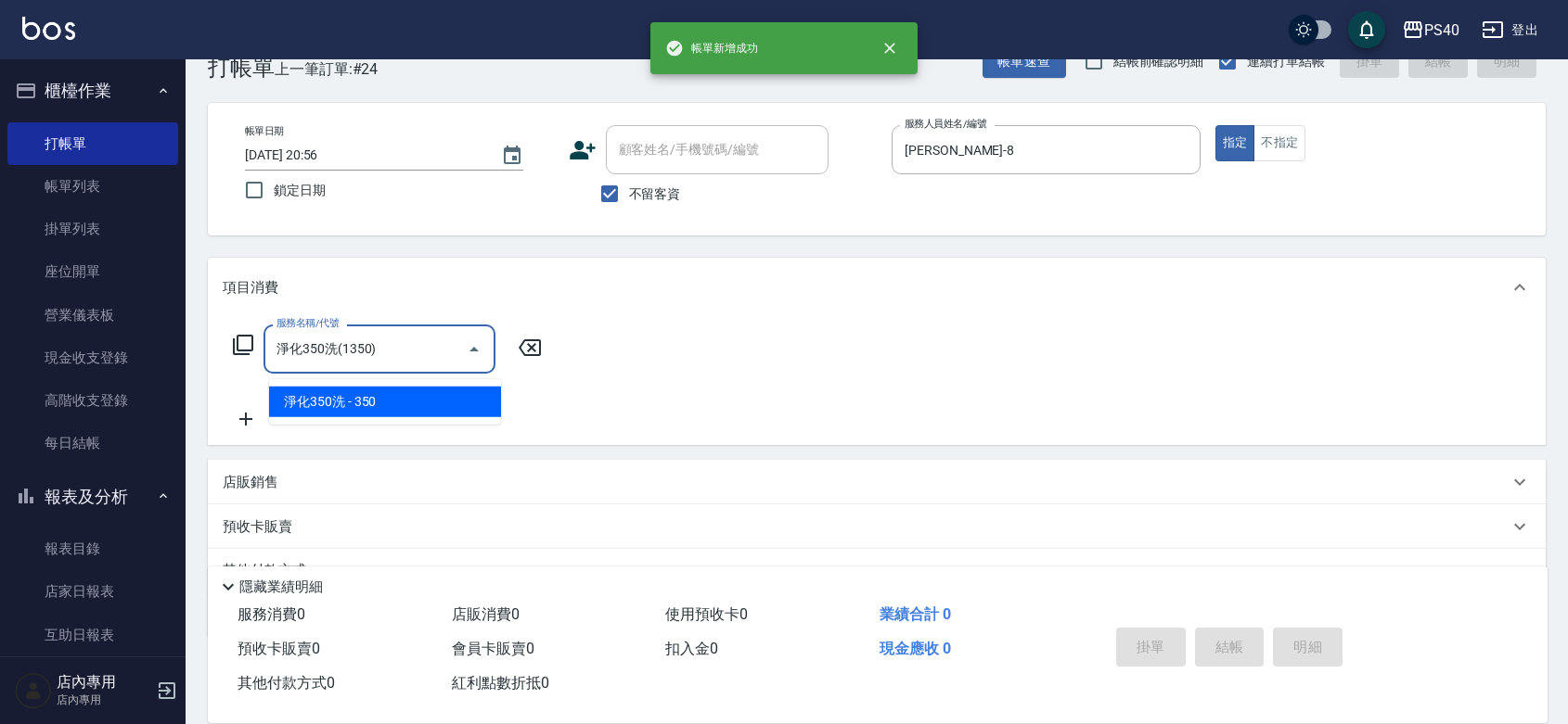
type input "淨化350洗(1350)"
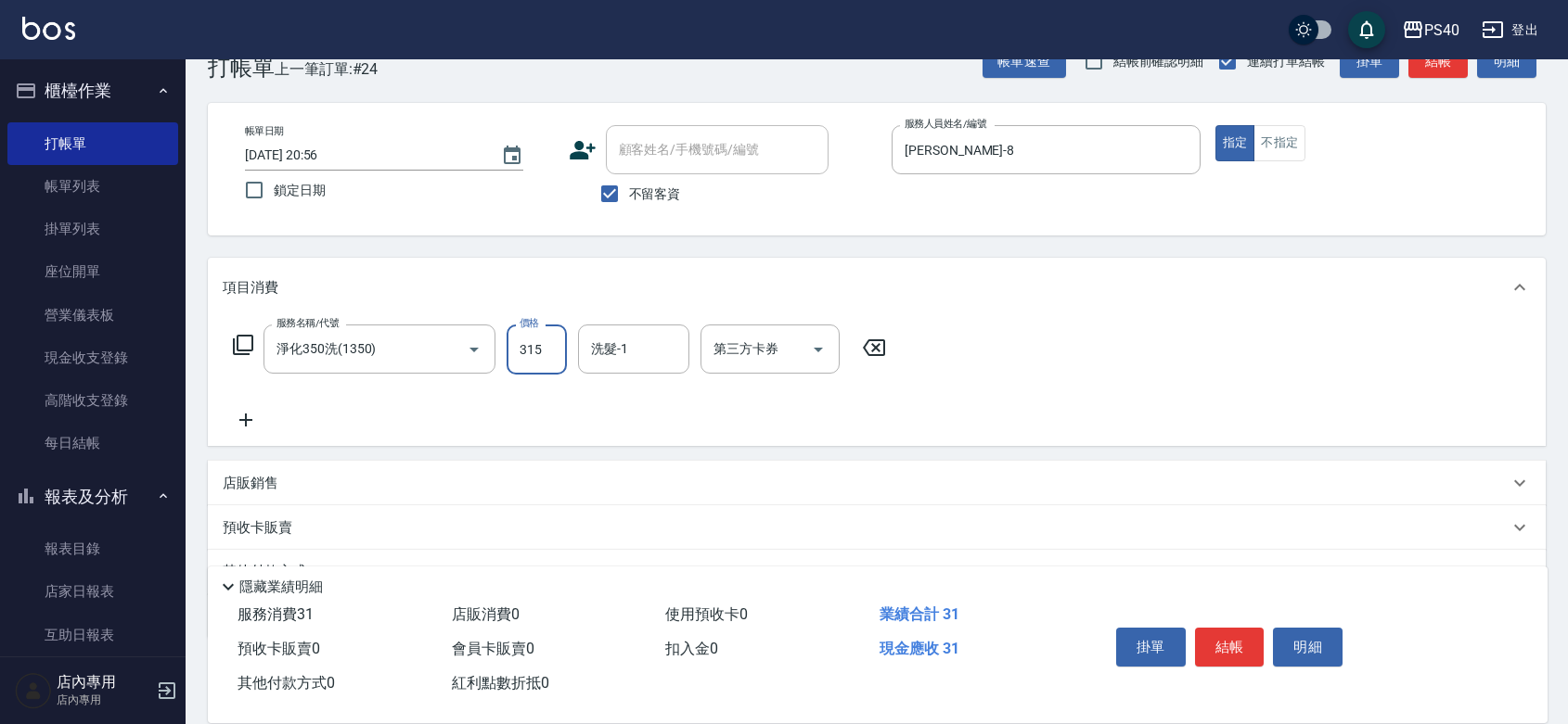
type input "315"
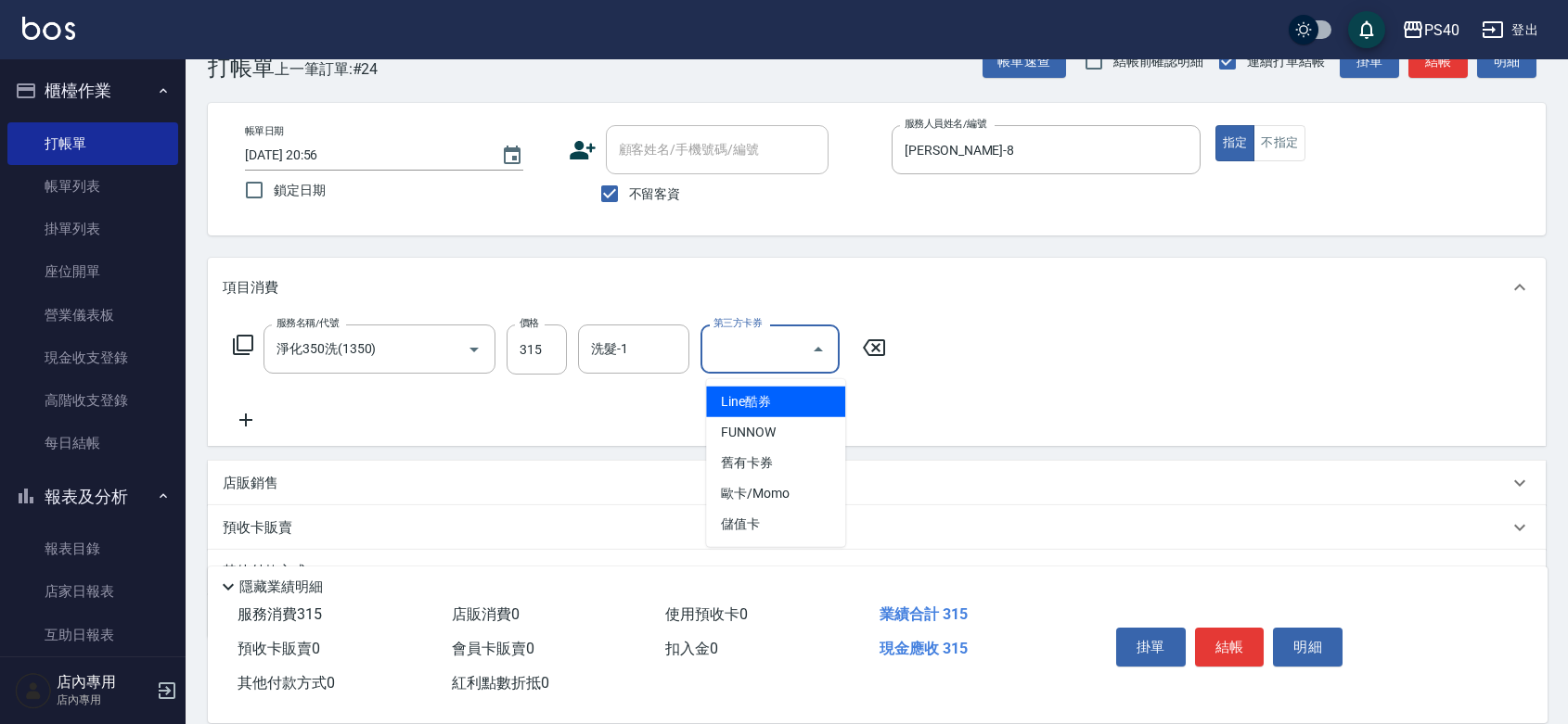
type input "儲值卡"
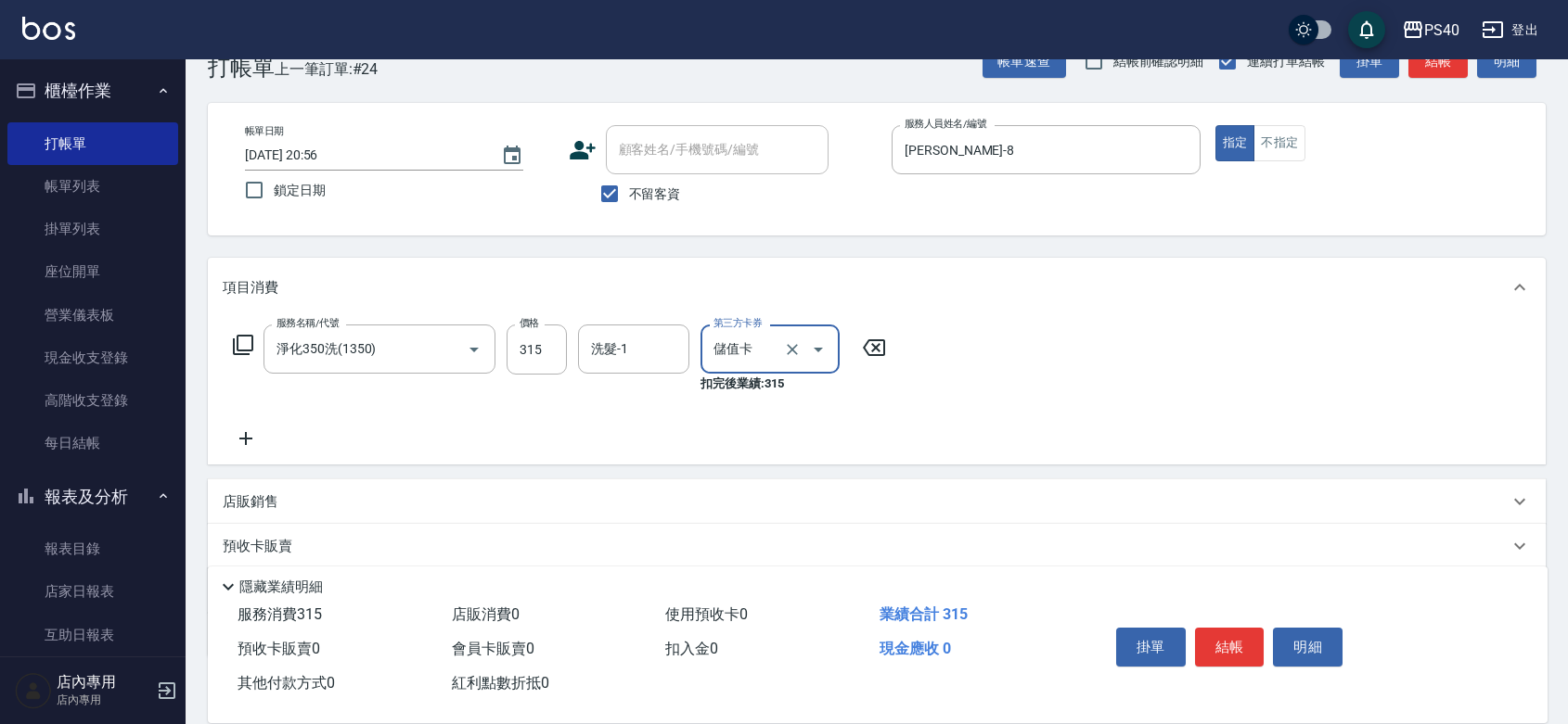
click at [1236, 628] on button "結帳" at bounding box center [1230, 647] width 70 height 39
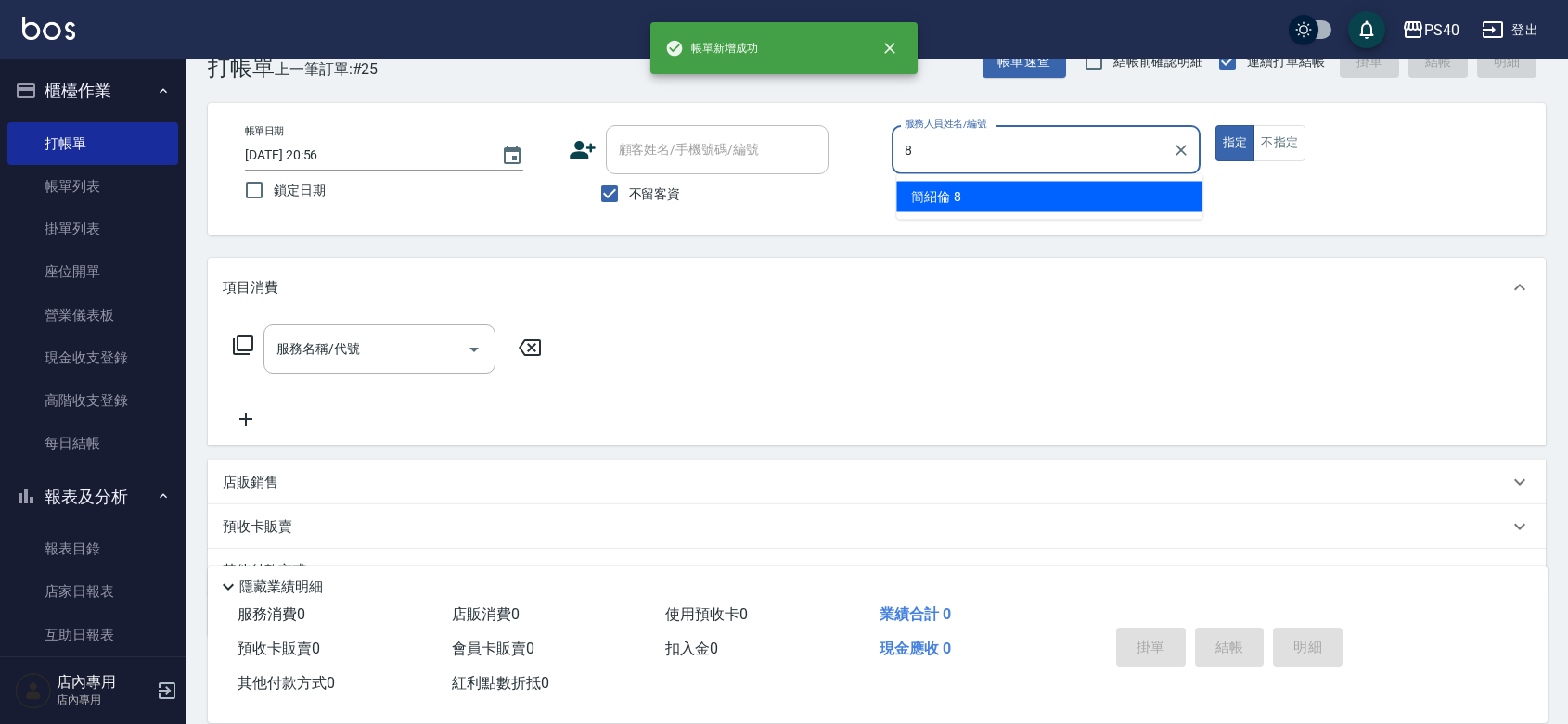
type input "[PERSON_NAME]-8"
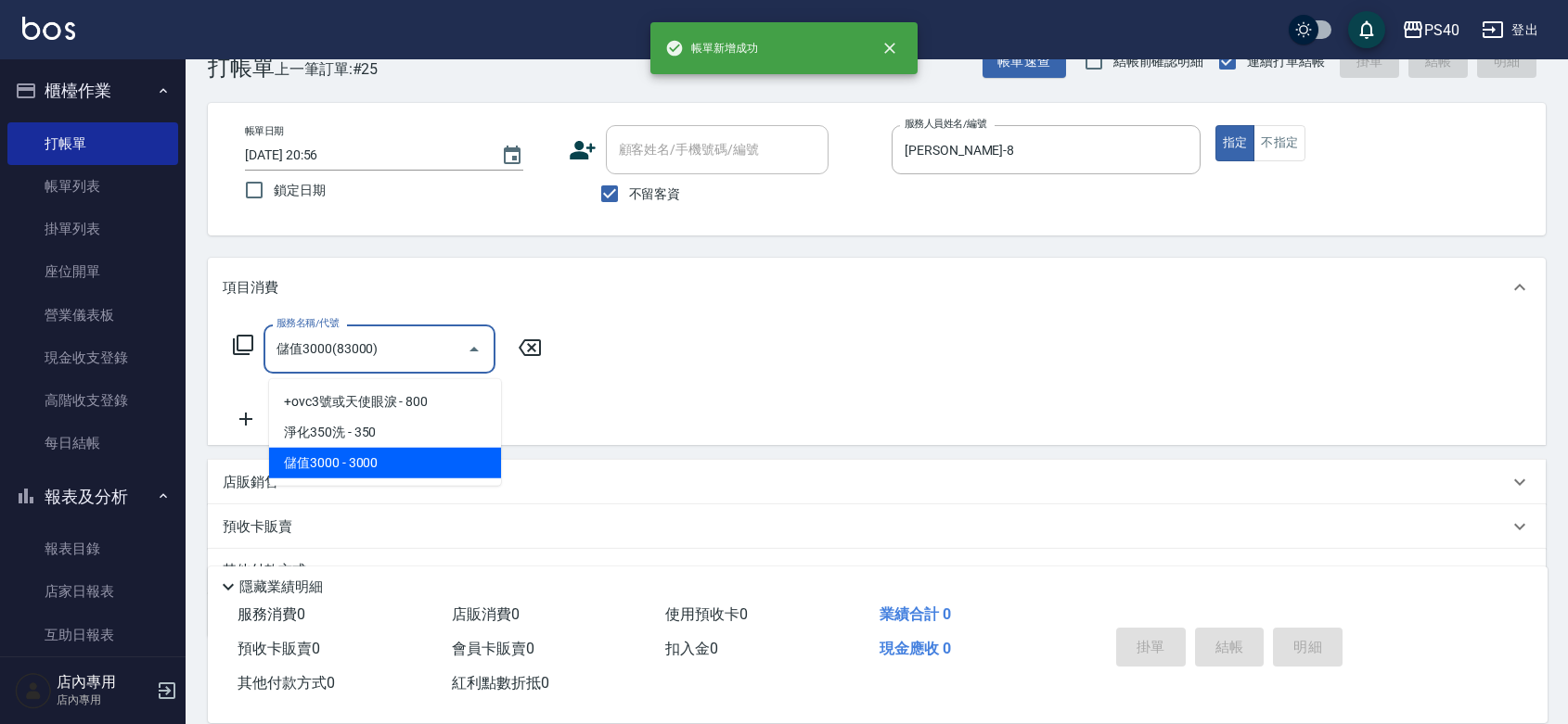
type input "儲值3000(83000)"
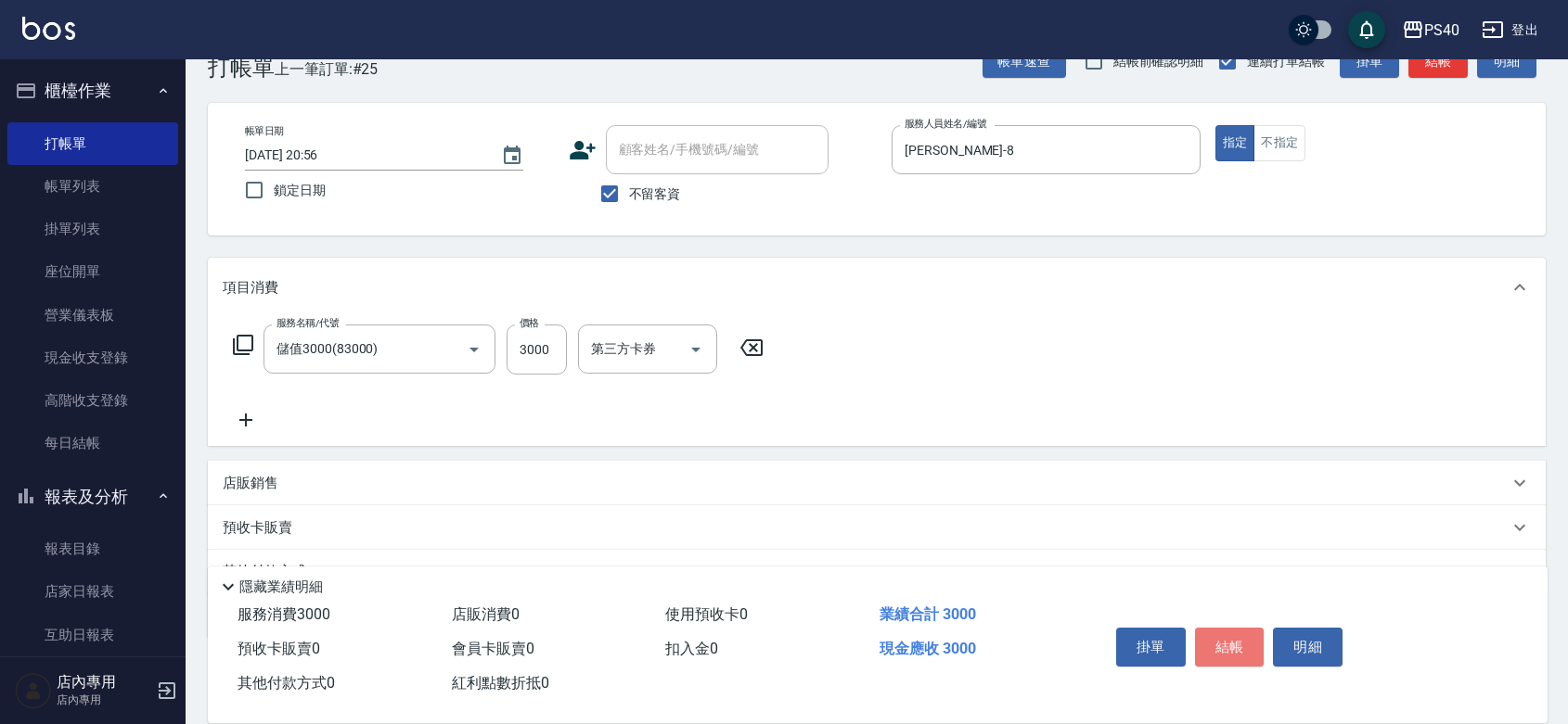
click at [1236, 628] on button "結帳" at bounding box center [1230, 647] width 70 height 39
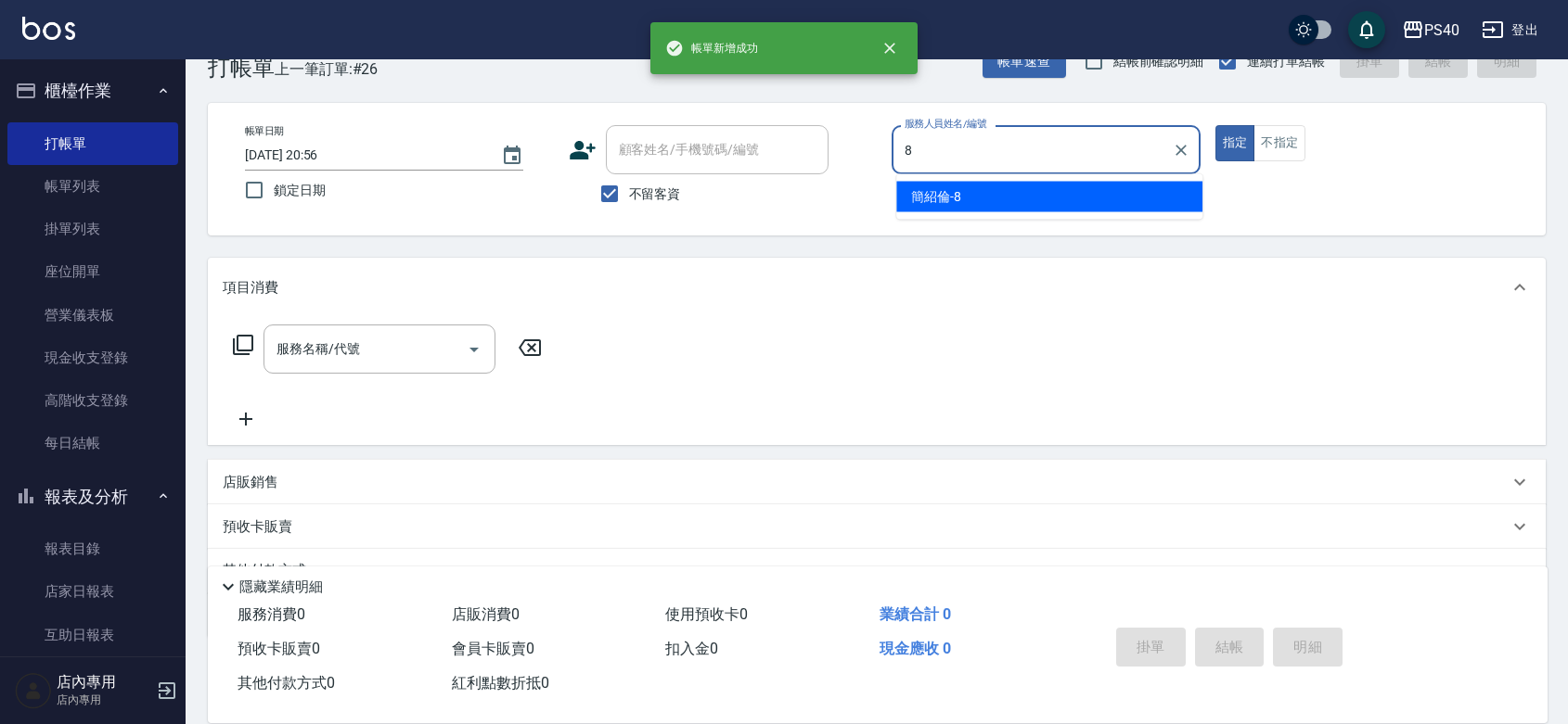
type input "[PERSON_NAME]-8"
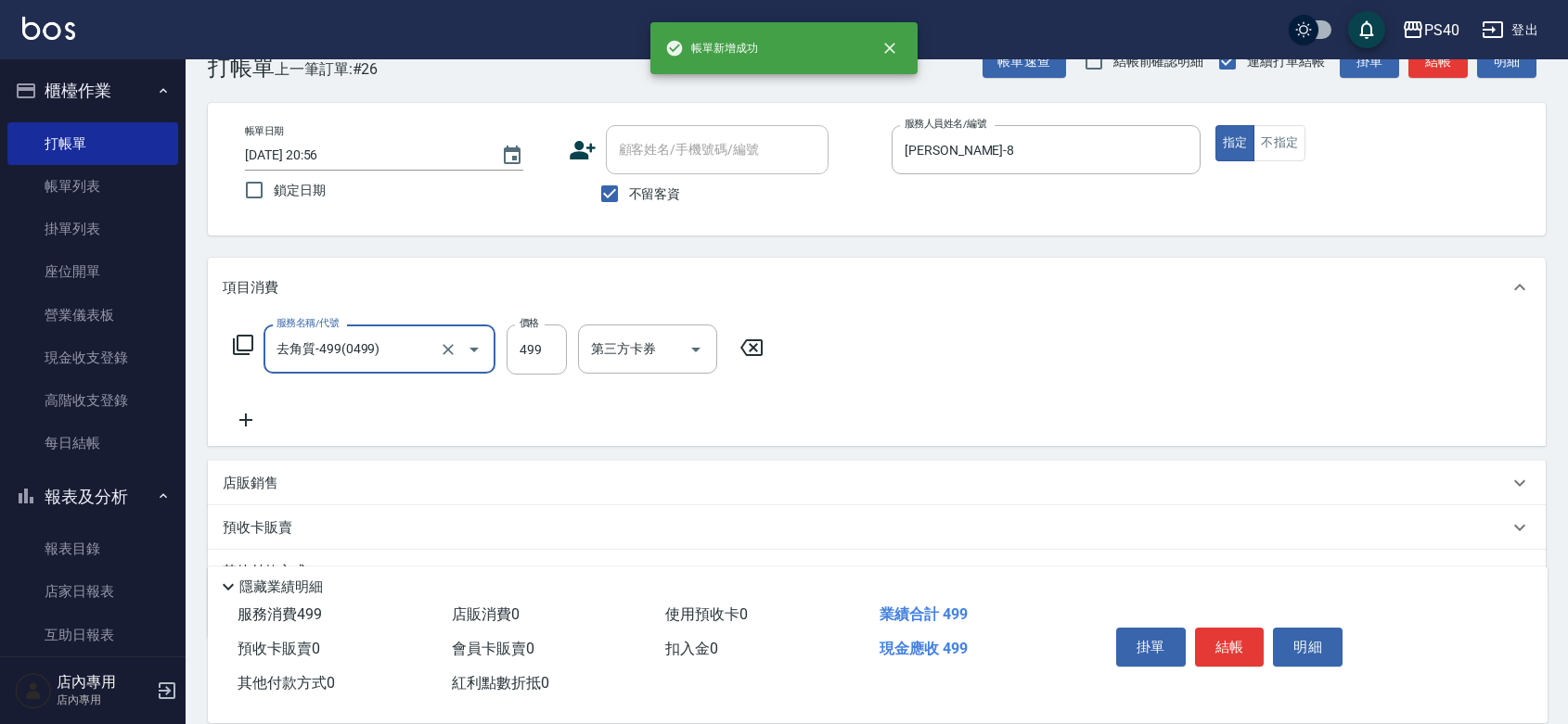
type input "去角質-499(0499)"
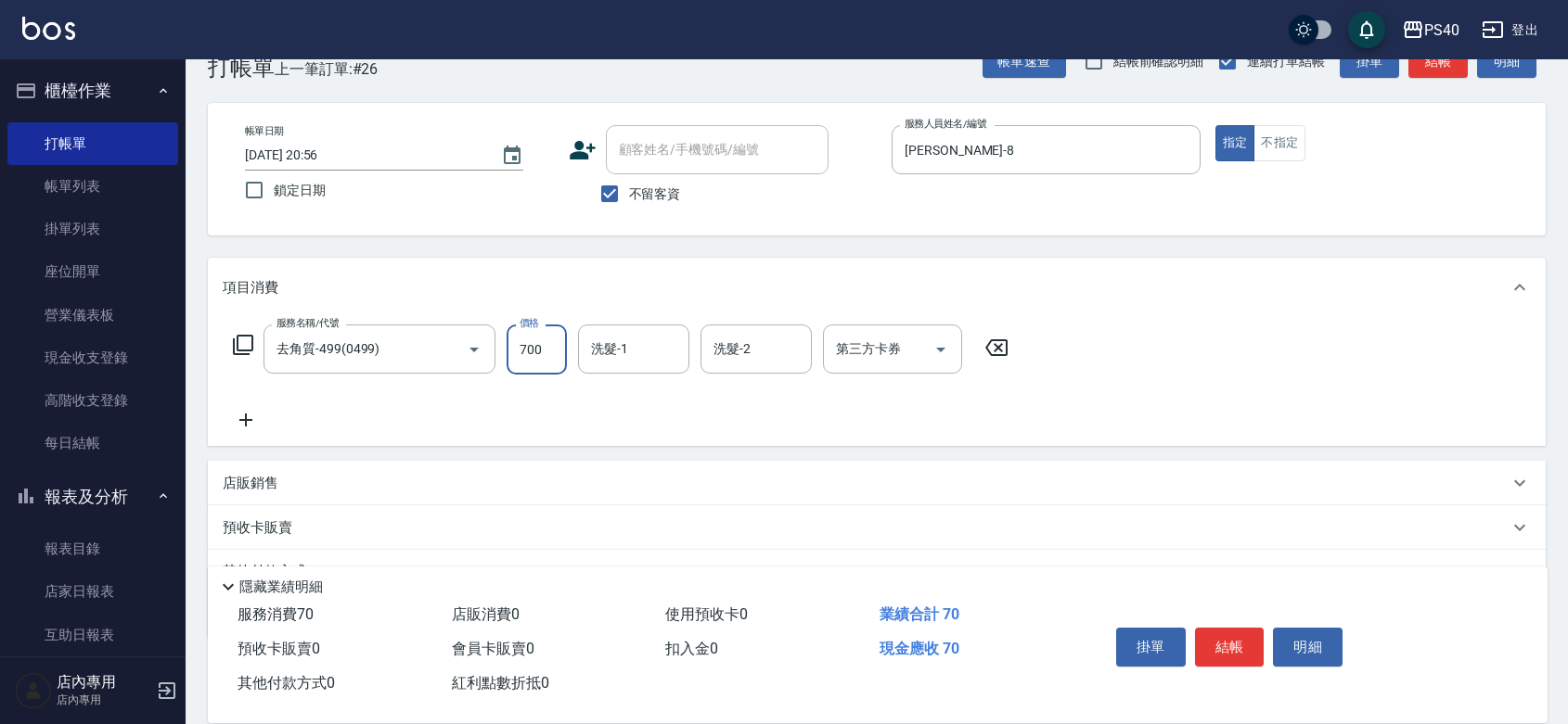
type input "700"
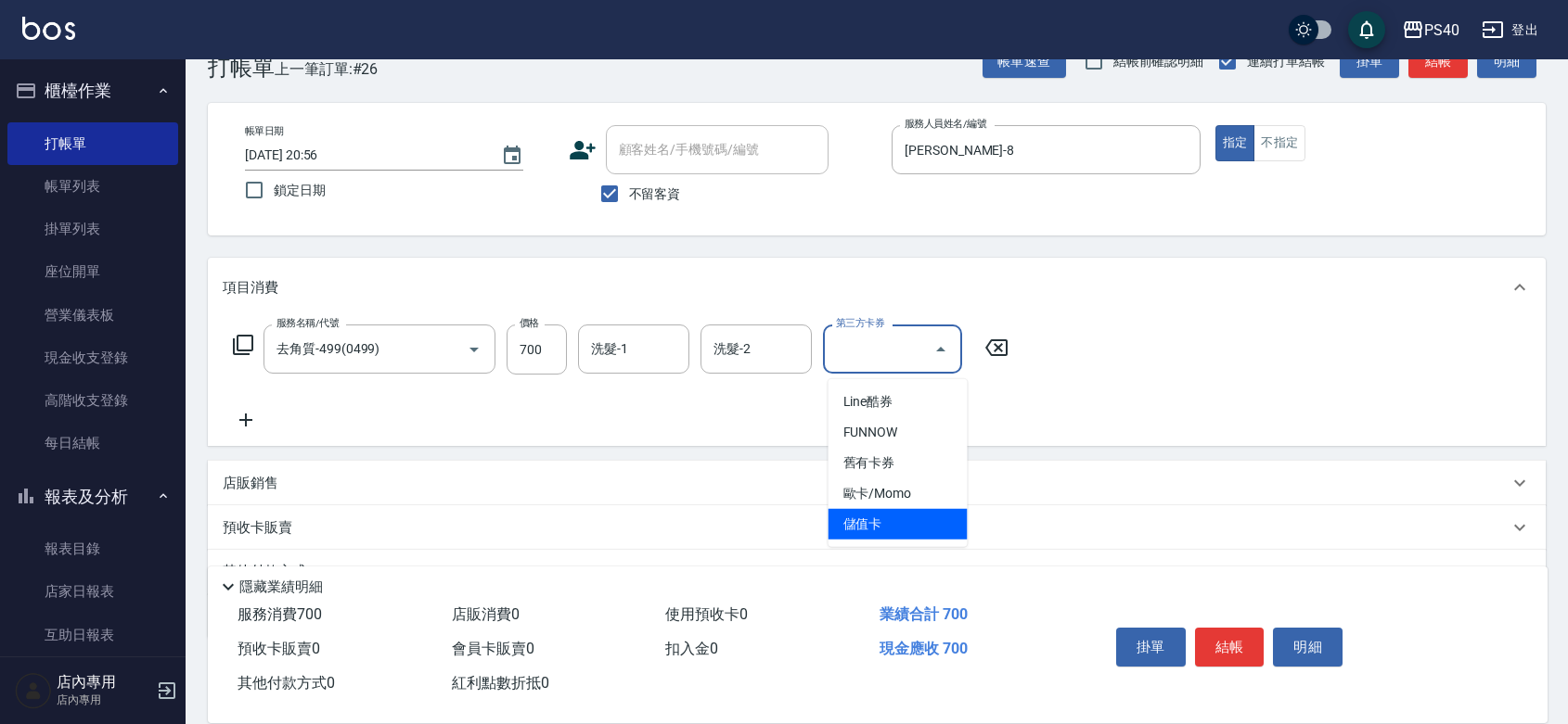
type input "儲值卡"
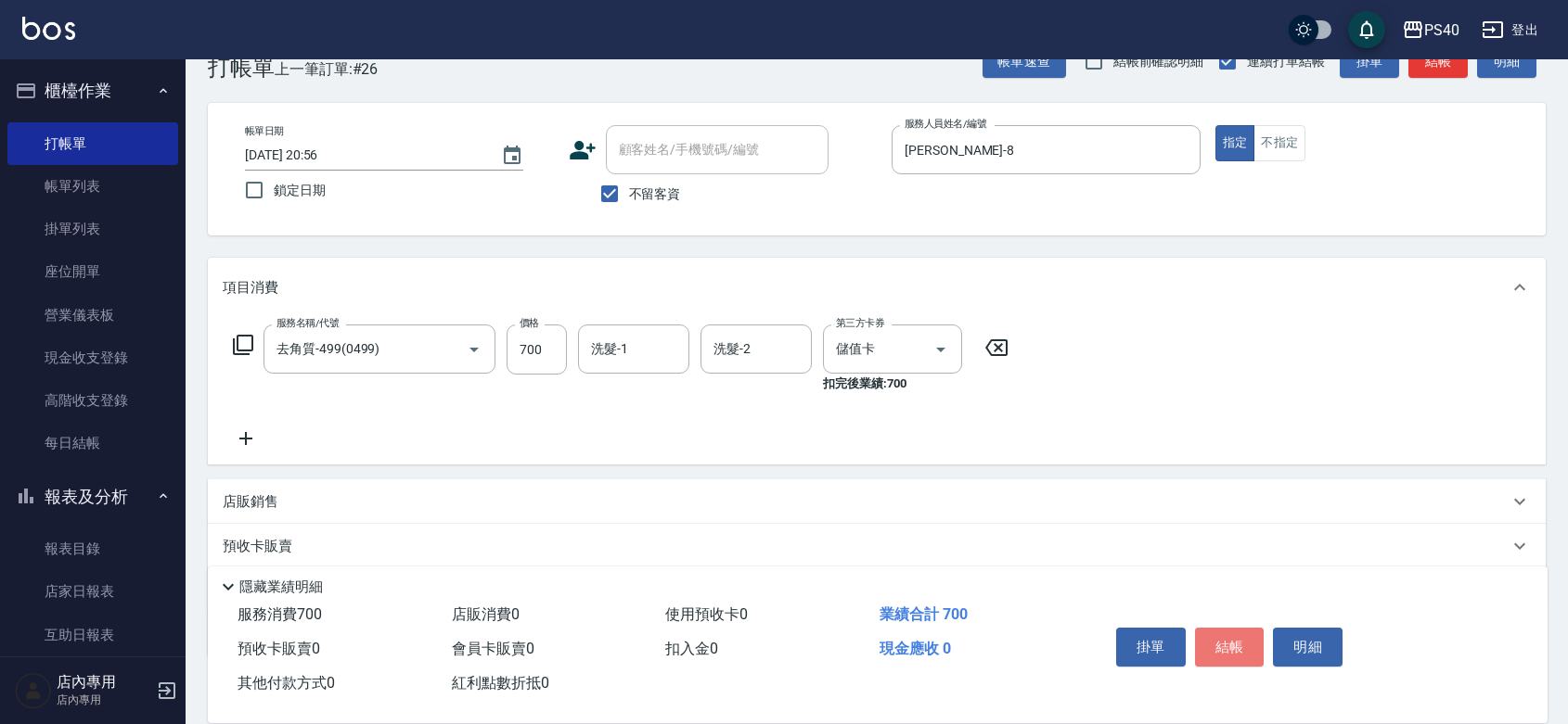
click at [1236, 628] on button "結帳" at bounding box center [1230, 647] width 70 height 39
type input "[DATE] 20:57"
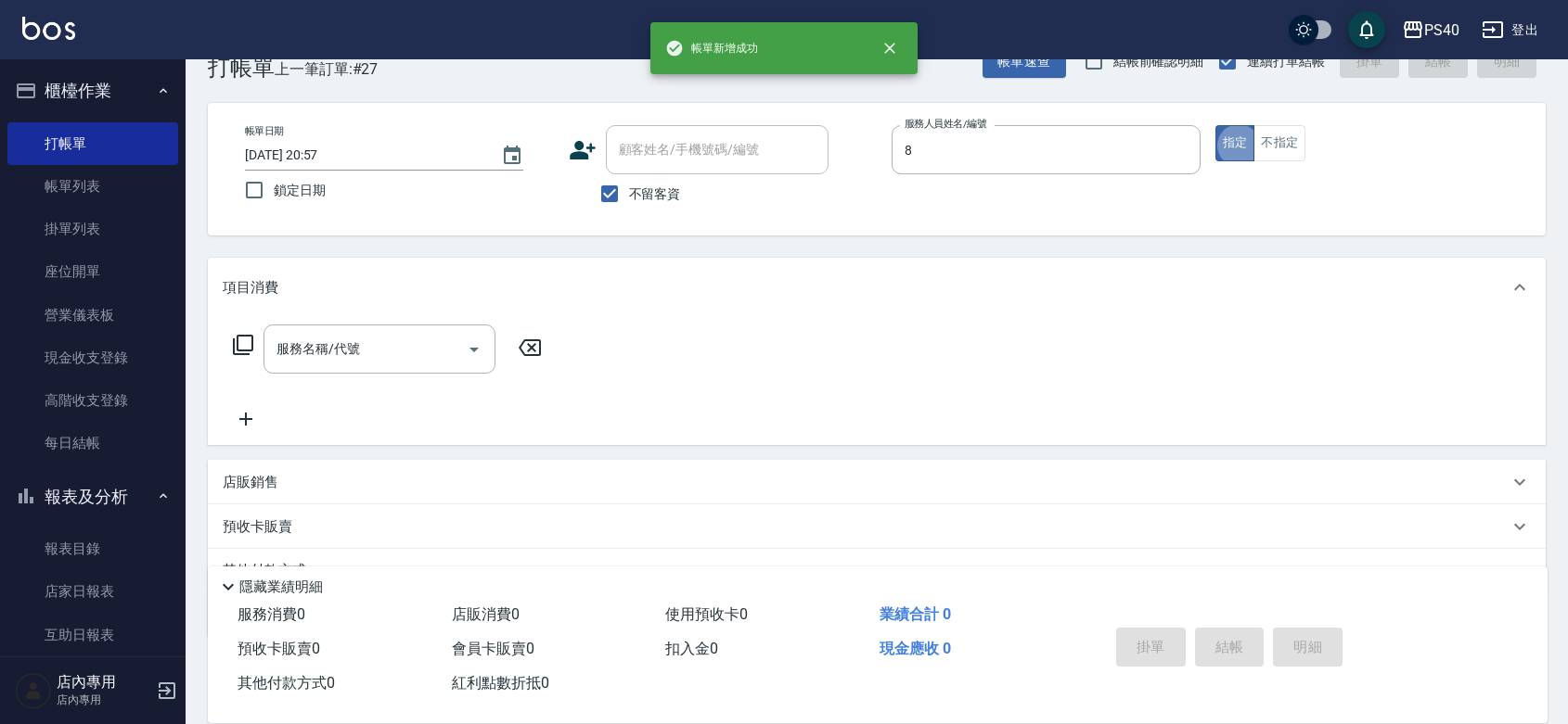
type input "[PERSON_NAME]-8"
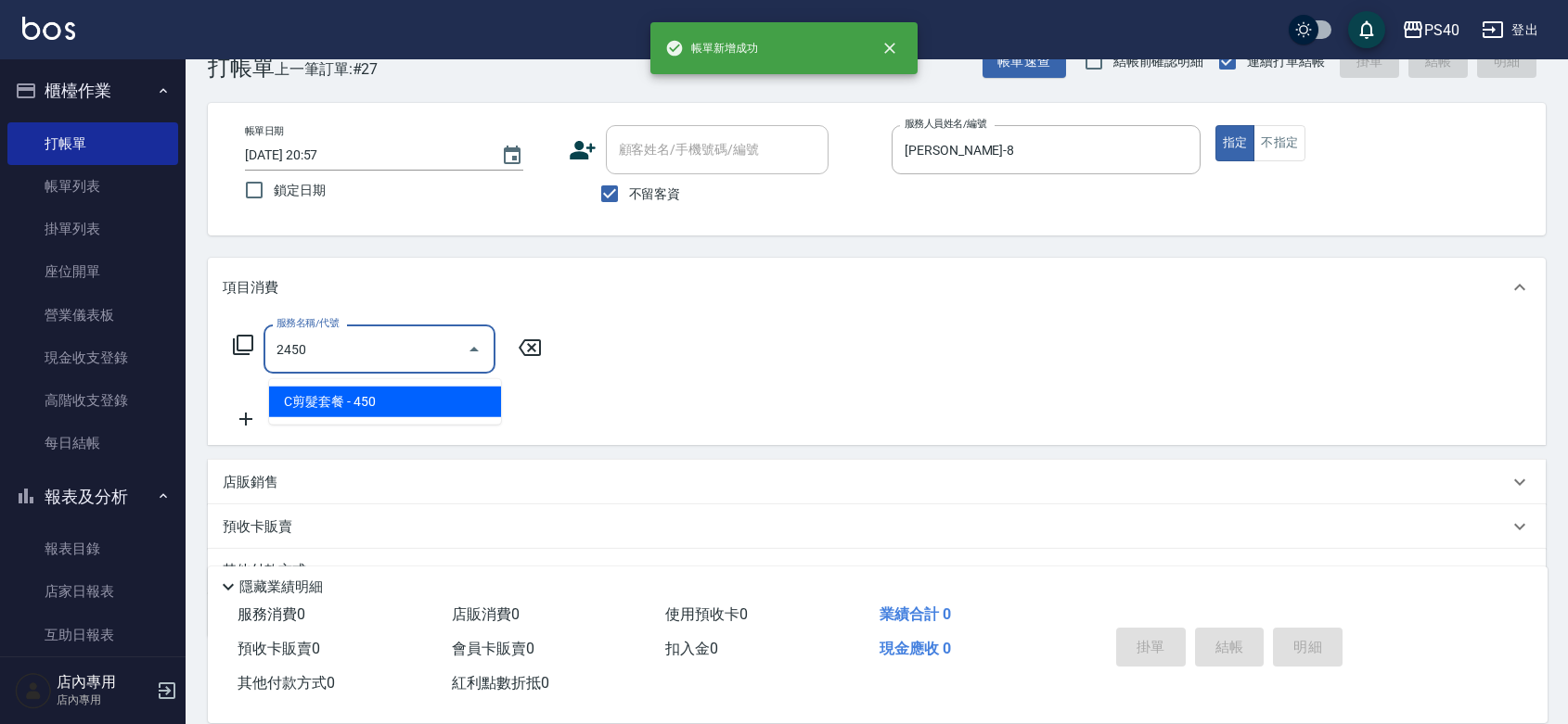
type input "C剪髮套餐(2450)"
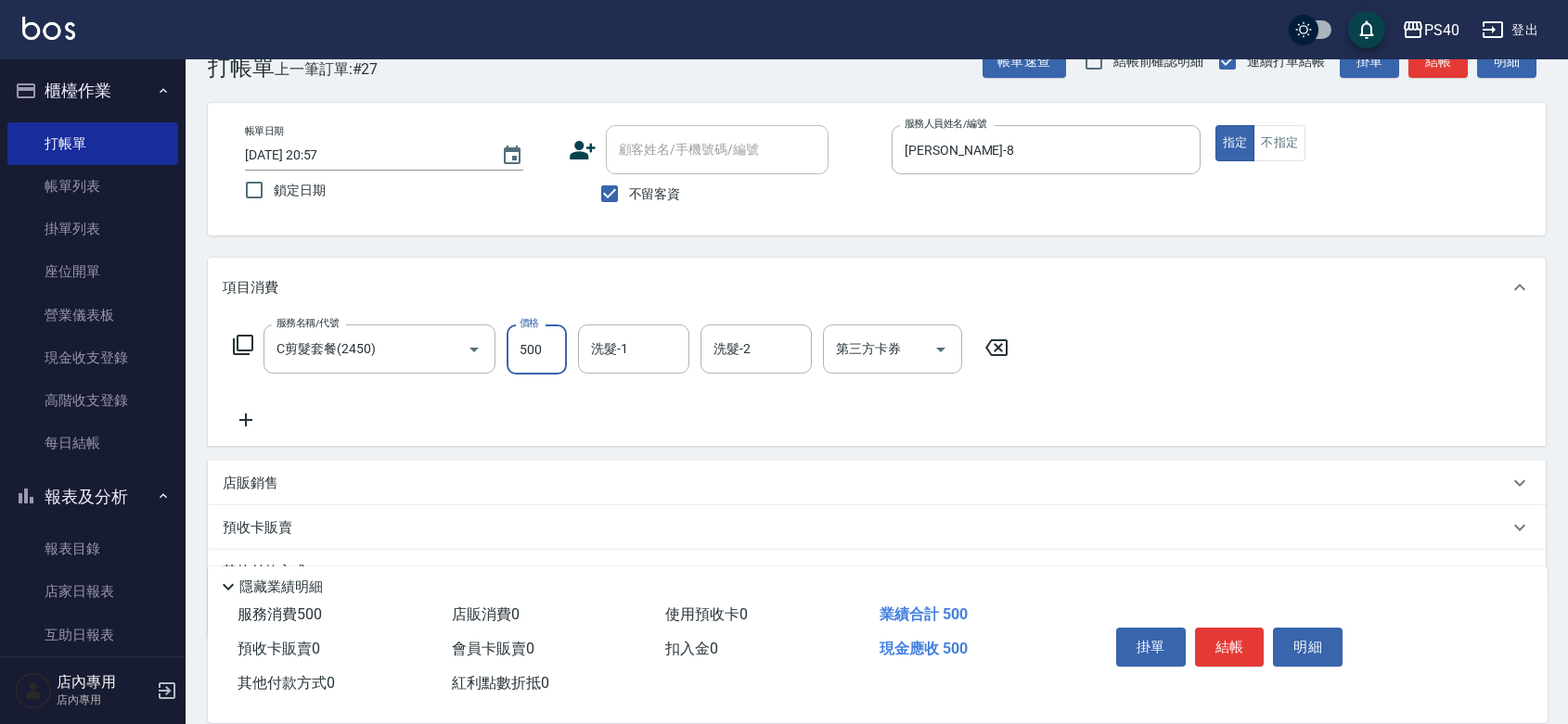
type input "500"
click at [1236, 628] on button "結帳" at bounding box center [1230, 647] width 70 height 39
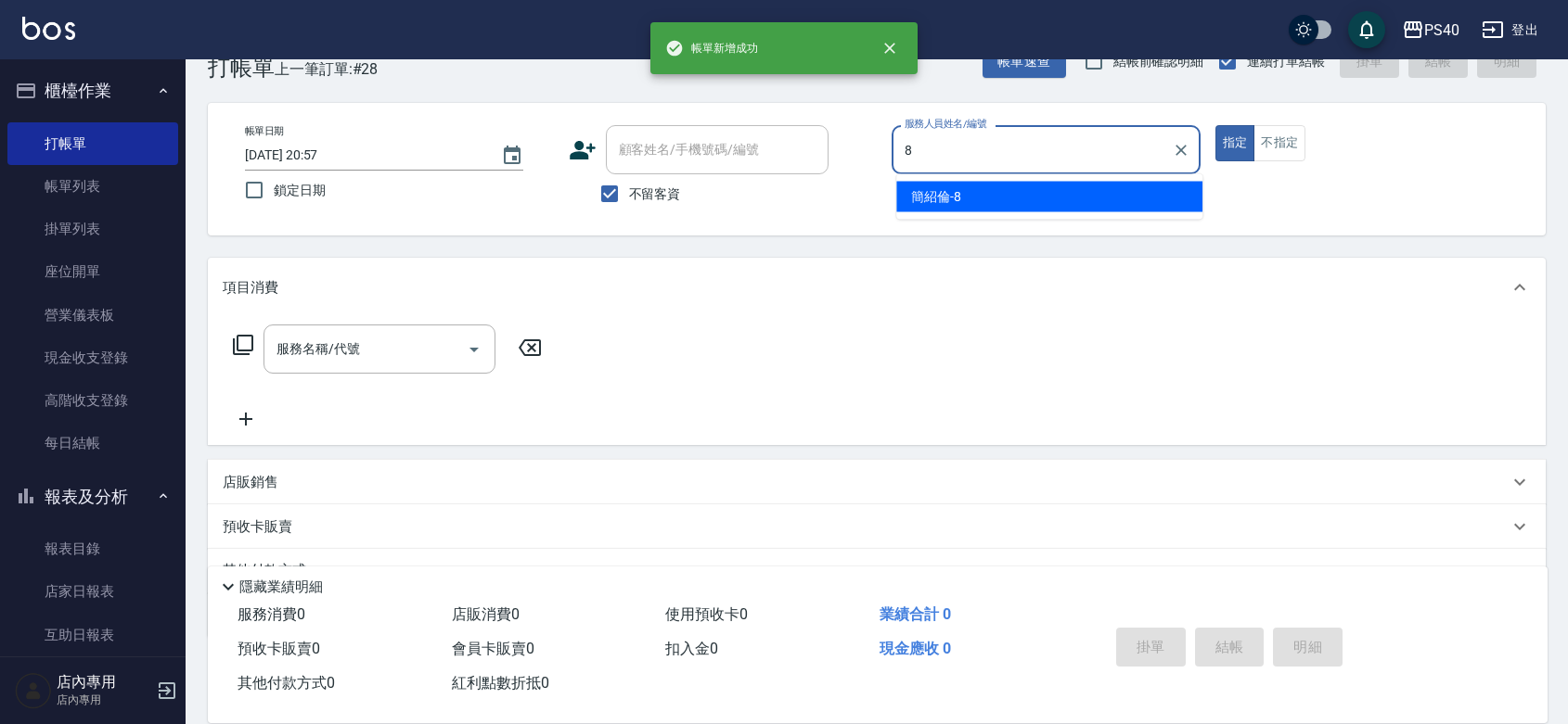
type input "[PERSON_NAME]-8"
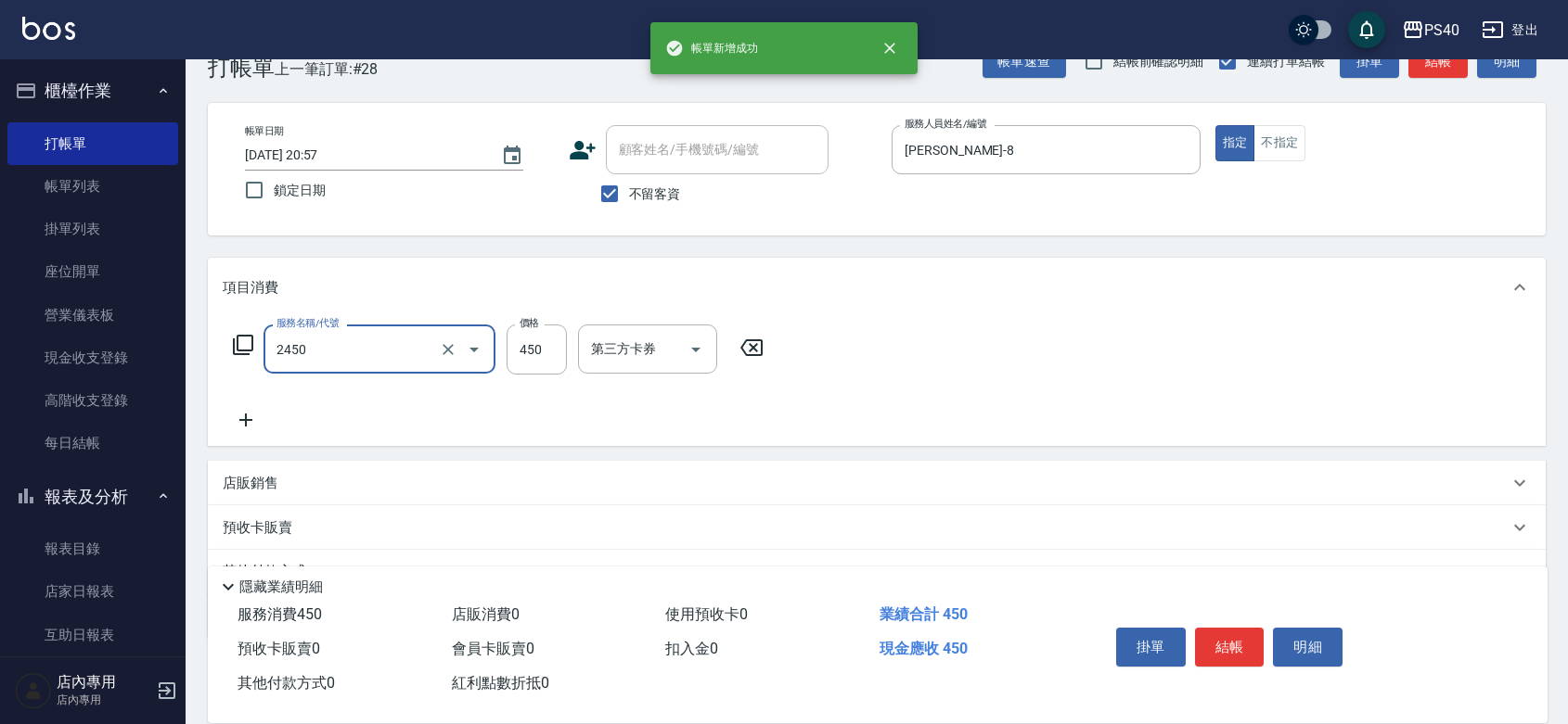
type input "C剪髮套餐(2450)"
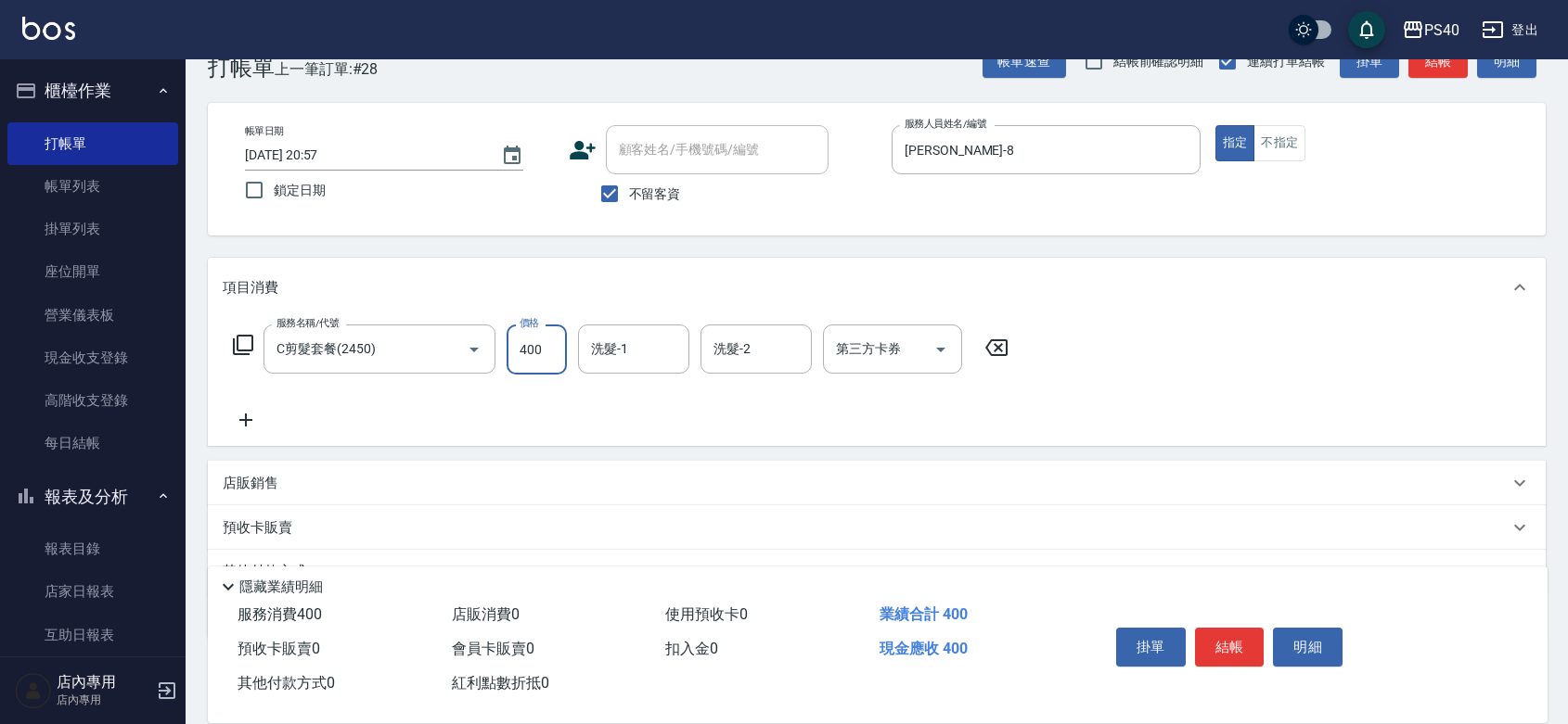
type input "400"
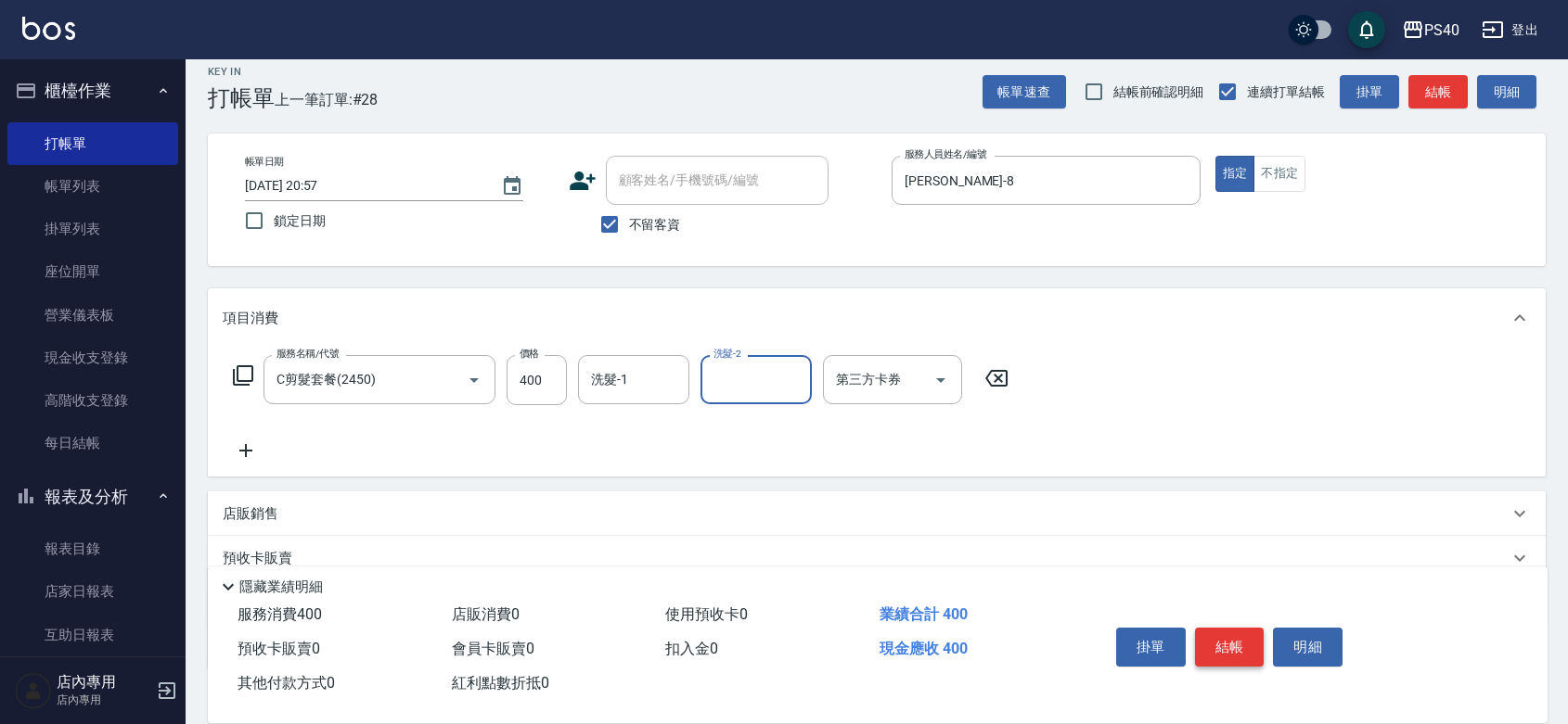
scroll to position [0, 0]
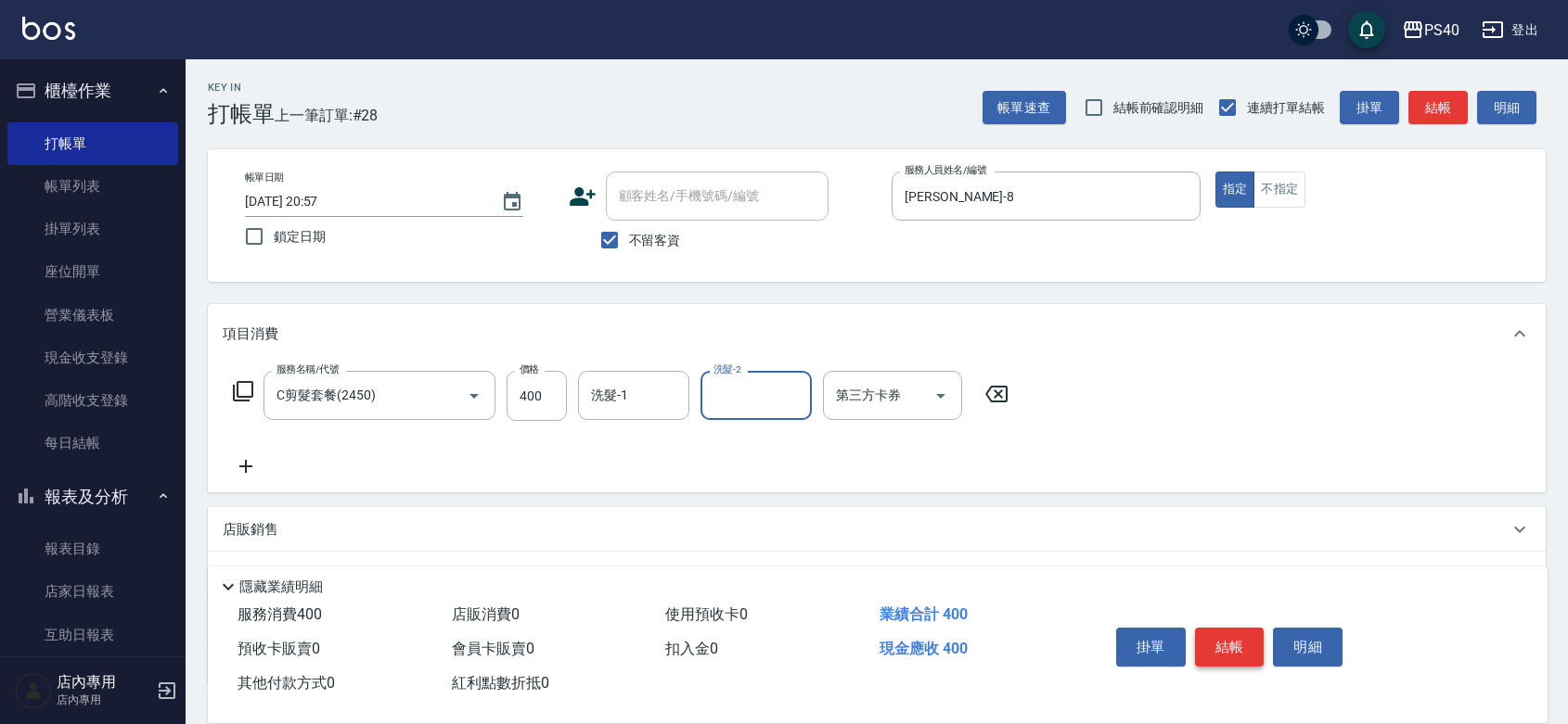
click at [1239, 633] on button "結帳" at bounding box center [1230, 647] width 70 height 39
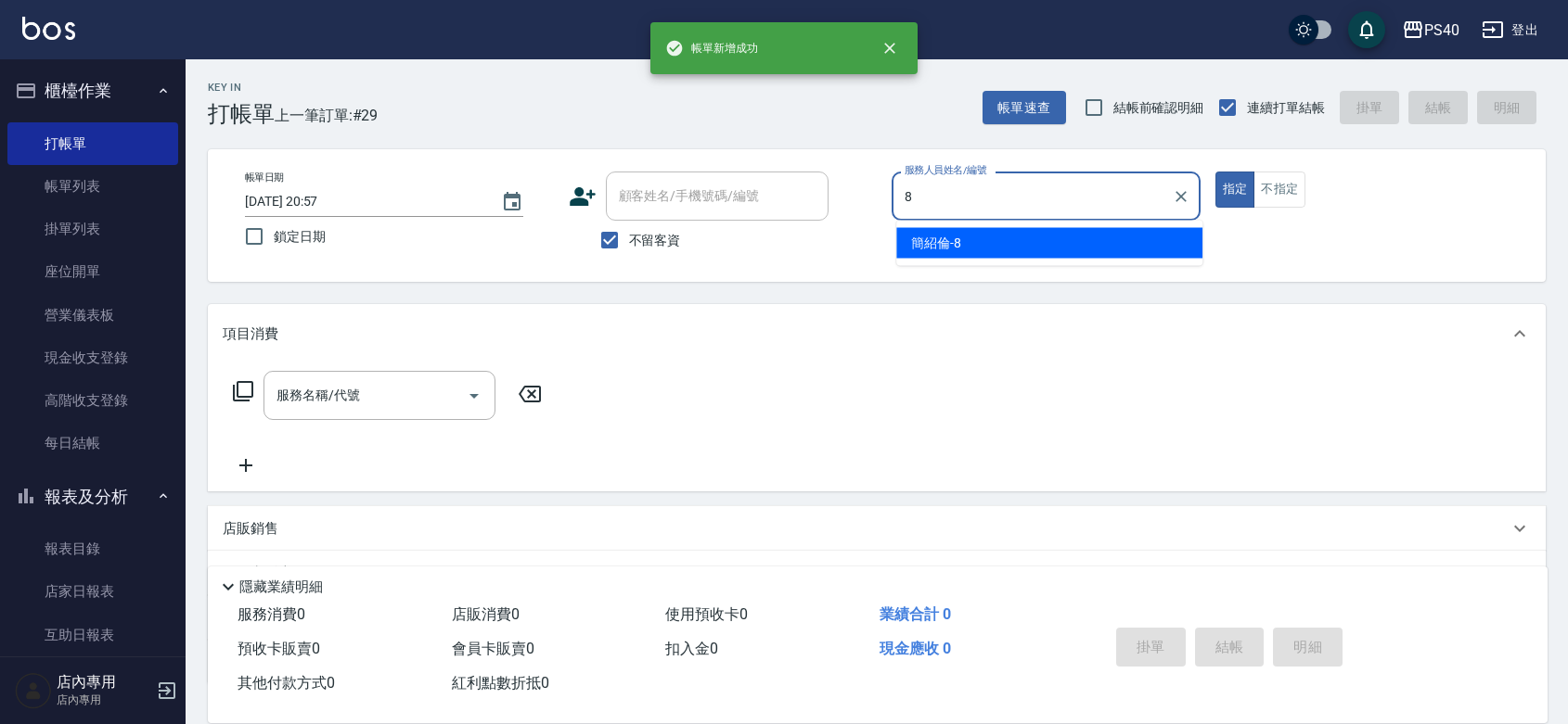
type input "[PERSON_NAME]-8"
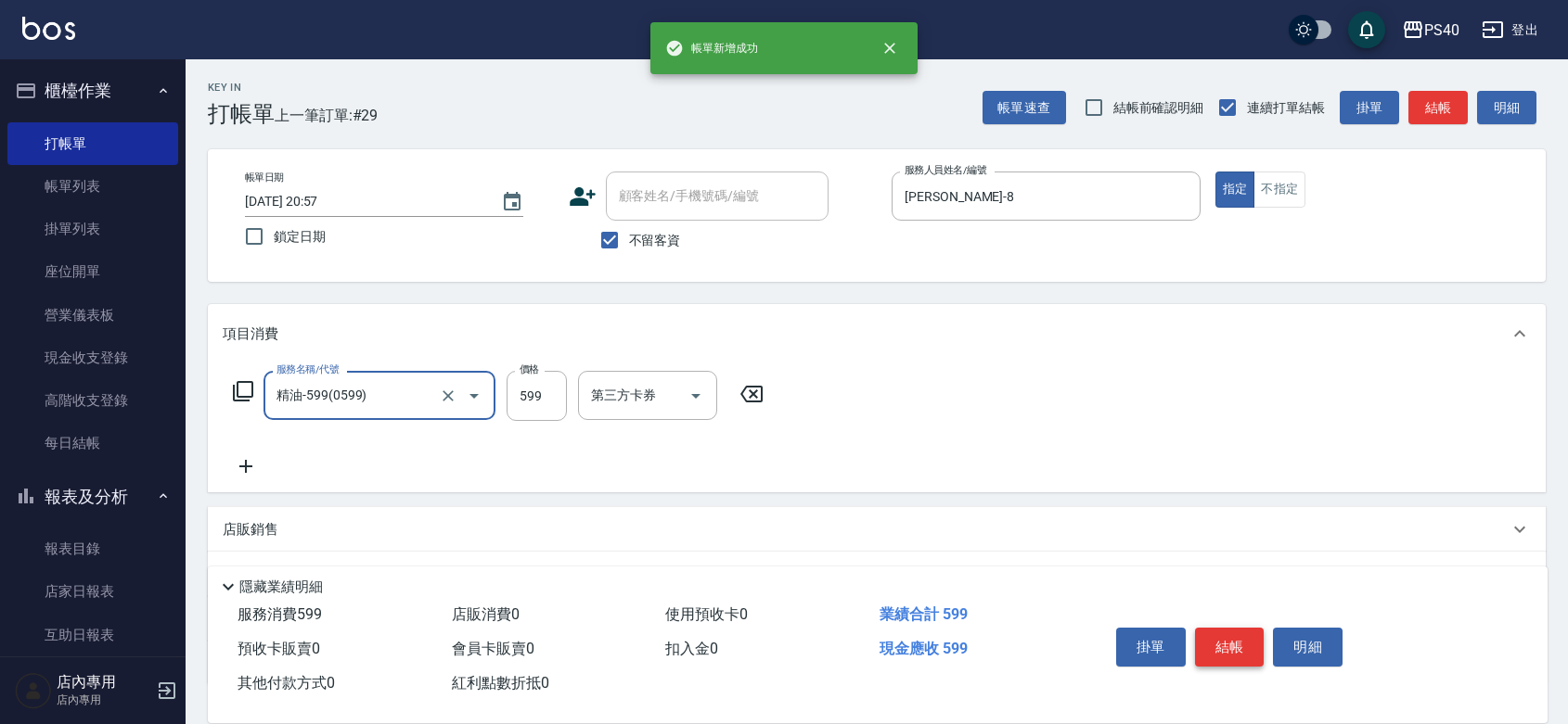
type input "精油-599(0599)"
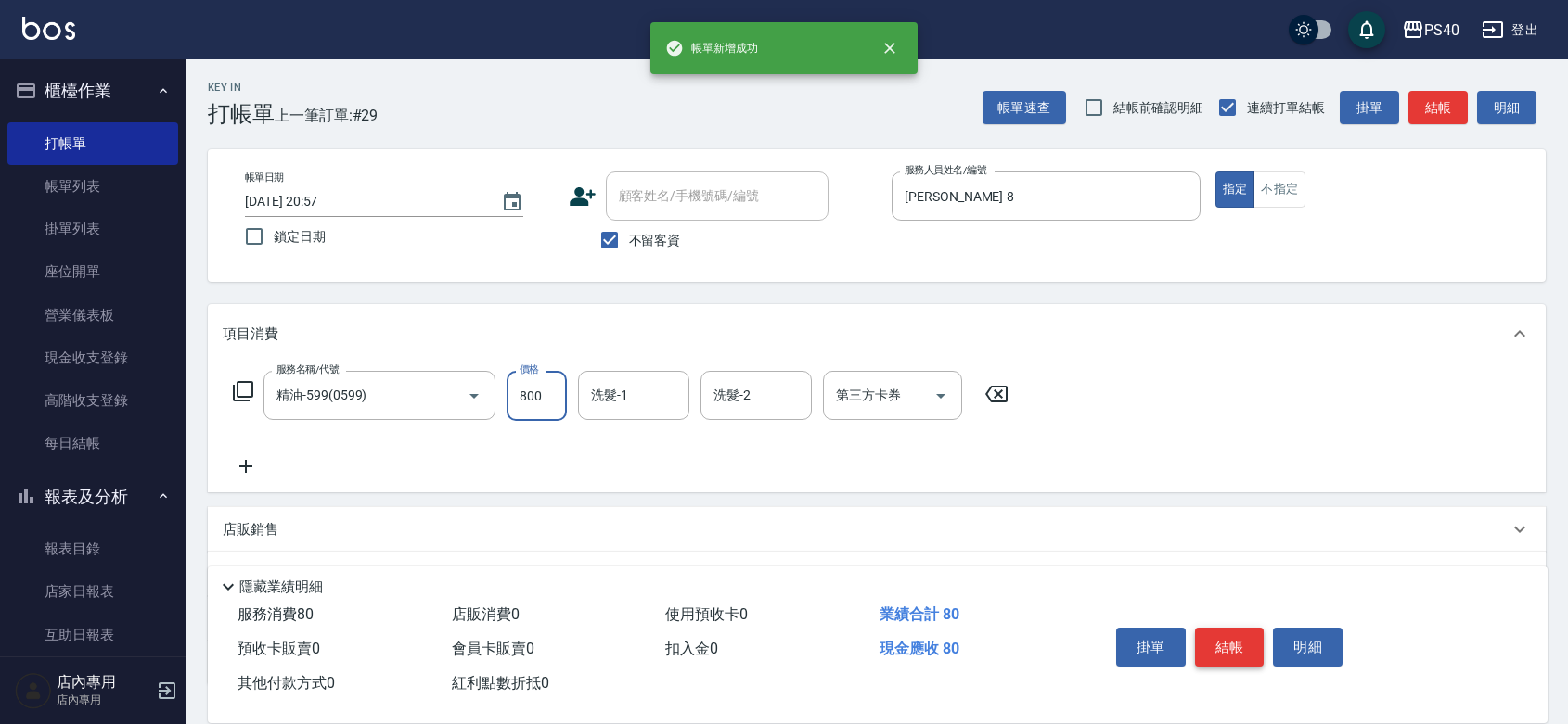
type input "800"
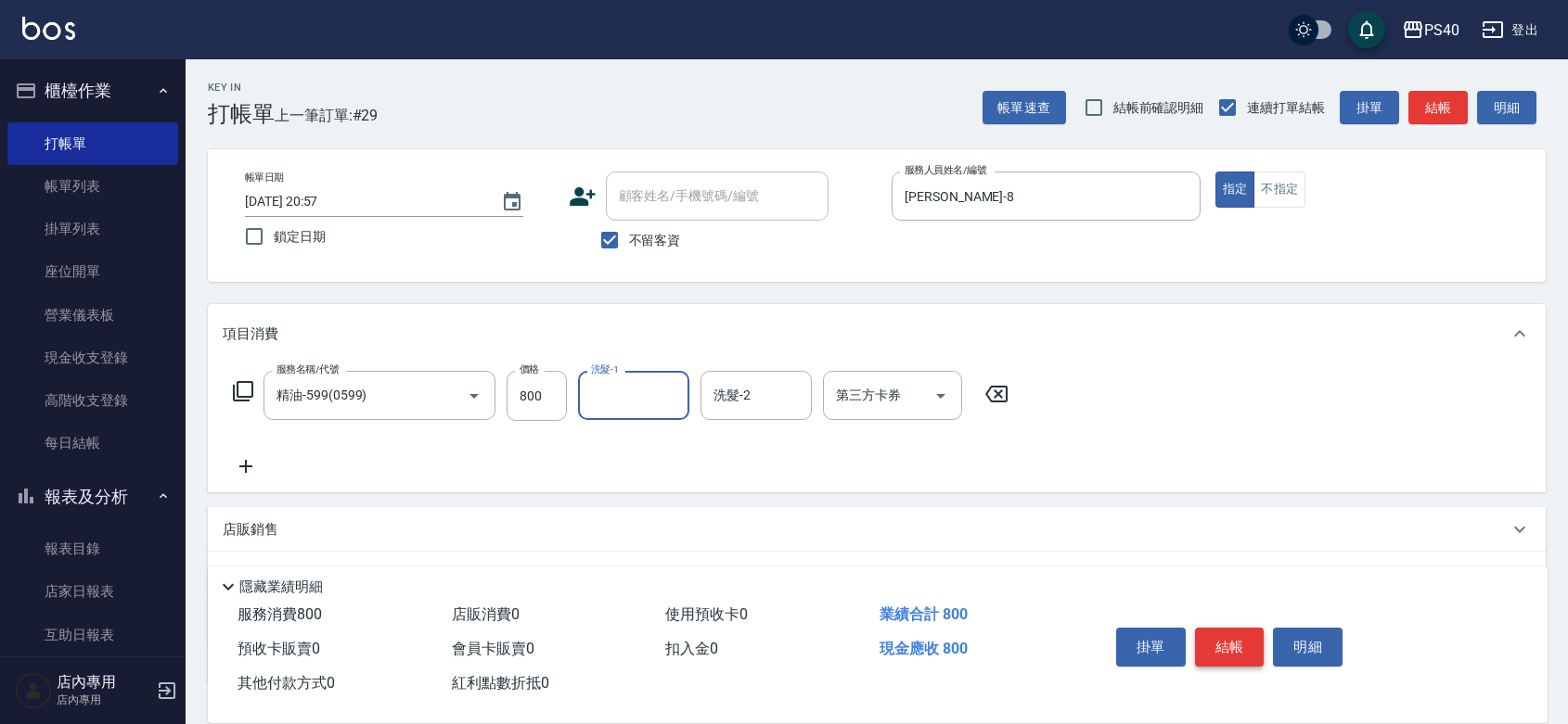
click at [1239, 633] on button "結帳" at bounding box center [1230, 647] width 70 height 39
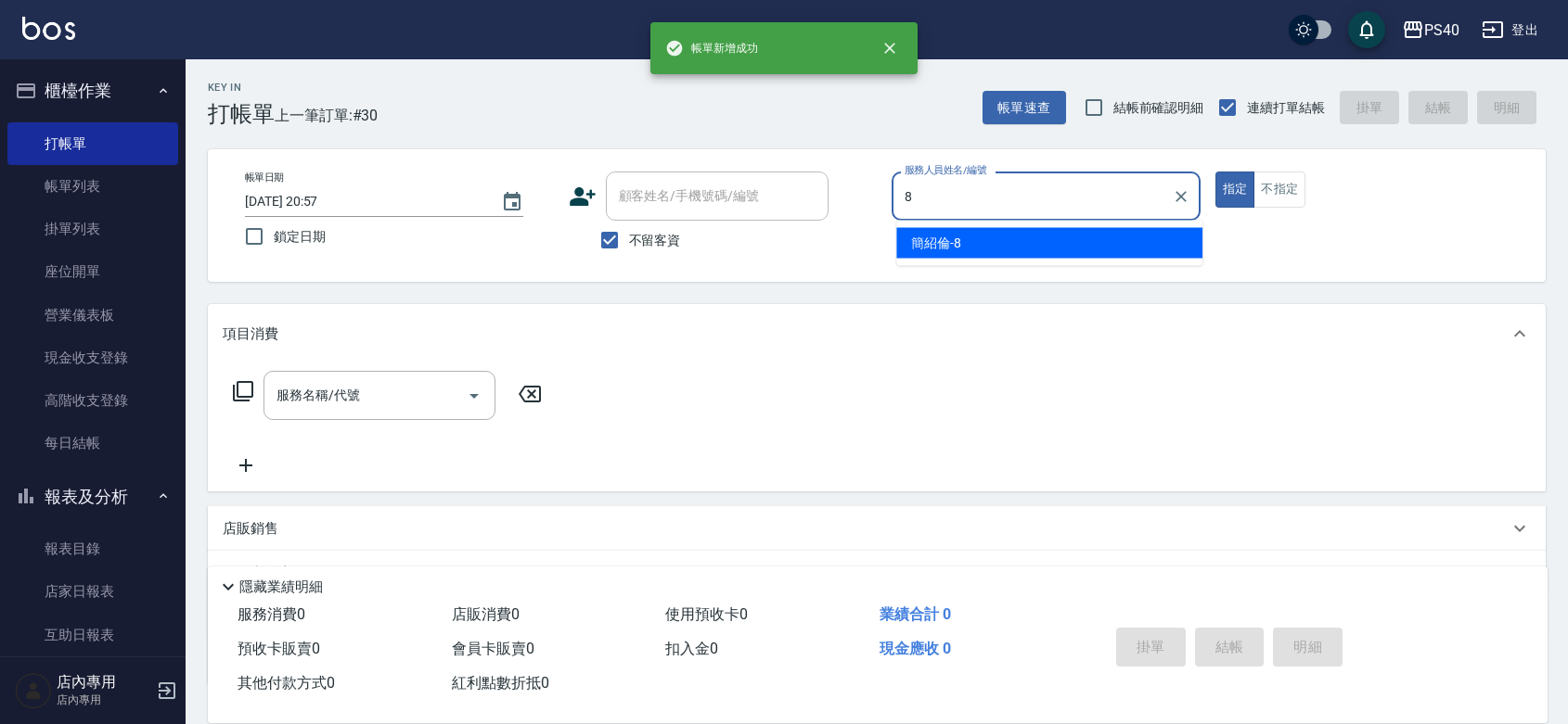
type input "[PERSON_NAME]-8"
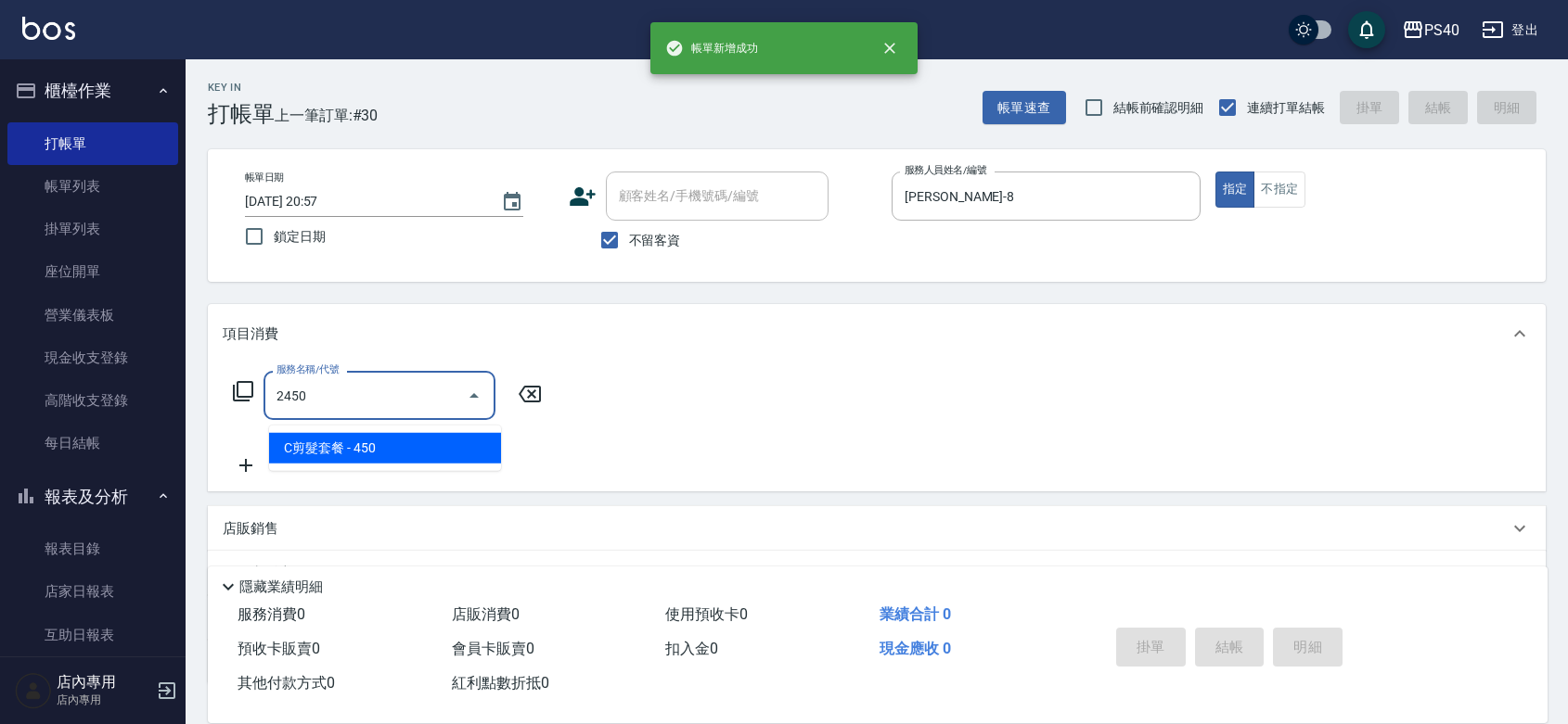
type input "C剪髮套餐(2450)"
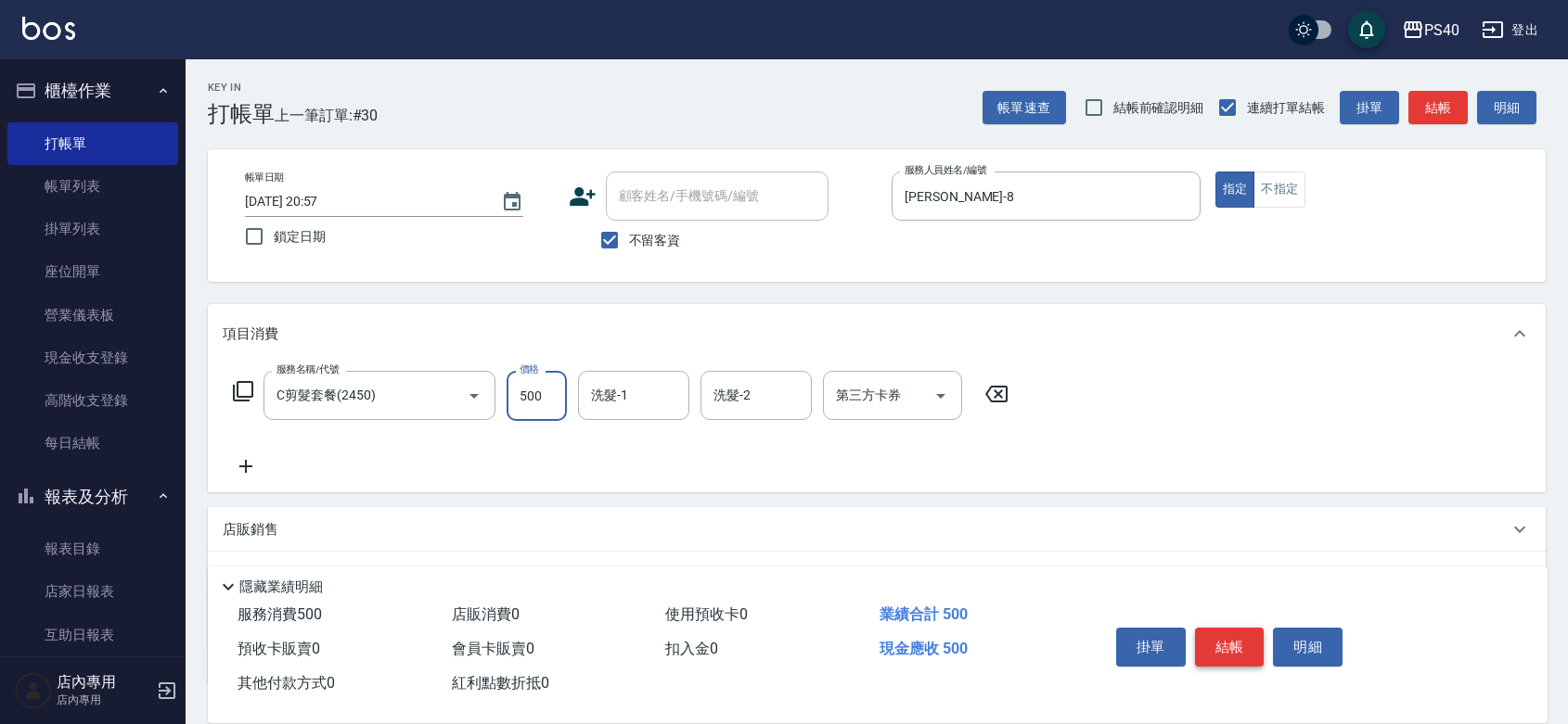
type input "500"
click at [1239, 633] on button "結帳" at bounding box center [1230, 647] width 70 height 39
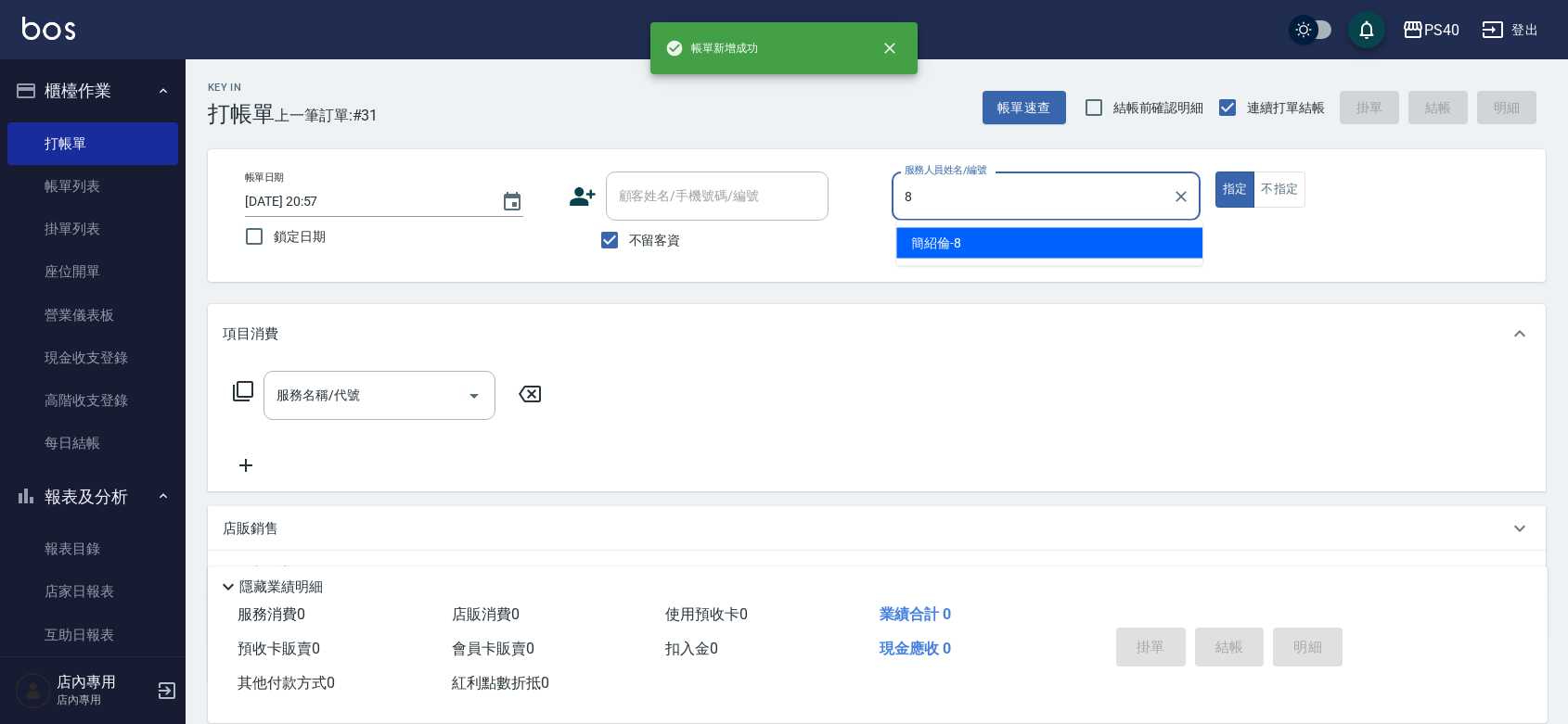
type input "[PERSON_NAME]-8"
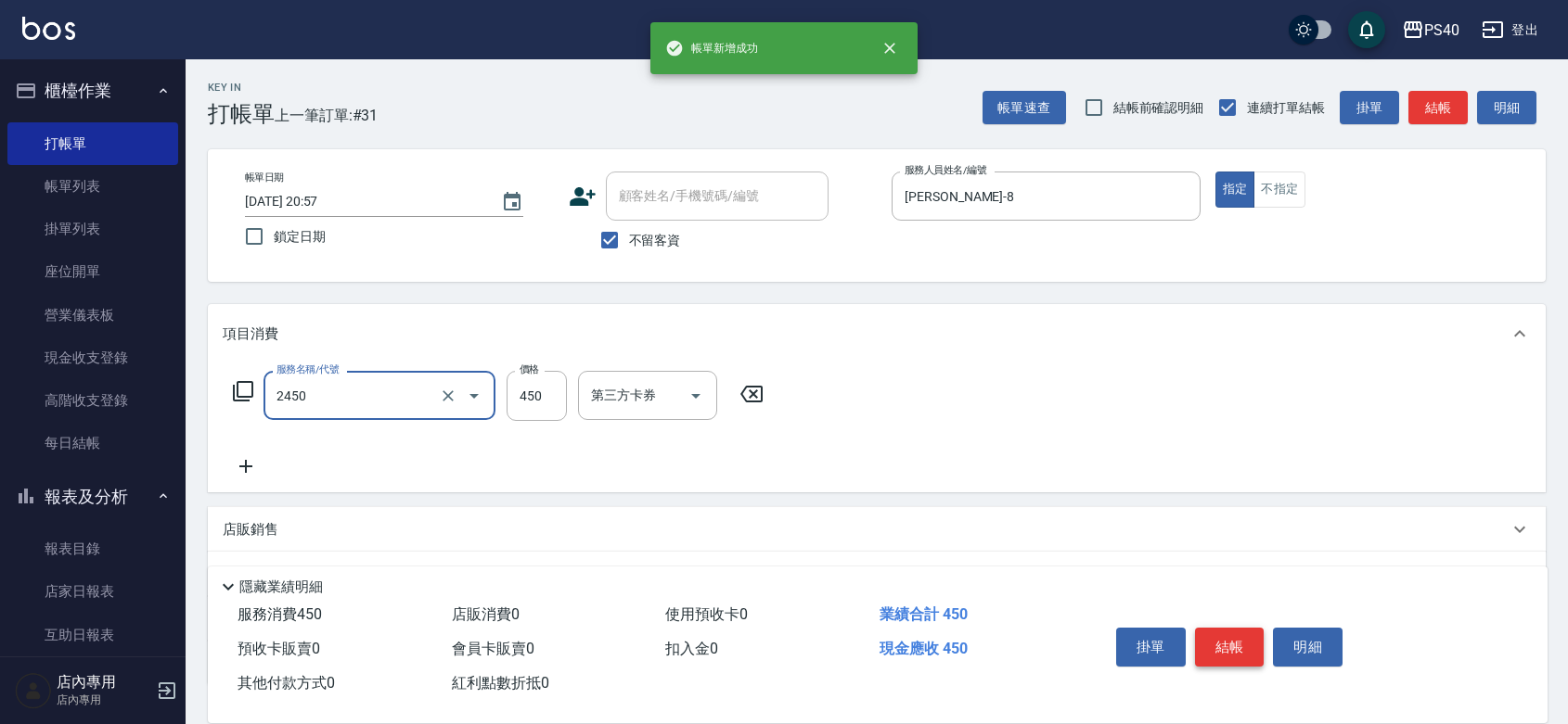
type input "C剪髮套餐(2450)"
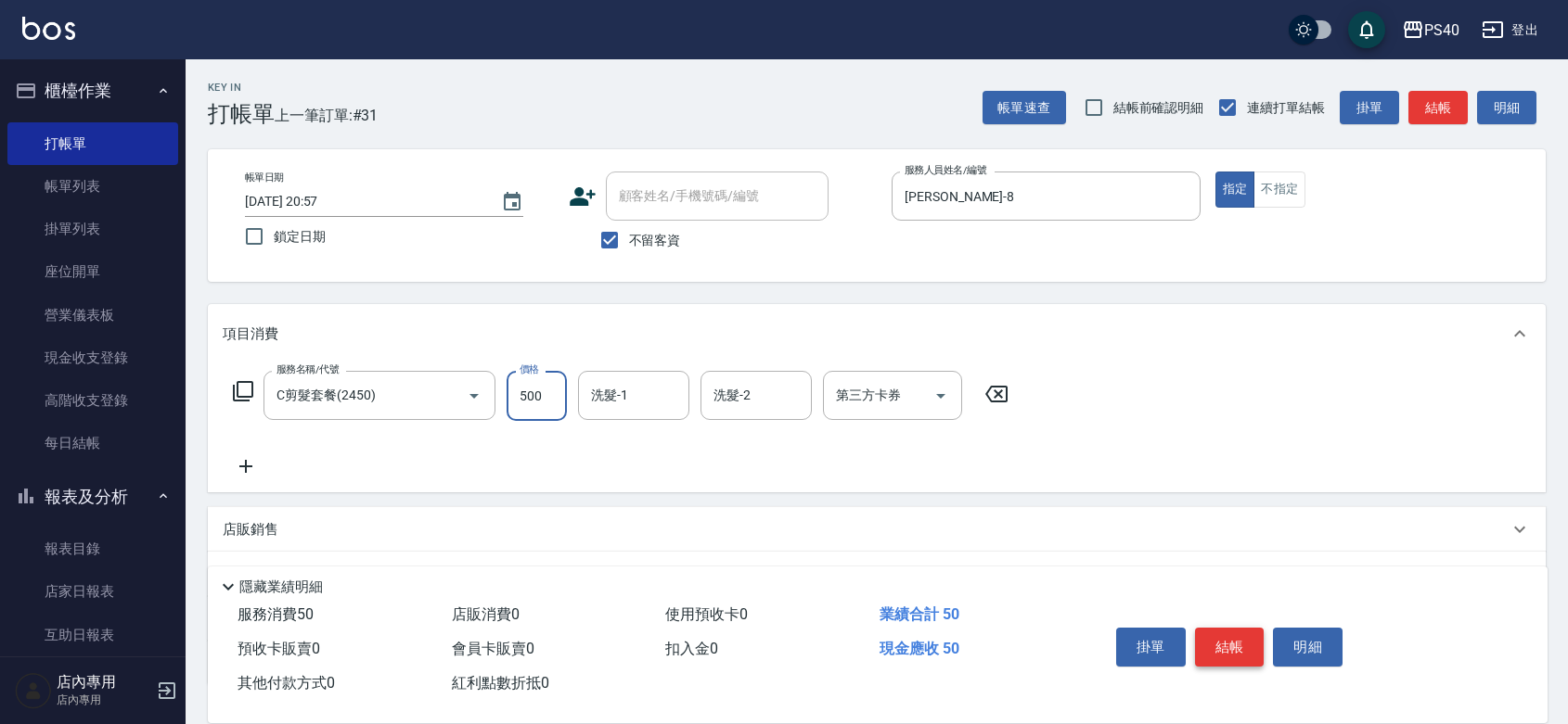
type input "500"
click at [1239, 633] on button "結帳" at bounding box center [1230, 647] width 70 height 39
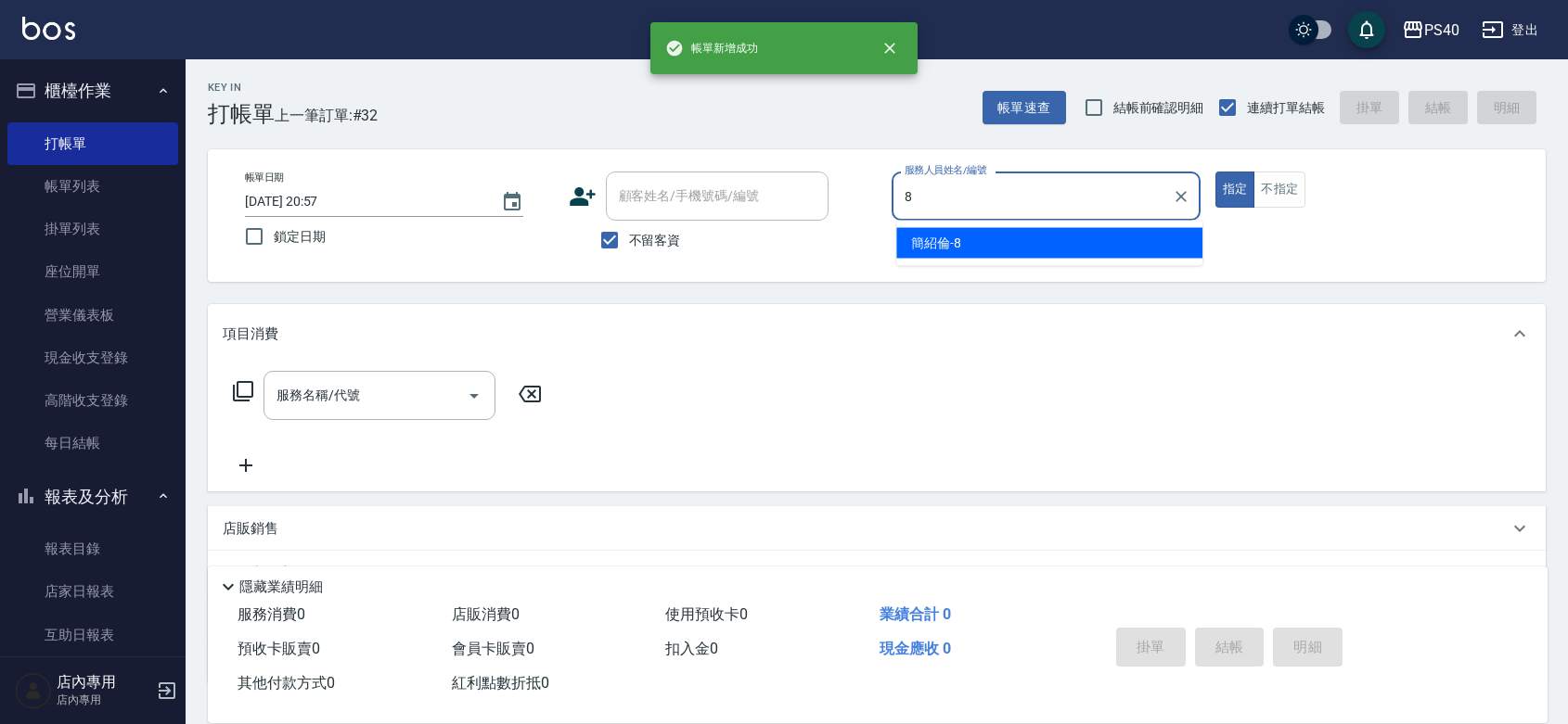
type input "[PERSON_NAME]-8"
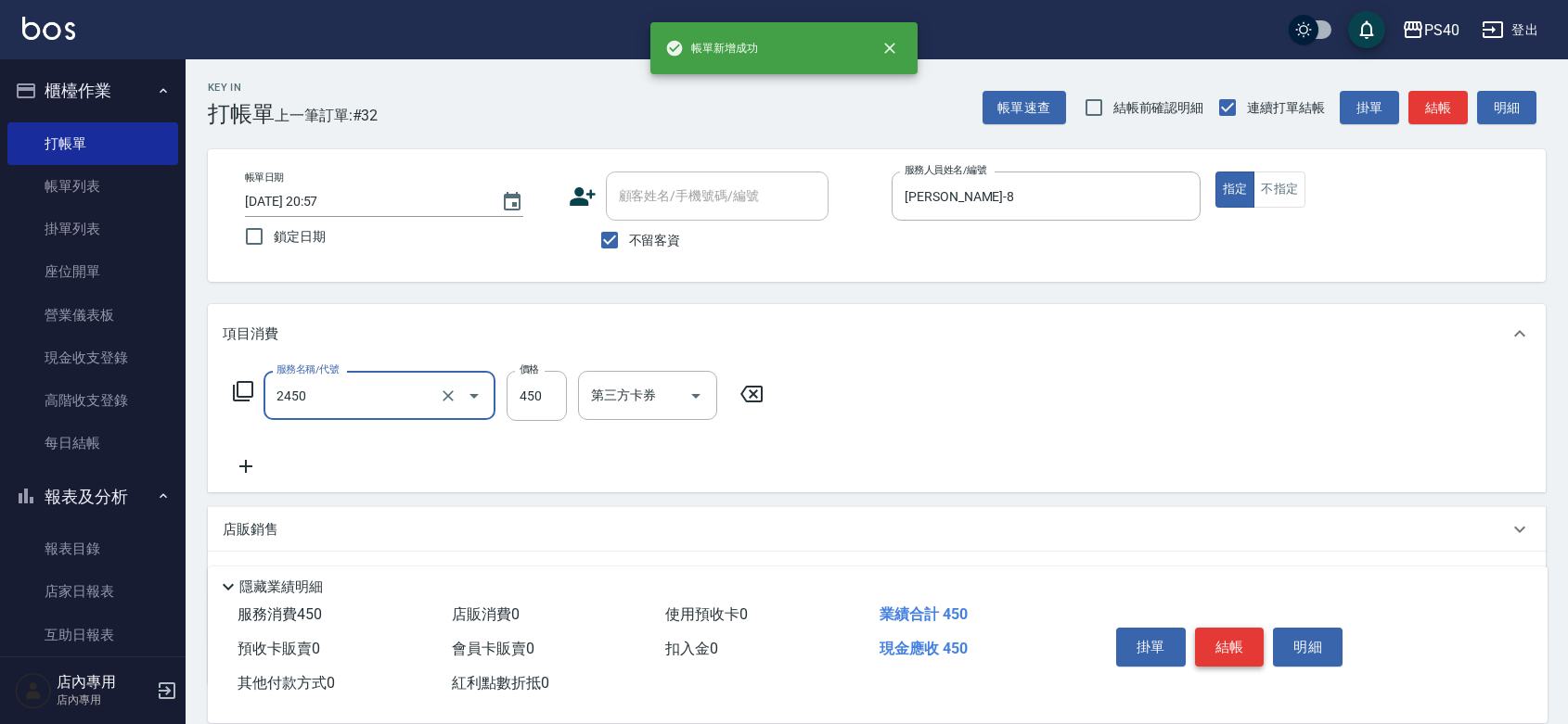
type input "C剪髮套餐(2450)"
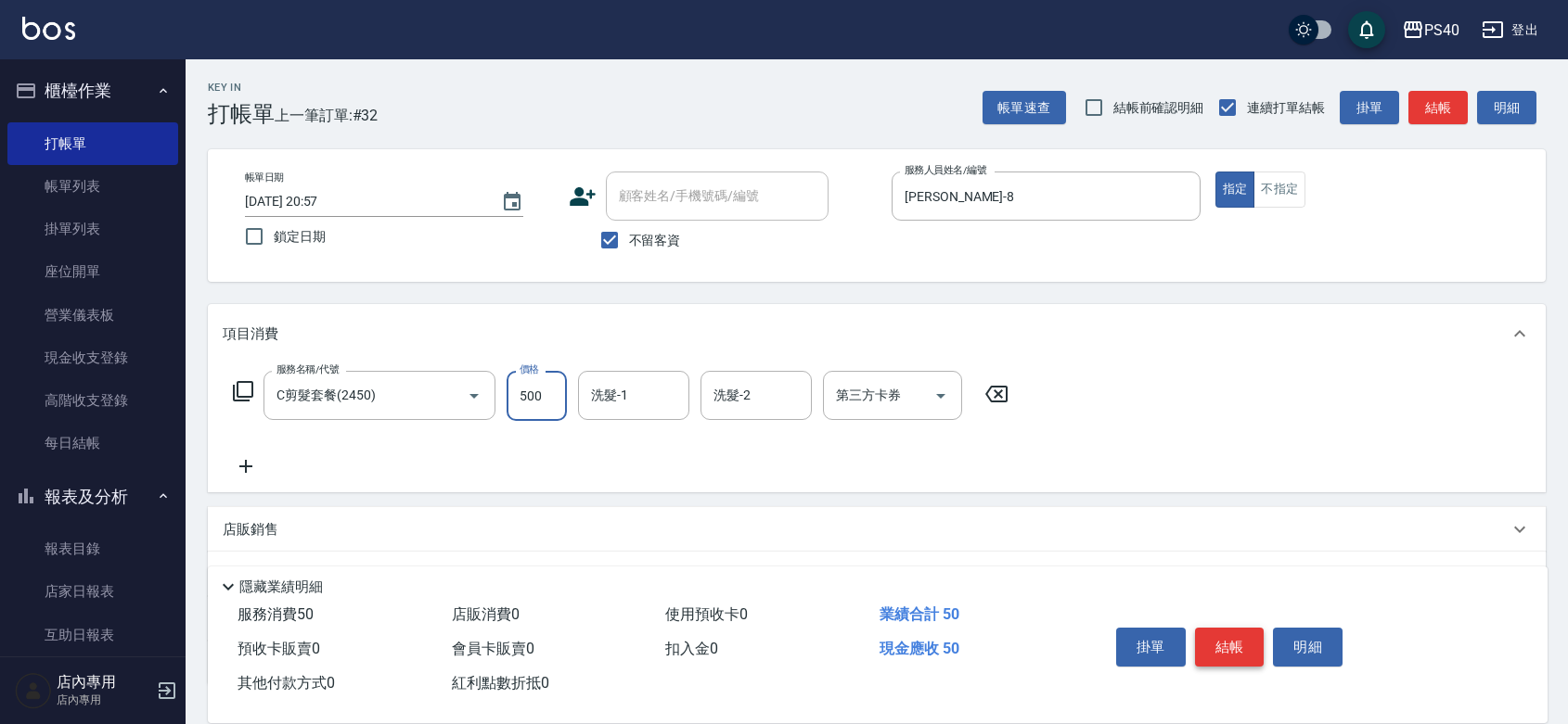
type input "500"
click at [1239, 633] on button "結帳" at bounding box center [1230, 647] width 70 height 39
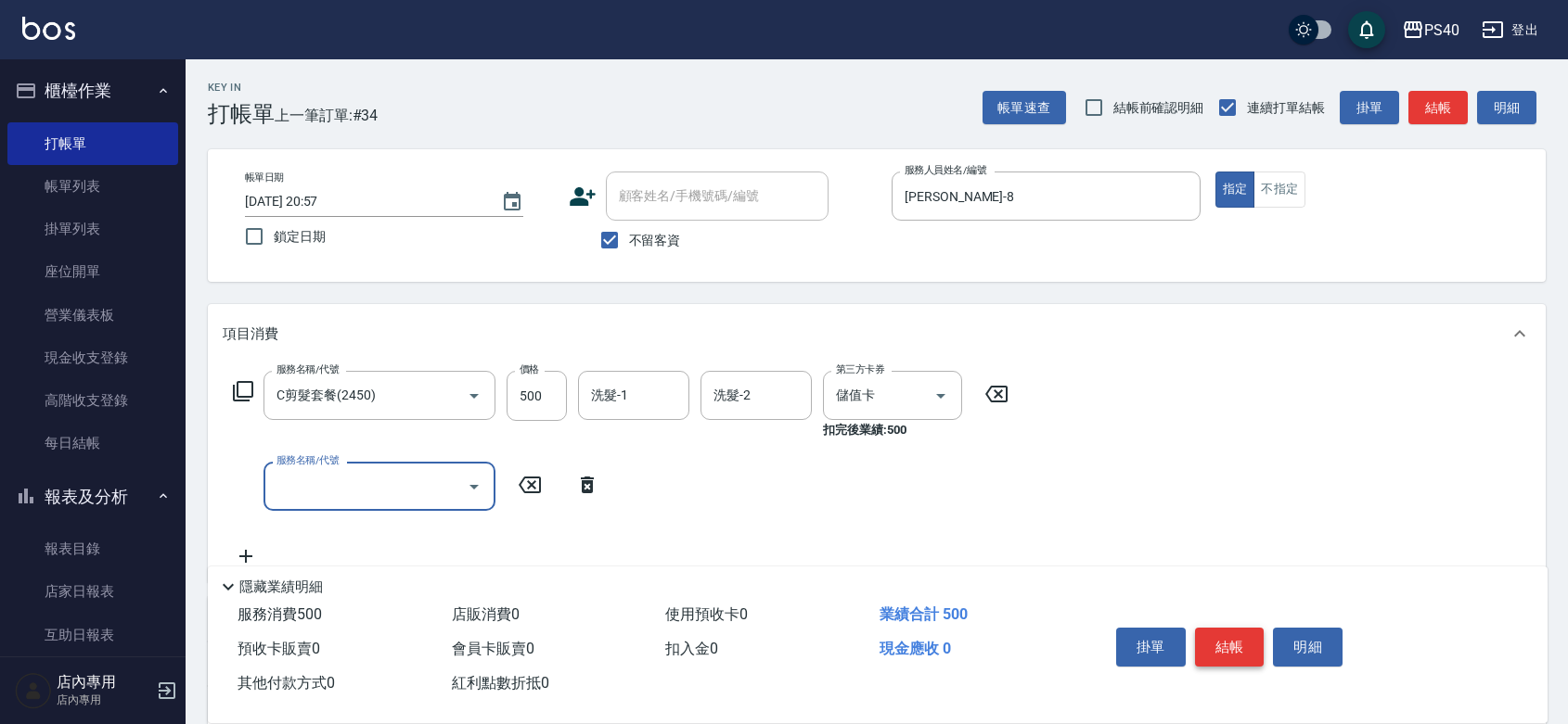
click at [1239, 633] on button "結帳" at bounding box center [1230, 647] width 70 height 39
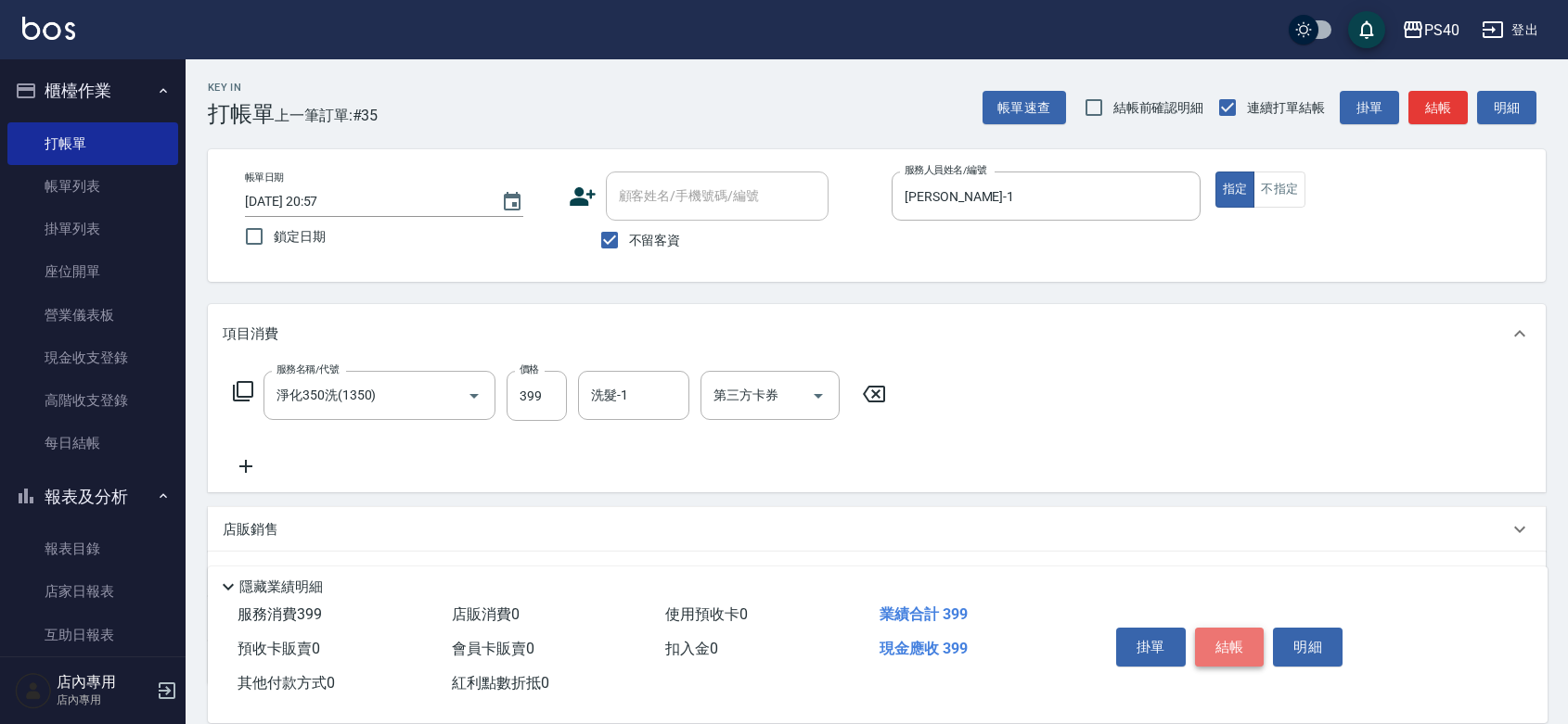
click at [1239, 633] on button "結帳" at bounding box center [1230, 647] width 70 height 39
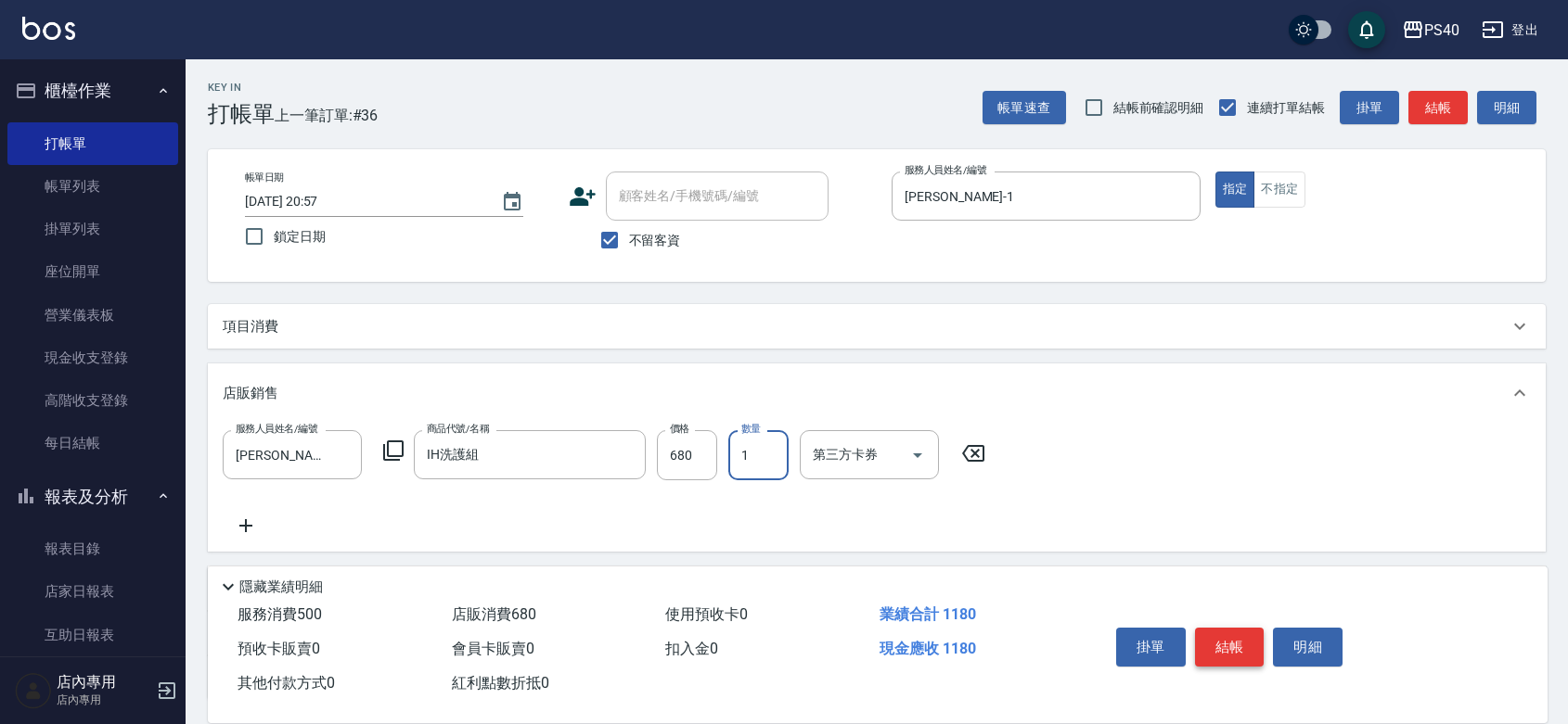
click at [1239, 633] on button "結帳" at bounding box center [1230, 647] width 70 height 39
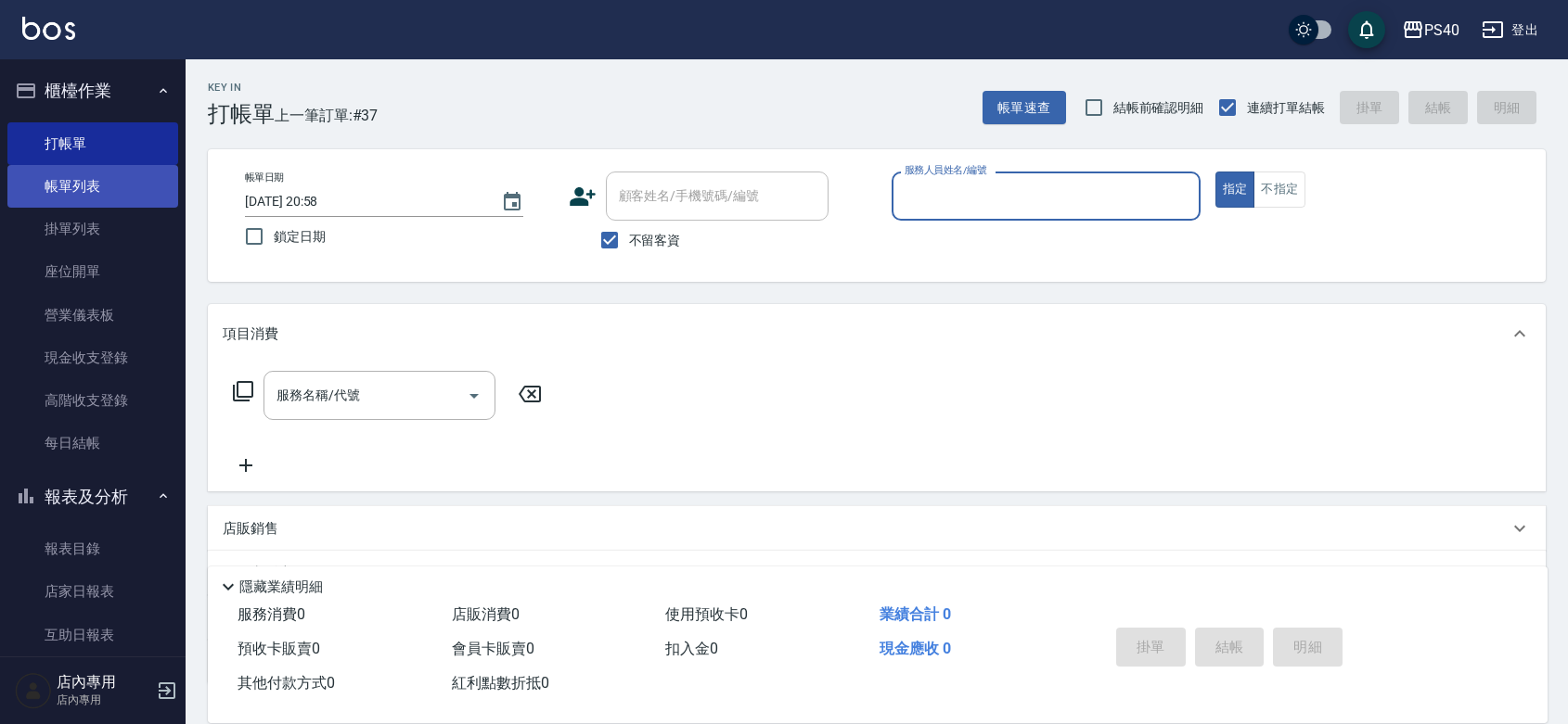
click at [102, 186] on link "帳單列表" at bounding box center [92, 186] width 170 height 43
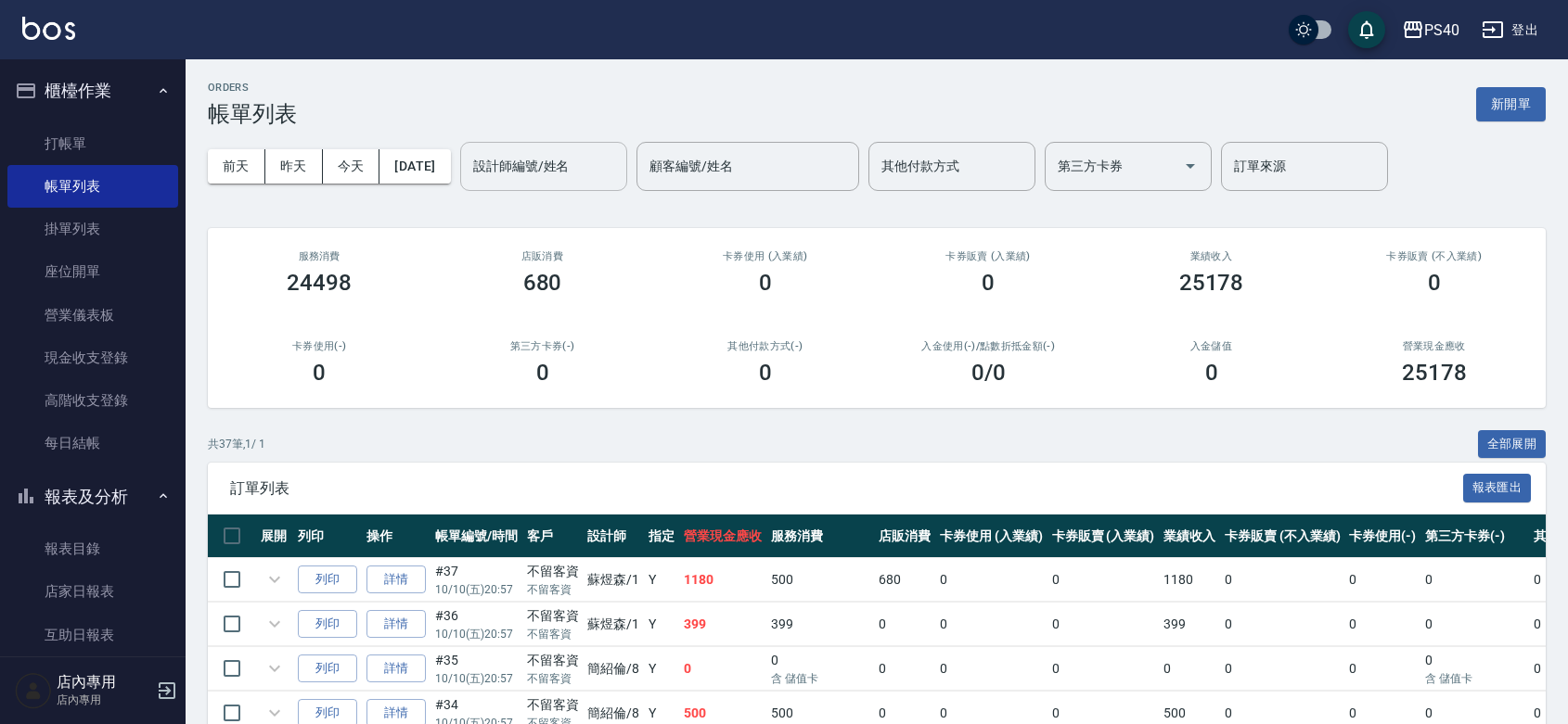
click at [583, 171] on div "設計師編號/姓名 設計師編號/姓名" at bounding box center [544, 166] width 167 height 49
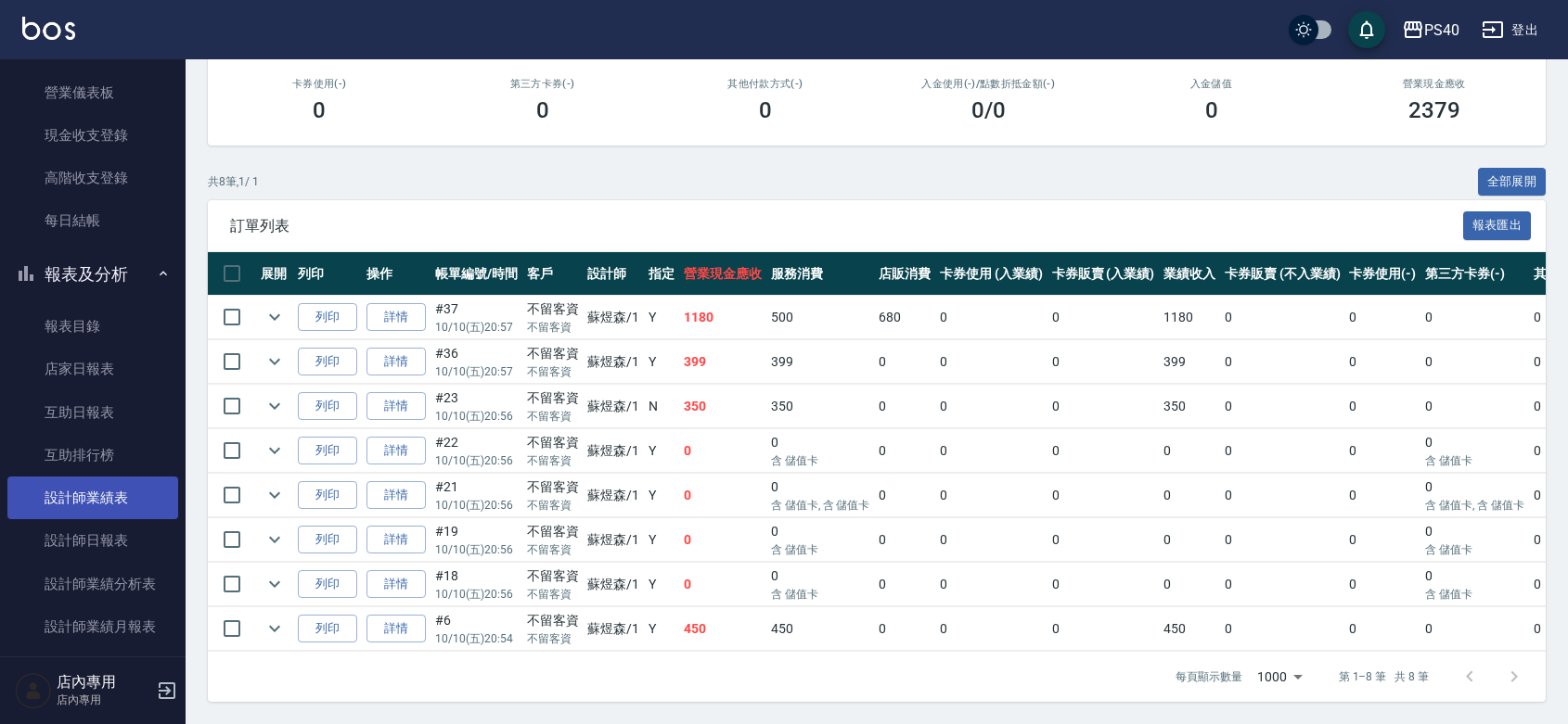
scroll to position [275, 0]
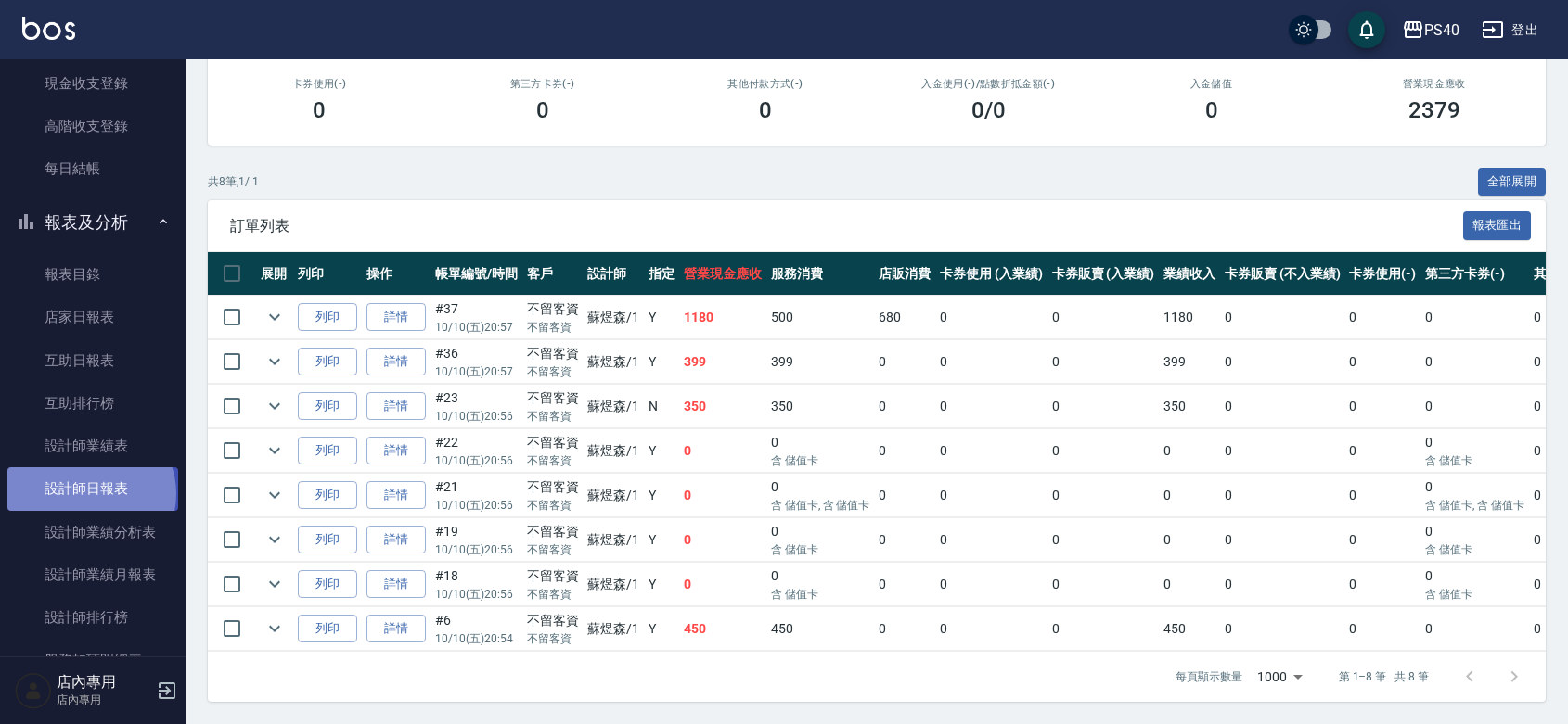
click at [89, 494] on link "設計師日報表" at bounding box center [92, 488] width 170 height 43
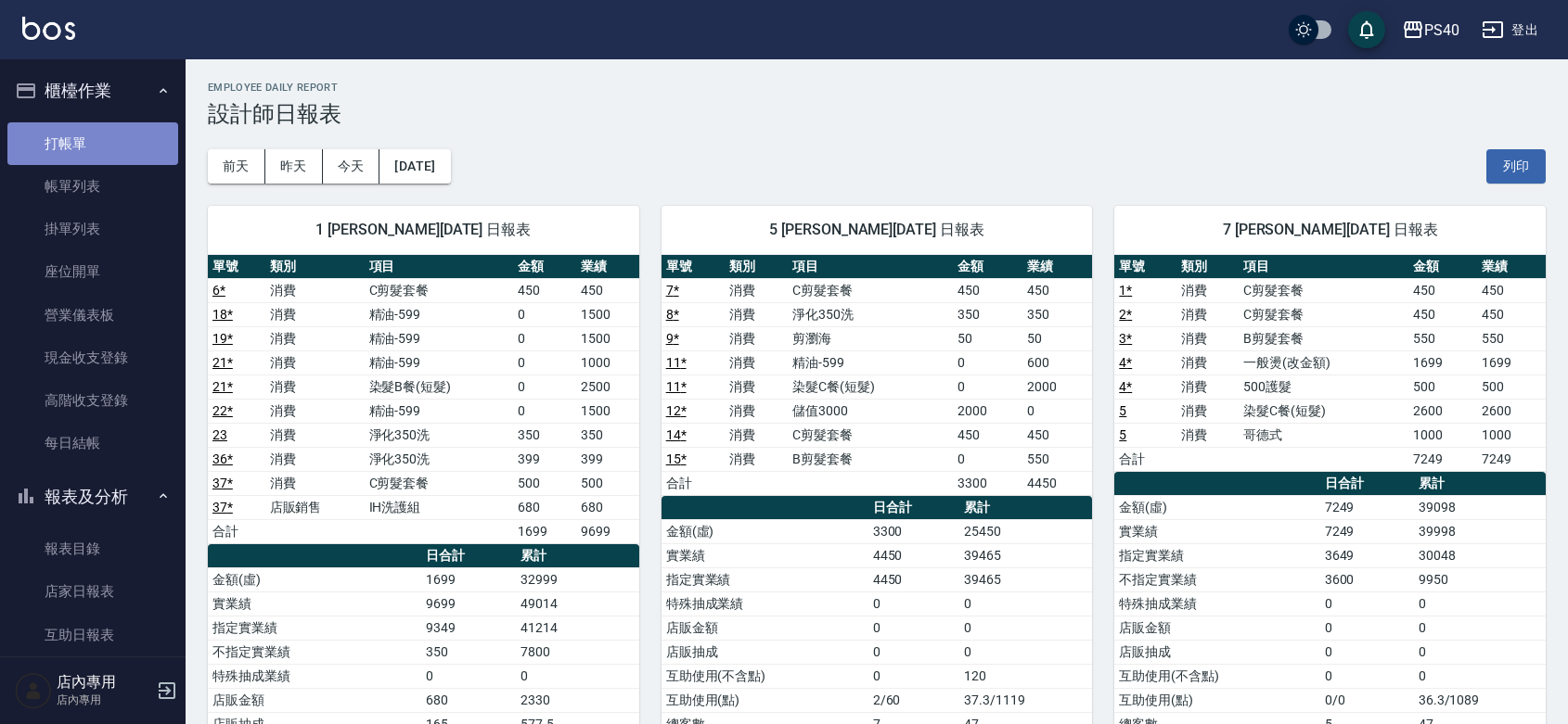
click at [100, 149] on link "打帳單" at bounding box center [92, 143] width 170 height 43
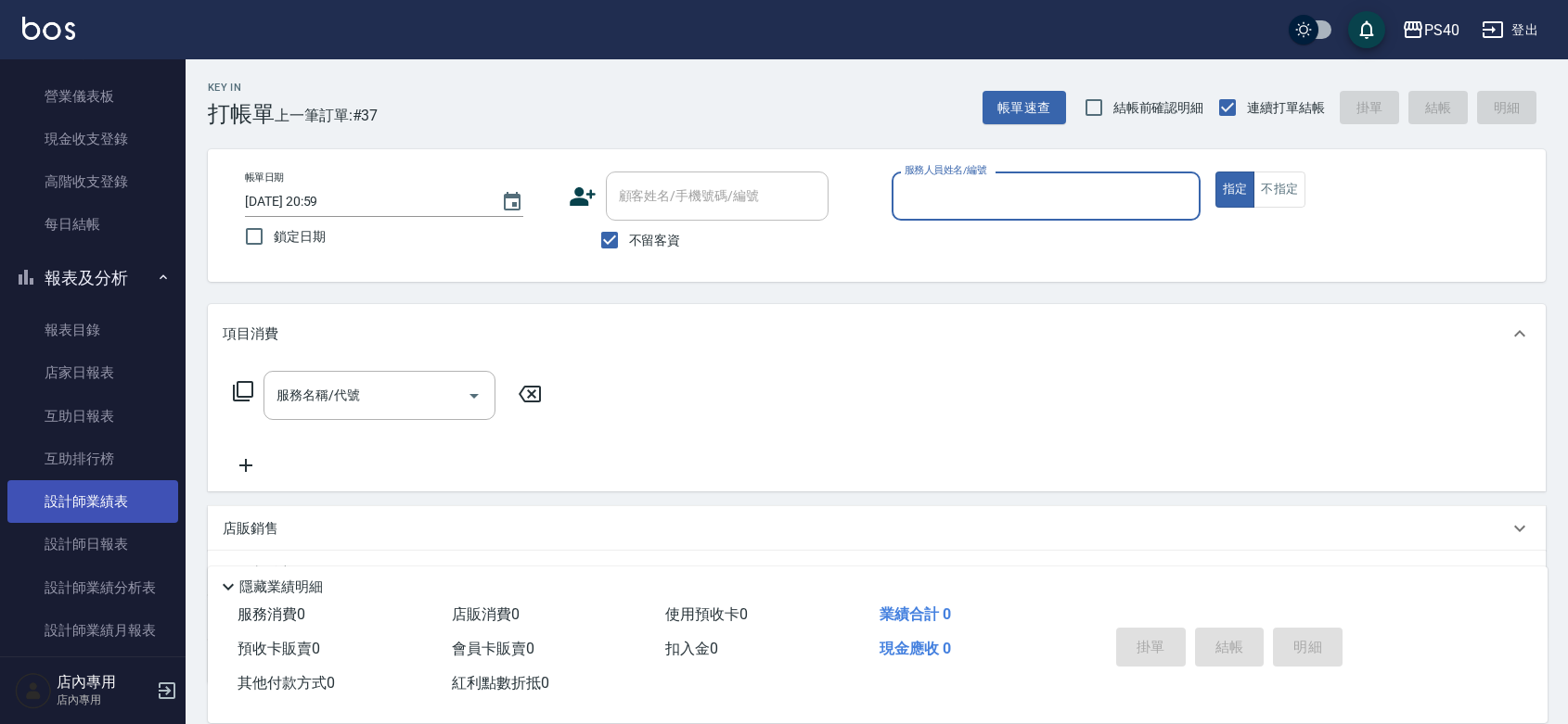
scroll to position [270, 0]
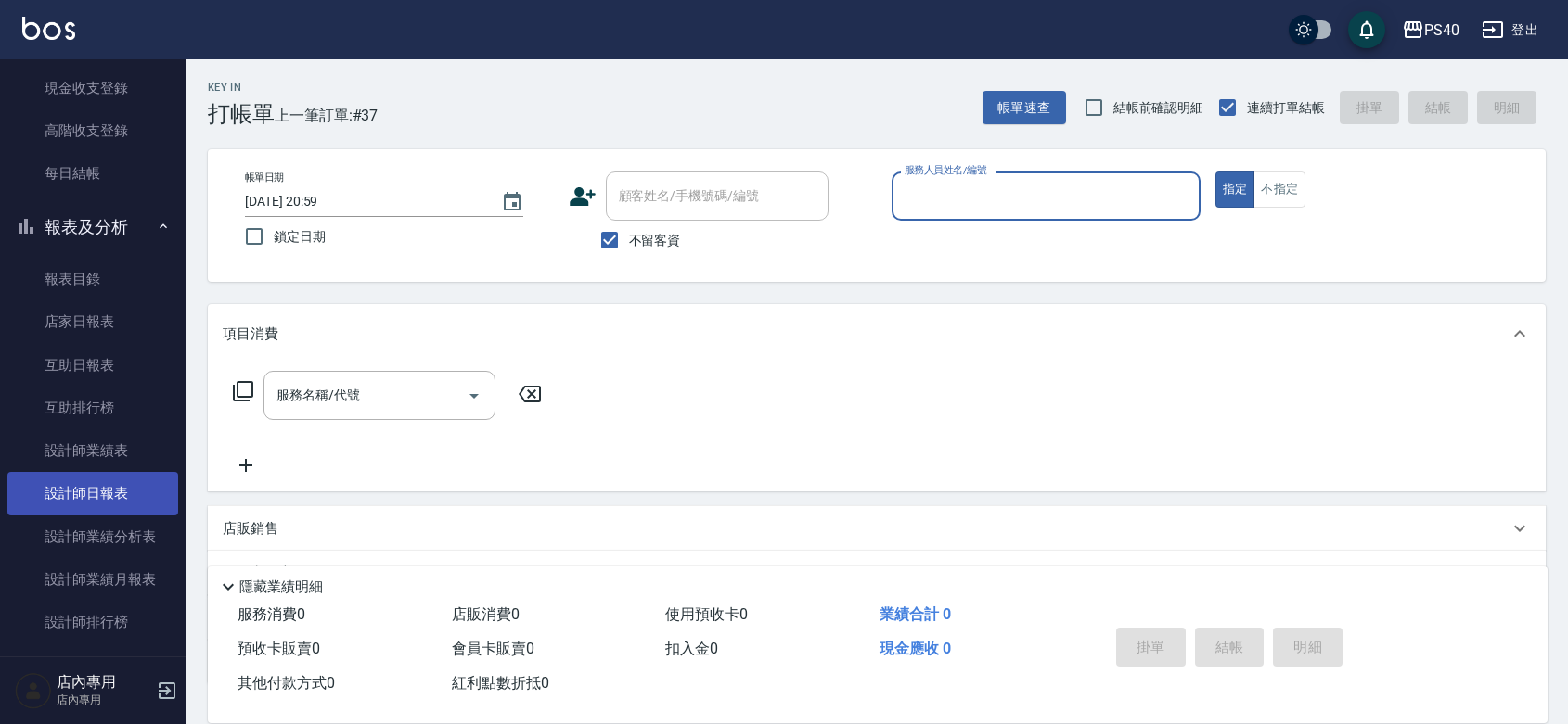
click at [86, 489] on link "設計師日報表" at bounding box center [92, 493] width 170 height 43
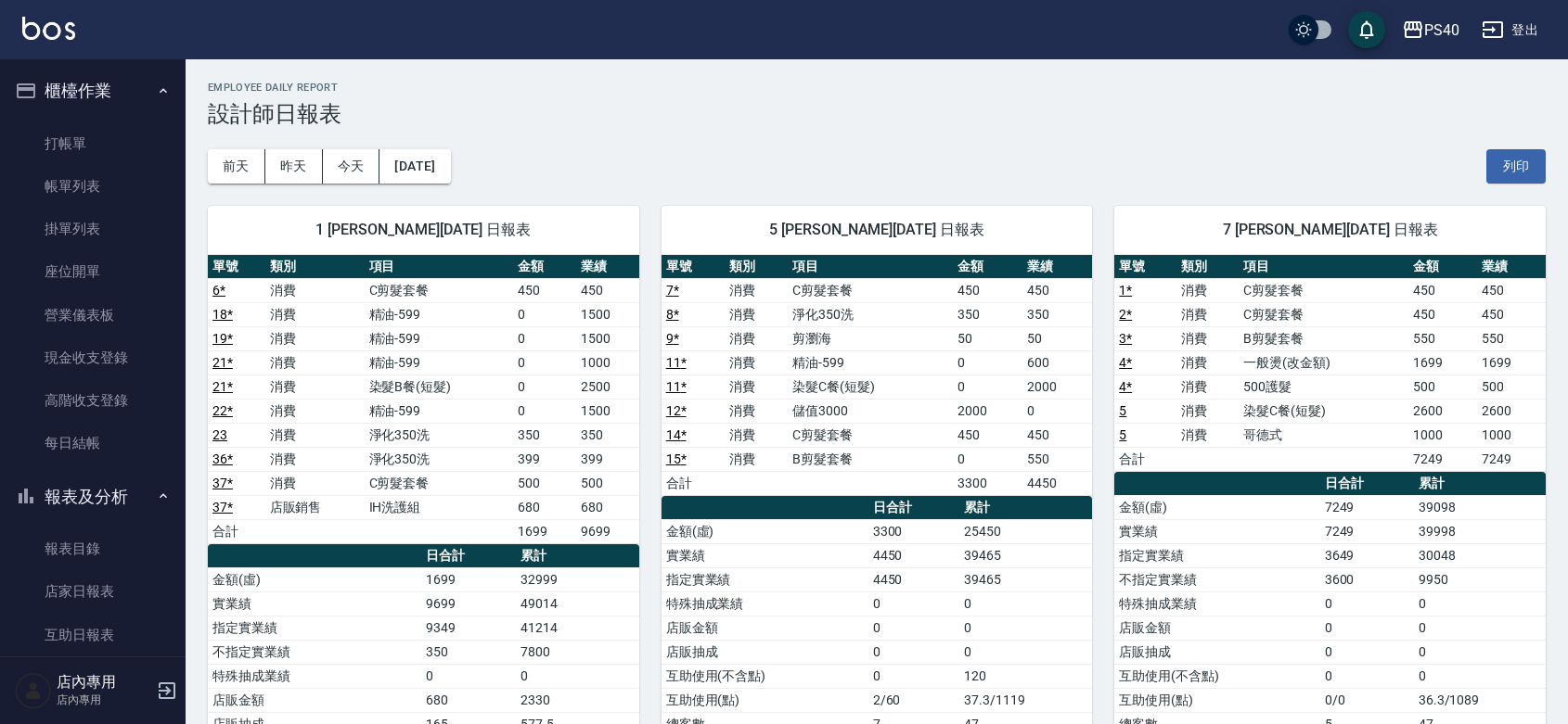
click at [213, 204] on div "1 [PERSON_NAME][DATE] 日報表 單號 類別 項目 金額 業績 6 * 消費 C剪髮套餐 450 450 18 * 消費 精油-599 0 …" at bounding box center [411, 568] width 453 height 769
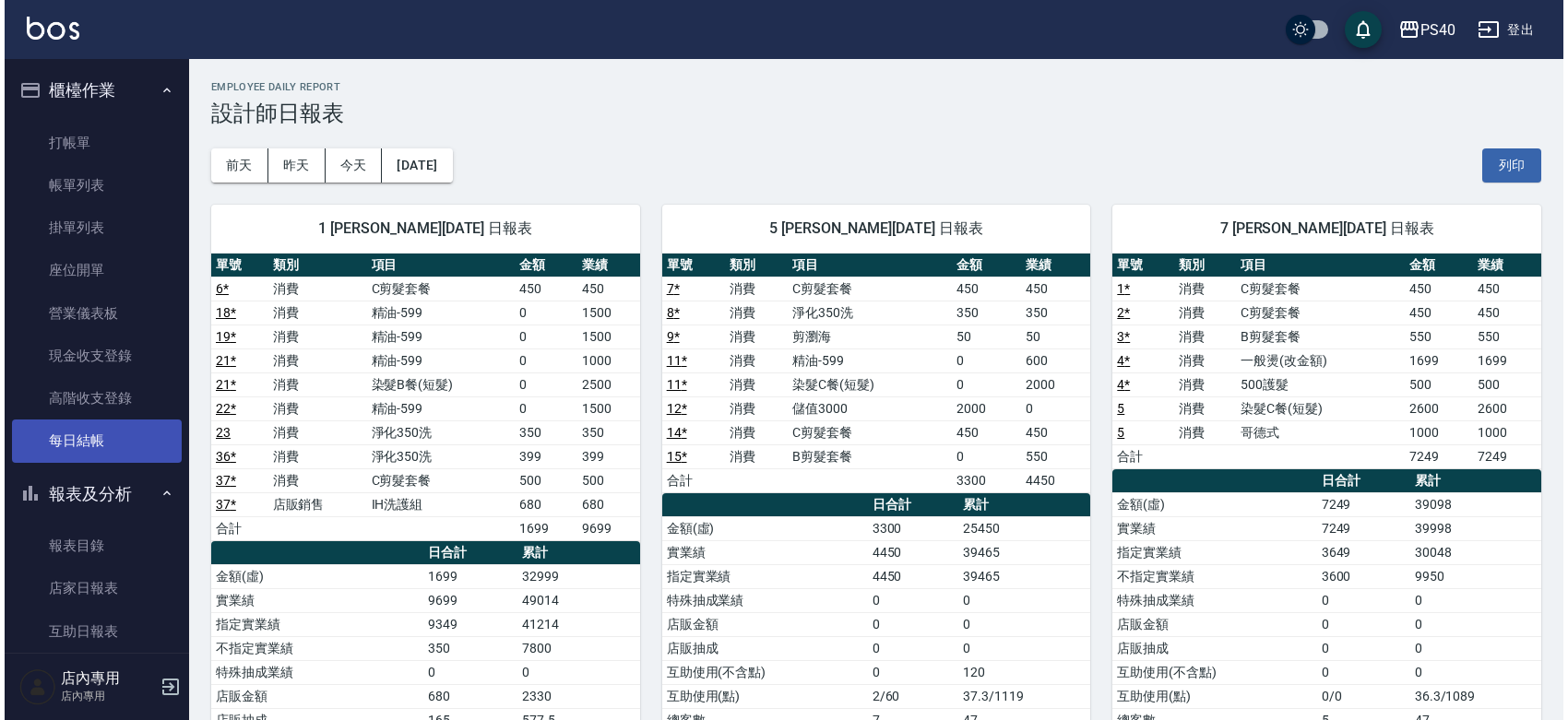
scroll to position [269, 0]
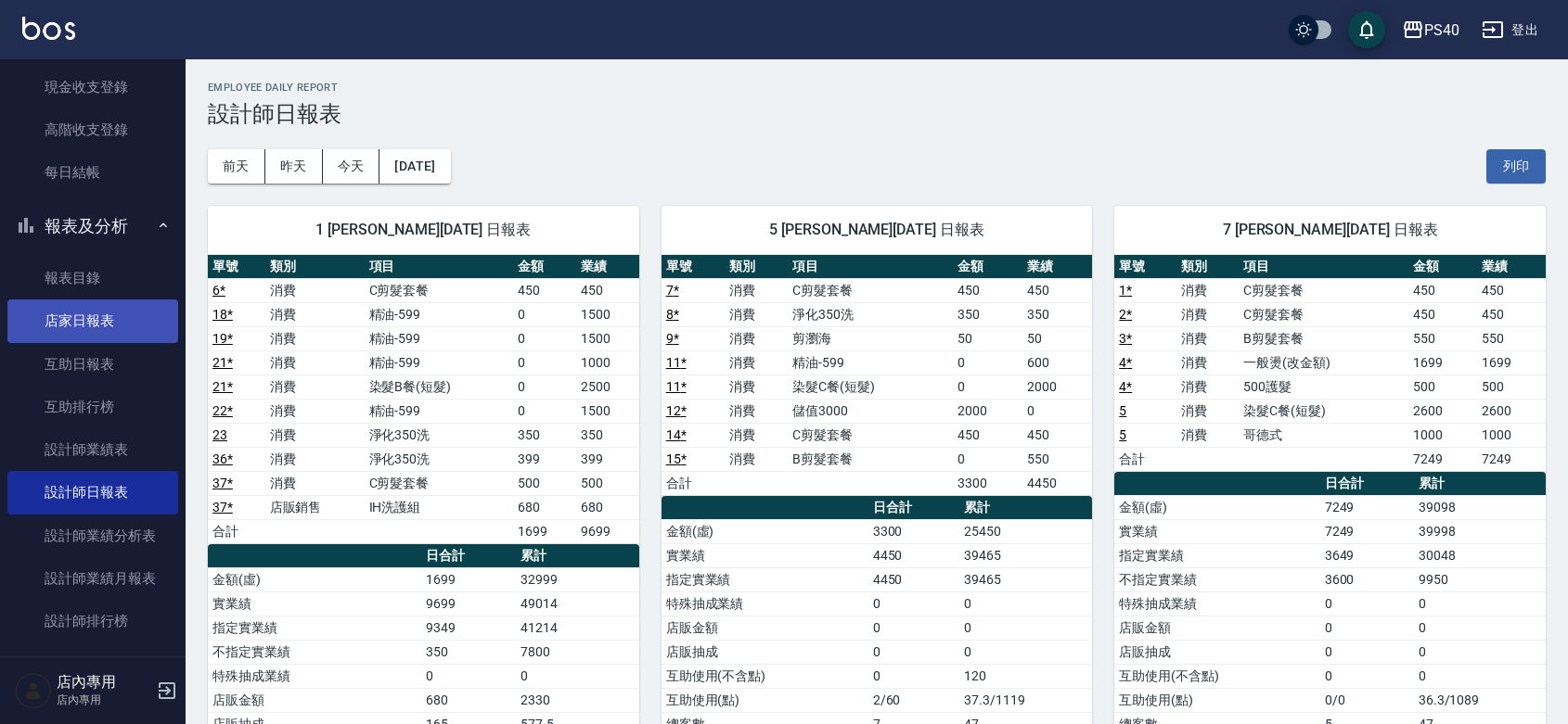
click at [30, 316] on link "店家日報表" at bounding box center [92, 321] width 170 height 43
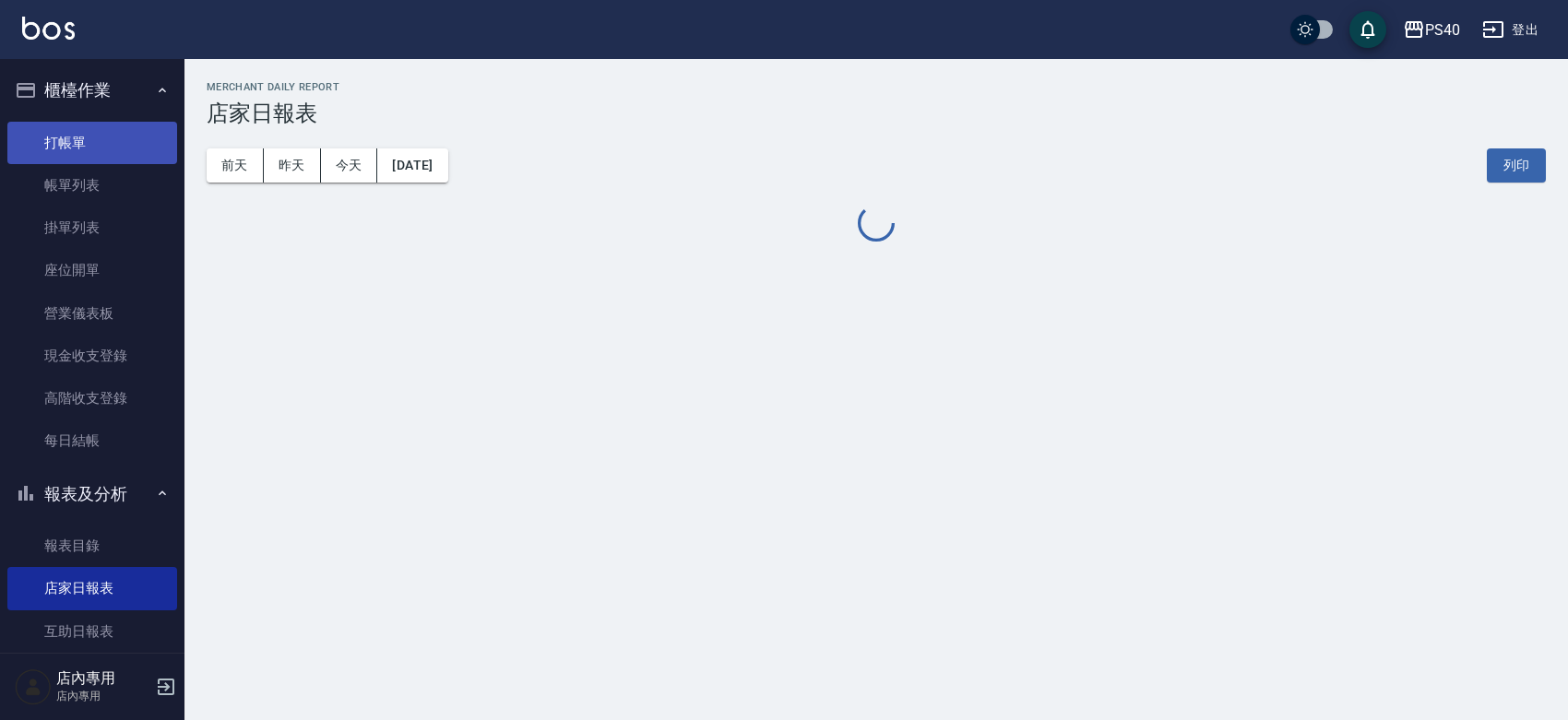
click at [85, 135] on link "打帳單" at bounding box center [91, 143] width 169 height 43
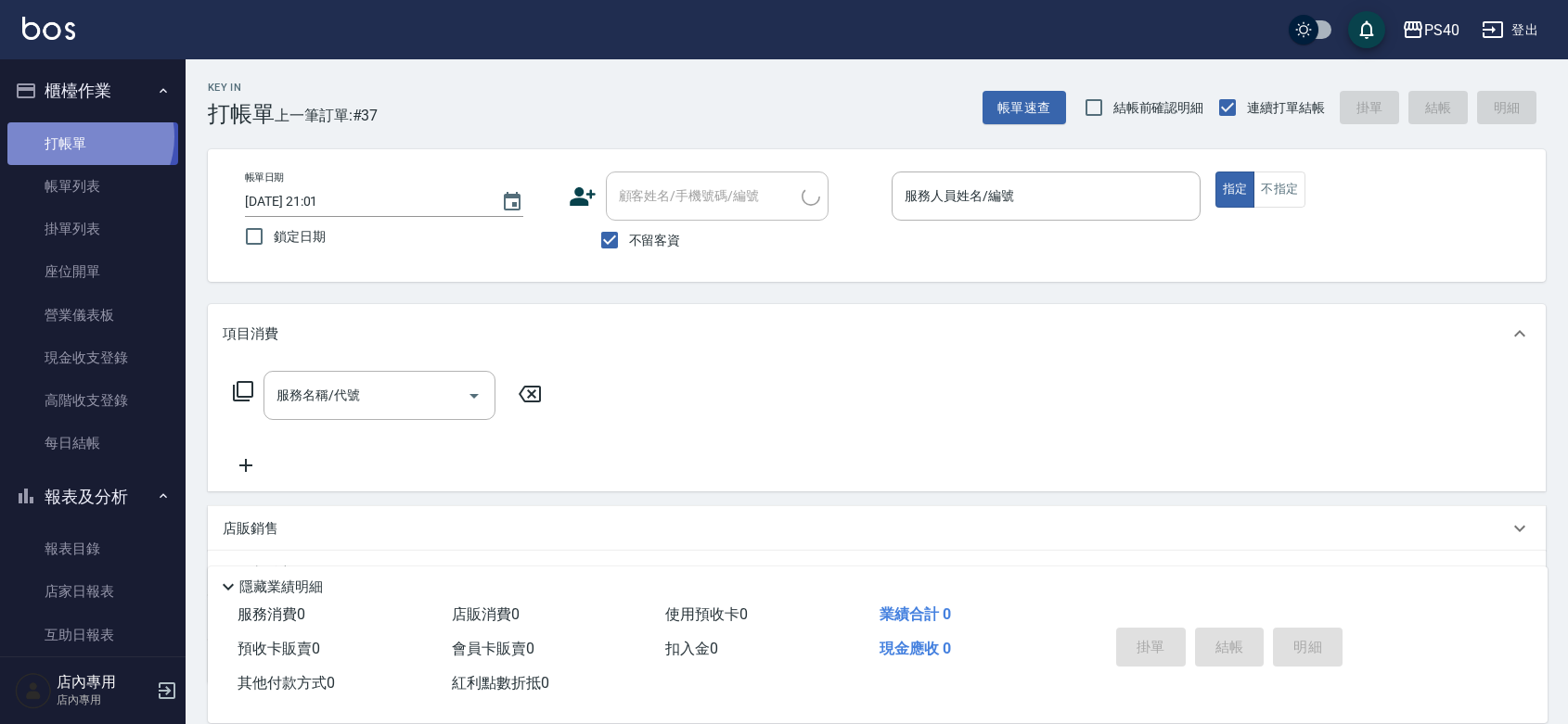
click at [82, 136] on link "打帳單" at bounding box center [92, 143] width 170 height 43
click at [999, 200] on input "服務人員姓名/編號" at bounding box center [1045, 196] width 292 height 33
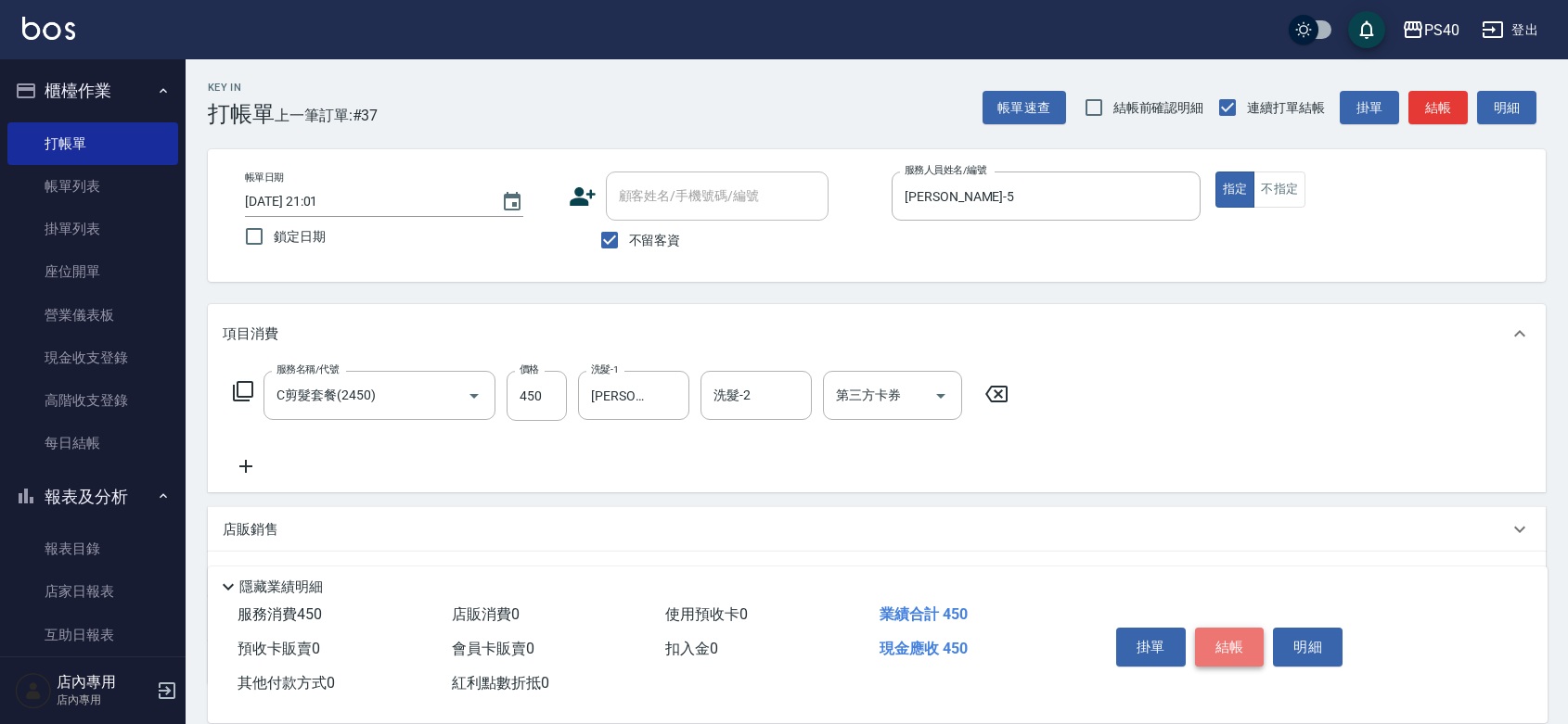
click at [1240, 628] on button "結帳" at bounding box center [1230, 647] width 70 height 39
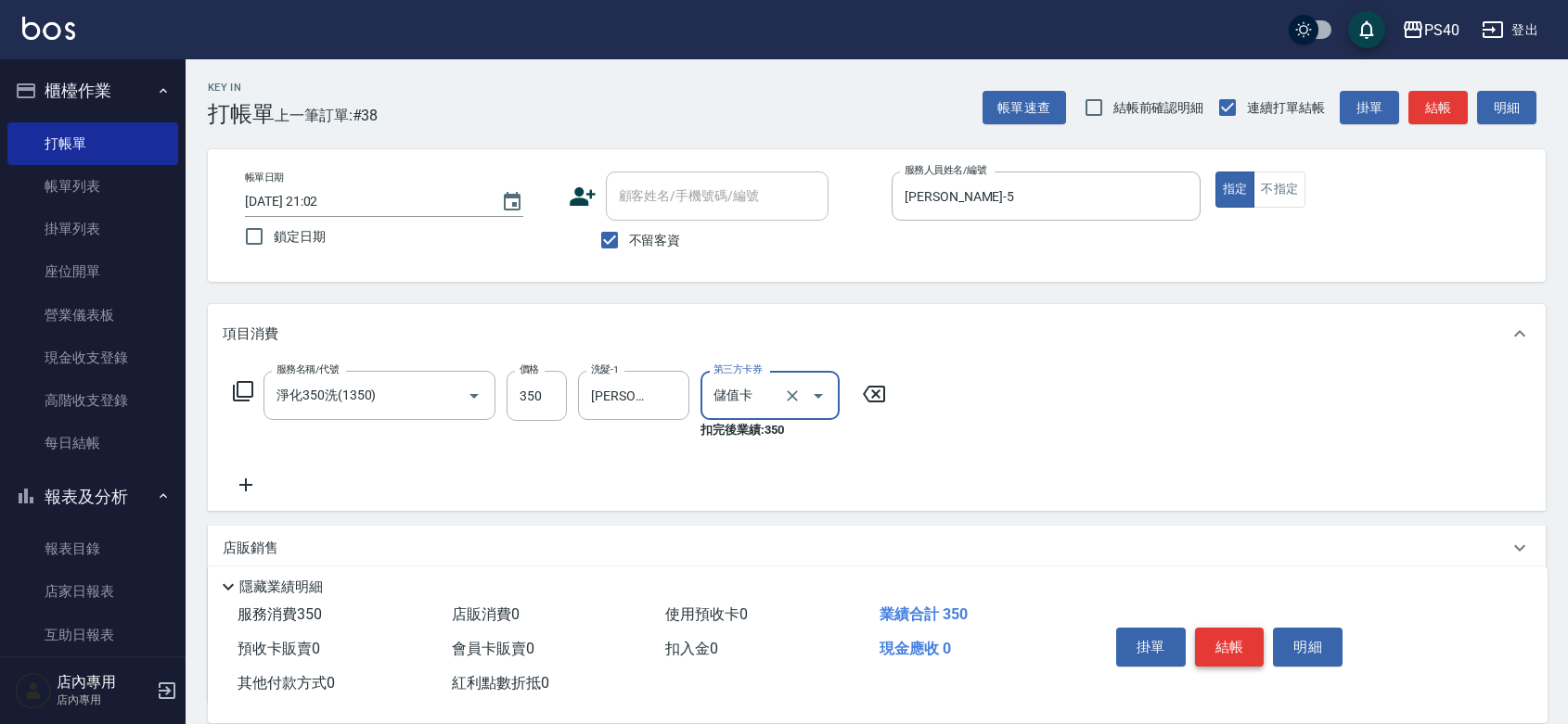
click at [1213, 628] on button "結帳" at bounding box center [1230, 647] width 70 height 39
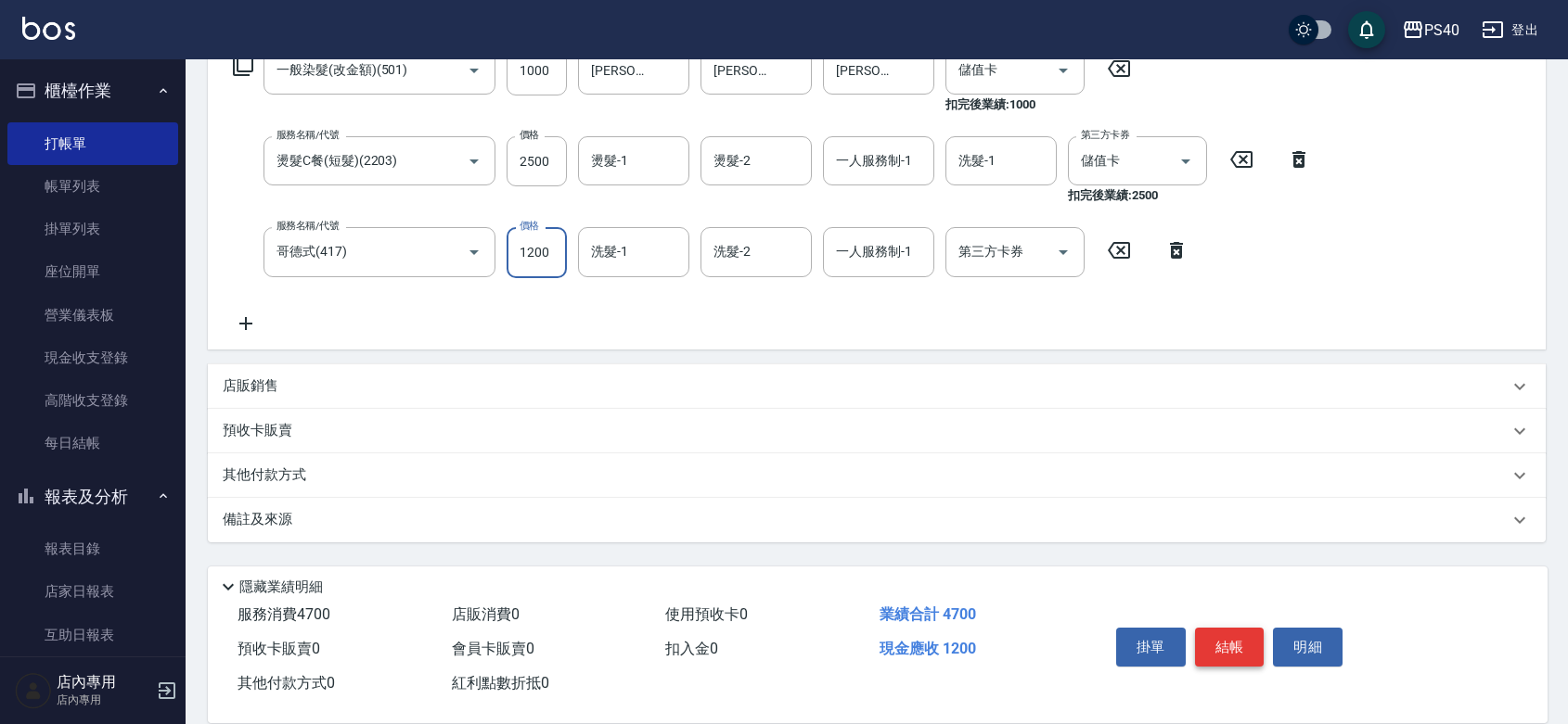
scroll to position [354, 0]
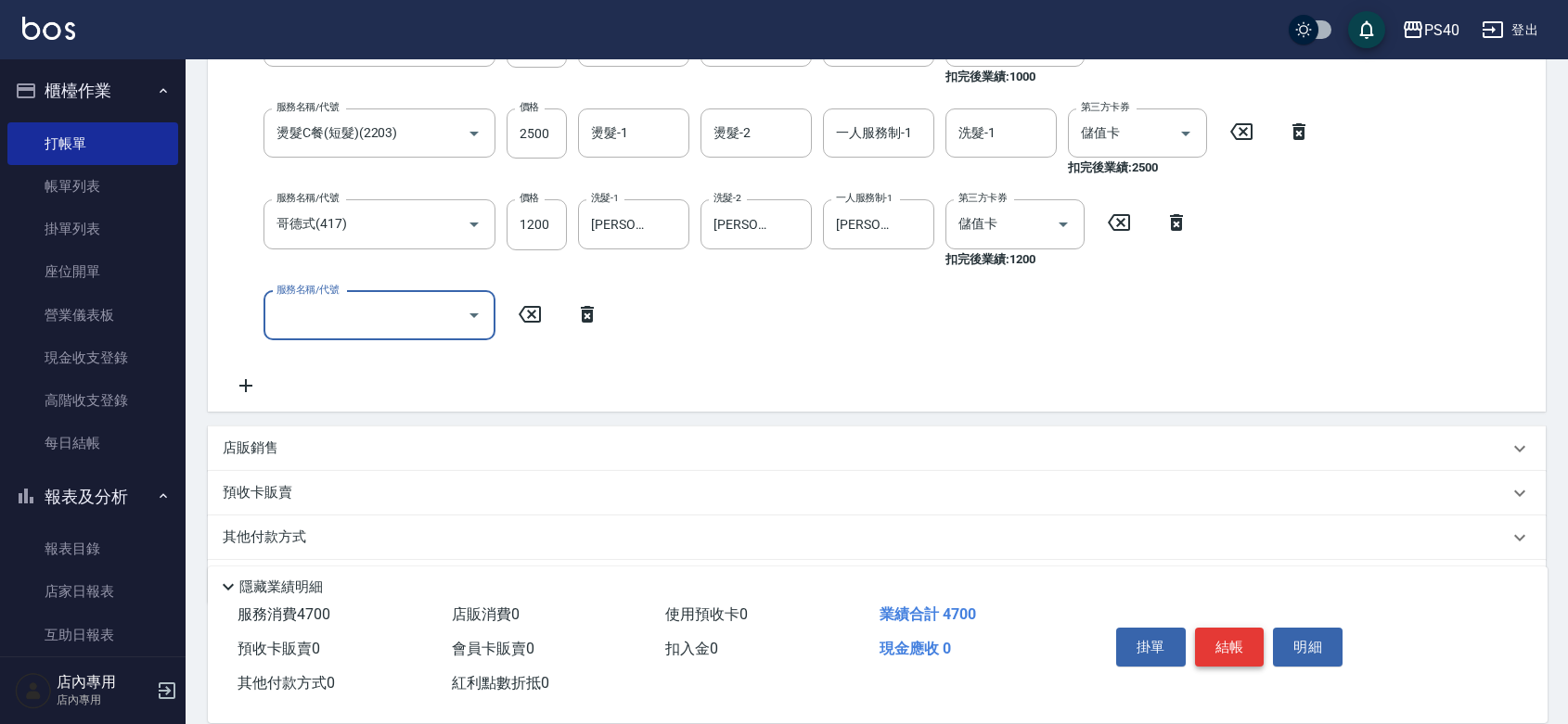
click at [1216, 628] on button "結帳" at bounding box center [1230, 647] width 70 height 39
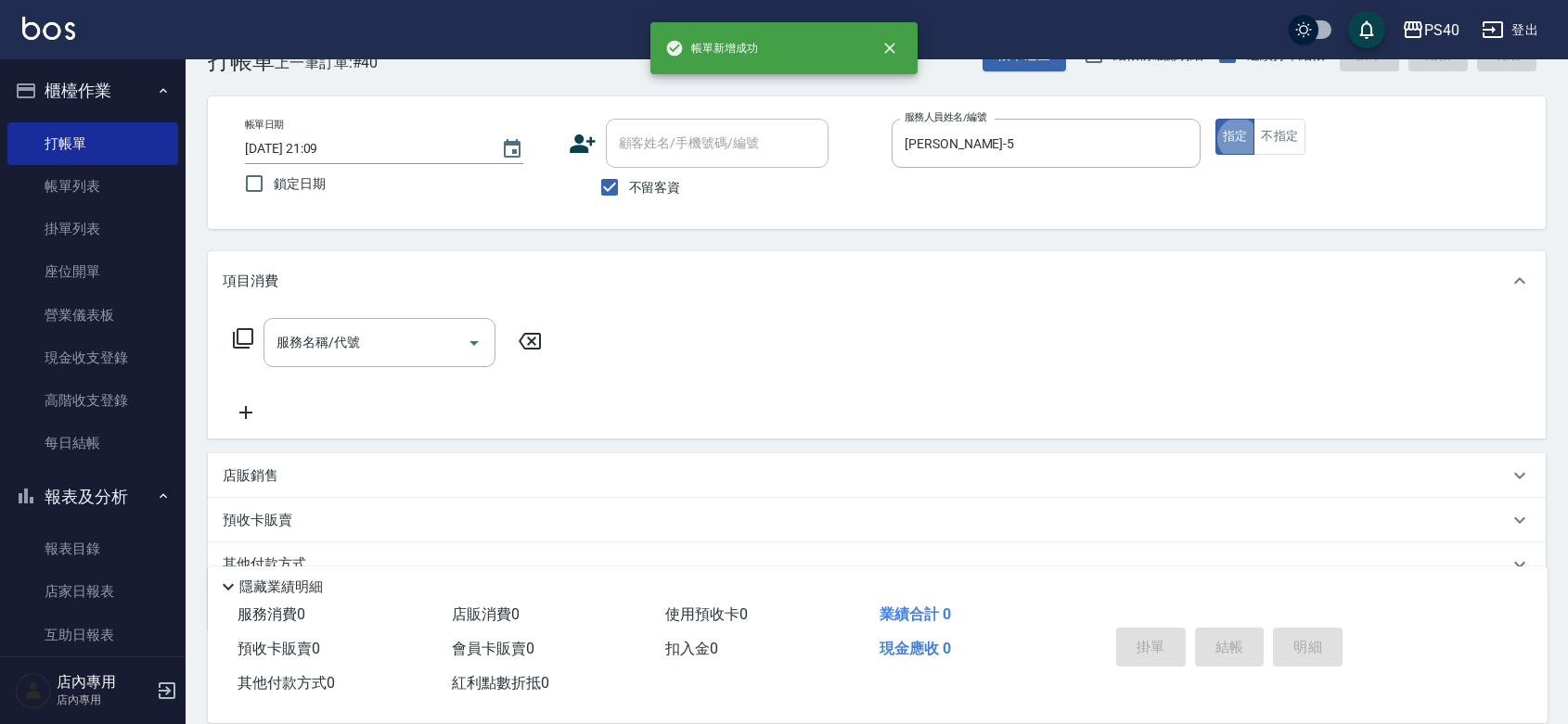
scroll to position [0, 0]
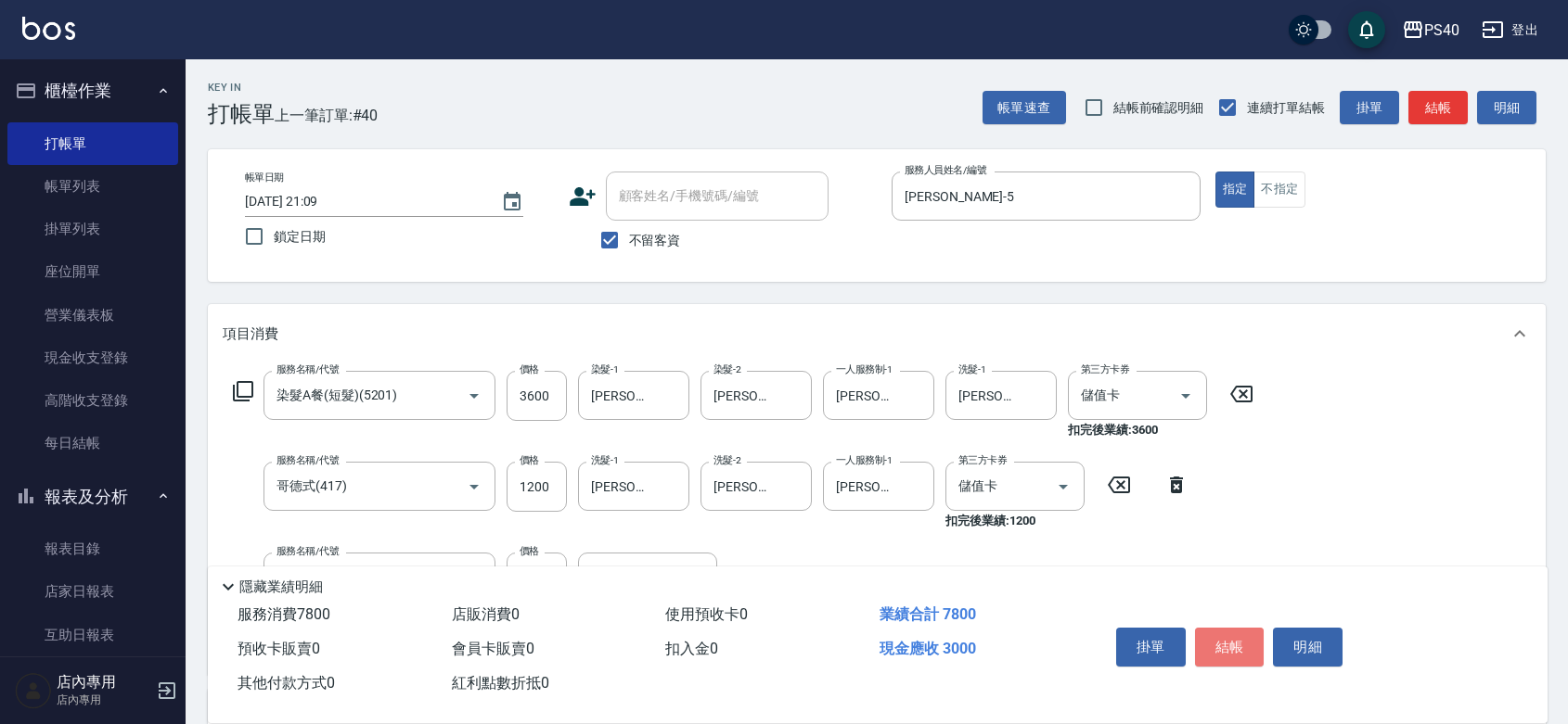
click at [1257, 628] on button "結帳" at bounding box center [1230, 647] width 70 height 39
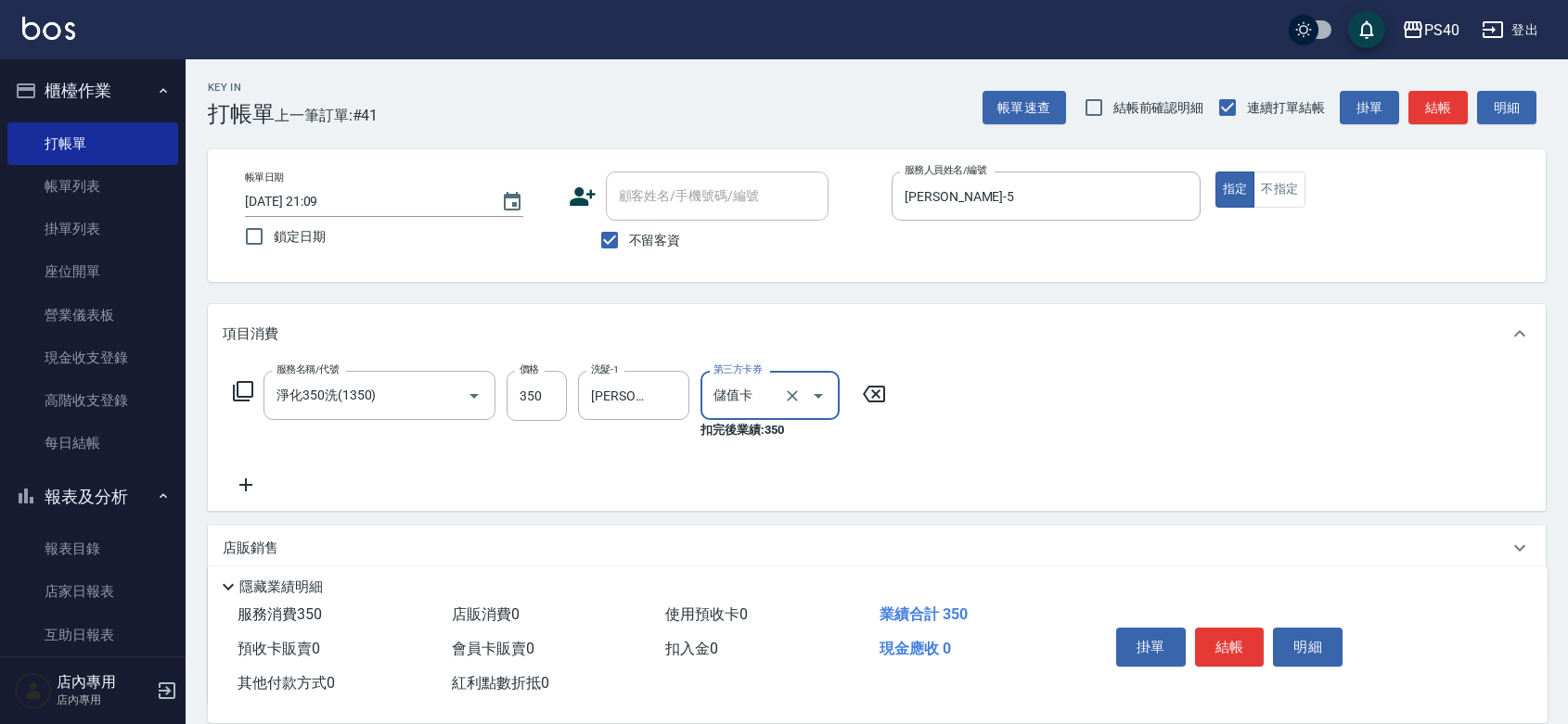
click at [1257, 628] on button "結帳" at bounding box center [1230, 647] width 70 height 39
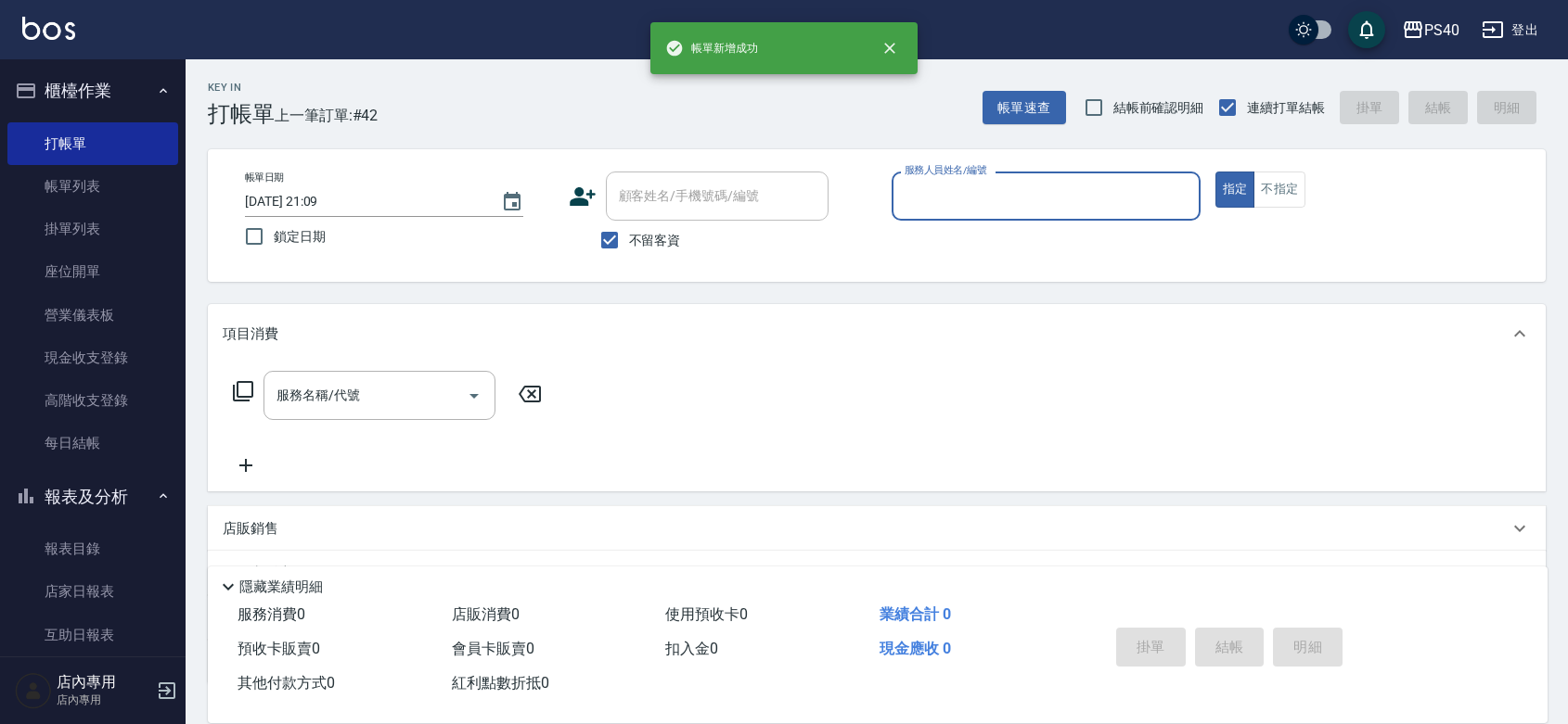
scroll to position [270, 0]
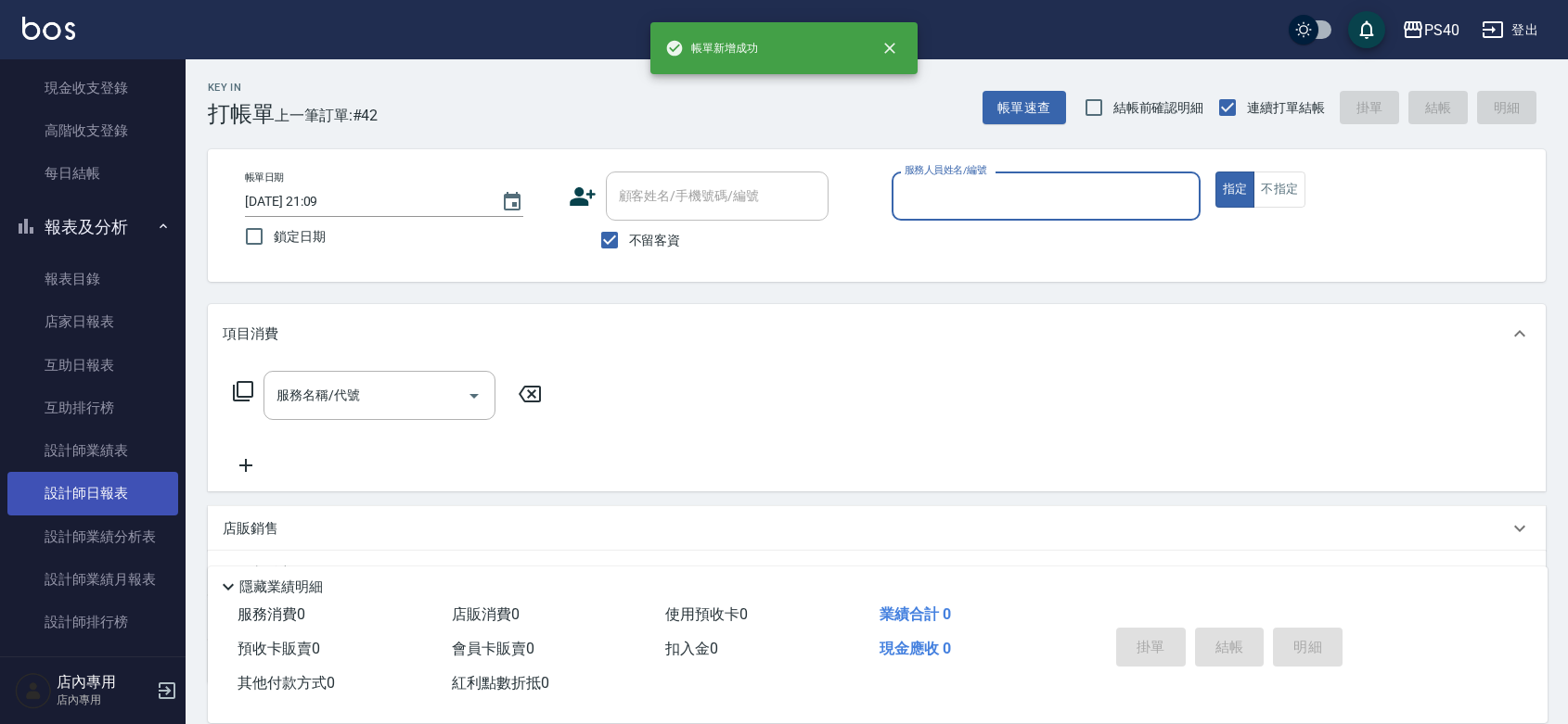
click at [114, 498] on link "設計師日報表" at bounding box center [92, 493] width 170 height 43
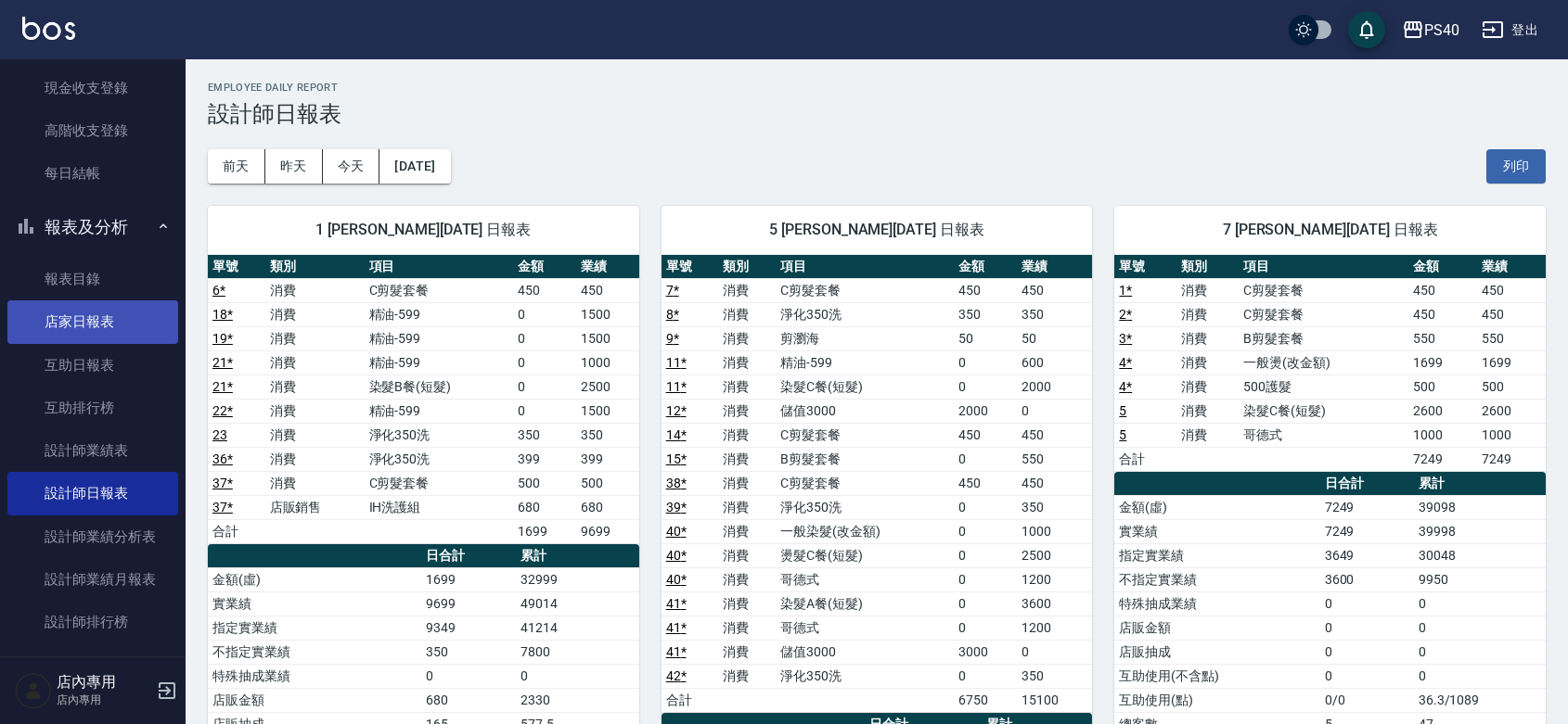
click at [88, 318] on link "店家日報表" at bounding box center [92, 322] width 170 height 43
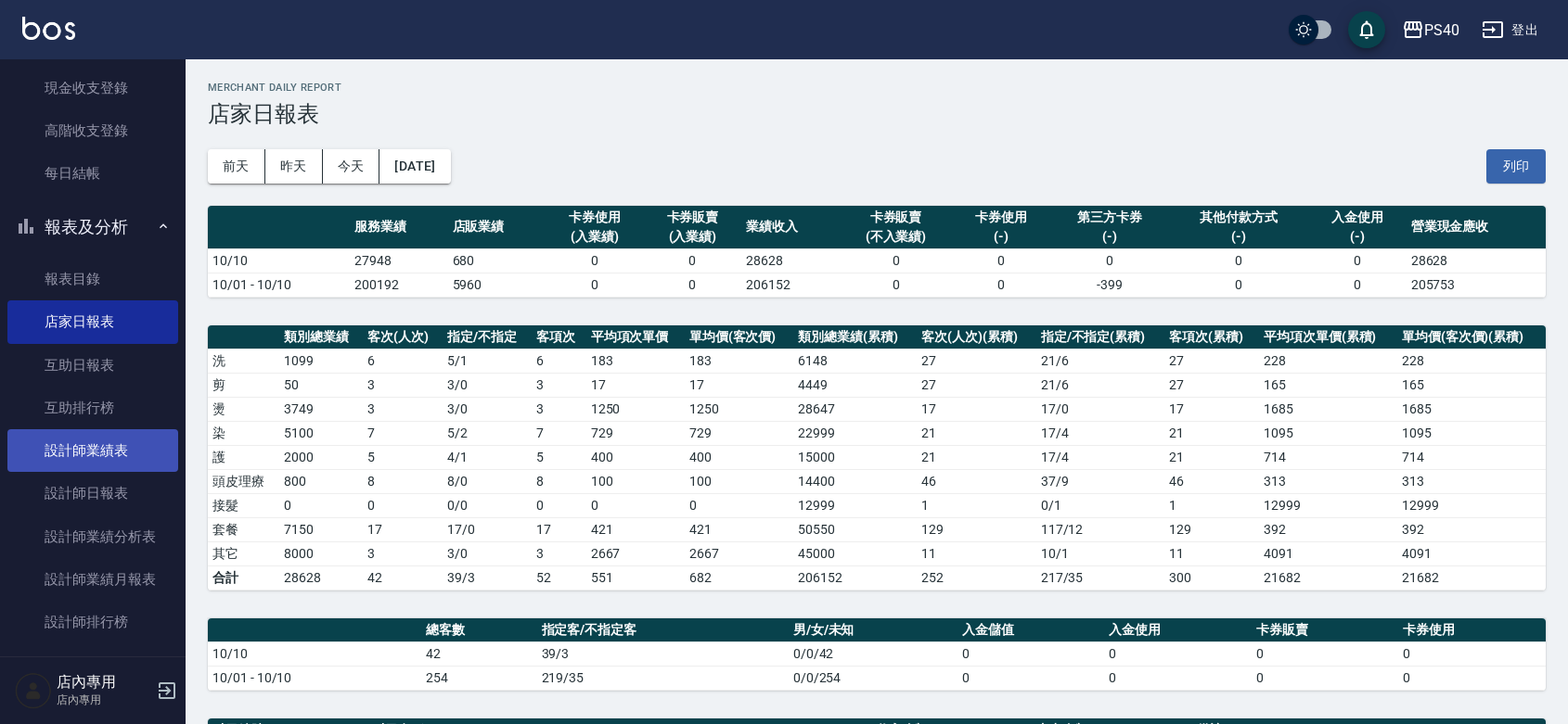
drag, startPoint x: 135, startPoint y: 503, endPoint x: 165, endPoint y: 438, distance: 71.6
click at [135, 502] on link "設計師日報表" at bounding box center [92, 493] width 170 height 43
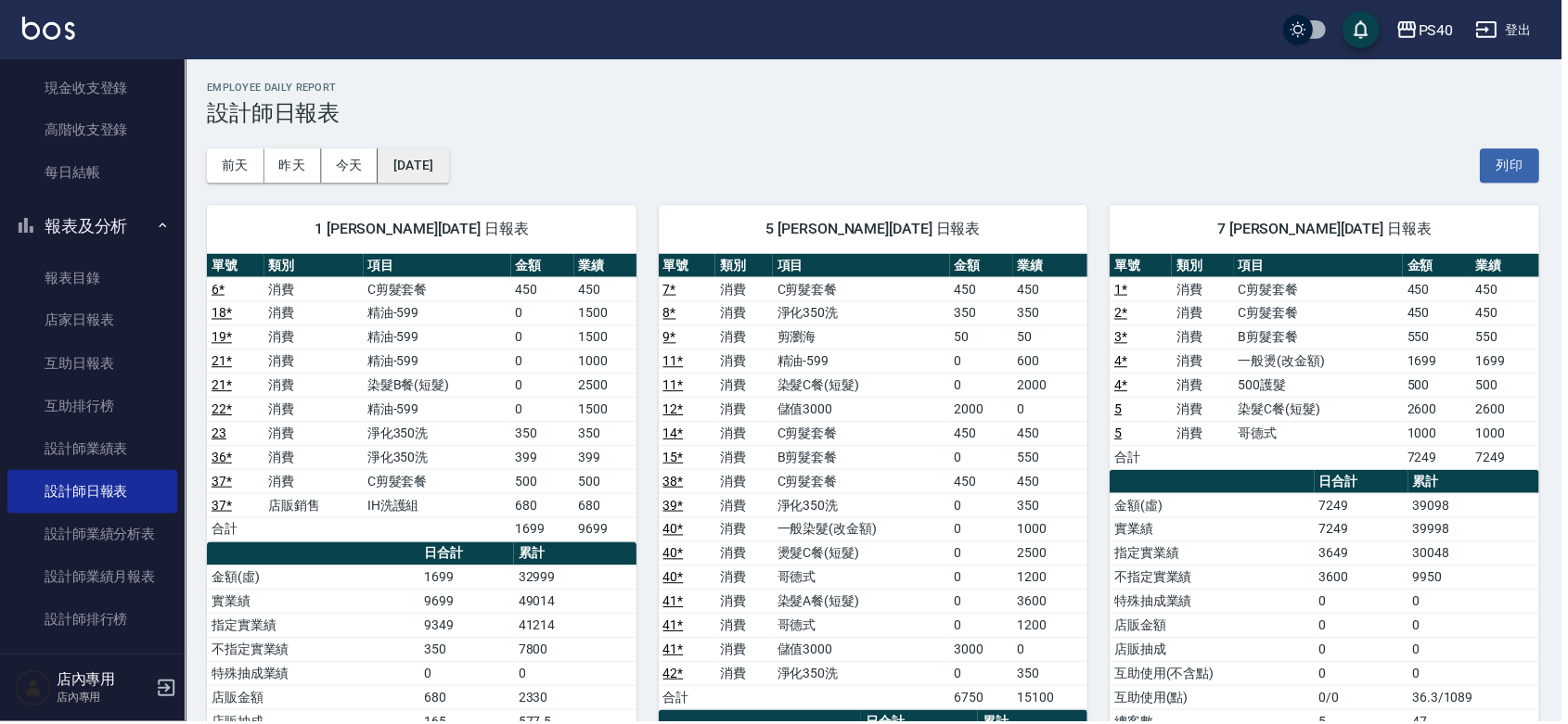
click at [406, 158] on button "[DATE]" at bounding box center [414, 166] width 71 height 34
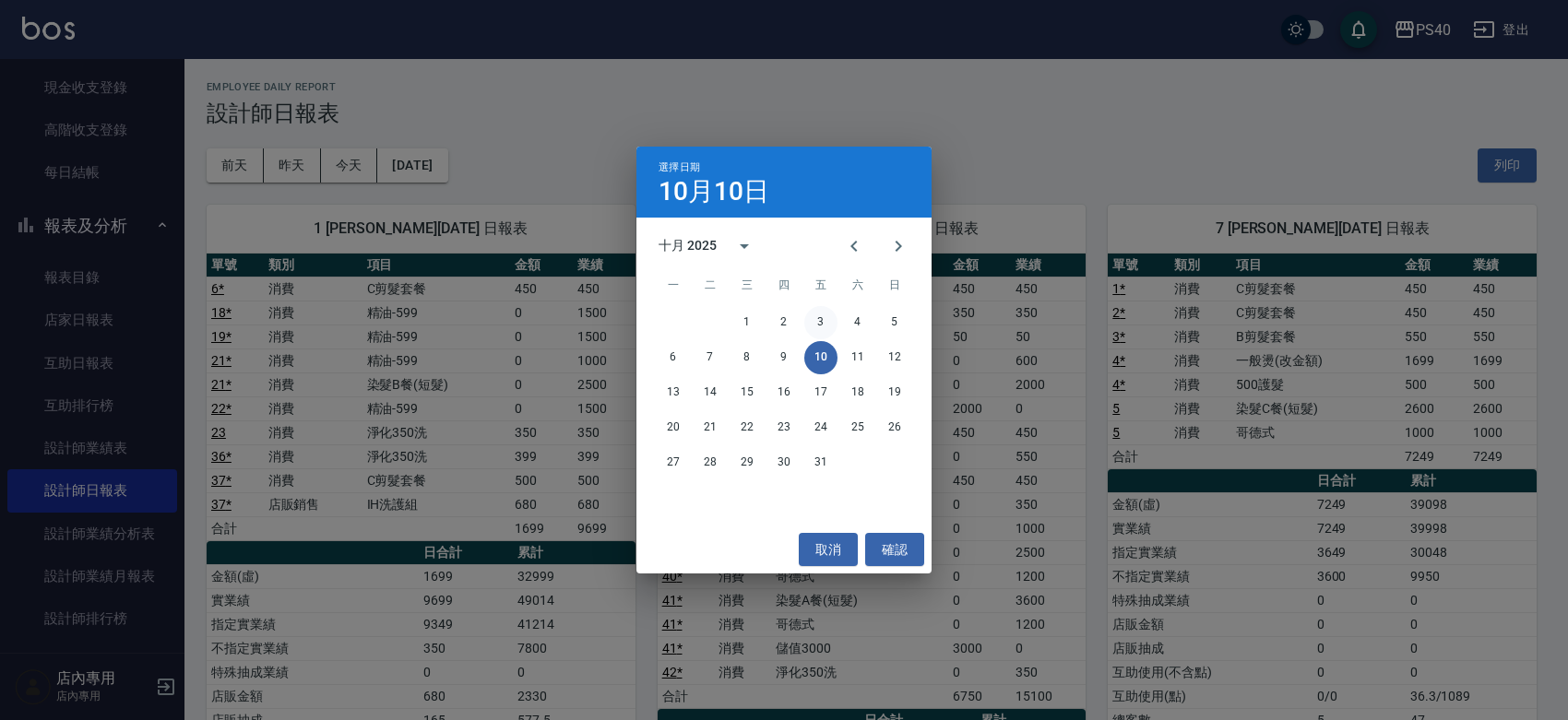
click at [823, 330] on button "3" at bounding box center [821, 323] width 34 height 34
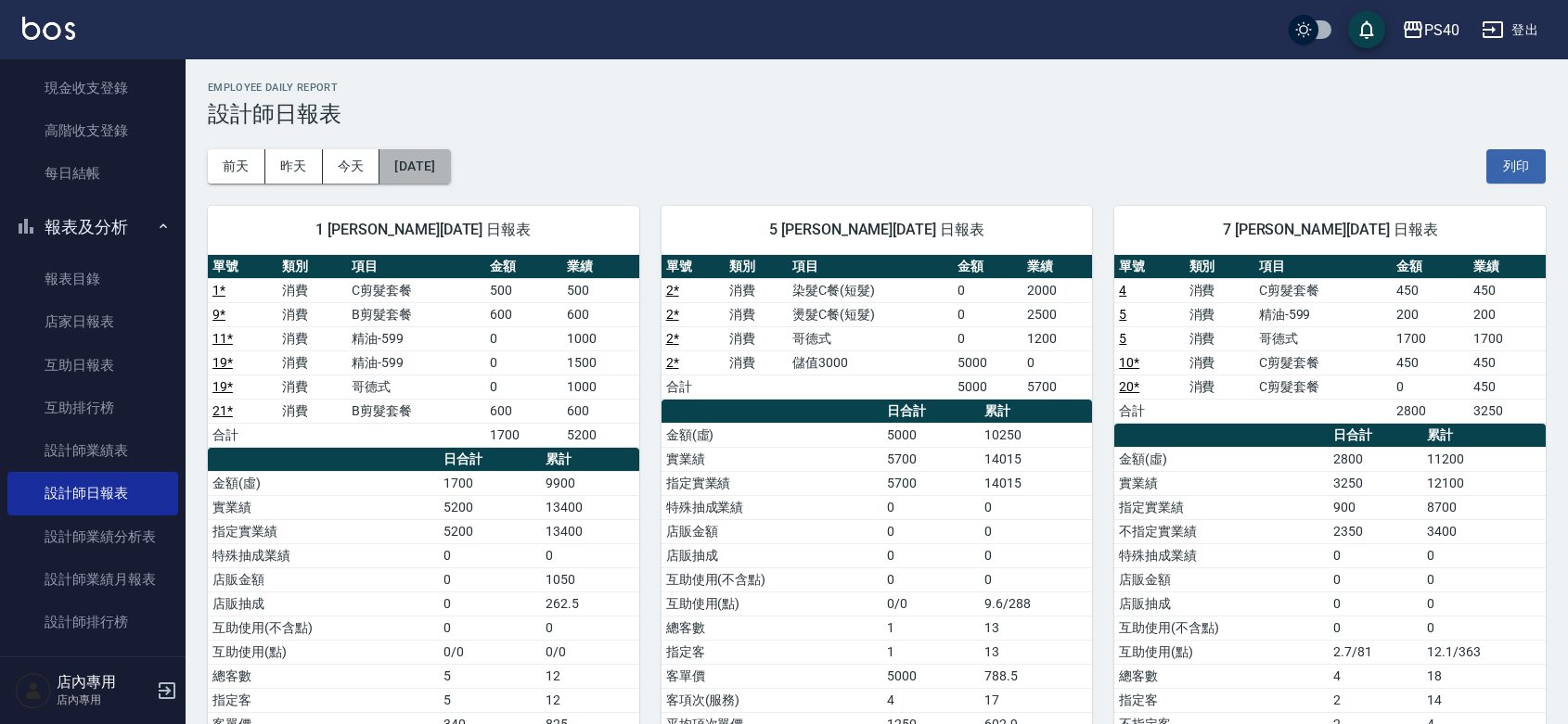
click at [439, 167] on button "[DATE]" at bounding box center [414, 166] width 71 height 34
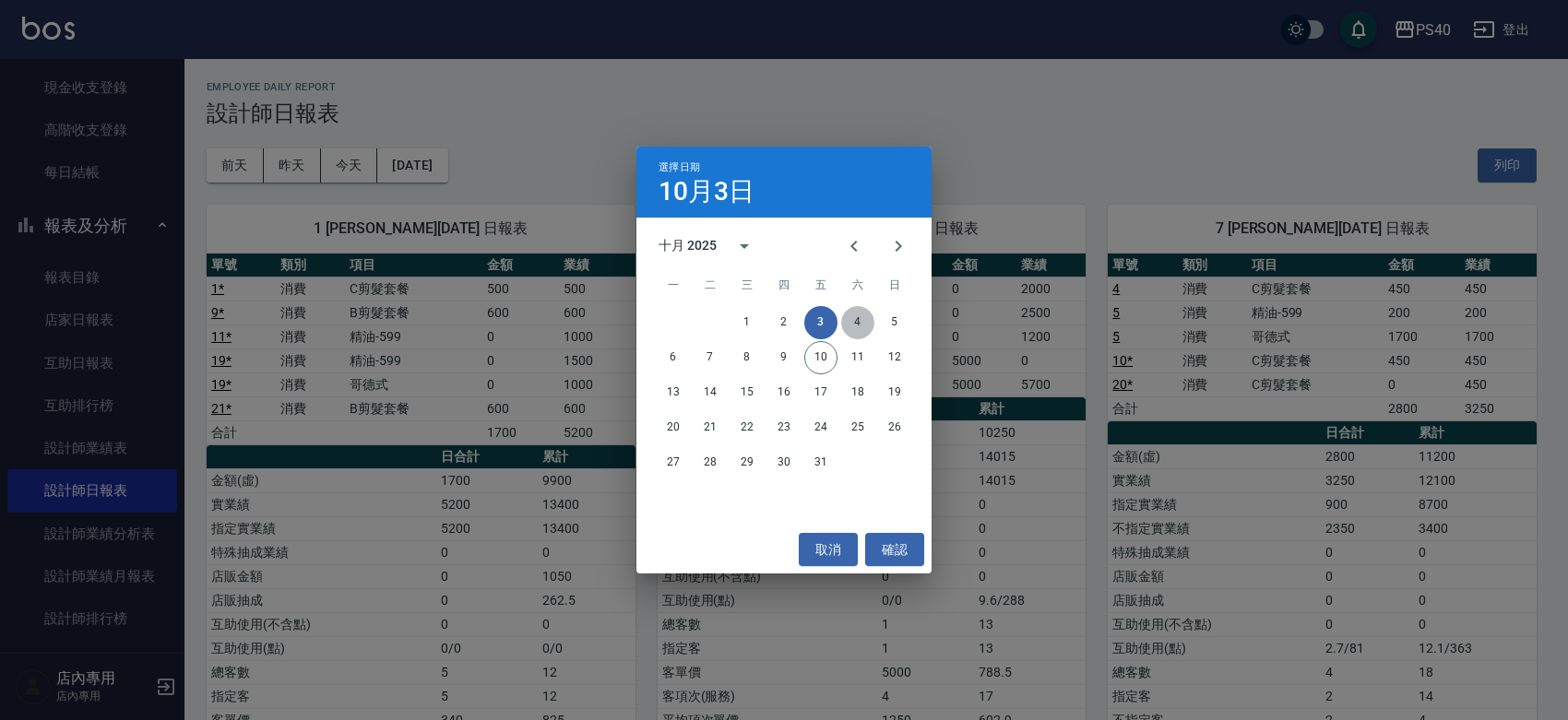
click at [858, 321] on button "4" at bounding box center [858, 323] width 34 height 34
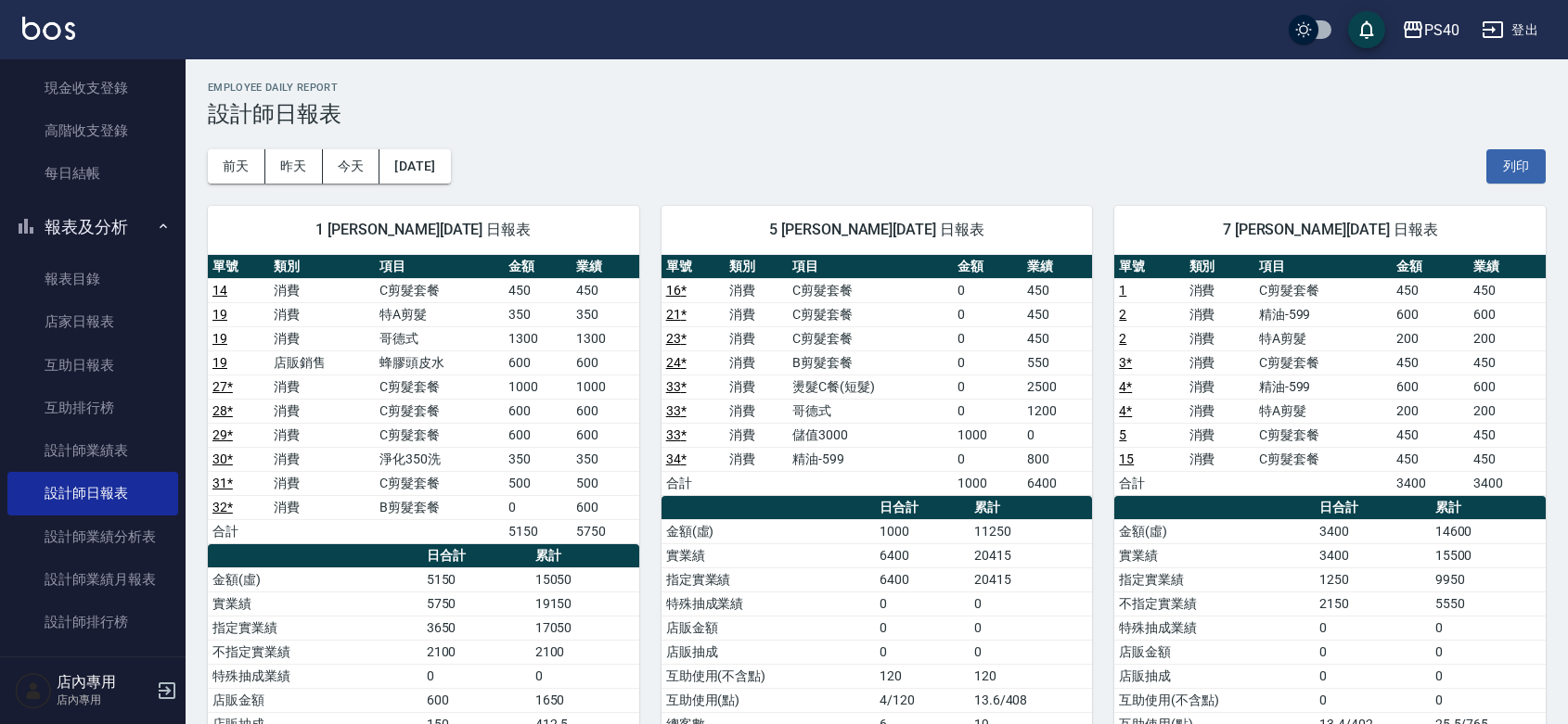
click at [679, 368] on link "24 *" at bounding box center [676, 362] width 20 height 15
click at [440, 172] on button "[DATE]" at bounding box center [414, 166] width 71 height 34
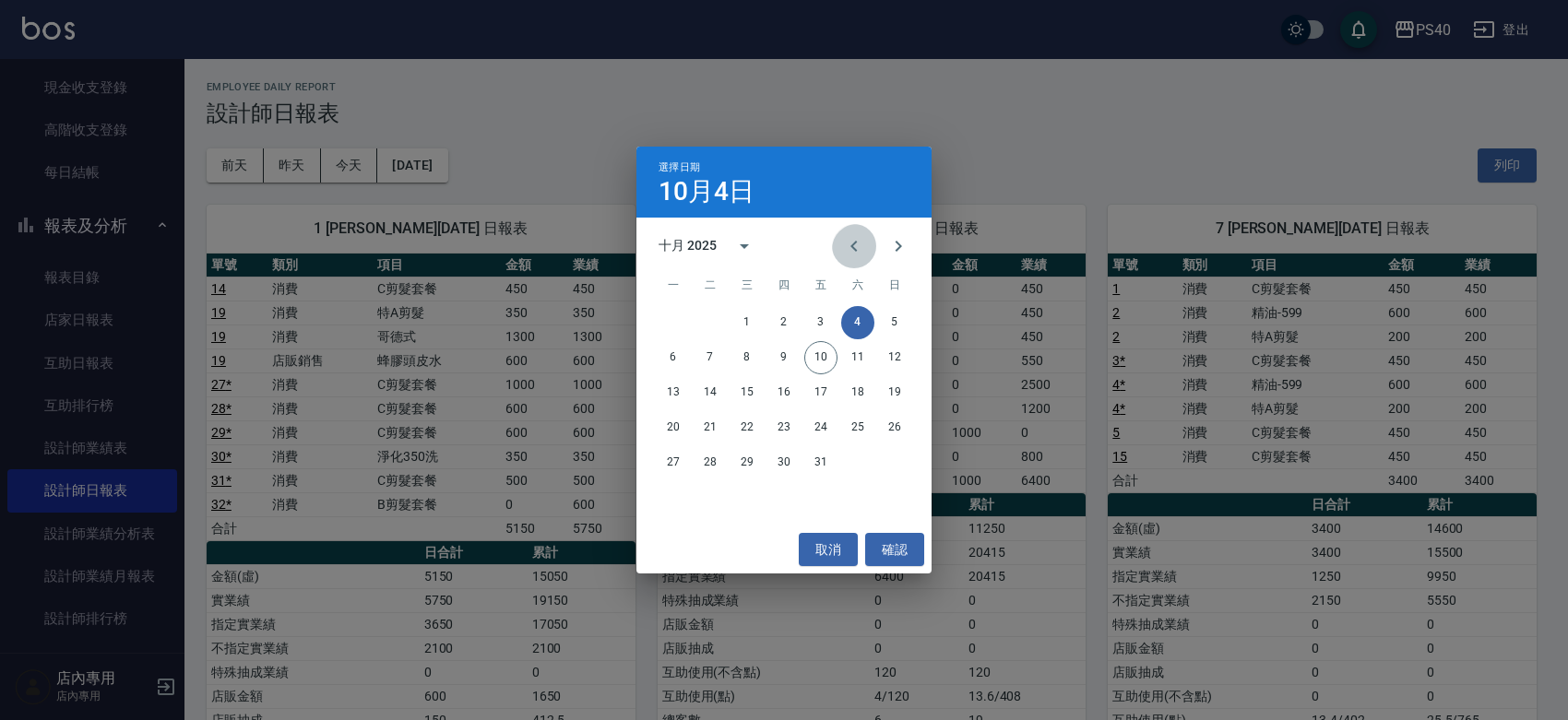
click at [851, 250] on icon "Previous month" at bounding box center [854, 247] width 22 height 22
click at [785, 354] on button "11" at bounding box center [784, 359] width 34 height 34
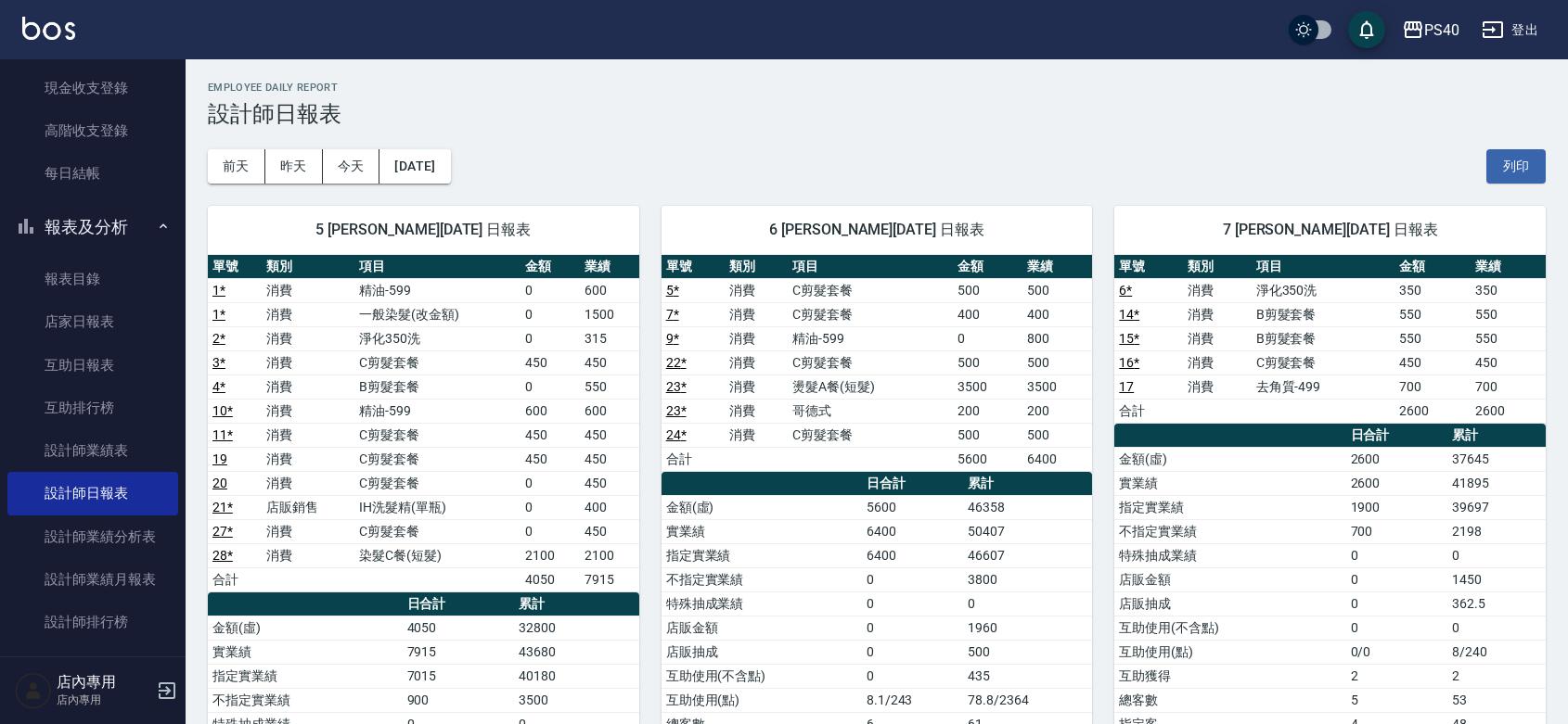
click at [722, 326] on td "7 *" at bounding box center [692, 315] width 63 height 24
click at [292, 158] on button "昨天" at bounding box center [294, 166] width 58 height 34
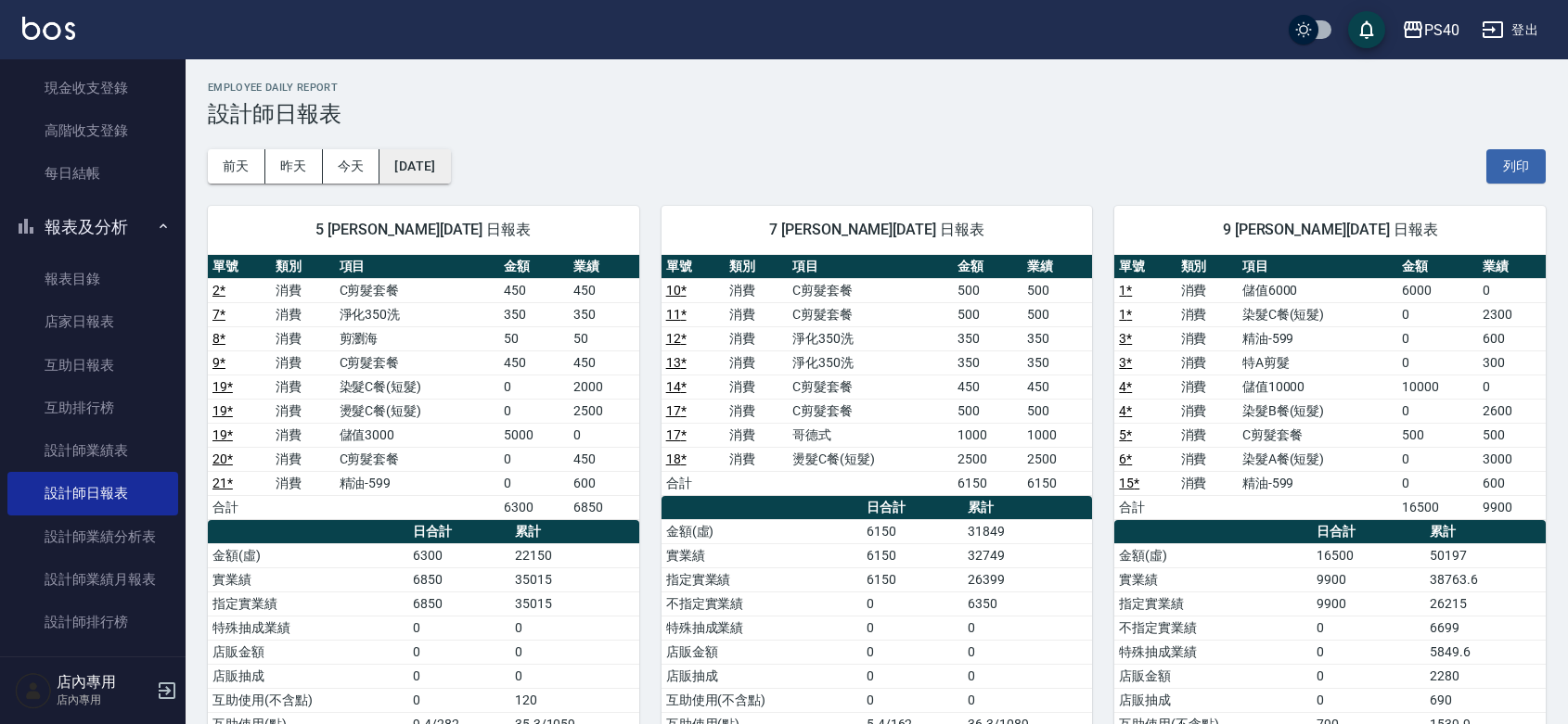
click at [404, 168] on button "[DATE]" at bounding box center [414, 166] width 71 height 34
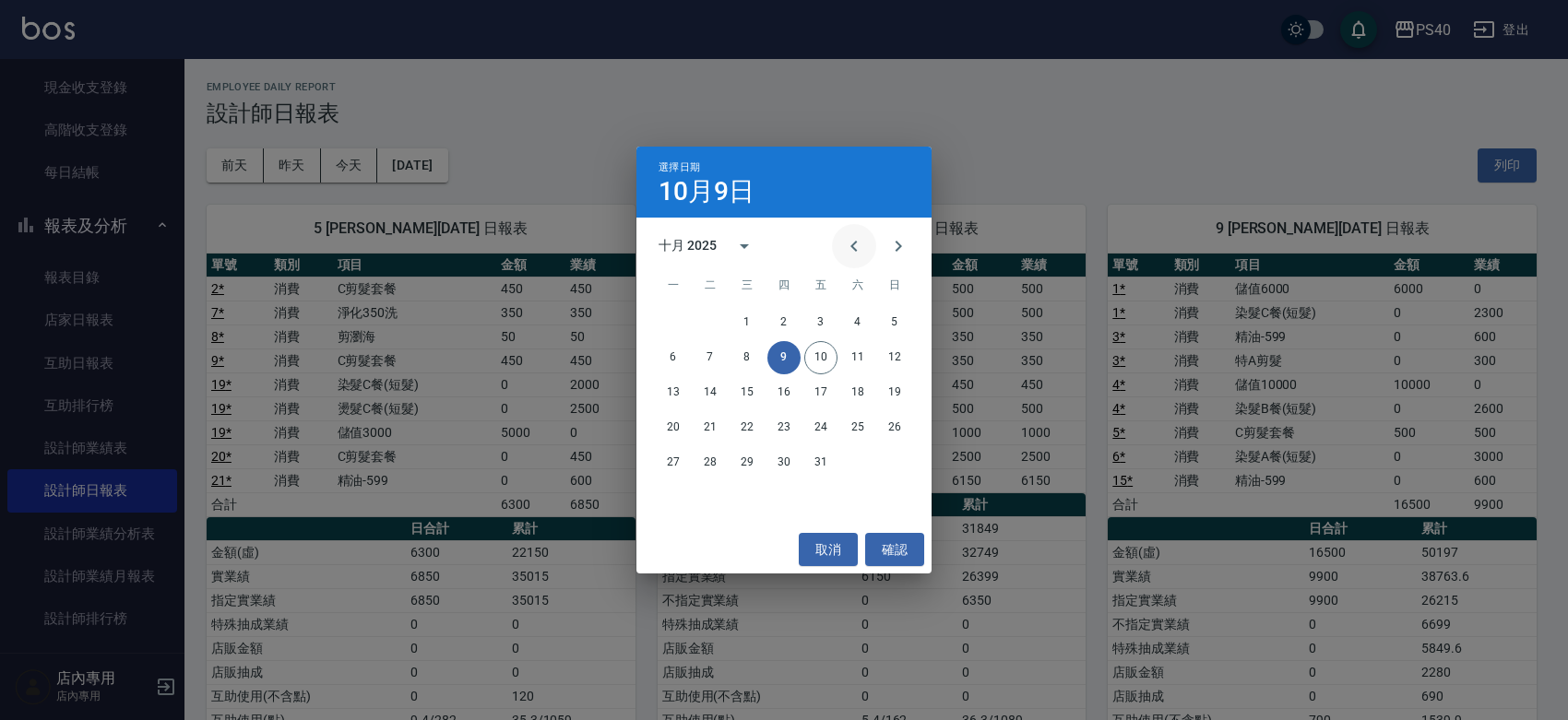
click at [852, 256] on icon "Previous month" at bounding box center [854, 247] width 22 height 22
click at [721, 460] on button "30" at bounding box center [710, 463] width 34 height 34
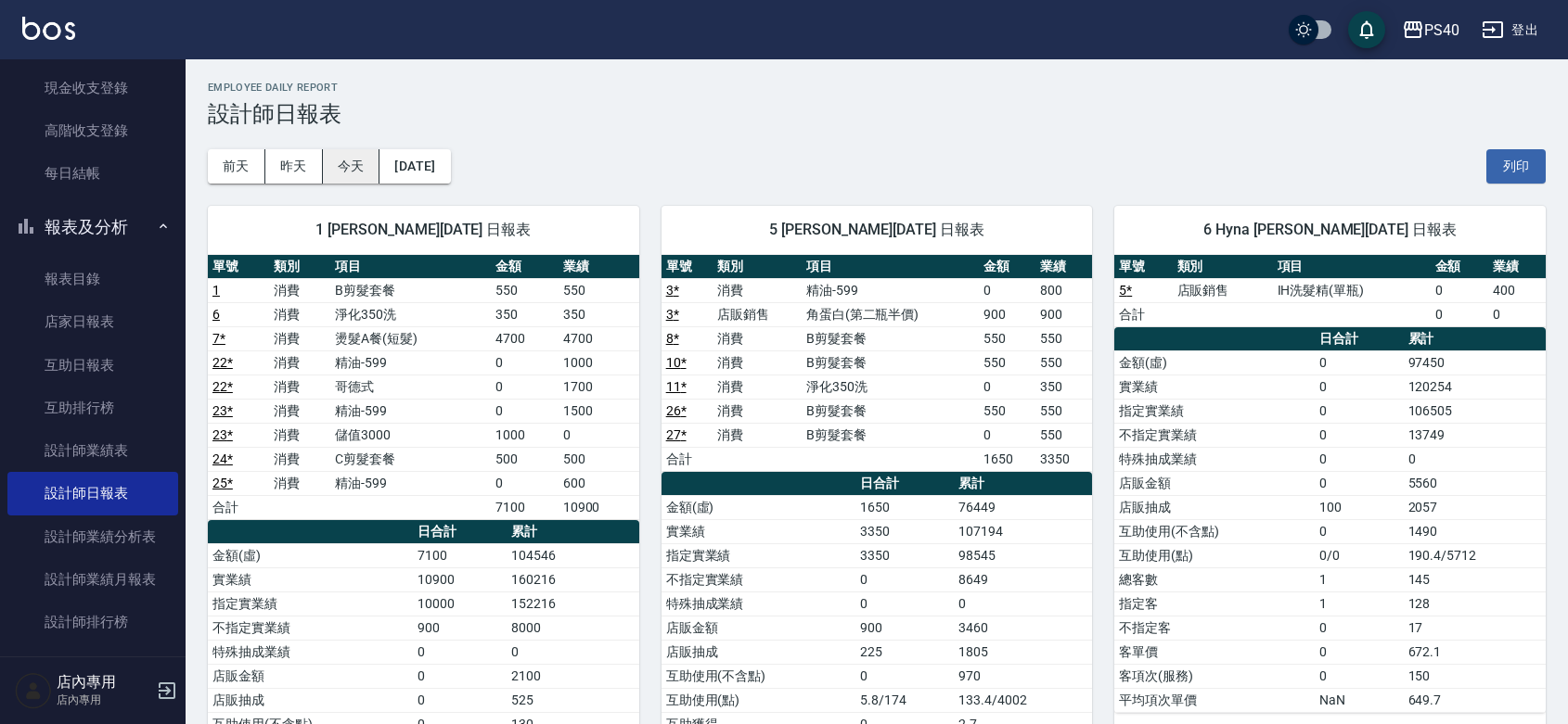
click at [354, 157] on button "今天" at bounding box center [352, 166] width 58 height 34
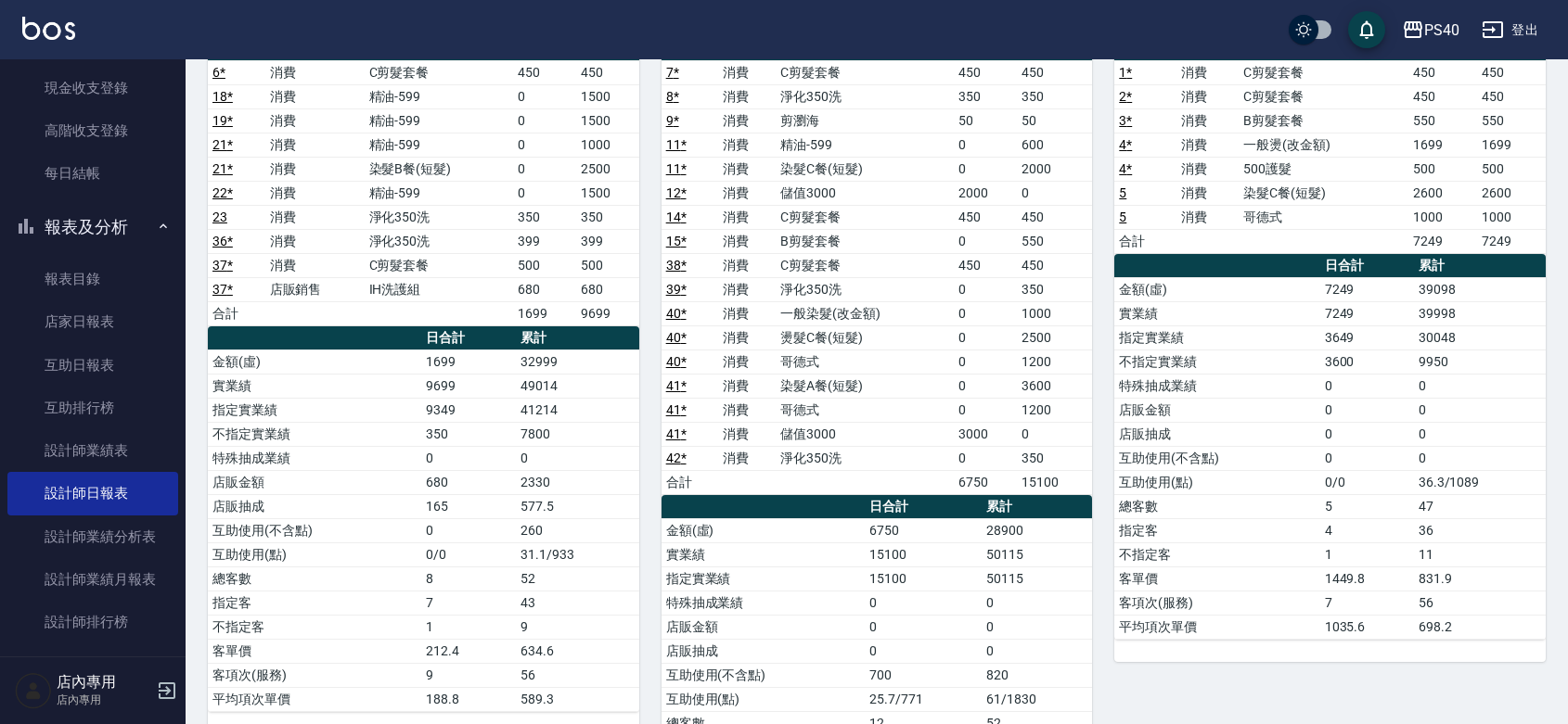
scroll to position [270, 0]
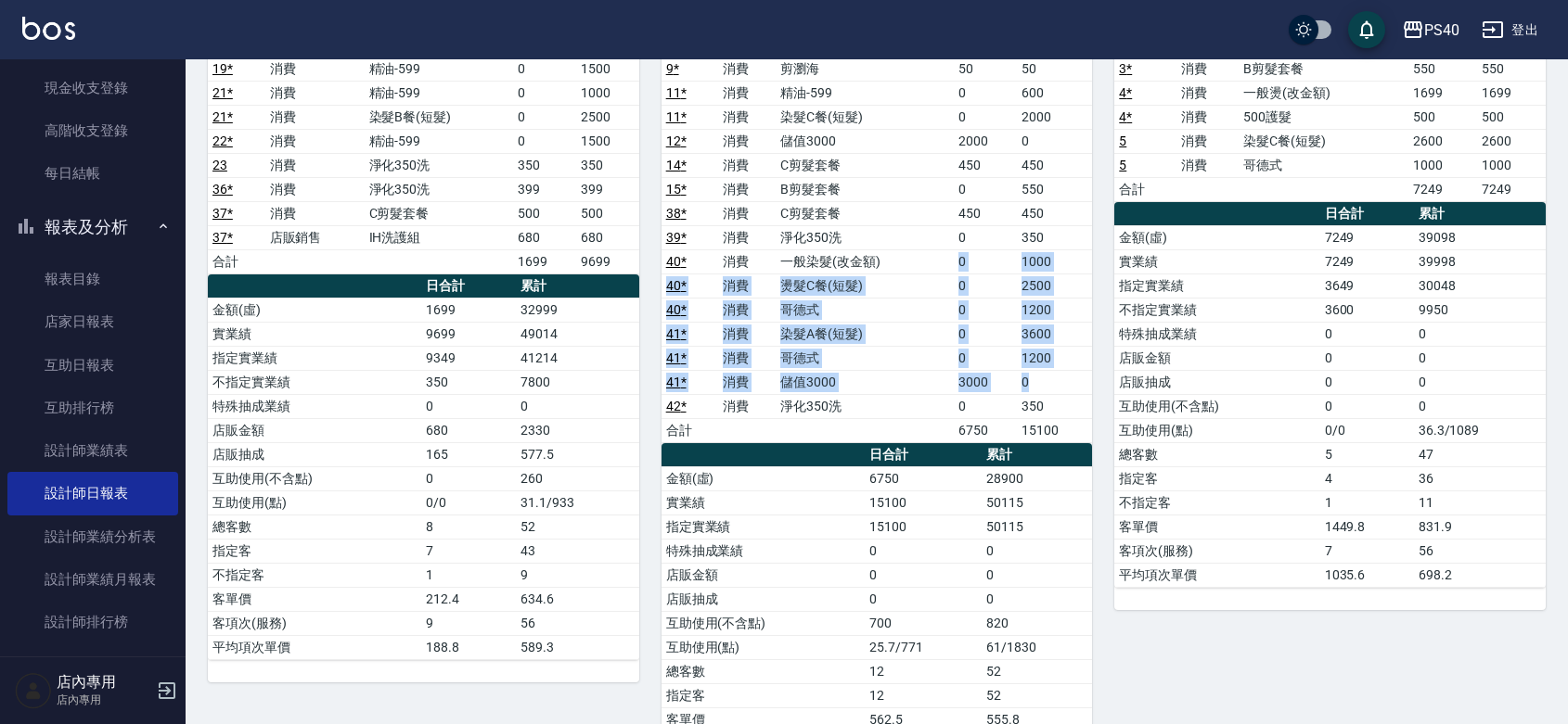
drag, startPoint x: 1058, startPoint y: 387, endPoint x: 906, endPoint y: 262, distance: 196.8
click at [906, 262] on tbody "7 * 消費 C剪髮套餐 450 450 8 * 消費 淨化350洗 350 350 9 * 消費 剪瀏海 50 50 11 * 消費 精油-599 0 60…" at bounding box center [877, 225] width 431 height 434
click at [906, 262] on td "一般染髮(改金額)" at bounding box center [865, 262] width 178 height 24
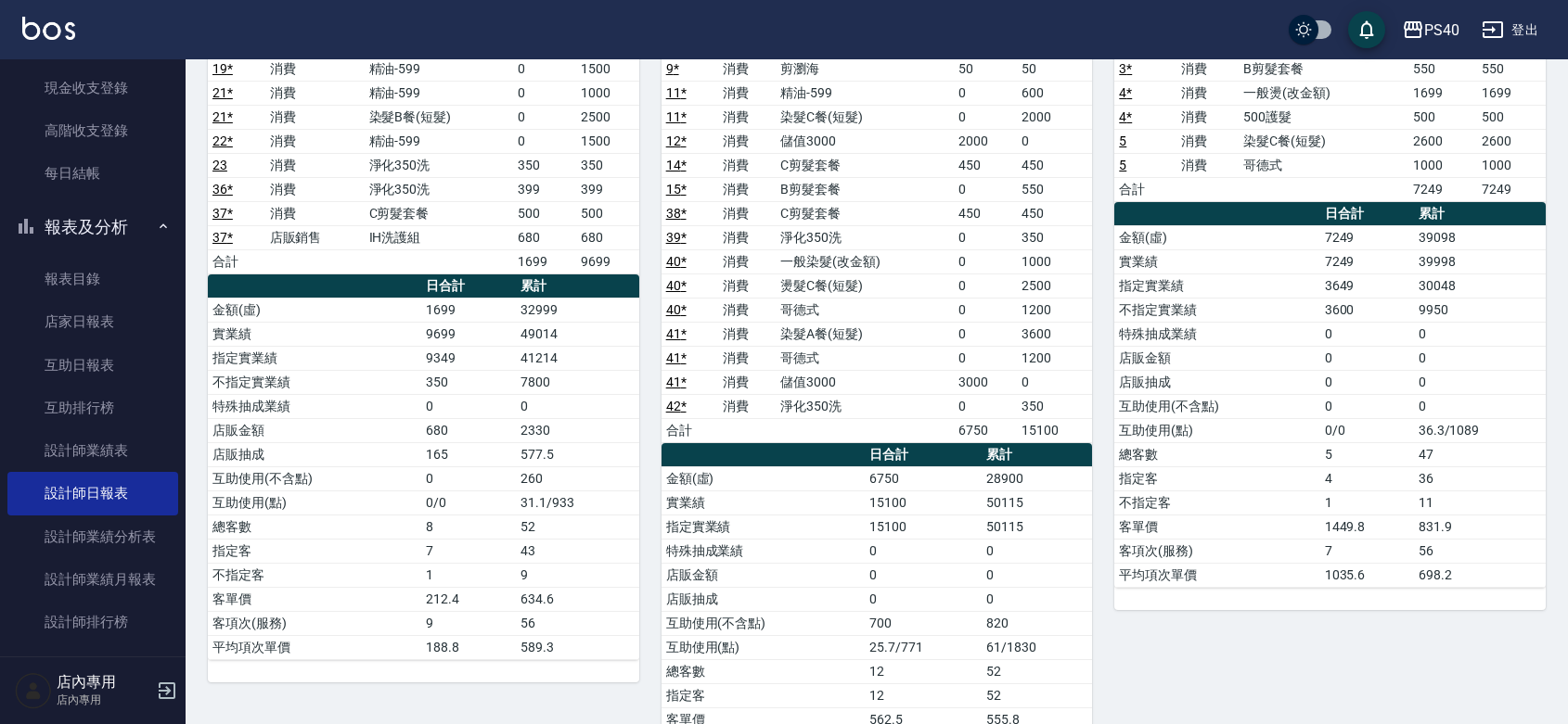
click at [1060, 355] on td "1200" at bounding box center [1054, 358] width 75 height 24
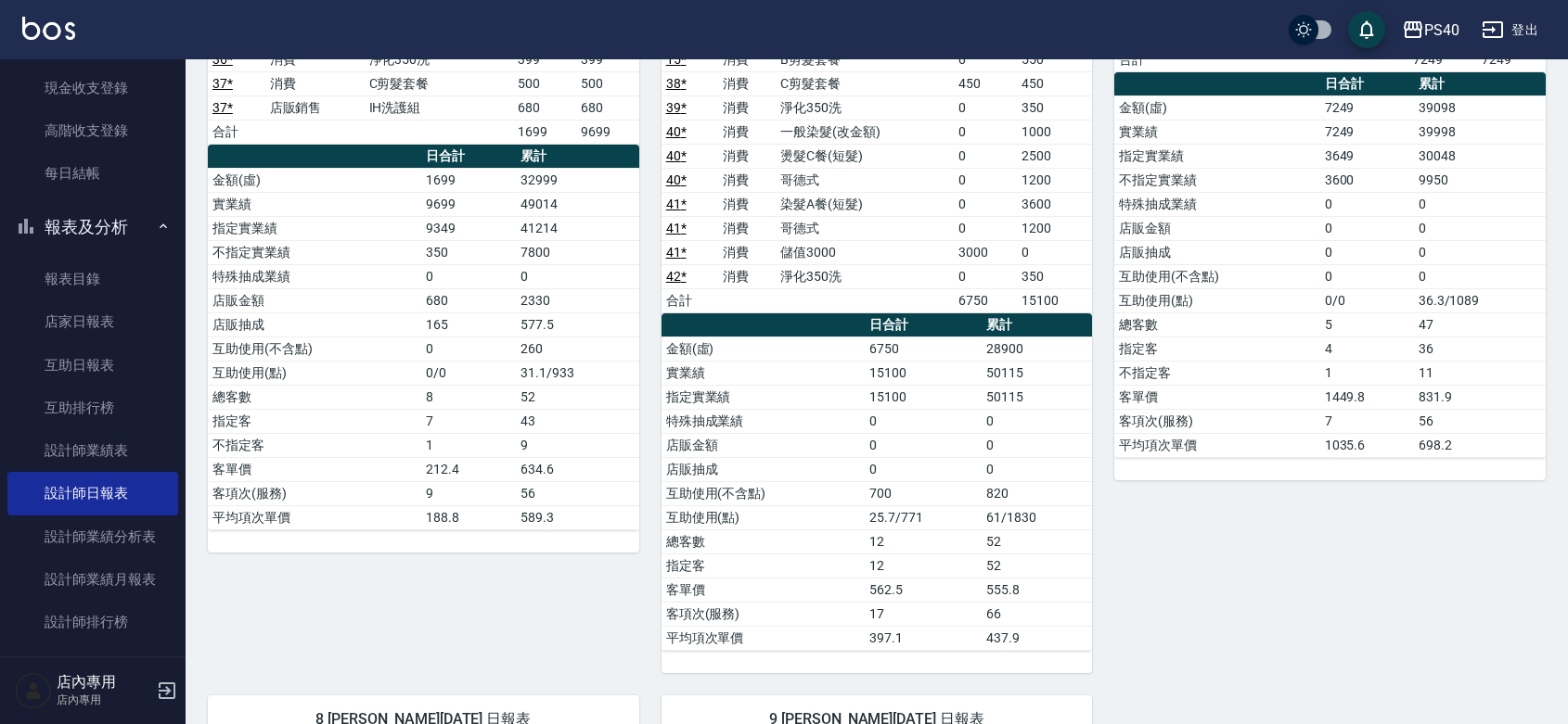
scroll to position [119, 0]
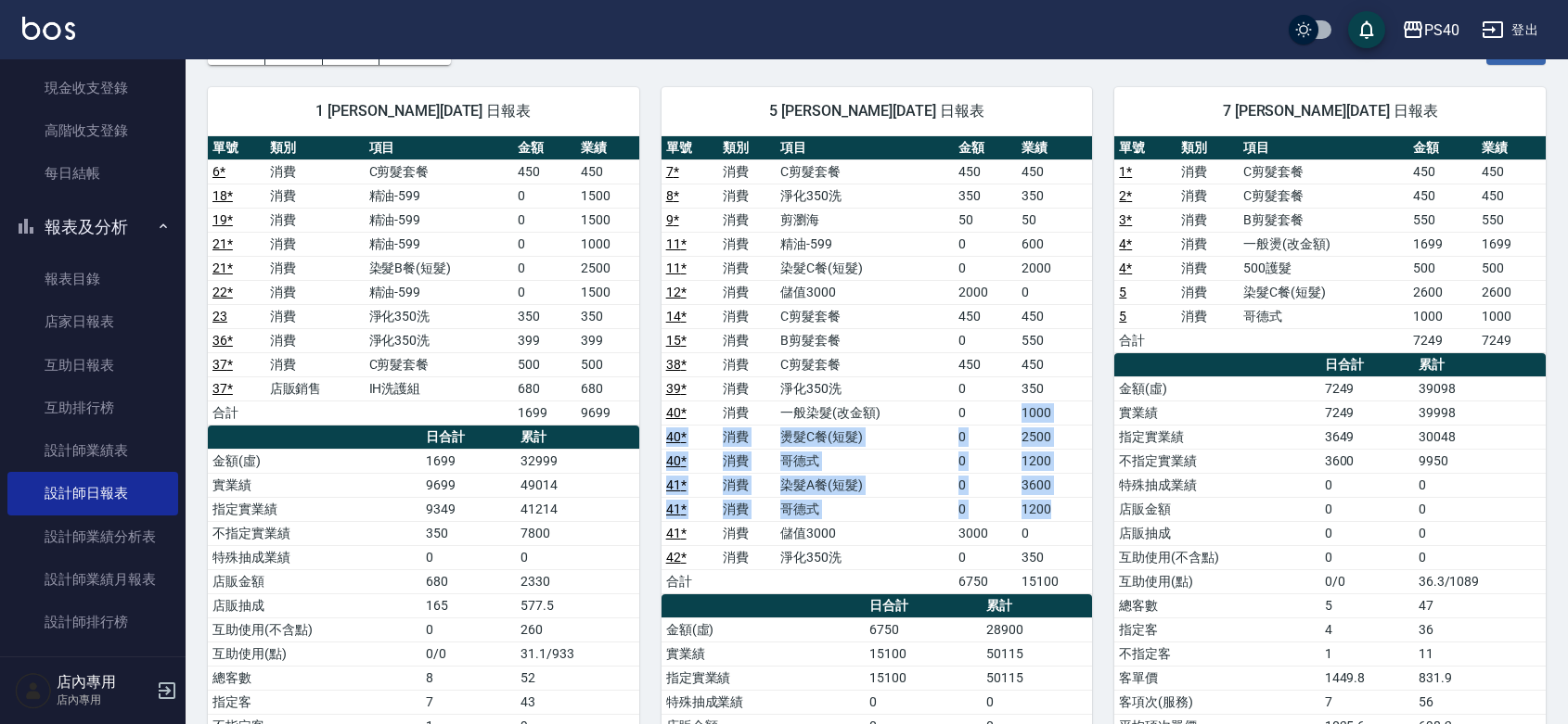
drag, startPoint x: 1058, startPoint y: 507, endPoint x: 1007, endPoint y: 414, distance: 106.1
click at [1007, 414] on tbody "7 * 消費 C剪髮套餐 450 450 8 * 消費 淨化350洗 350 350 9 * 消費 剪瀏海 50 50 11 * 消費 精油-599 0 60…" at bounding box center [877, 376] width 431 height 434
drag, startPoint x: 1014, startPoint y: 429, endPoint x: 1068, endPoint y: 507, distance: 94.9
click at [1016, 431] on td "0" at bounding box center [984, 437] width 63 height 24
click at [1062, 503] on td "1200" at bounding box center [1054, 509] width 75 height 24
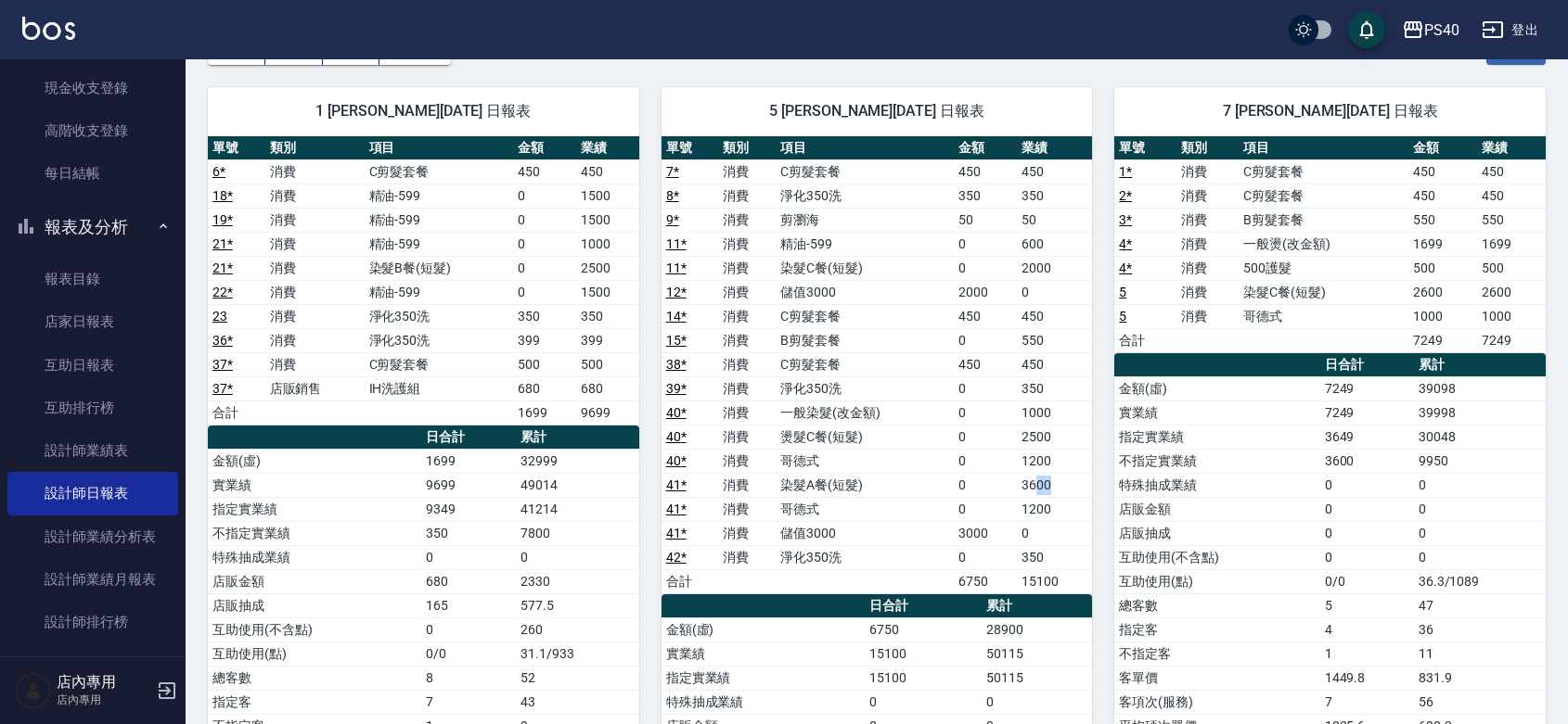
drag, startPoint x: 1055, startPoint y: 484, endPoint x: 1035, endPoint y: 484, distance: 20.0
click at [1035, 484] on td "3600" at bounding box center [1054, 485] width 75 height 24
drag, startPoint x: 1047, startPoint y: 506, endPoint x: 1019, endPoint y: 479, distance: 38.9
click at [1019, 479] on tbody "7 * 消費 C剪髮套餐 450 450 8 * 消費 淨化350洗 350 350 9 * 消費 剪瀏海 50 50 11 * 消費 精油-599 0 60…" at bounding box center [877, 376] width 431 height 434
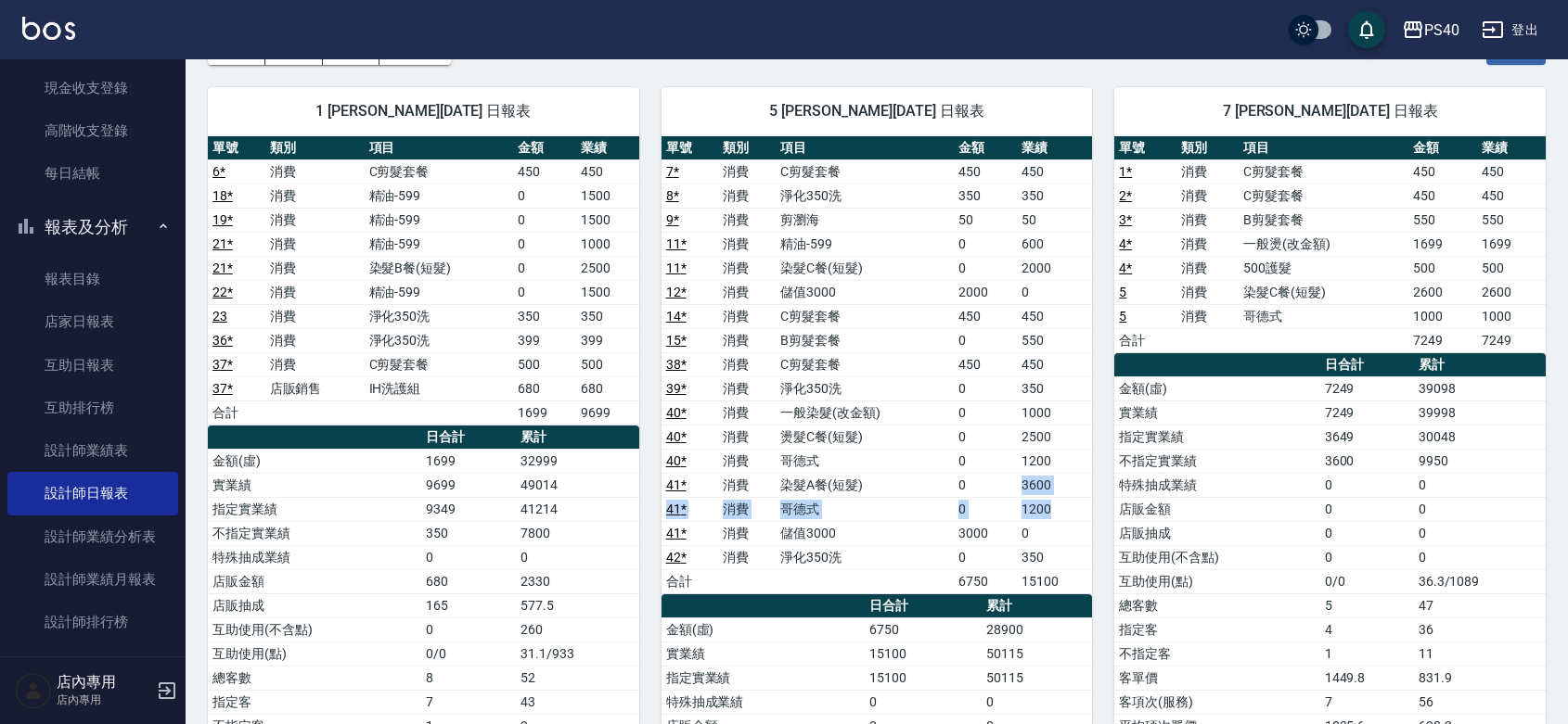
click at [1019, 479] on td "3600" at bounding box center [1054, 485] width 75 height 24
click at [1053, 507] on td "1200" at bounding box center [1054, 509] width 75 height 24
click at [1051, 507] on td "1200" at bounding box center [1054, 509] width 75 height 24
drag, startPoint x: 1051, startPoint y: 504, endPoint x: 1025, endPoint y: 464, distance: 47.7
click at [1025, 464] on tbody "7 * 消費 C剪髮套餐 450 450 8 * 消費 淨化350洗 350 350 9 * 消費 剪瀏海 50 50 11 * 消費 精油-599 0 60…" at bounding box center [877, 376] width 431 height 434
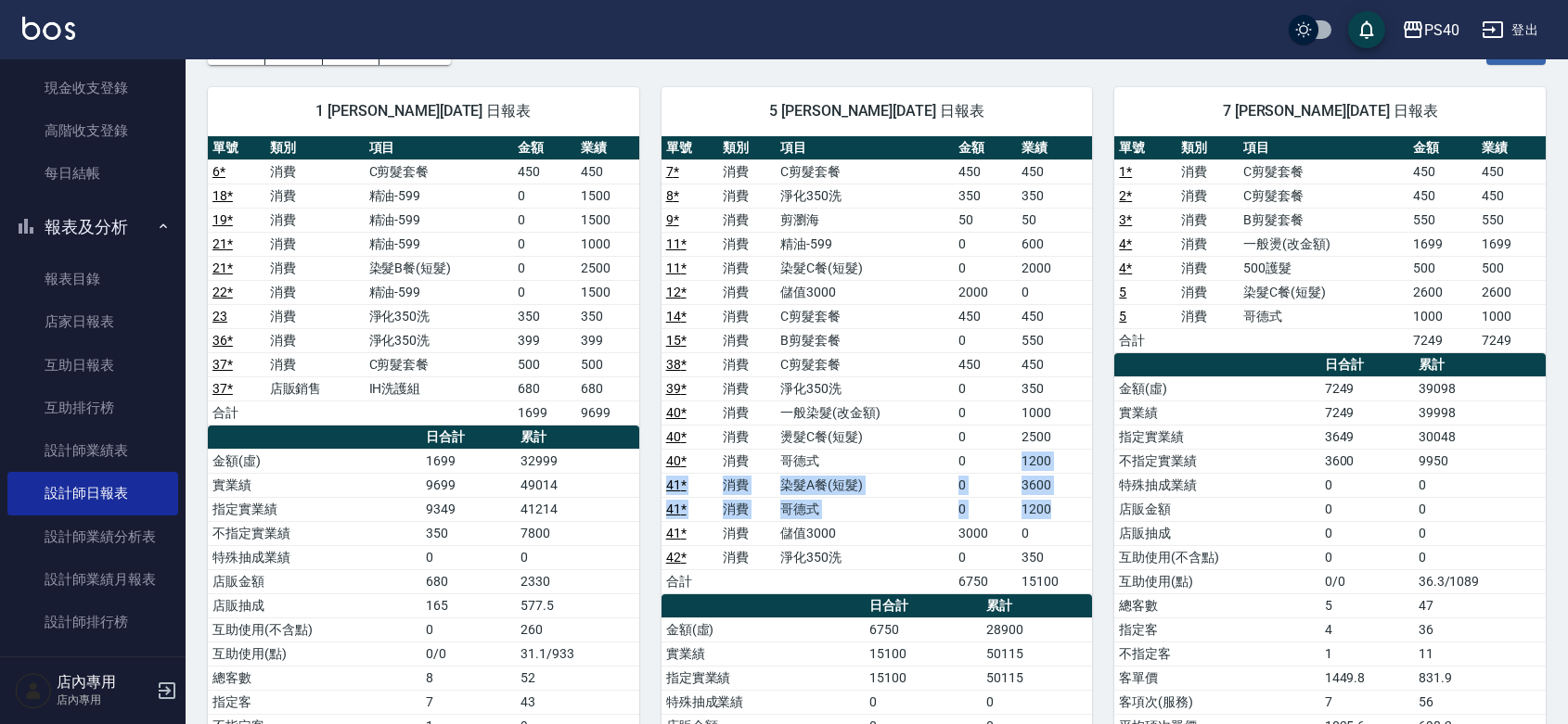
click at [1025, 464] on td "1200" at bounding box center [1054, 461] width 75 height 24
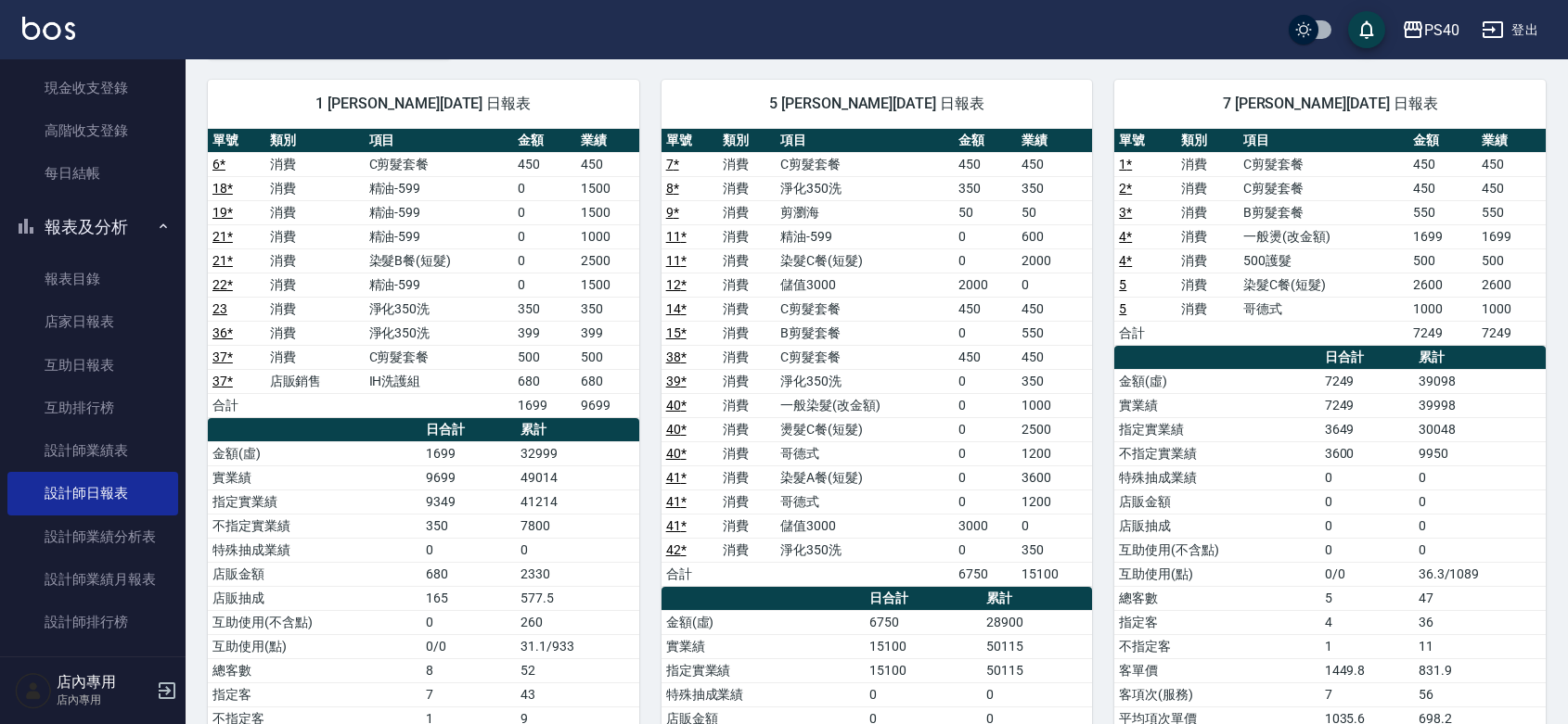
scroll to position [141, 0]
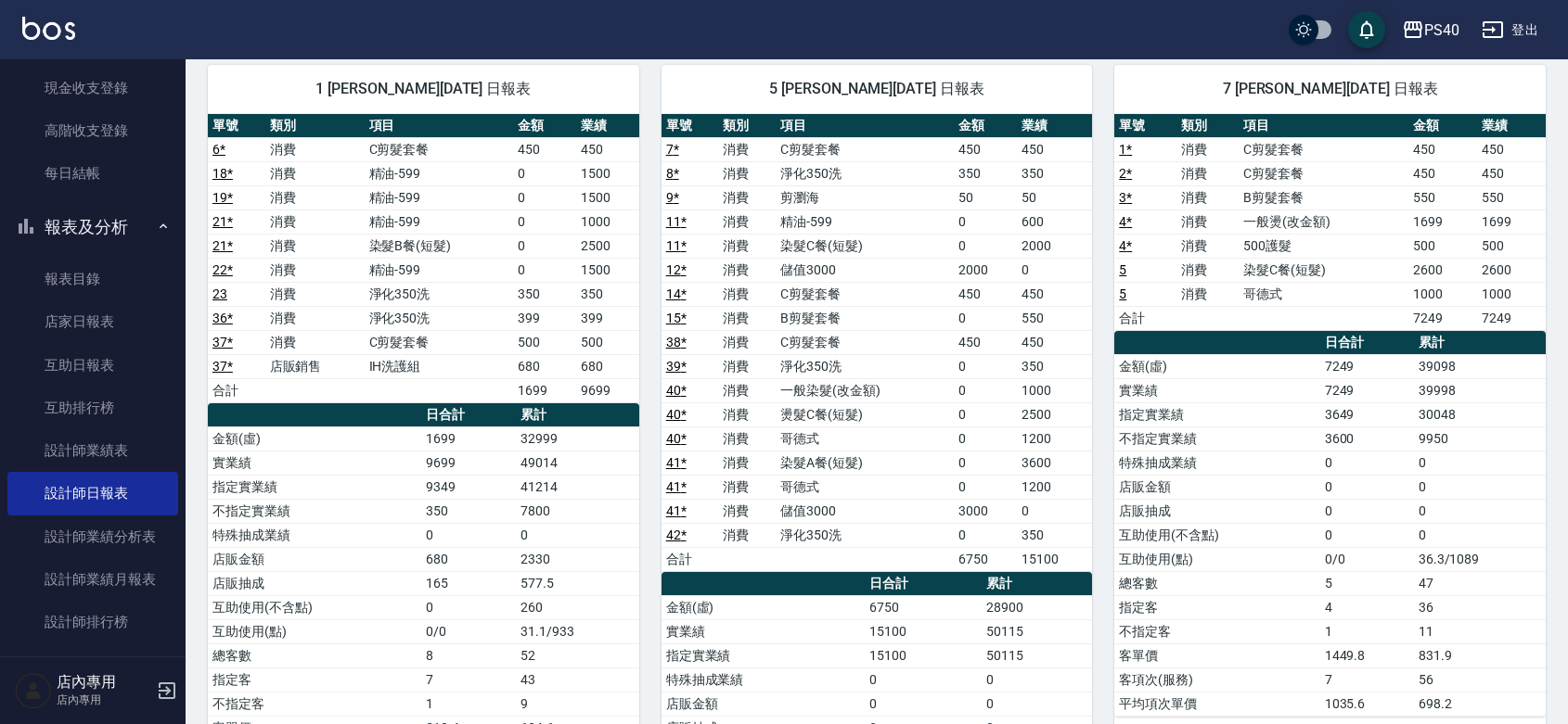
drag, startPoint x: 1576, startPoint y: 305, endPoint x: 1281, endPoint y: 270, distance: 297.1
click at [1281, 270] on td "染髮C餐(短髮)" at bounding box center [1323, 270] width 169 height 24
